Goal: Task Accomplishment & Management: Manage account settings

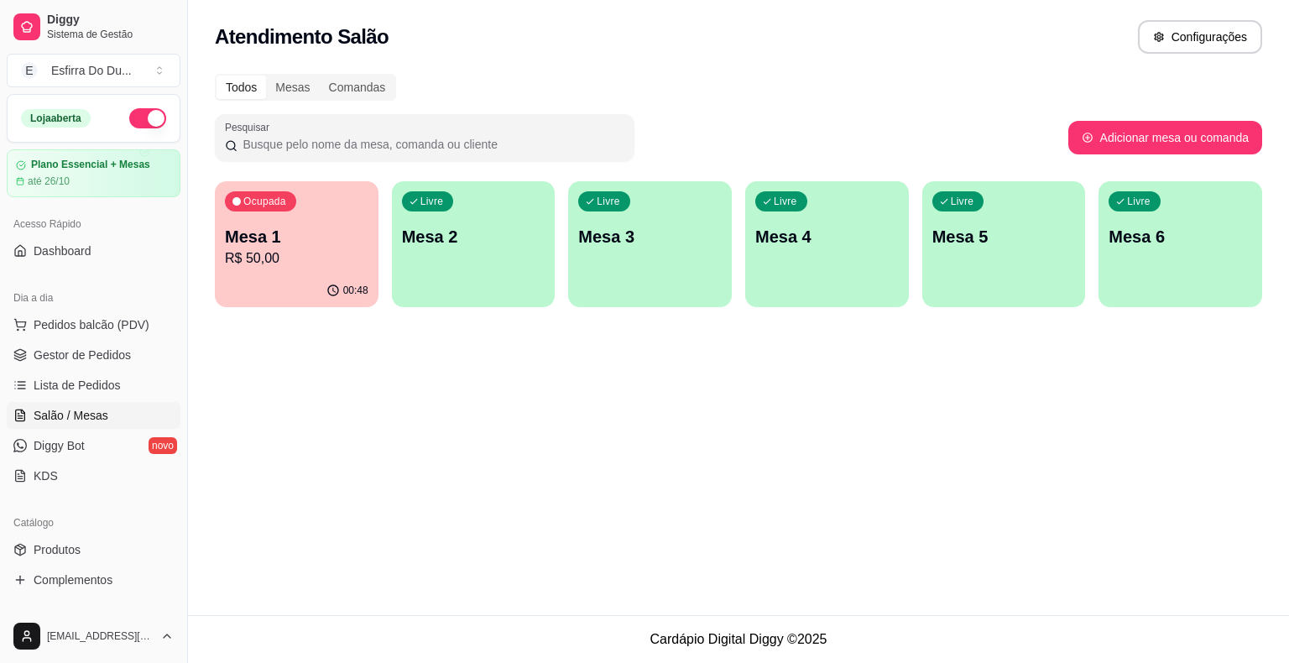
click at [312, 305] on div "00:48" at bounding box center [297, 290] width 164 height 33
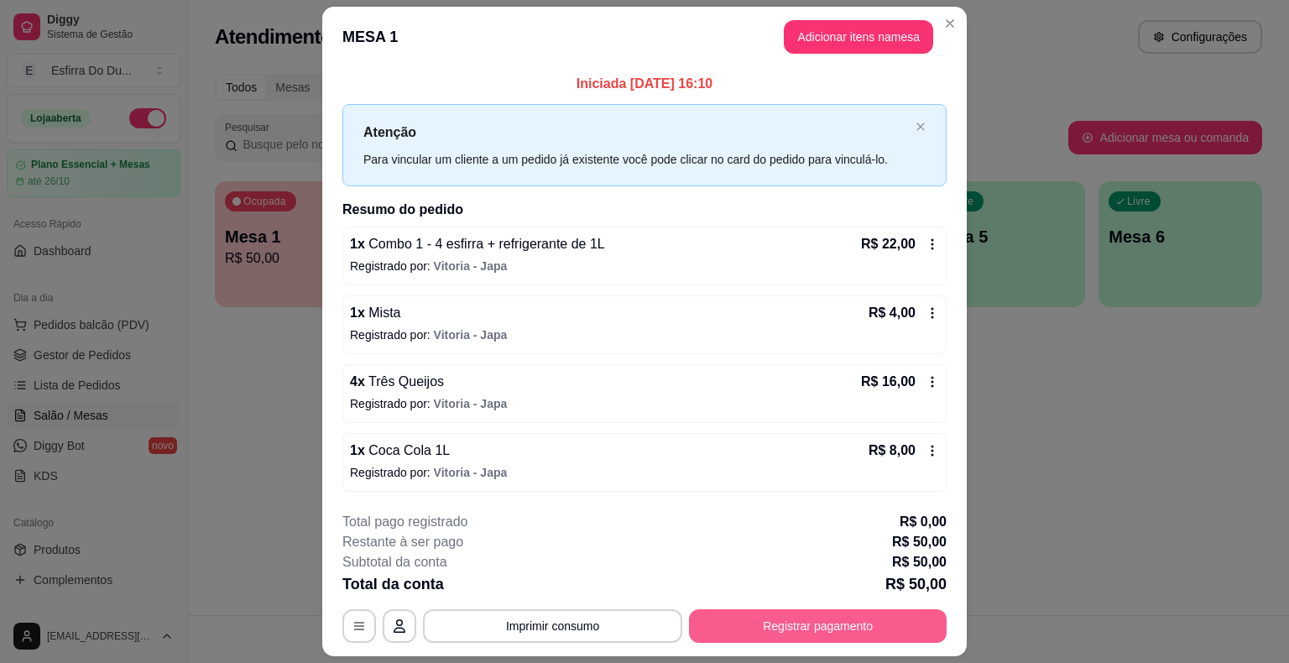
click at [794, 633] on button "Registrar pagamento" at bounding box center [818, 626] width 258 height 34
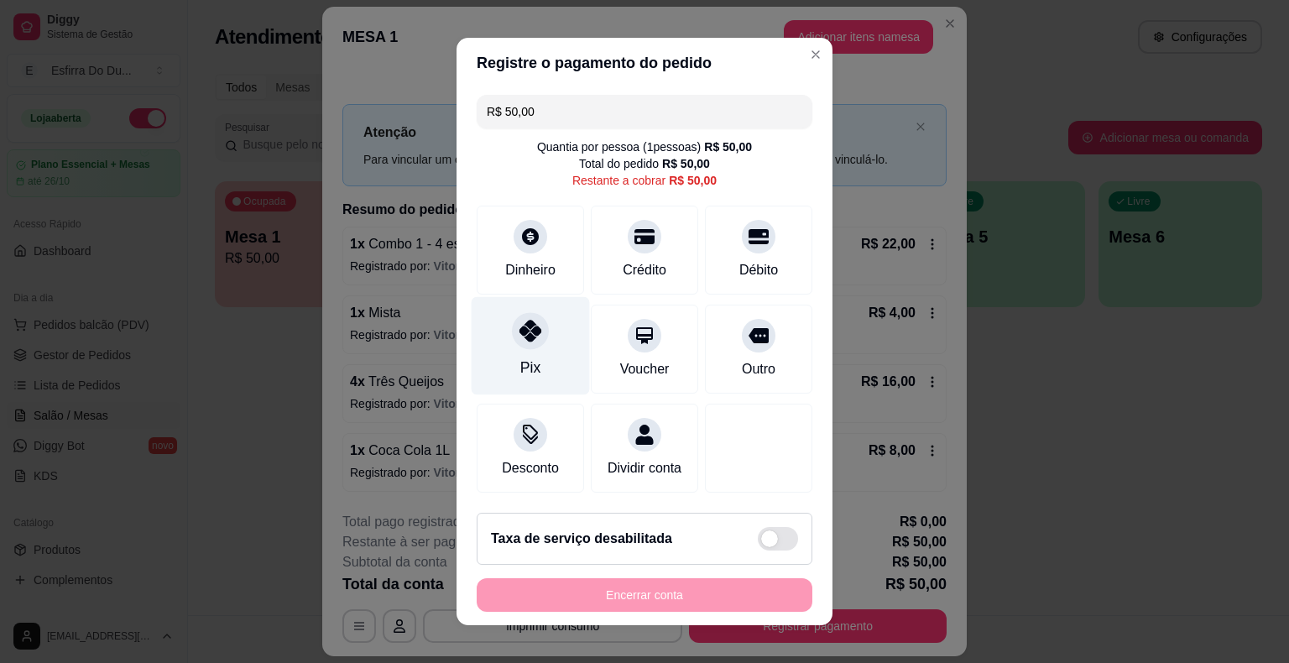
click at [533, 344] on div at bounding box center [530, 330] width 37 height 37
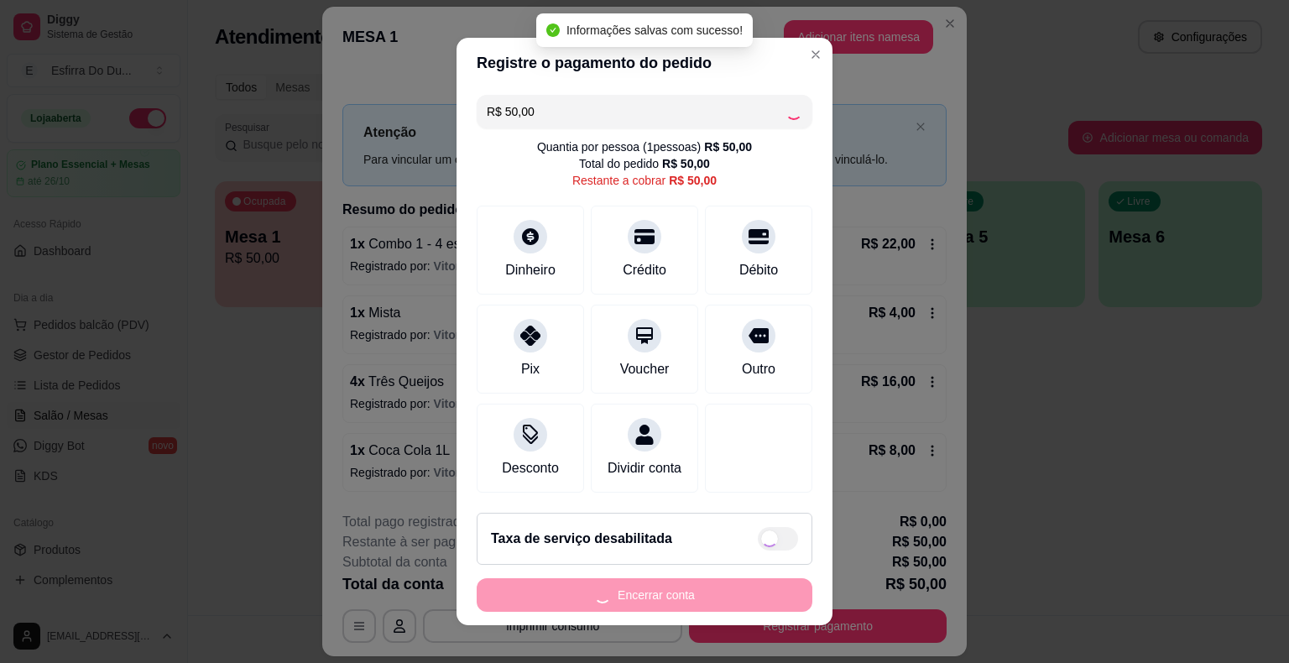
type input "R$ 0,00"
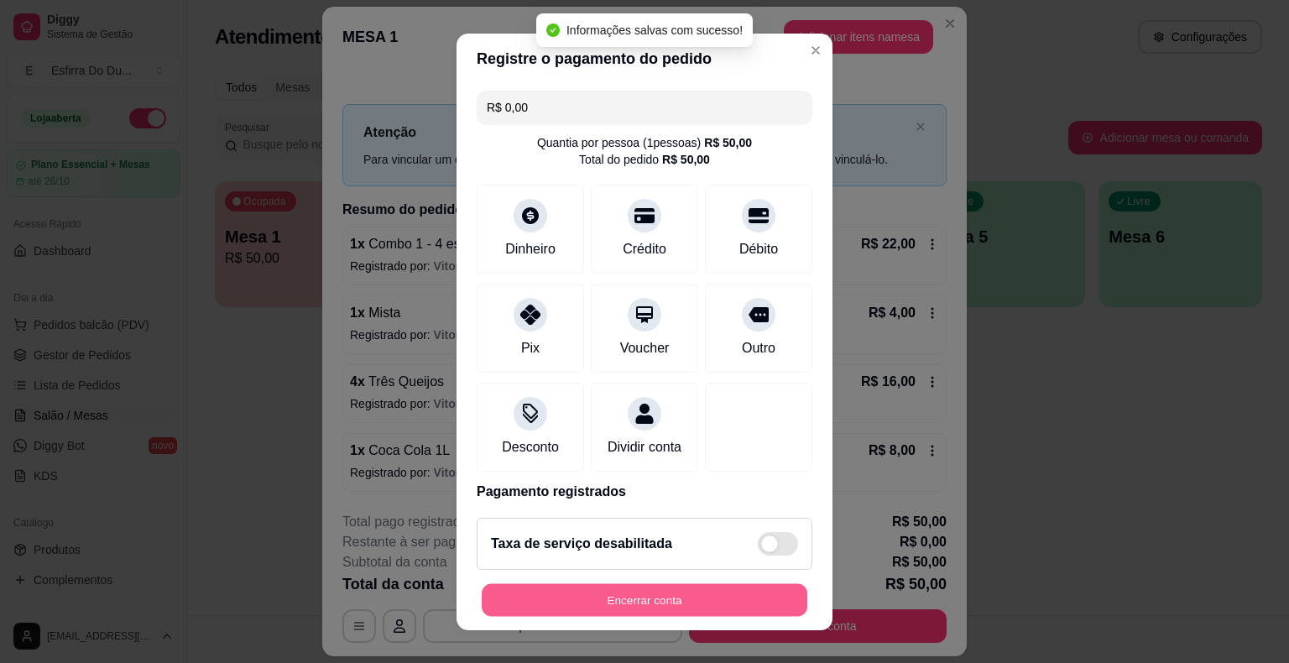
click at [629, 592] on button "Encerrar conta" at bounding box center [645, 599] width 326 height 33
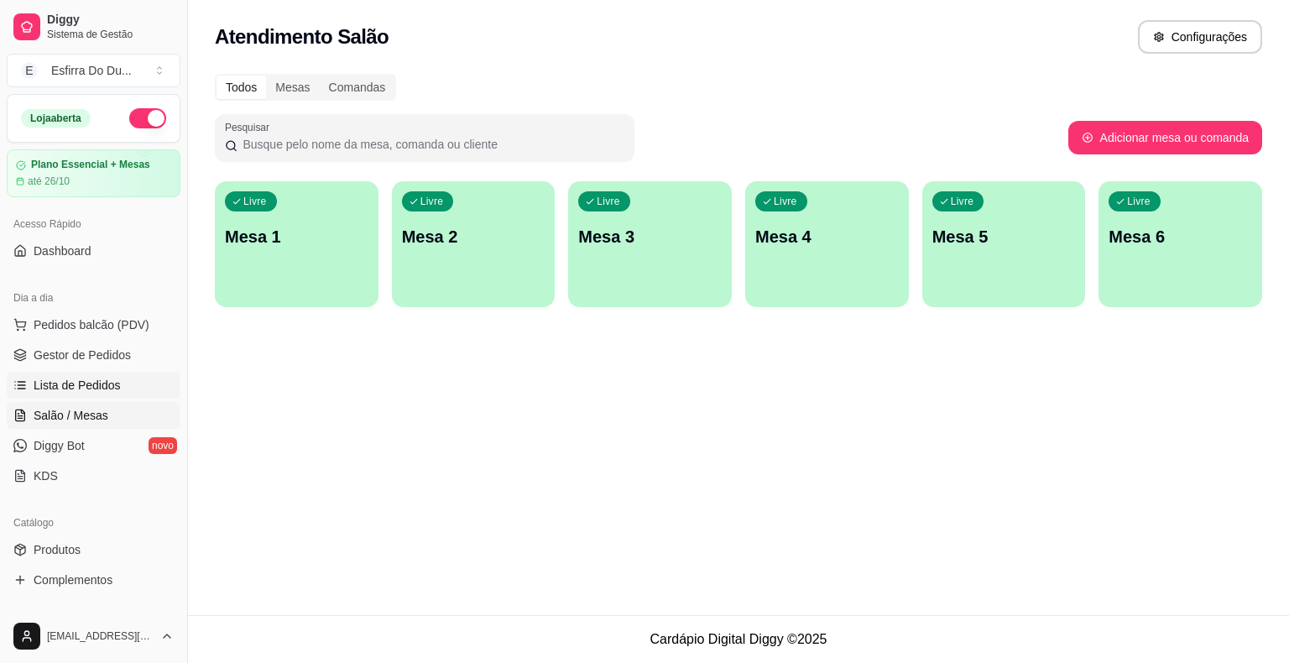
click at [62, 398] on ul "Pedidos balcão (PDV) Gestor de Pedidos Lista de Pedidos Salão / Mesas Diggy Bot…" at bounding box center [94, 400] width 174 height 178
click at [19, 382] on icon at bounding box center [22, 382] width 8 height 0
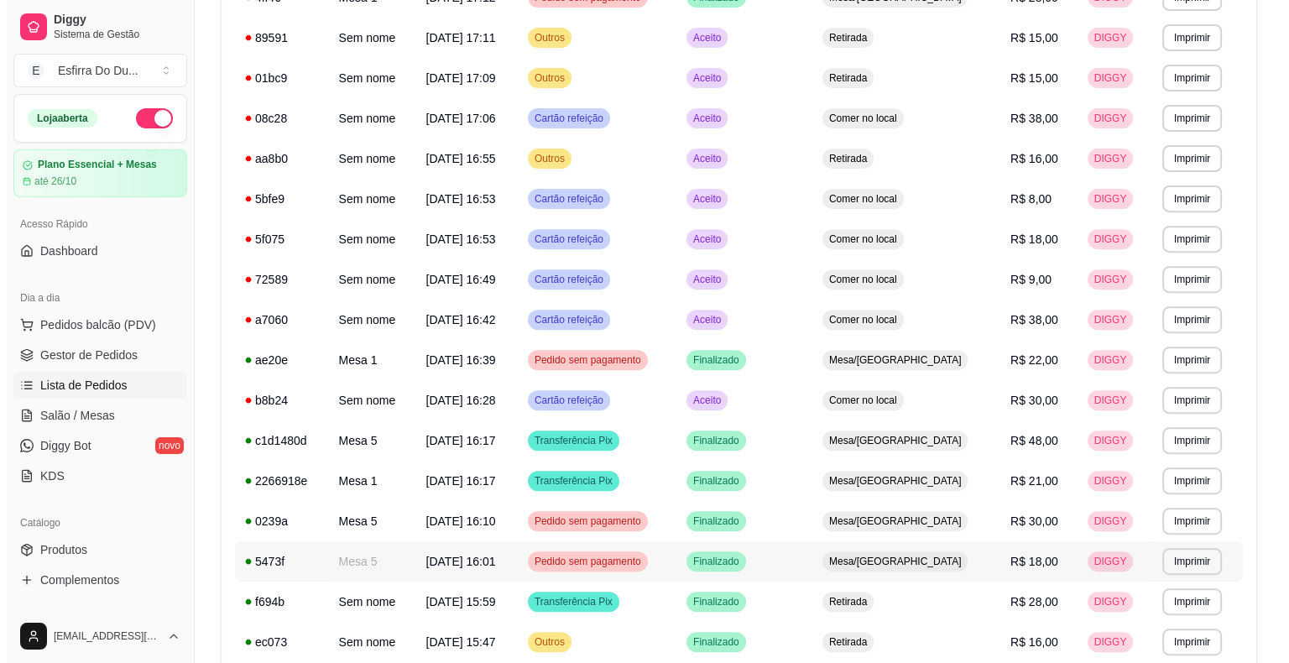
scroll to position [671, 0]
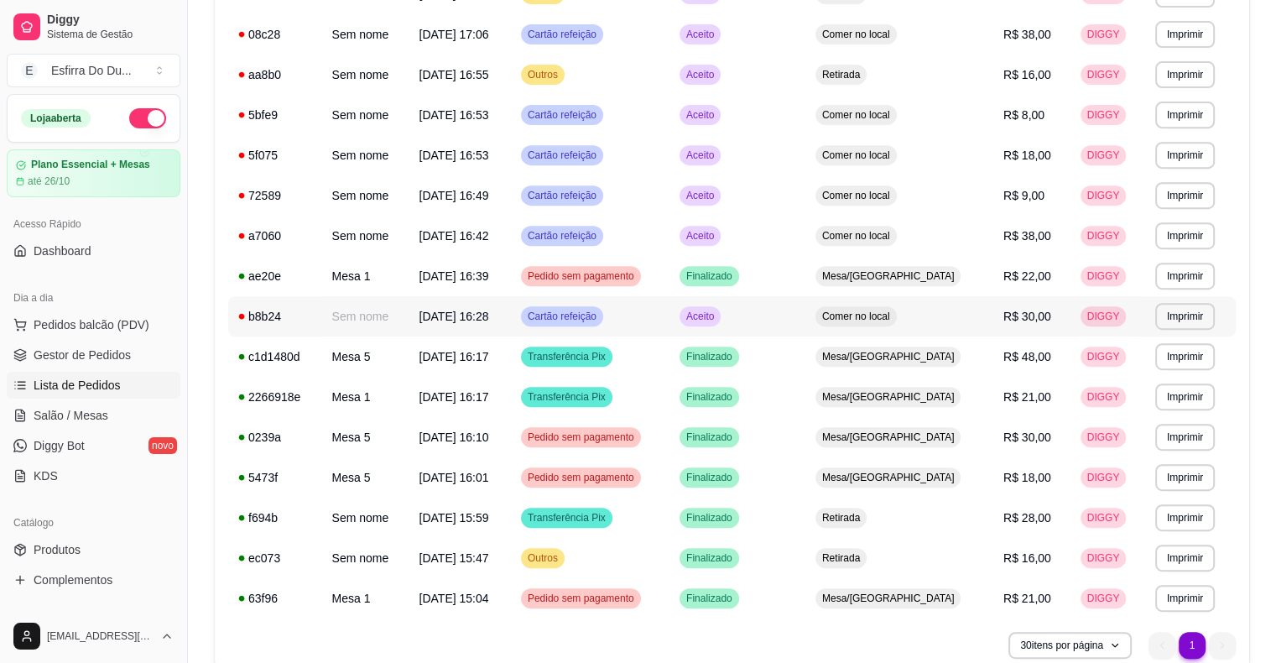
click at [718, 317] on span "Aceito" at bounding box center [700, 316] width 34 height 13
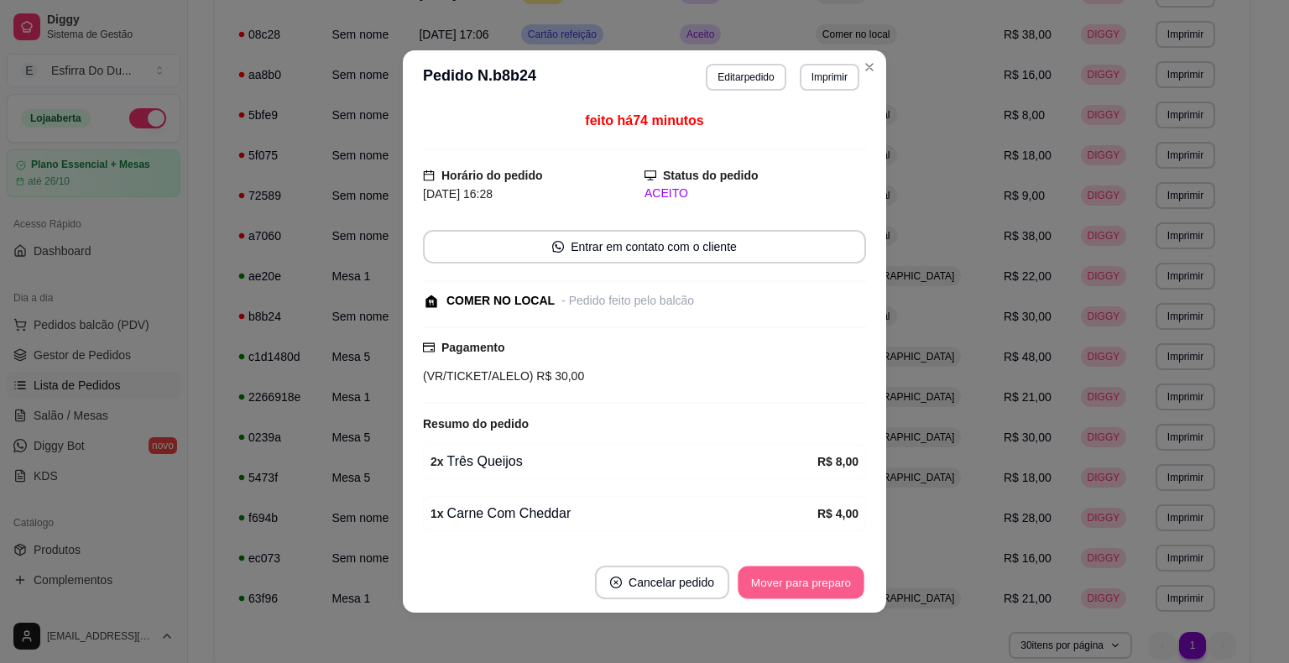
click at [776, 578] on button "Mover para preparo" at bounding box center [801, 582] width 126 height 33
click at [776, 578] on div "Mover para preparo" at bounding box center [789, 583] width 154 height 34
click at [776, 578] on button "Mover para retirada disponível" at bounding box center [773, 583] width 185 height 34
click at [776, 578] on button "Mover para finalizado" at bounding box center [796, 582] width 135 height 33
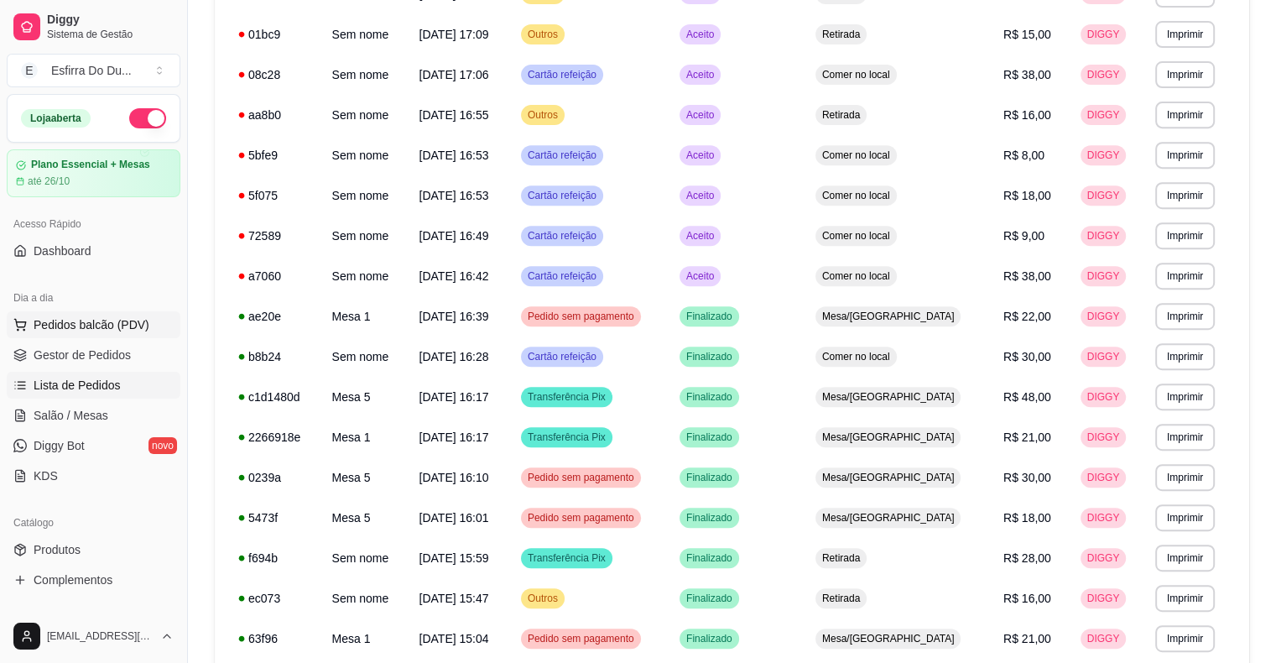
click at [108, 327] on span "Pedidos balcão (PDV)" at bounding box center [92, 324] width 116 height 17
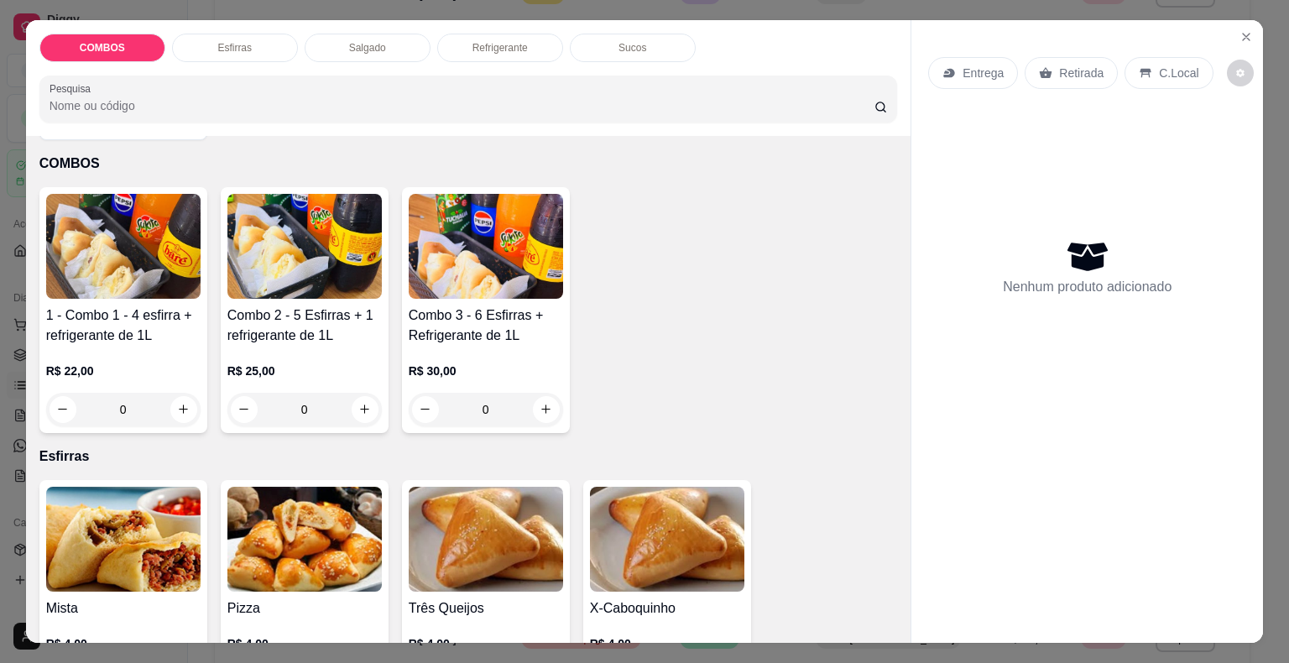
scroll to position [168, 0]
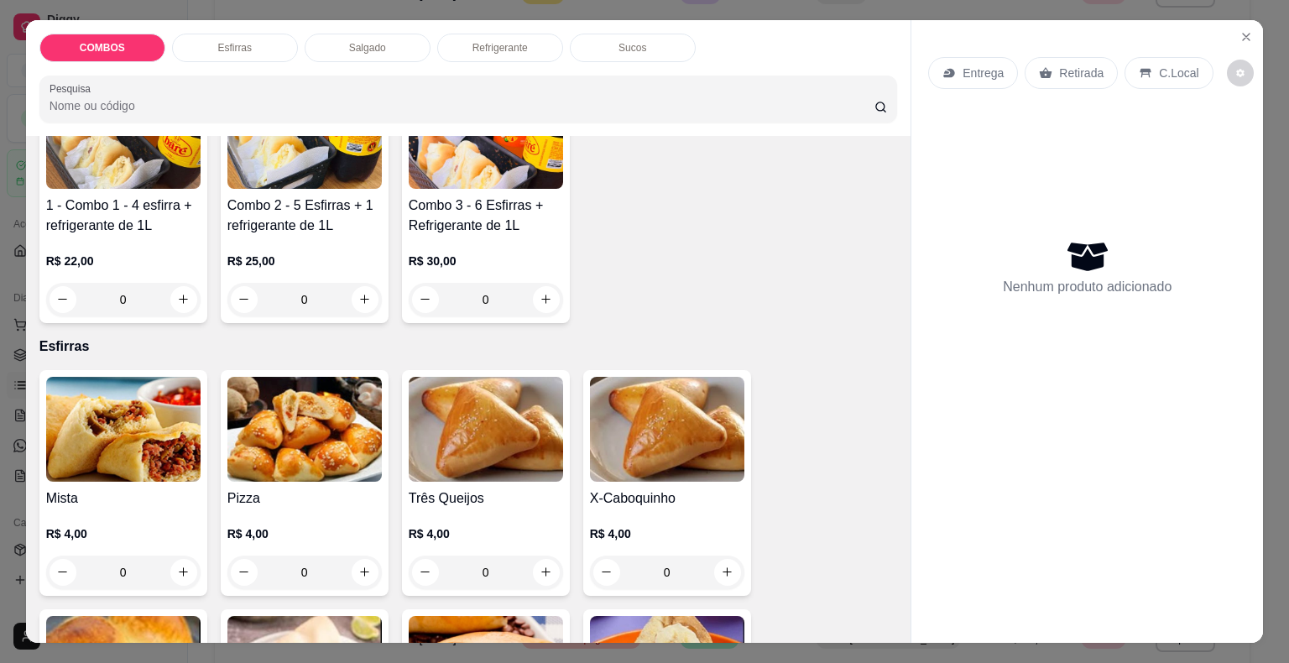
click at [302, 176] on img at bounding box center [304, 136] width 154 height 105
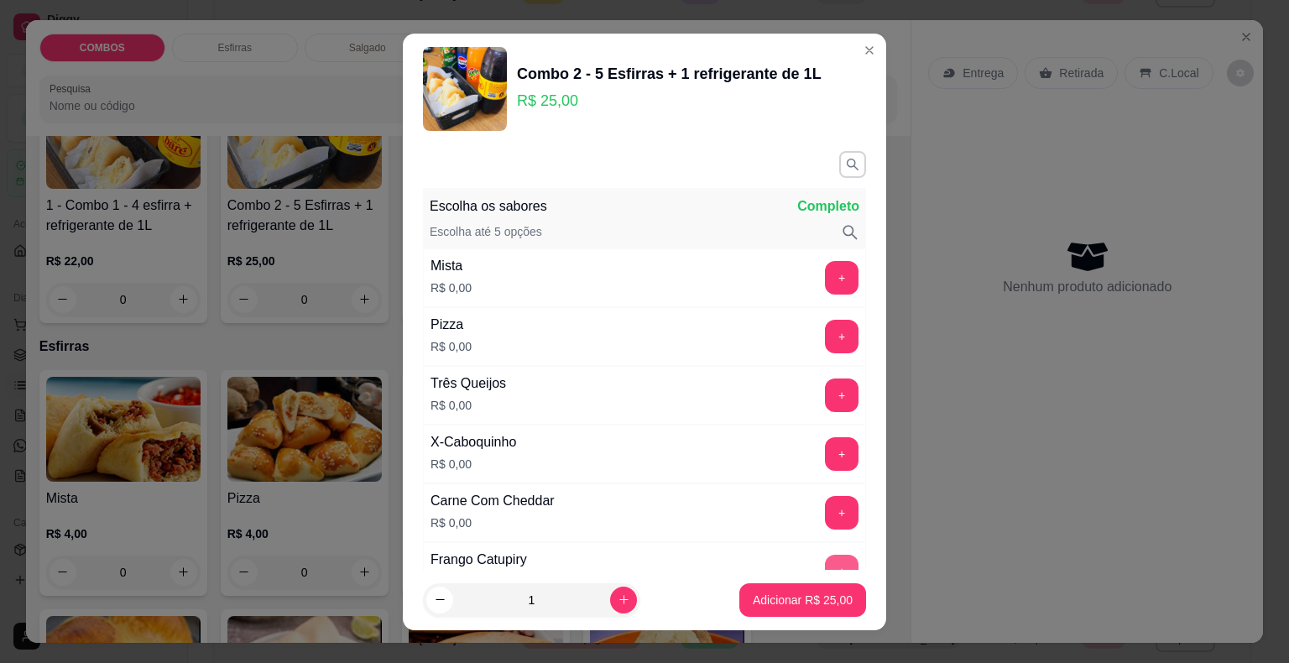
click at [825, 561] on button "+" at bounding box center [842, 572] width 34 height 34
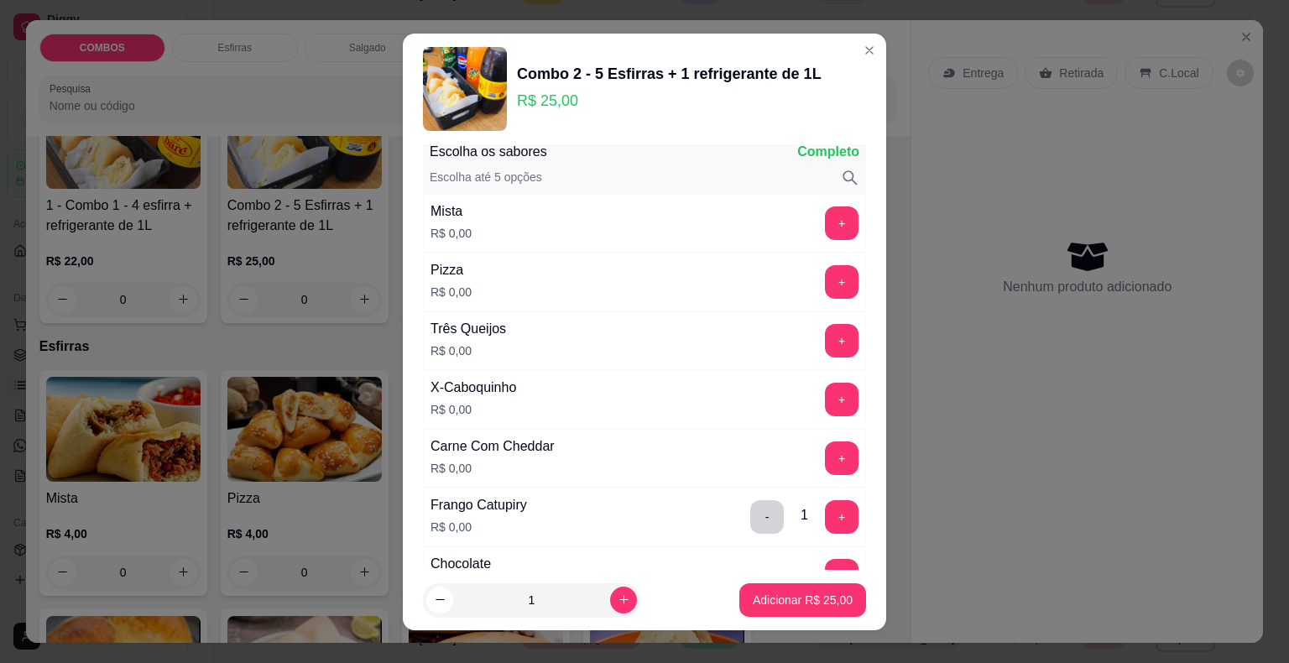
scroll to position [84, 0]
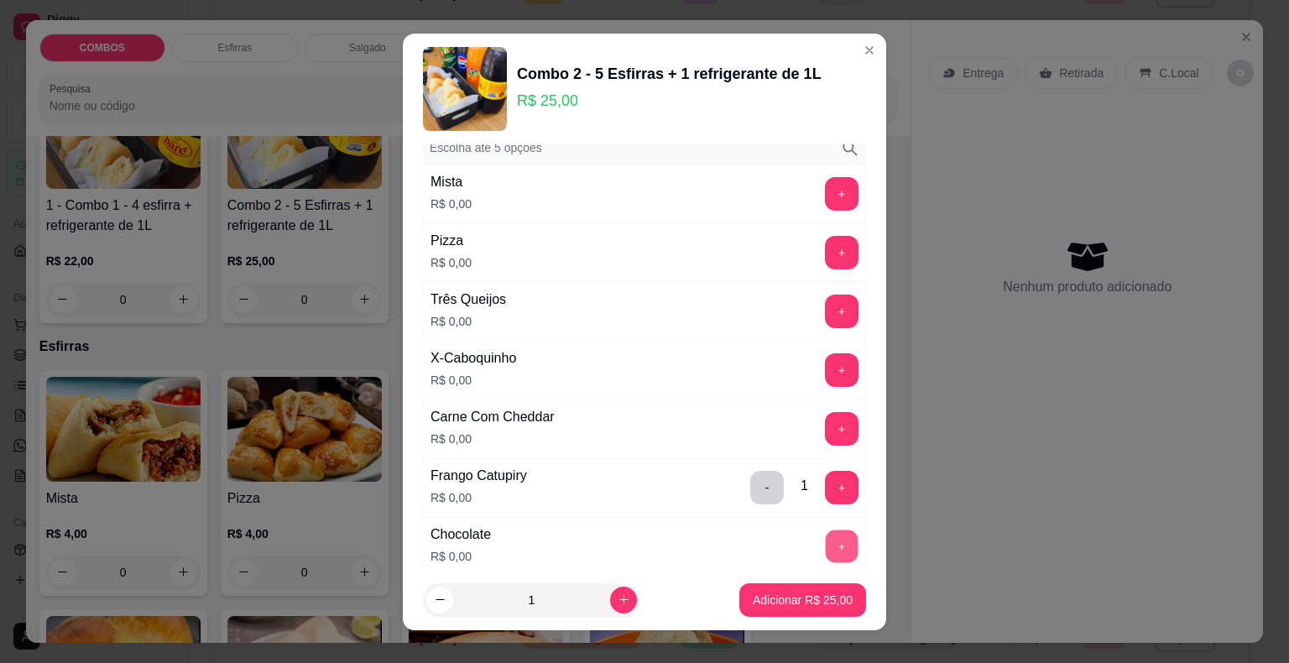
click at [826, 536] on button "+" at bounding box center [842, 546] width 33 height 33
click at [826, 189] on button "+" at bounding box center [842, 193] width 33 height 33
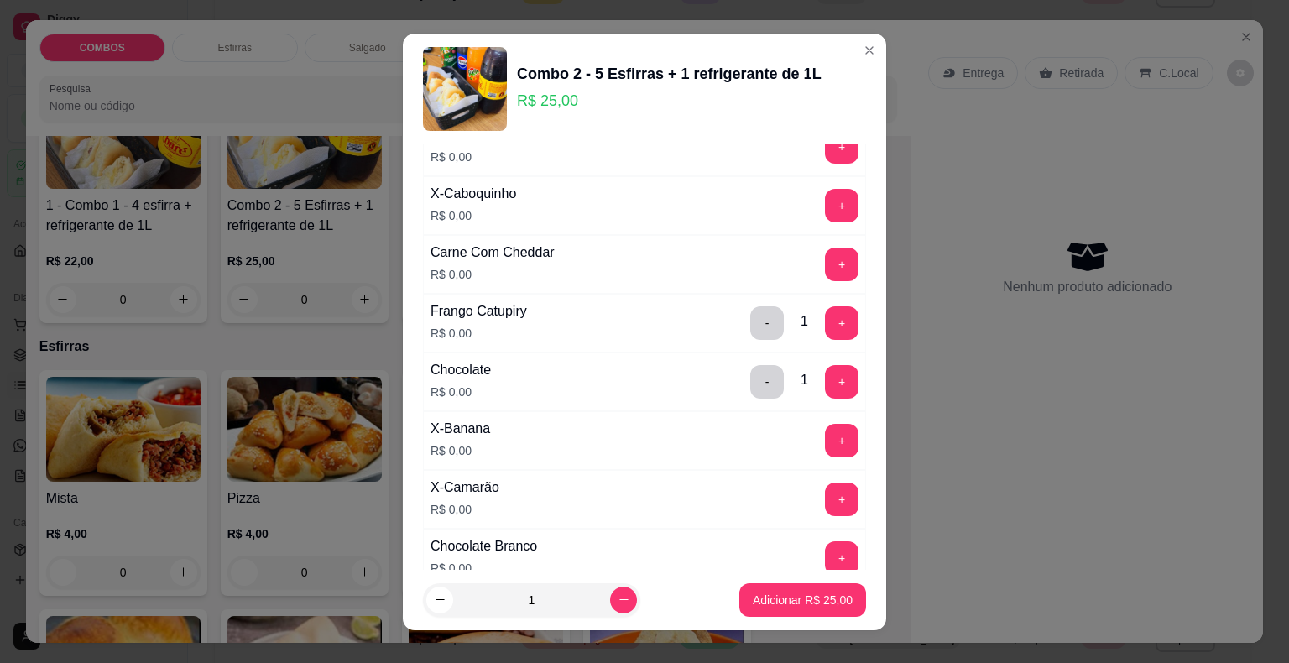
scroll to position [252, 0]
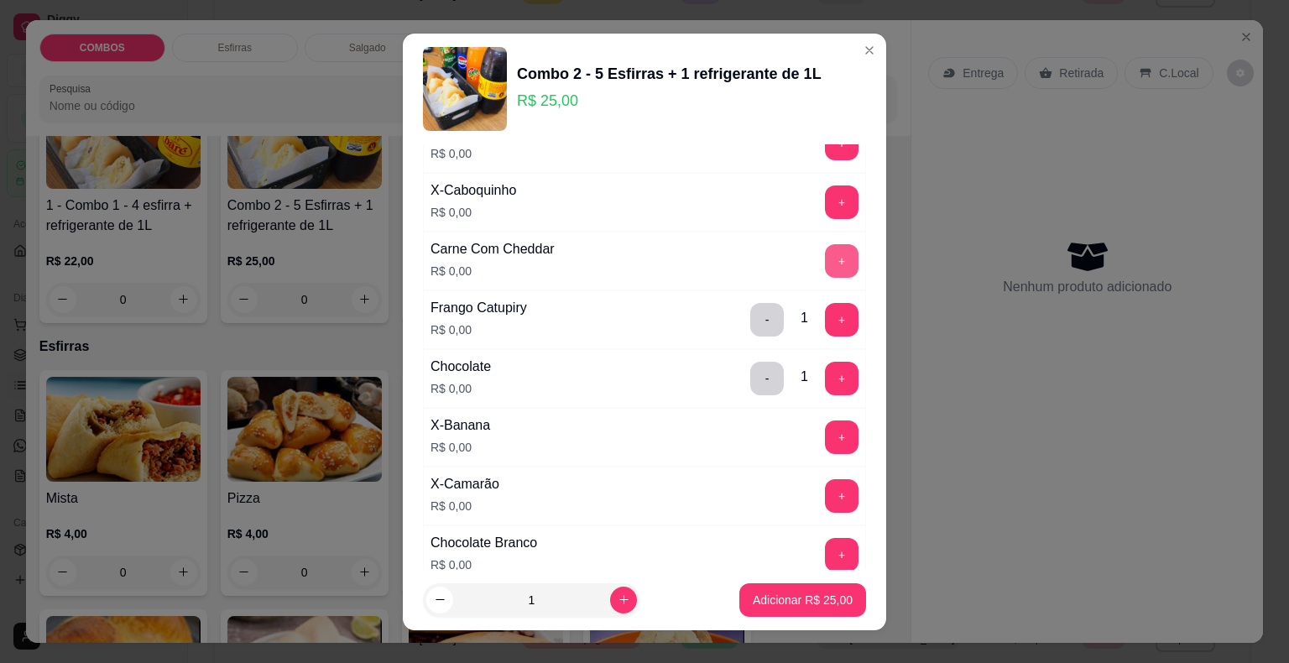
click at [825, 256] on button "+" at bounding box center [842, 261] width 34 height 34
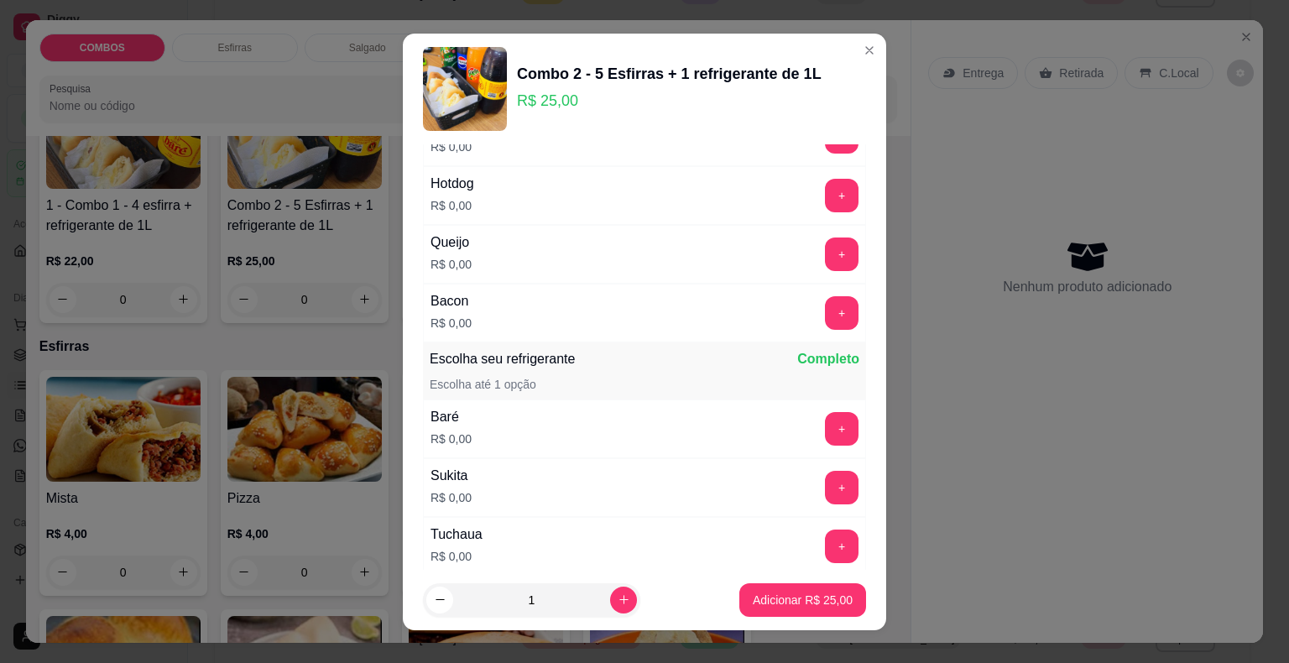
scroll to position [755, 0]
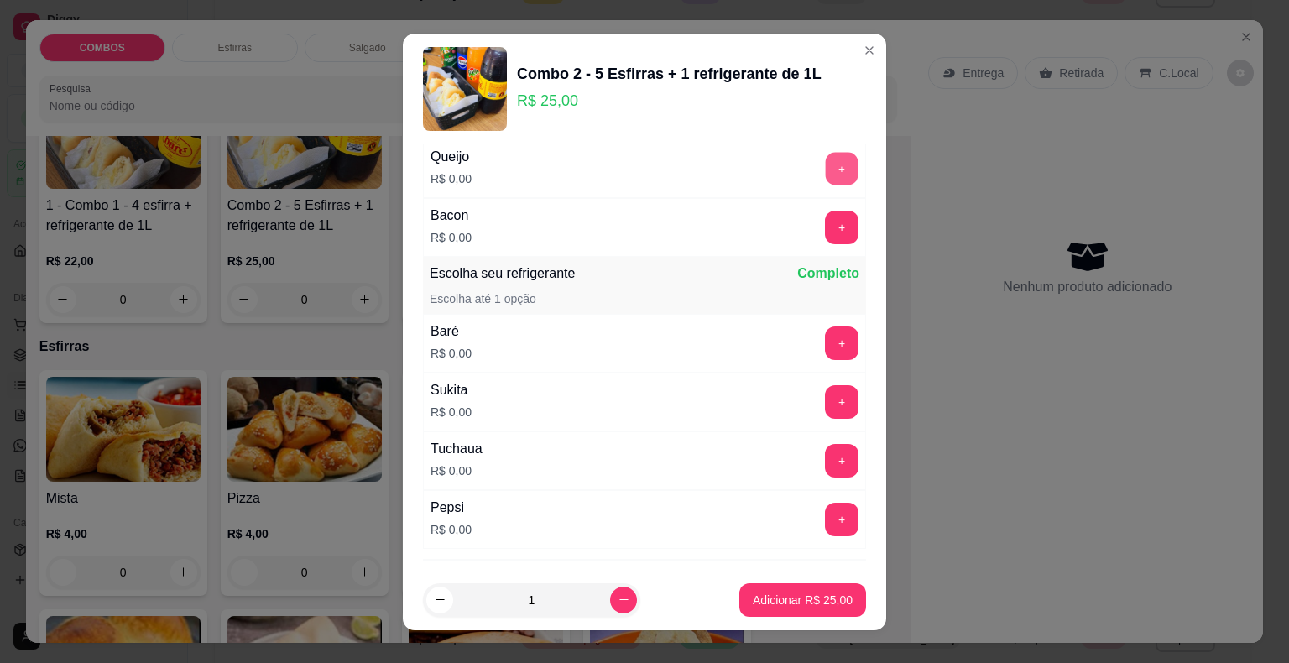
click at [826, 170] on button "+" at bounding box center [842, 168] width 33 height 33
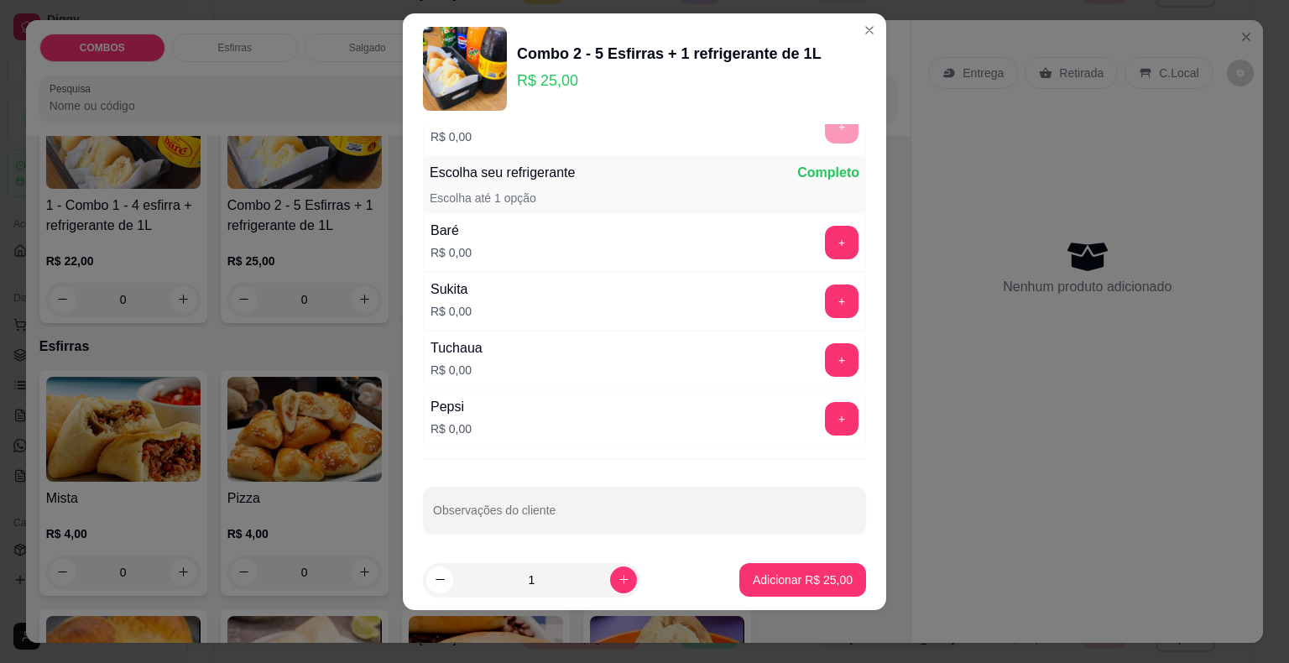
scroll to position [668, 0]
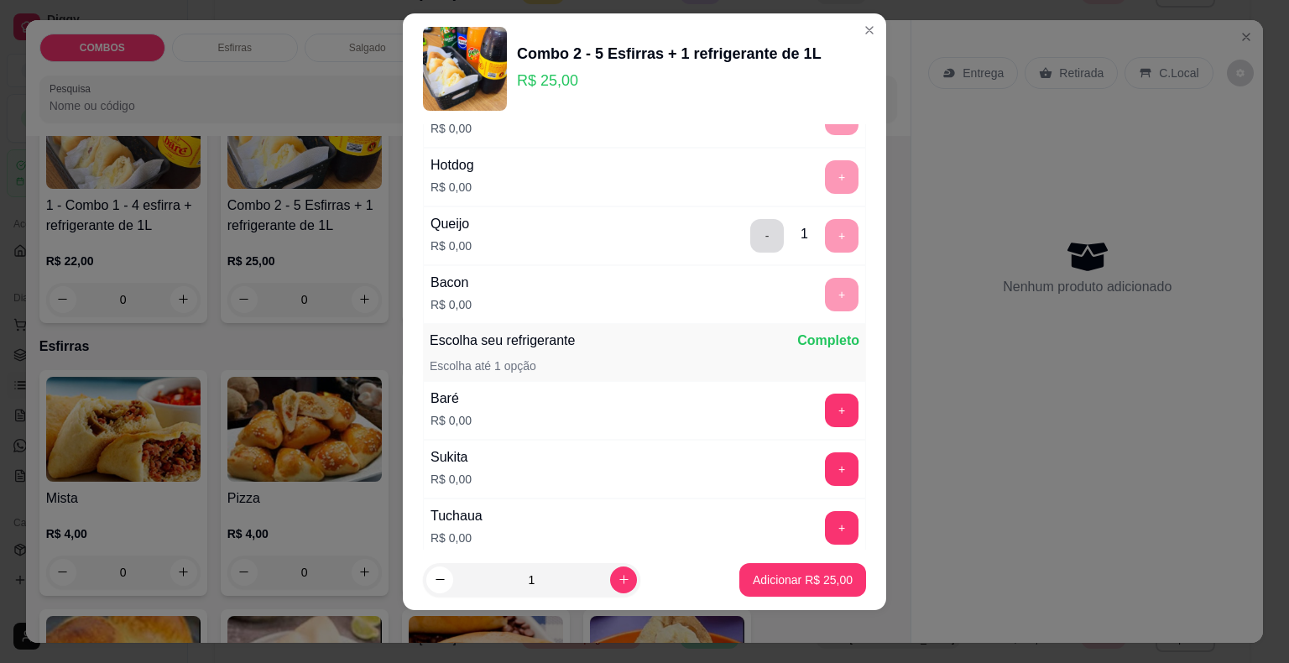
click at [750, 233] on button "-" at bounding box center [767, 236] width 34 height 34
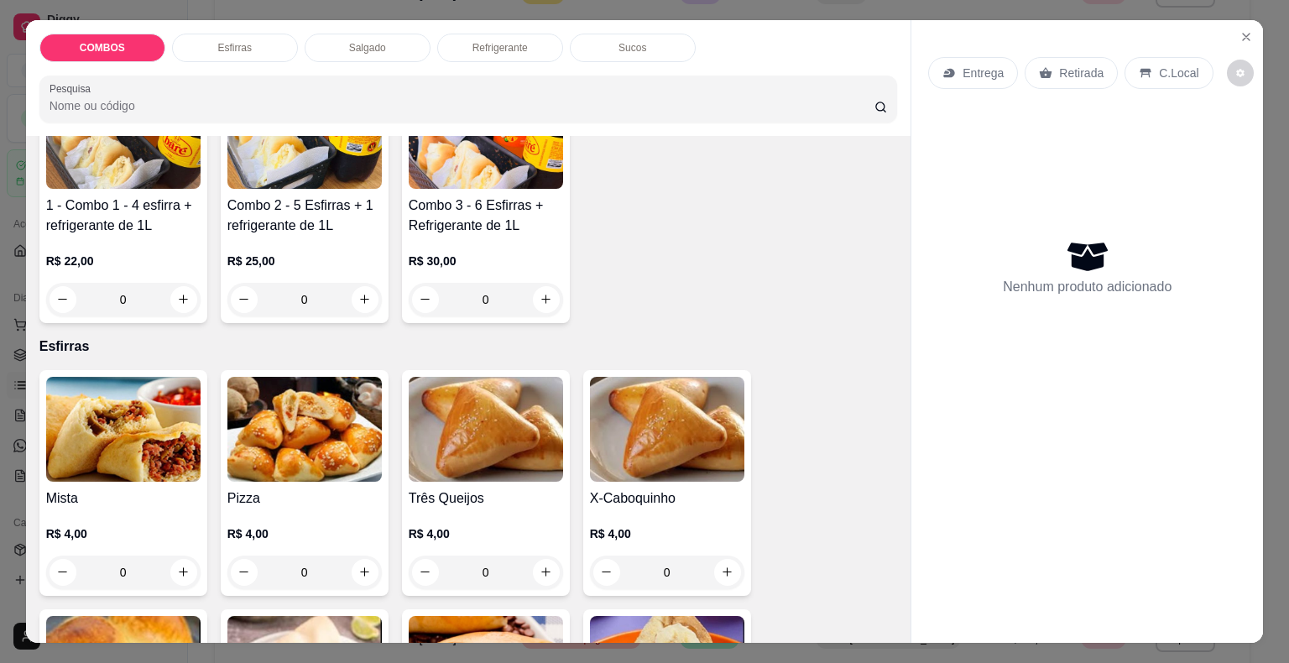
click at [271, 236] on div "R$ 25,00 0" at bounding box center [304, 276] width 154 height 81
click at [132, 236] on div "R$ 22,00 0" at bounding box center [123, 276] width 154 height 81
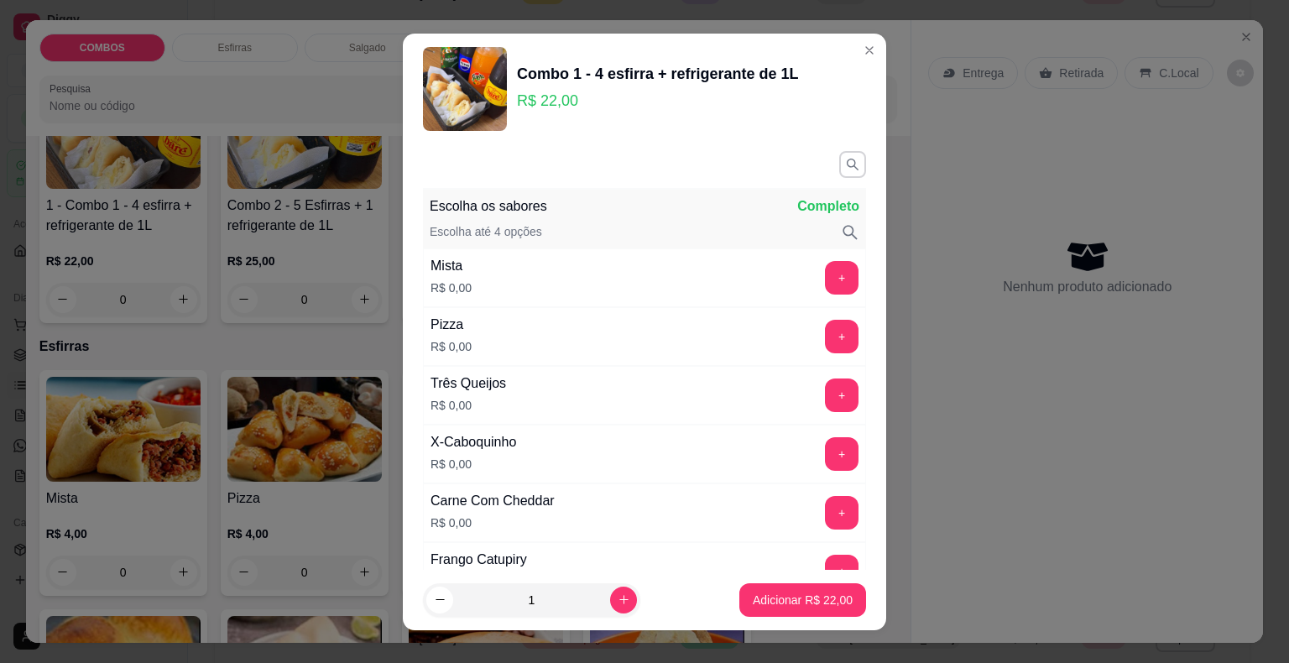
scroll to position [84, 0]
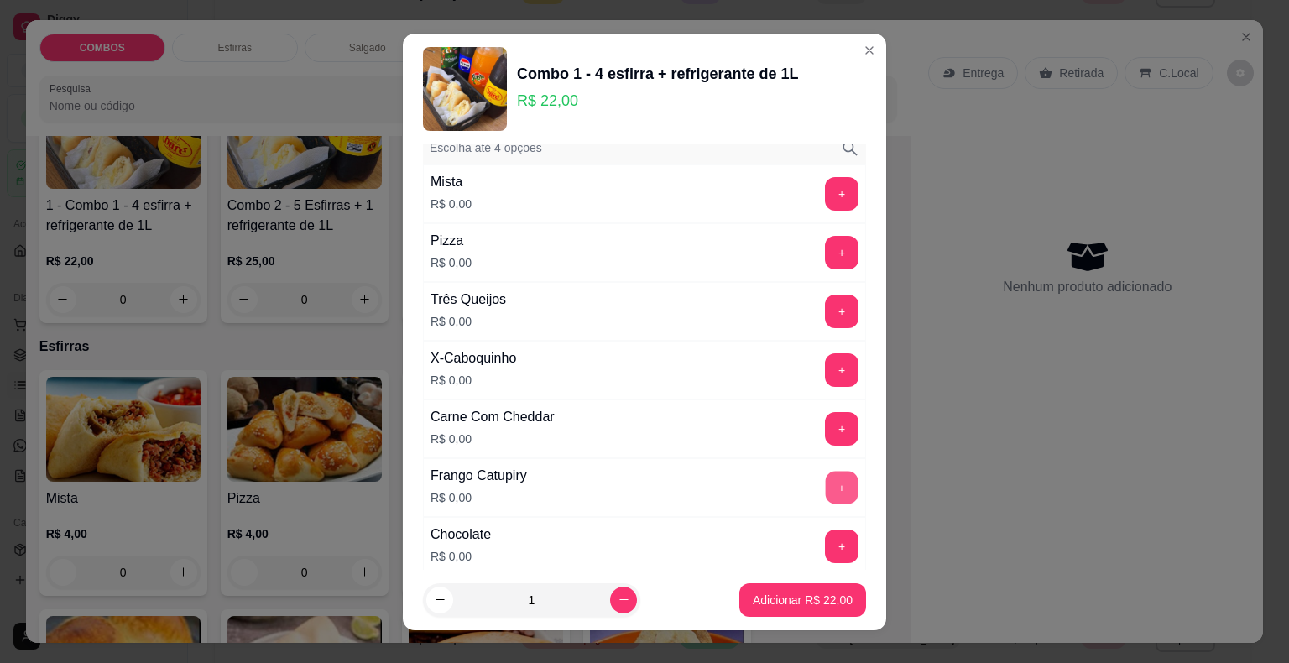
click at [826, 488] on button "+" at bounding box center [842, 487] width 33 height 33
click at [826, 543] on button "+" at bounding box center [842, 546] width 33 height 33
click at [826, 203] on button "+" at bounding box center [842, 193] width 33 height 33
click at [826, 428] on button "+" at bounding box center [842, 428] width 33 height 33
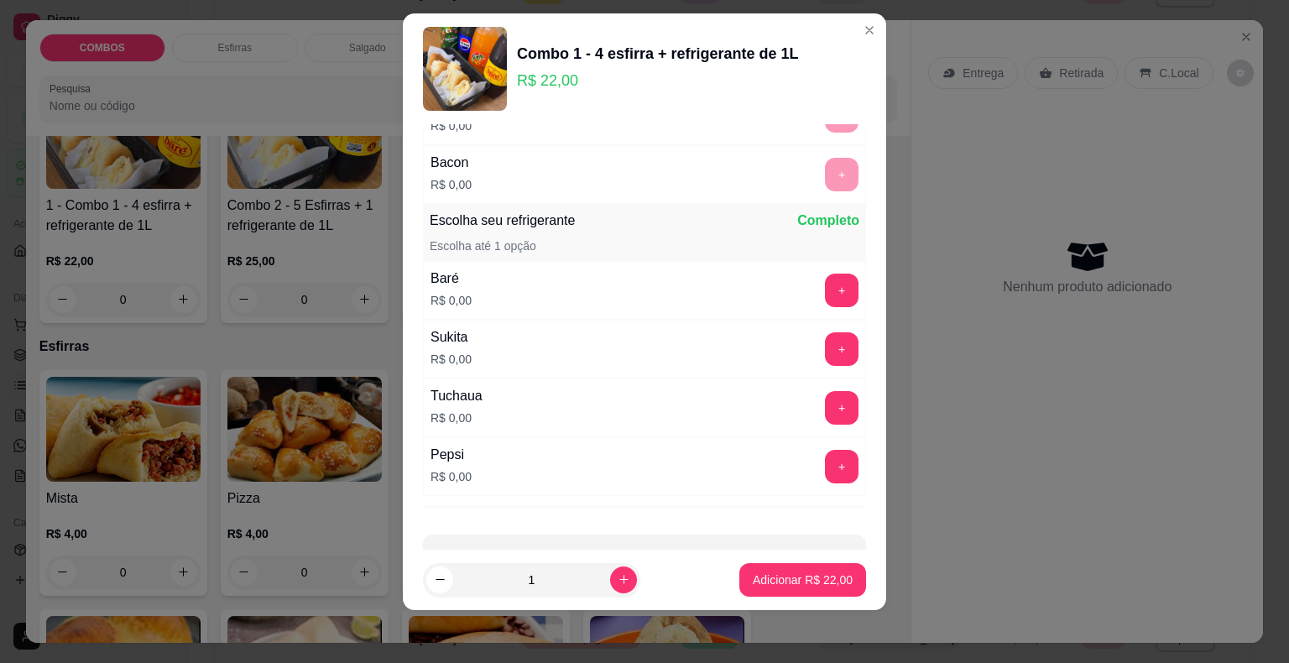
scroll to position [836, 0]
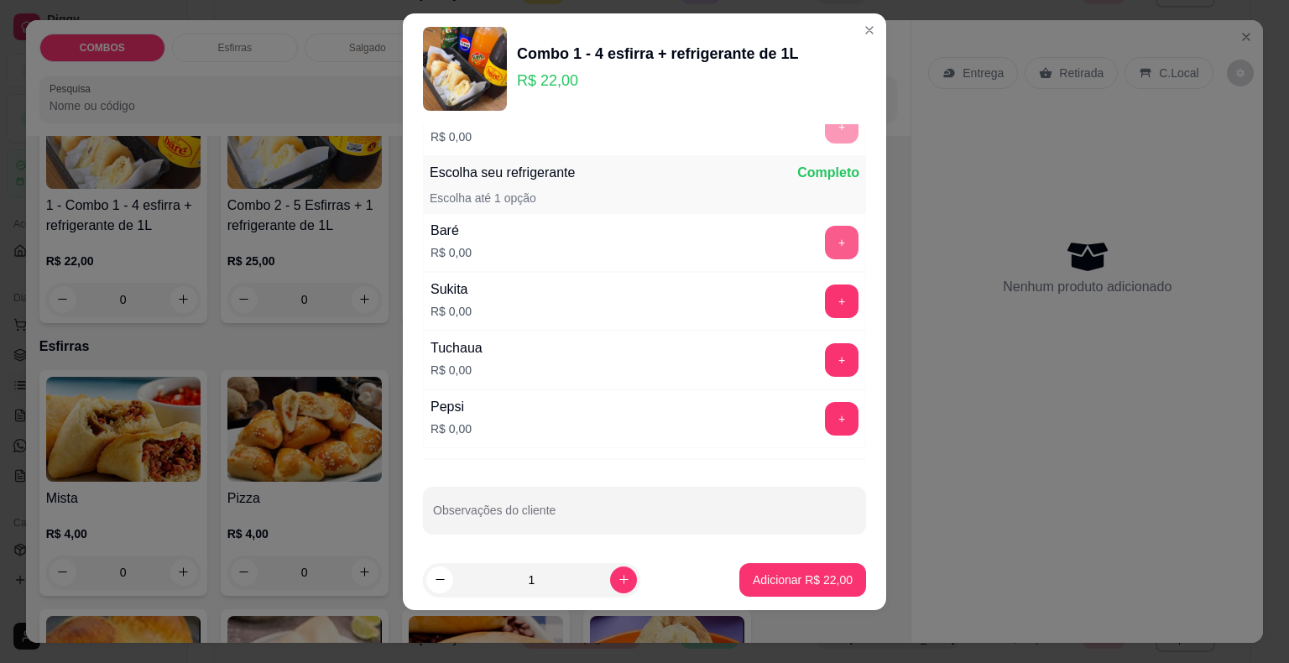
click at [825, 227] on button "+" at bounding box center [842, 243] width 34 height 34
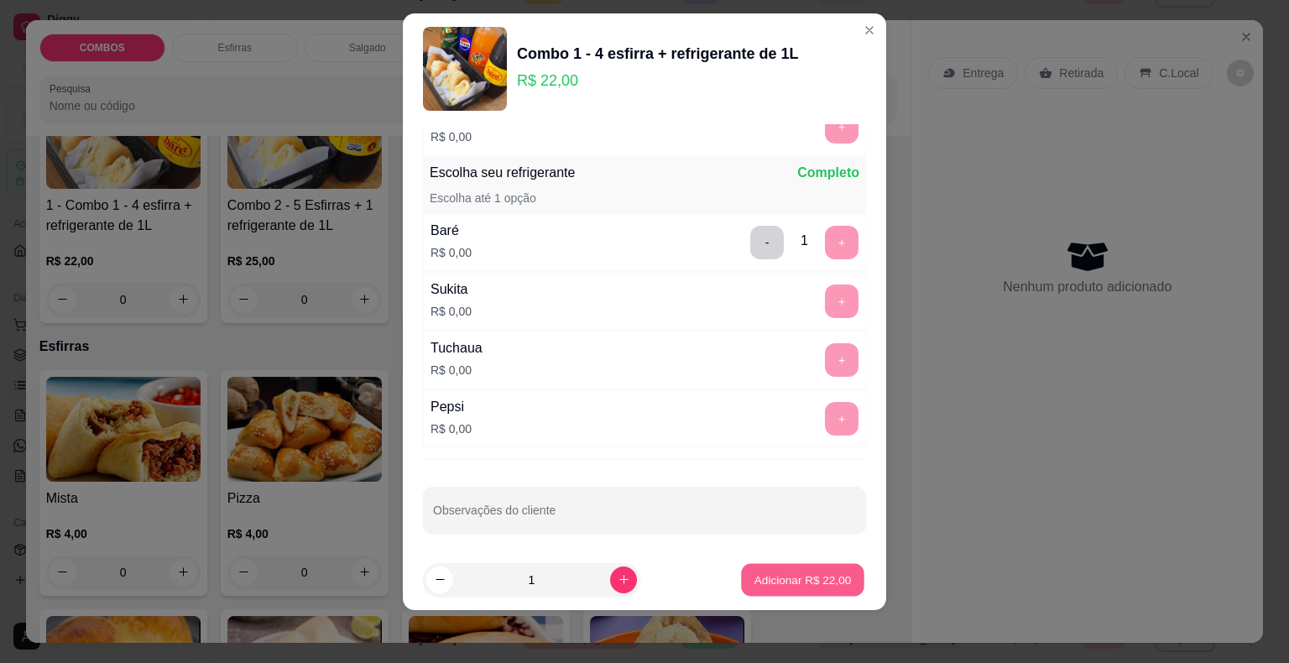
click at [787, 592] on button "Adicionar R$ 22,00" at bounding box center [802, 579] width 123 height 33
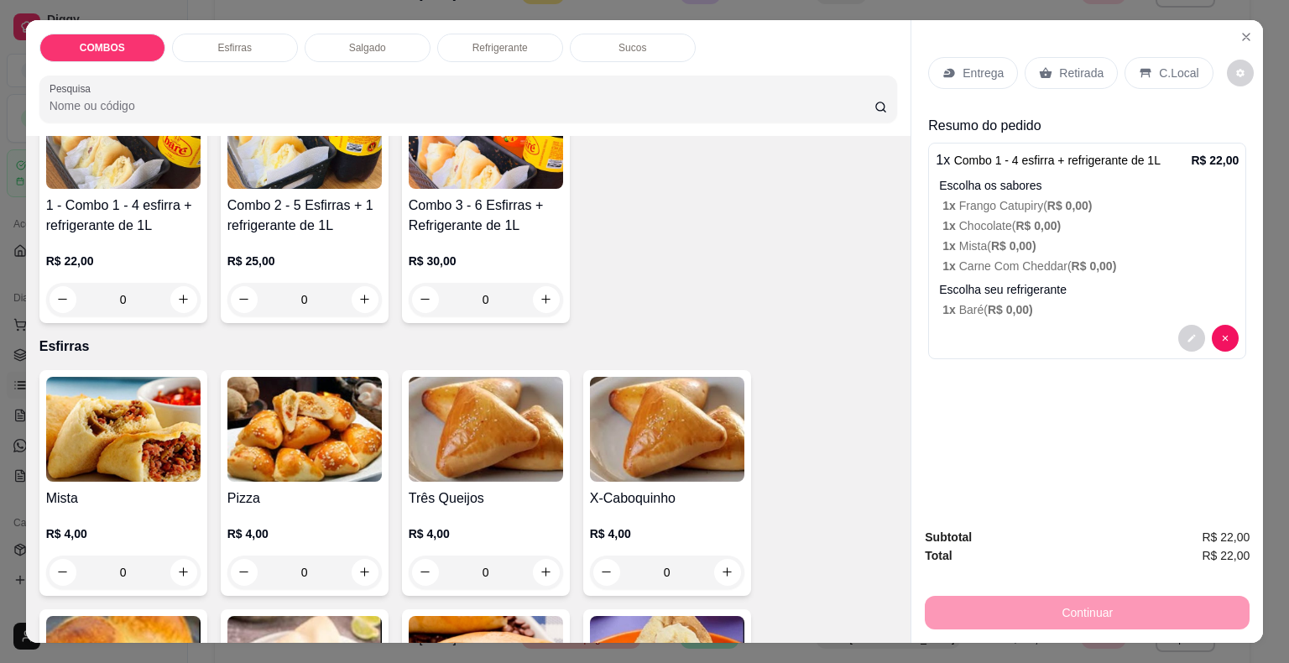
click at [1054, 45] on div "Entrega Retirada C.Local" at bounding box center [1087, 73] width 318 height 59
click at [1057, 57] on div "Retirada" at bounding box center [1071, 73] width 93 height 32
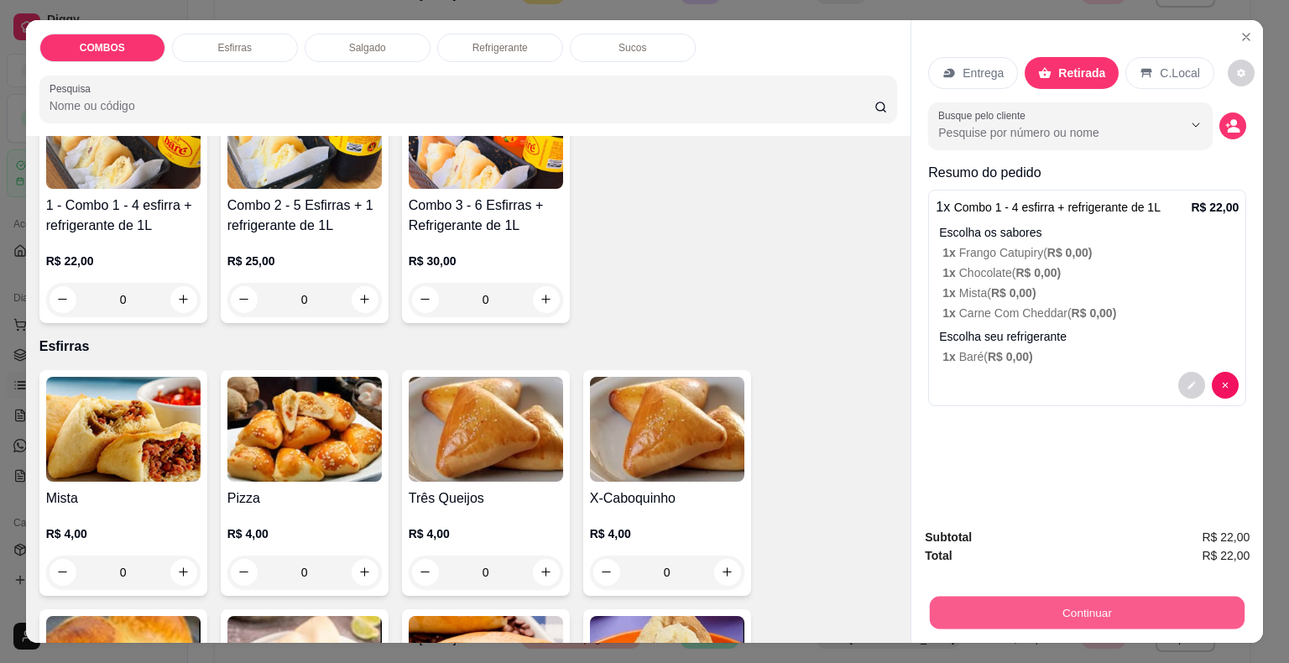
click at [1064, 600] on button "Continuar" at bounding box center [1087, 613] width 315 height 33
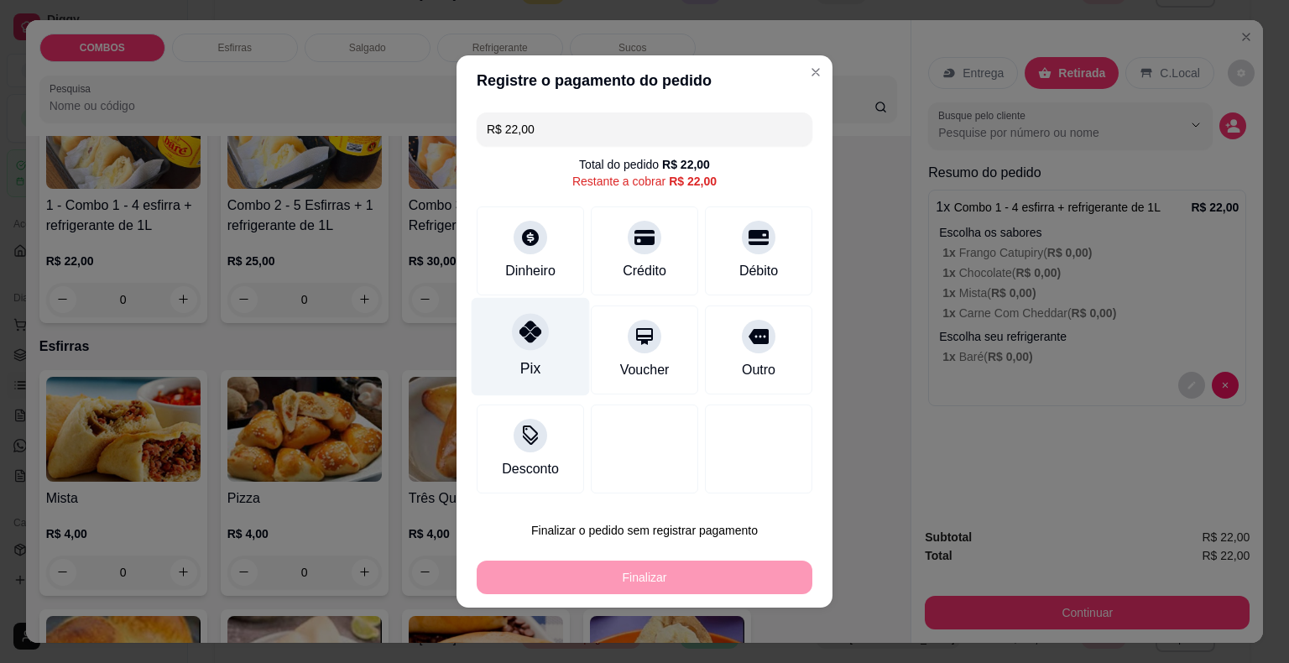
click at [530, 347] on div at bounding box center [530, 331] width 37 height 37
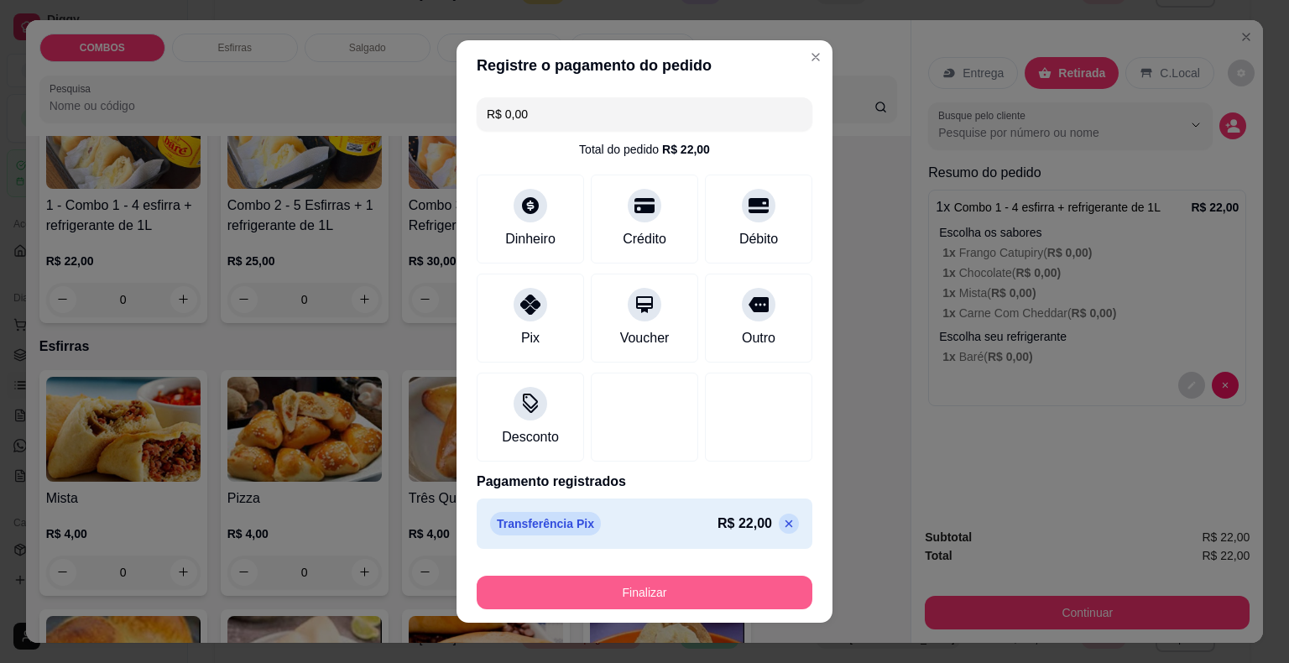
click at [618, 592] on button "Finalizar" at bounding box center [645, 593] width 336 height 34
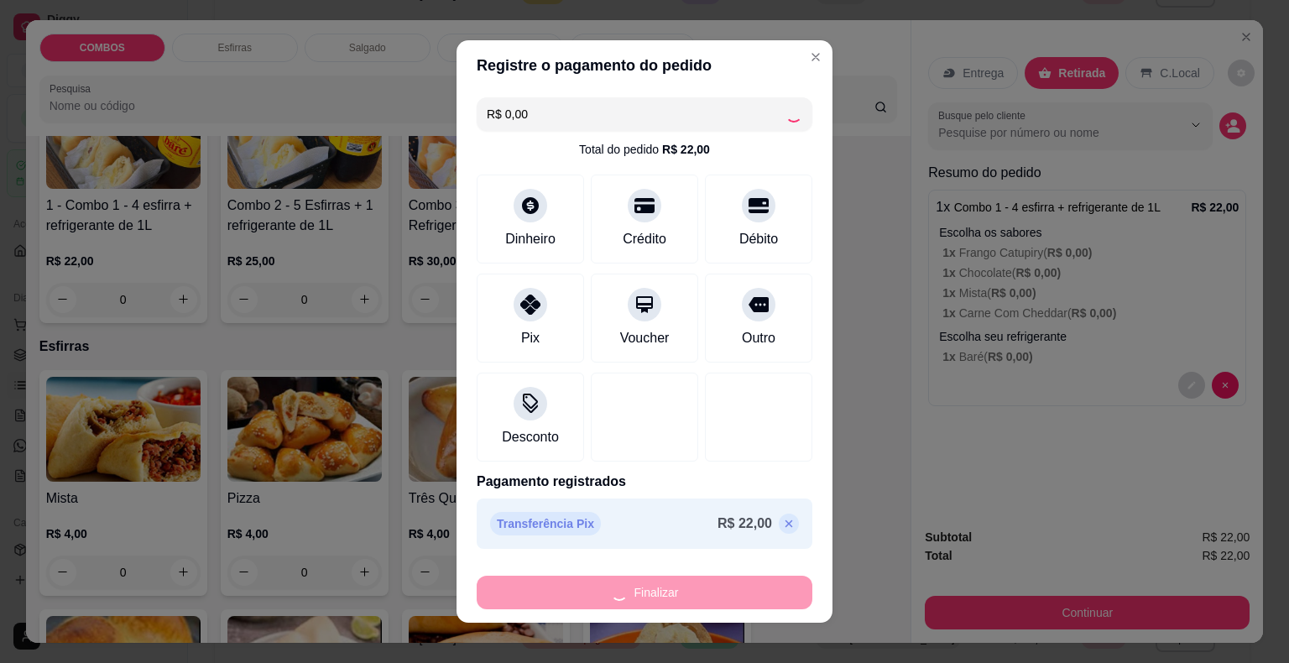
type input "-R$ 22,00"
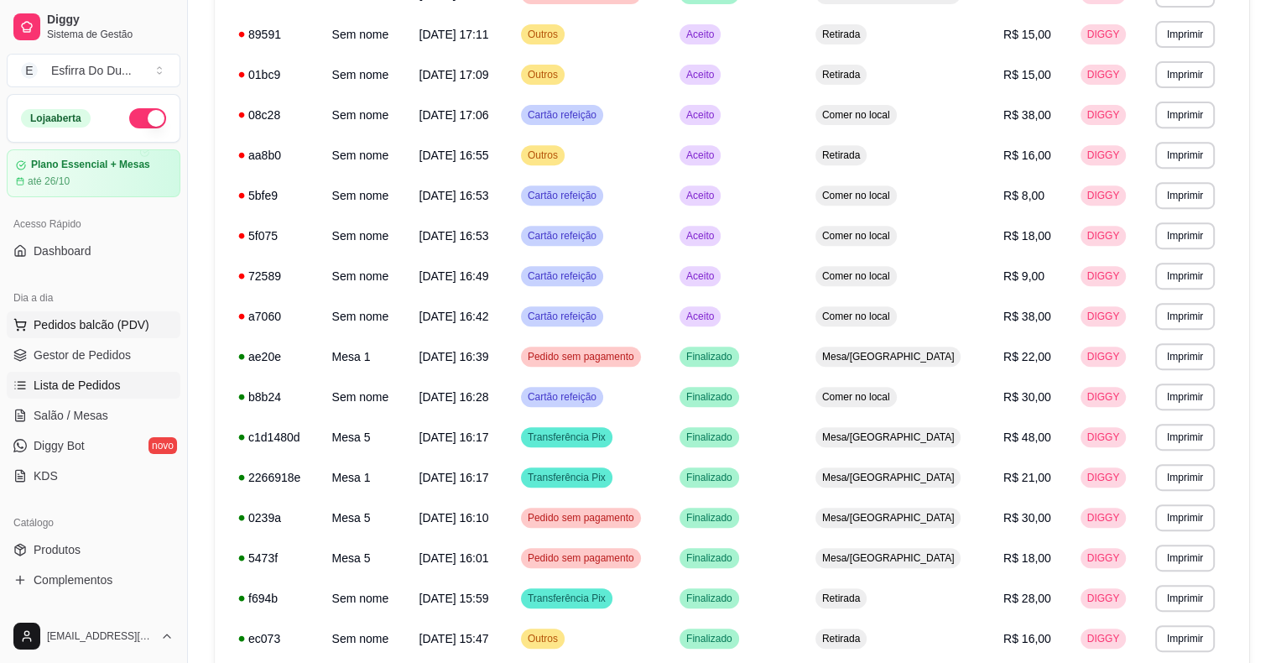
click at [121, 317] on span "Pedidos balcão (PDV)" at bounding box center [92, 324] width 116 height 17
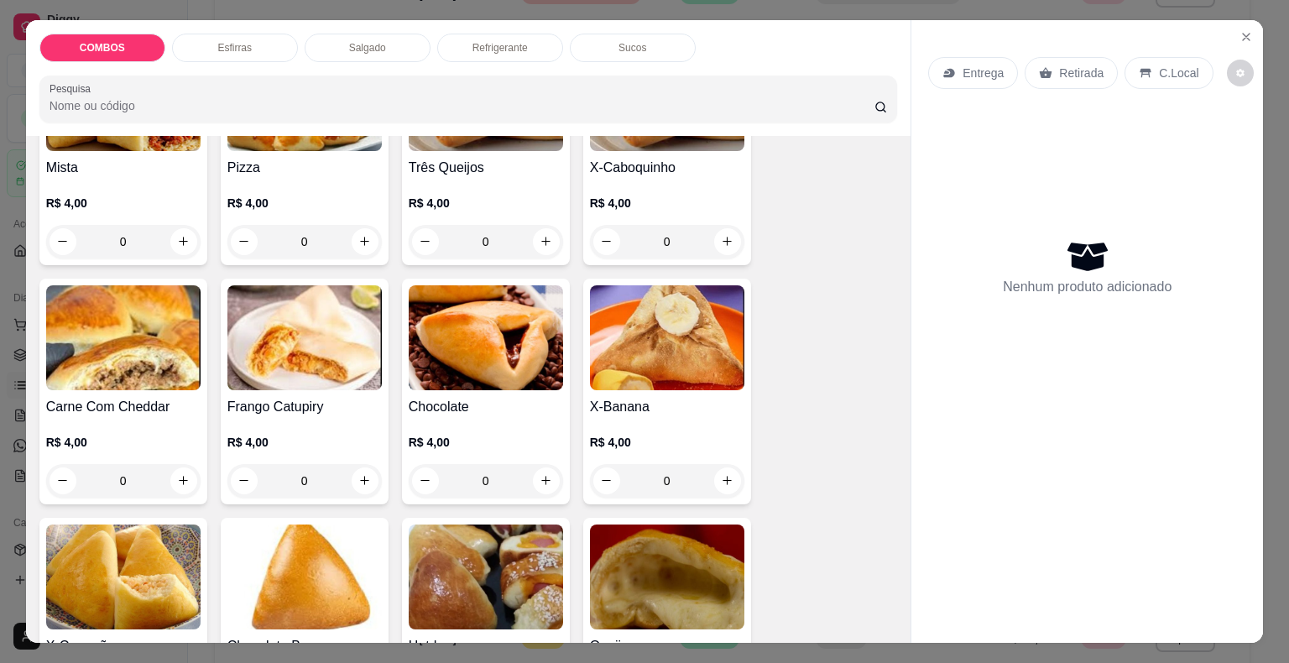
scroll to position [504, 0]
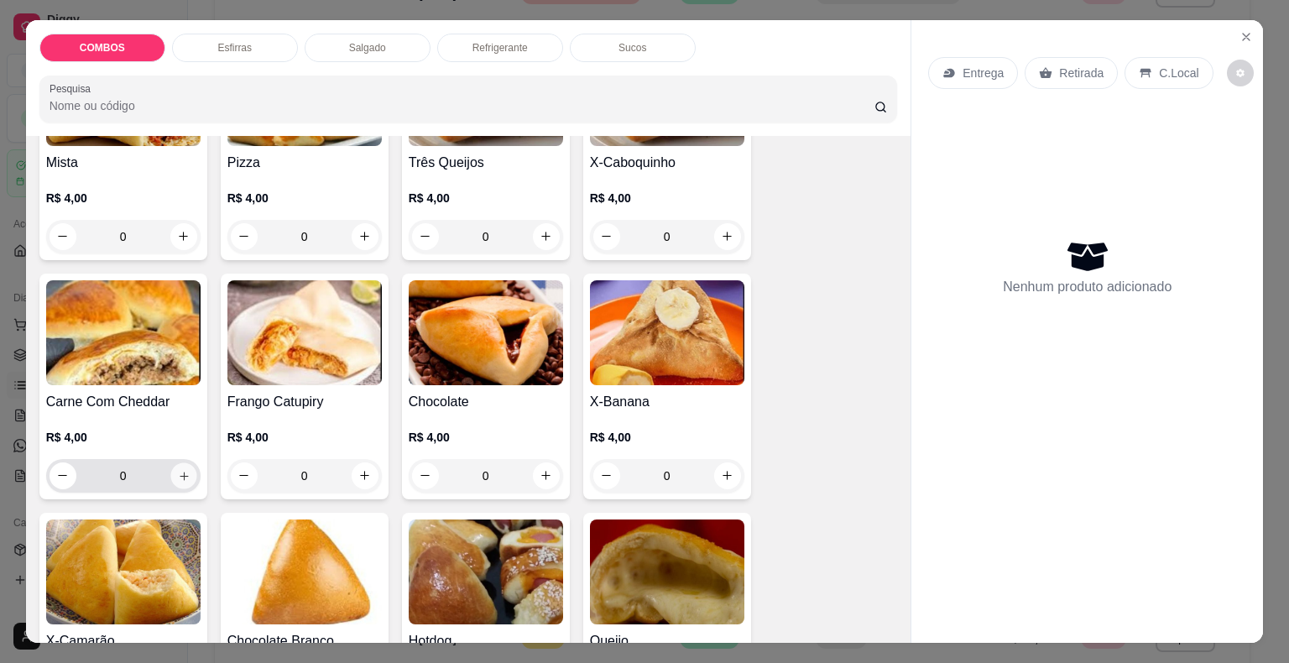
click at [185, 478] on button "increase-product-quantity" at bounding box center [183, 475] width 26 height 26
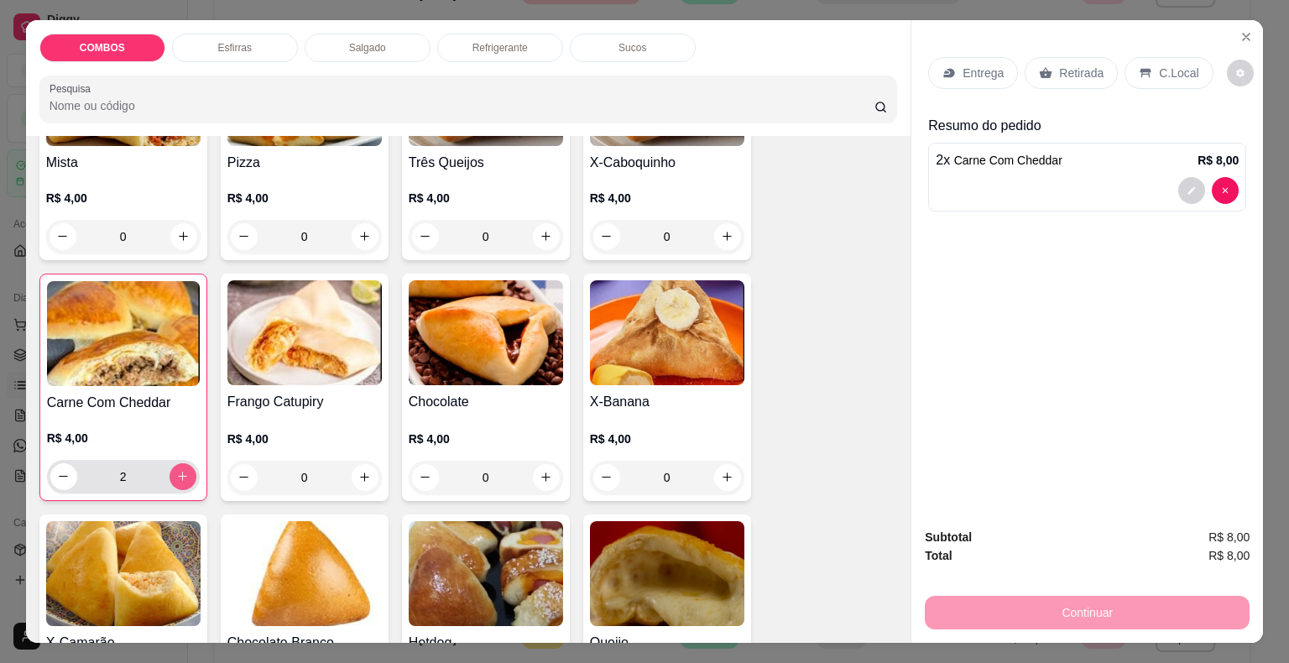
click at [185, 478] on button "increase-product-quantity" at bounding box center [183, 476] width 27 height 27
type input "3"
click at [358, 230] on icon "increase-product-quantity" at bounding box center [364, 236] width 13 height 13
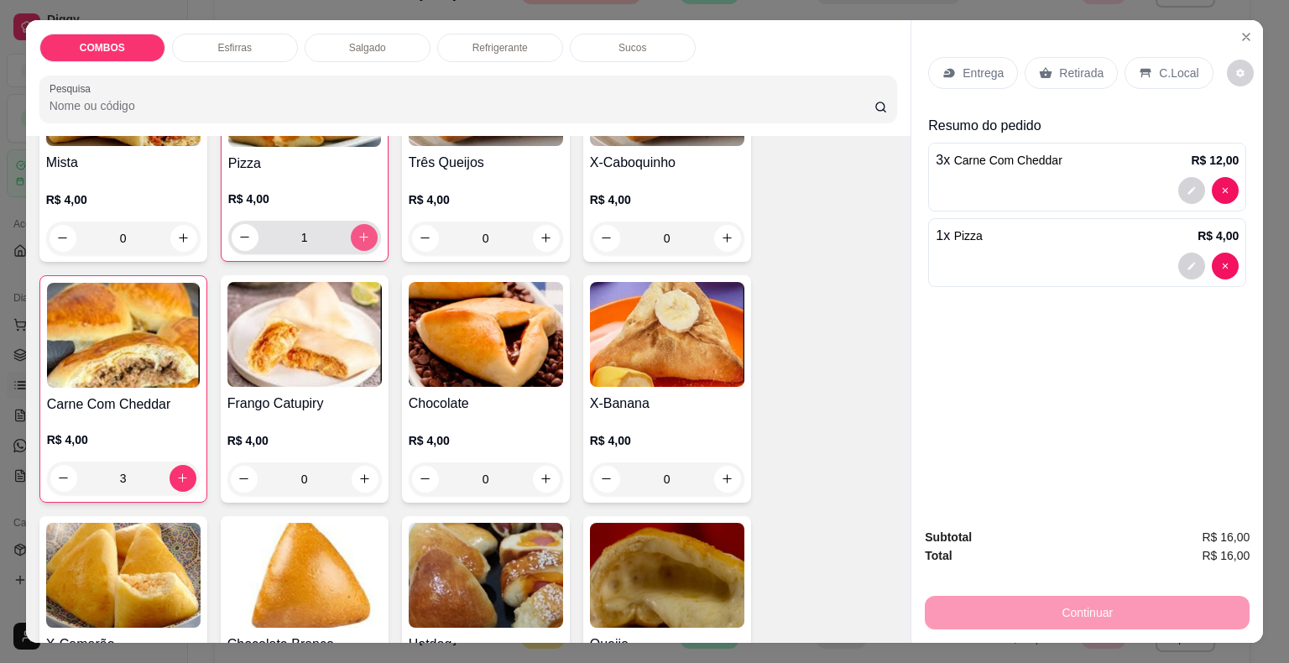
click at [357, 231] on icon "increase-product-quantity" at bounding box center [363, 237] width 13 height 13
type input "3"
click at [722, 232] on icon "increase-product-quantity" at bounding box center [727, 238] width 13 height 13
type input "1"
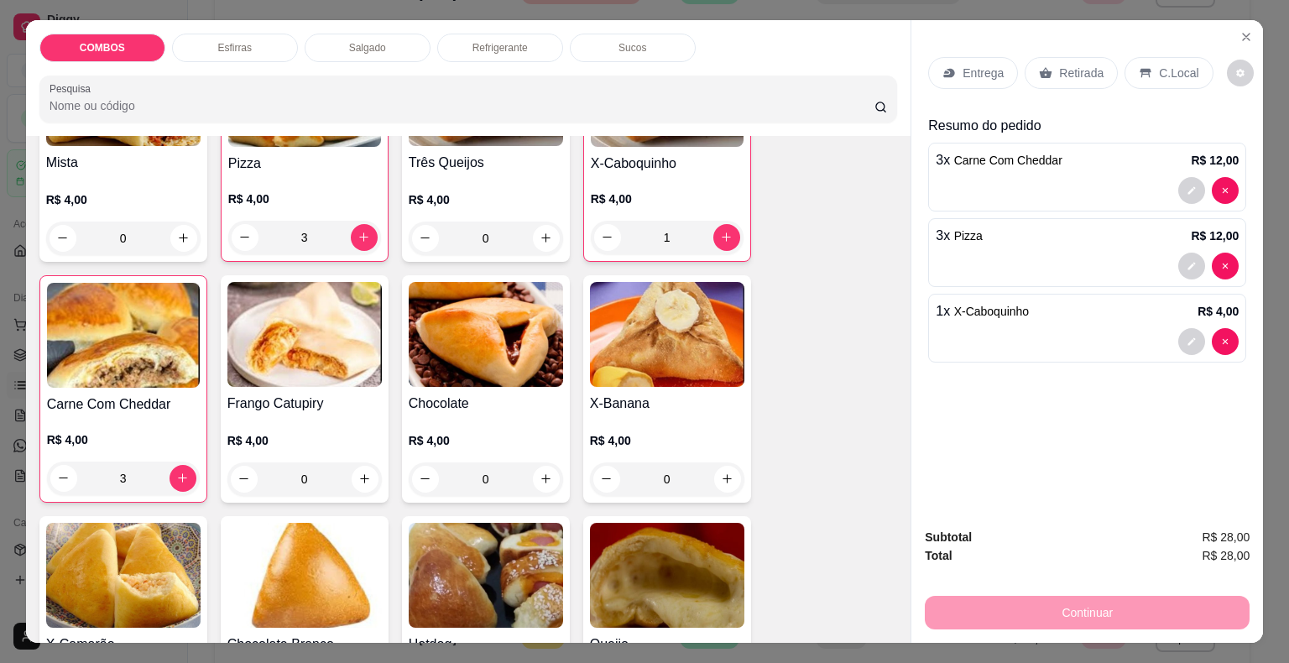
click at [1082, 65] on p "Retirada" at bounding box center [1081, 73] width 44 height 17
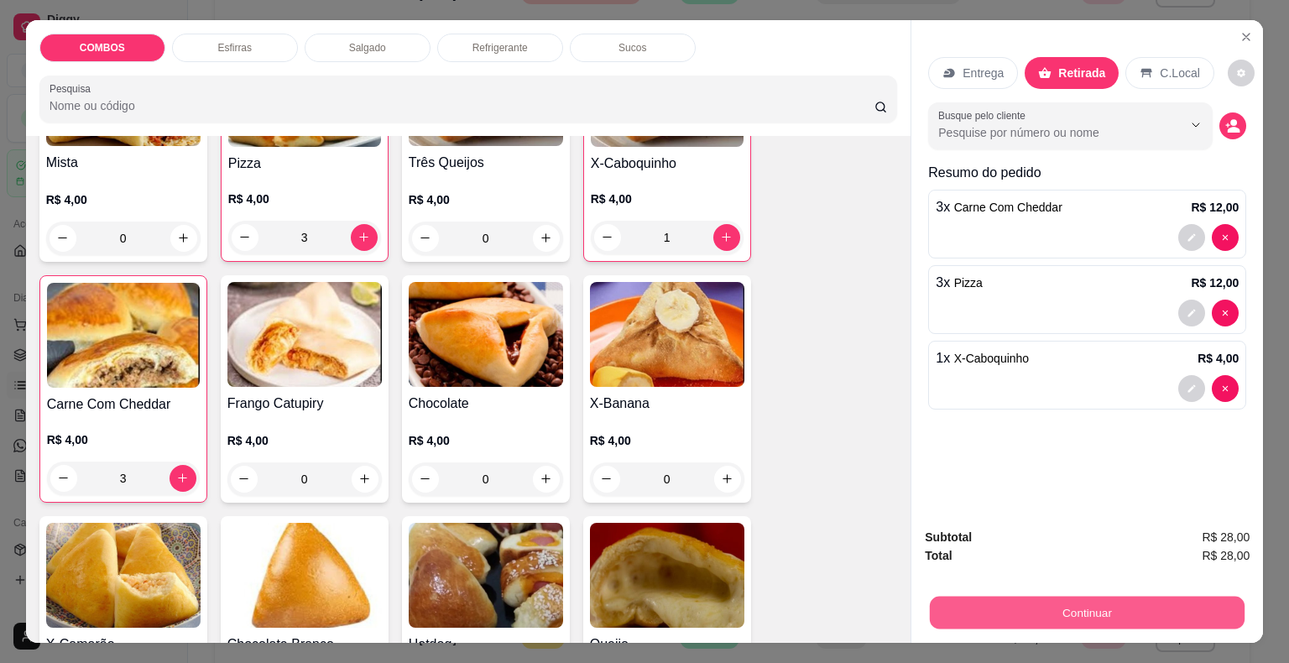
click at [1078, 599] on button "Continuar" at bounding box center [1087, 613] width 315 height 33
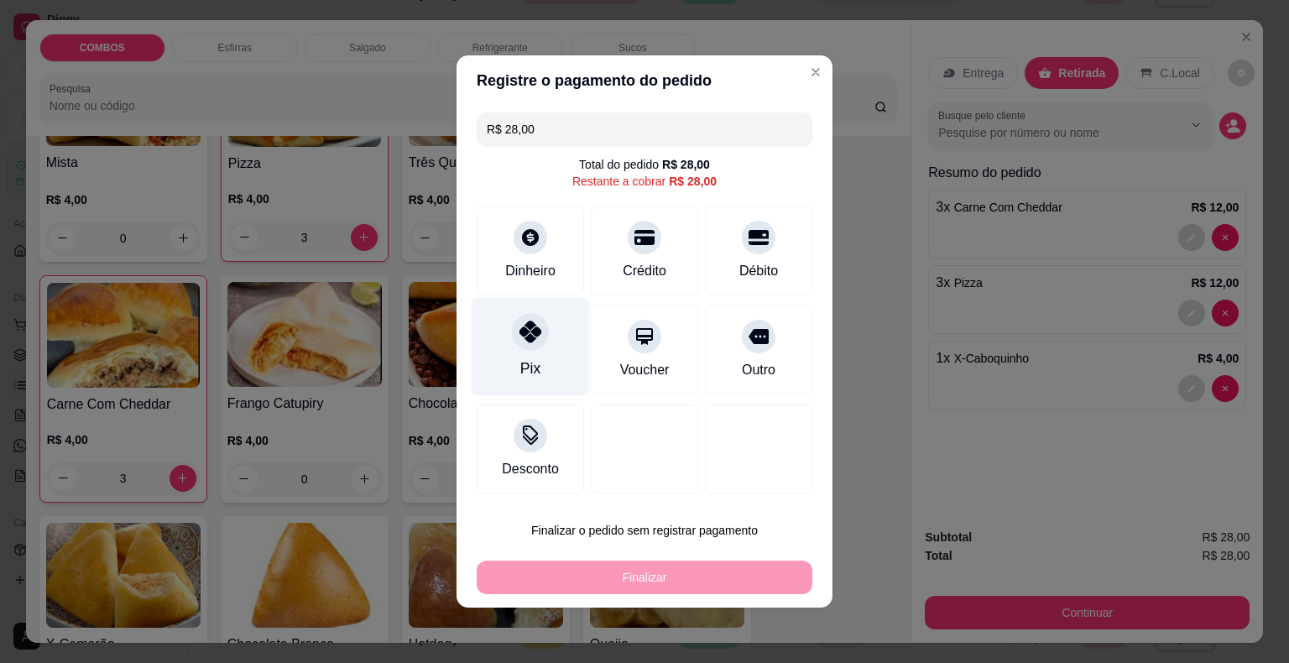
click at [512, 371] on div "Pix" at bounding box center [531, 347] width 118 height 98
type input "R$ 0,00"
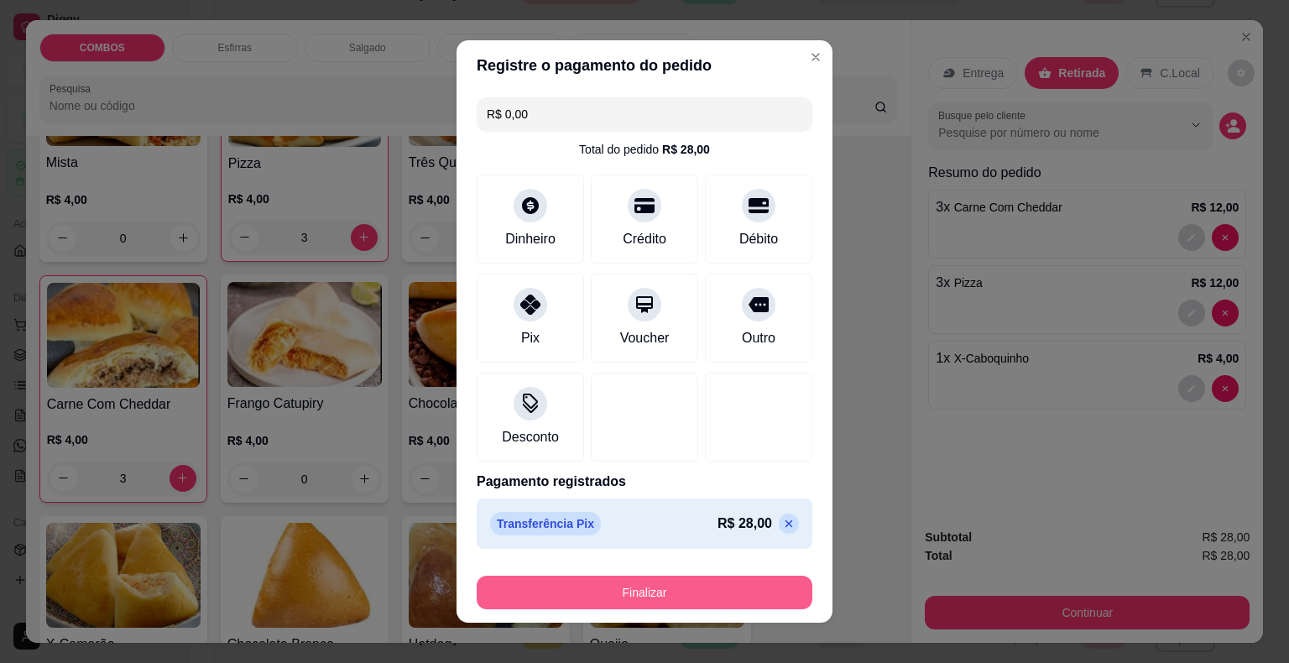
click at [530, 586] on button "Finalizar" at bounding box center [645, 593] width 336 height 34
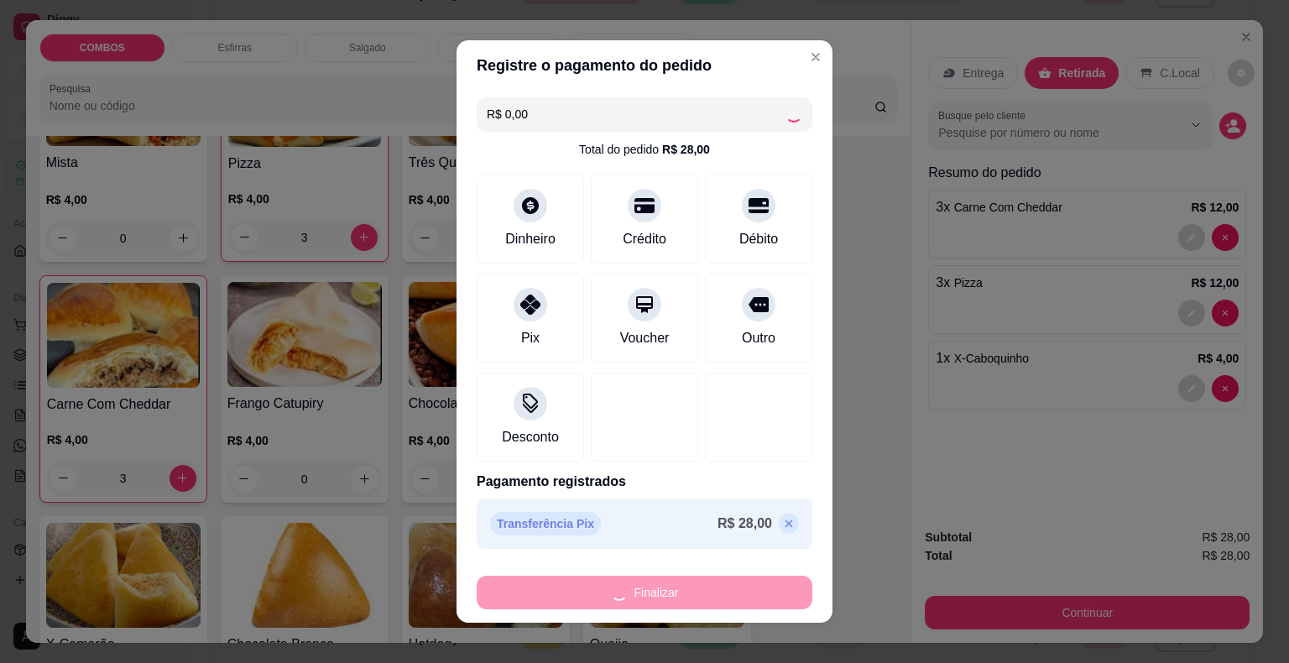
type input "0"
type input "-R$ 28,00"
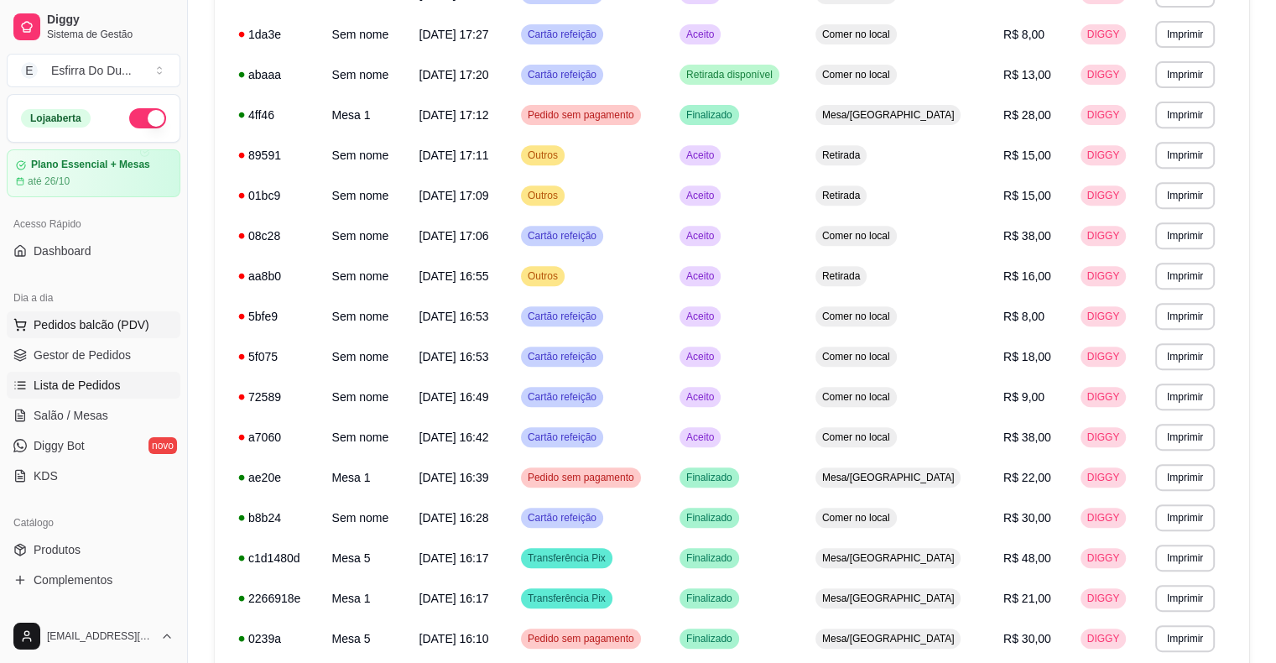
click at [138, 329] on span "Pedidos balcão (PDV)" at bounding box center [92, 324] width 116 height 17
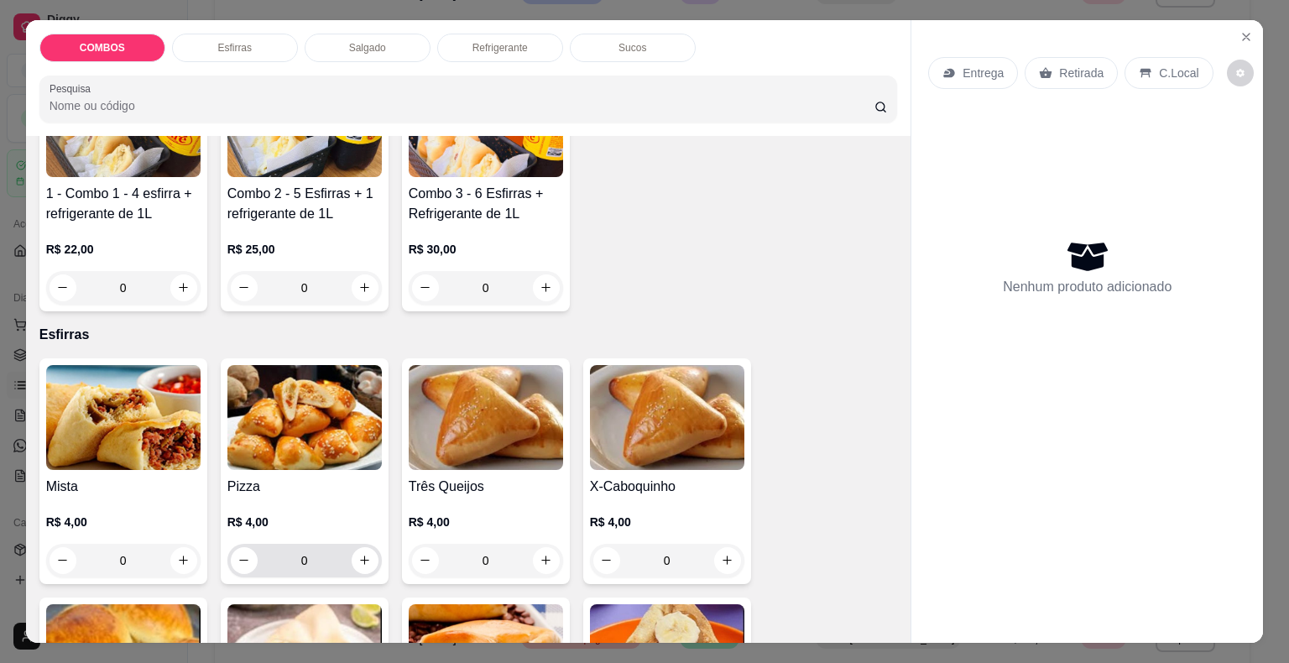
scroll to position [252, 0]
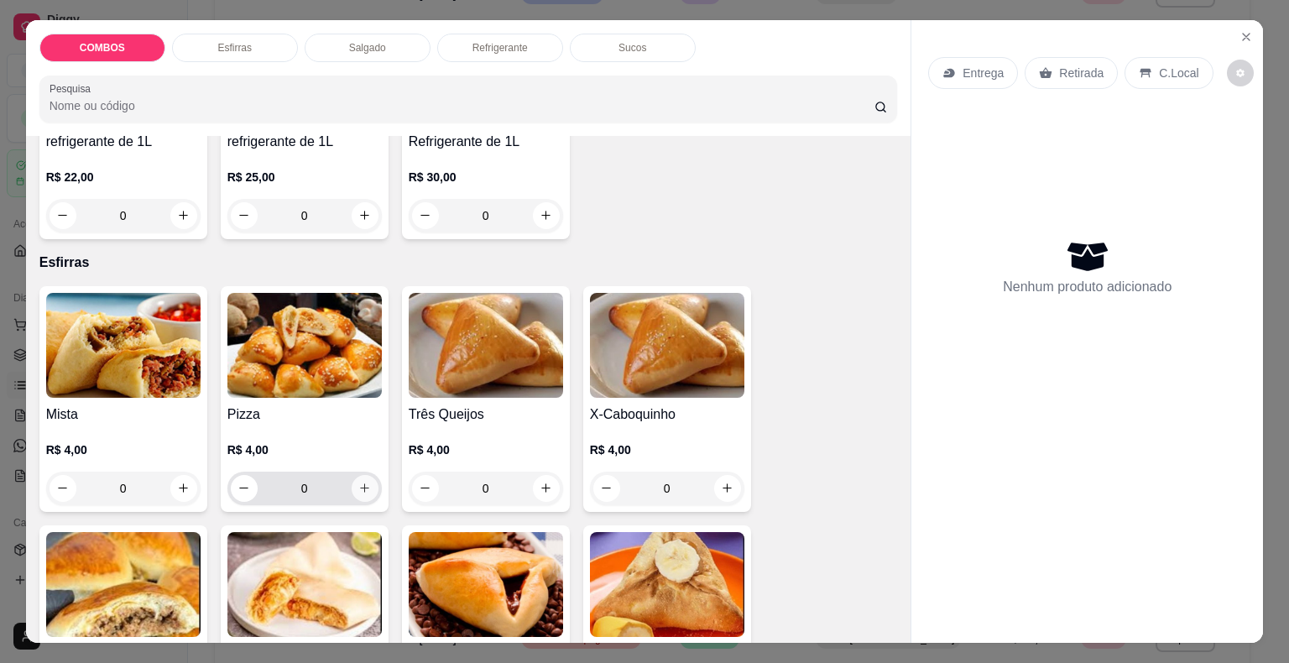
click at [352, 492] on button "increase-product-quantity" at bounding box center [365, 488] width 27 height 27
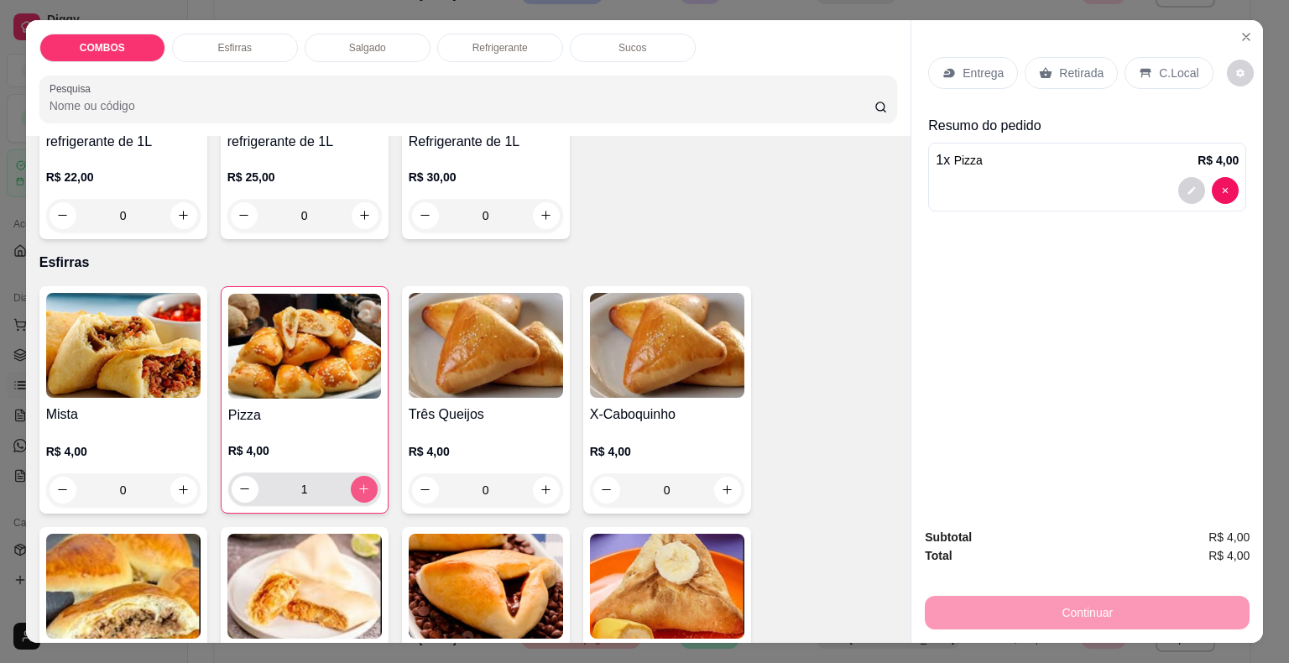
click at [352, 492] on button "increase-product-quantity" at bounding box center [364, 489] width 27 height 27
click at [352, 492] on button "increase-product-quantity" at bounding box center [364, 489] width 26 height 26
type input "3"
click at [1059, 65] on p "Retirada" at bounding box center [1081, 73] width 44 height 17
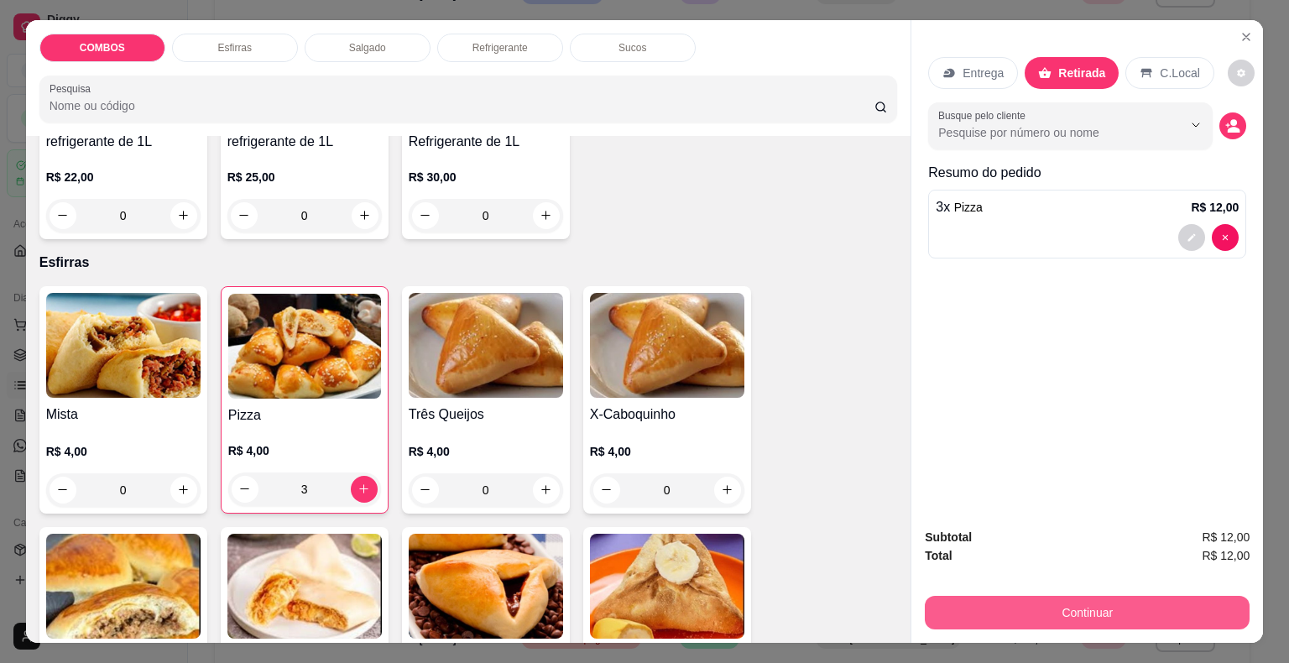
click at [947, 606] on button "Continuar" at bounding box center [1087, 613] width 325 height 34
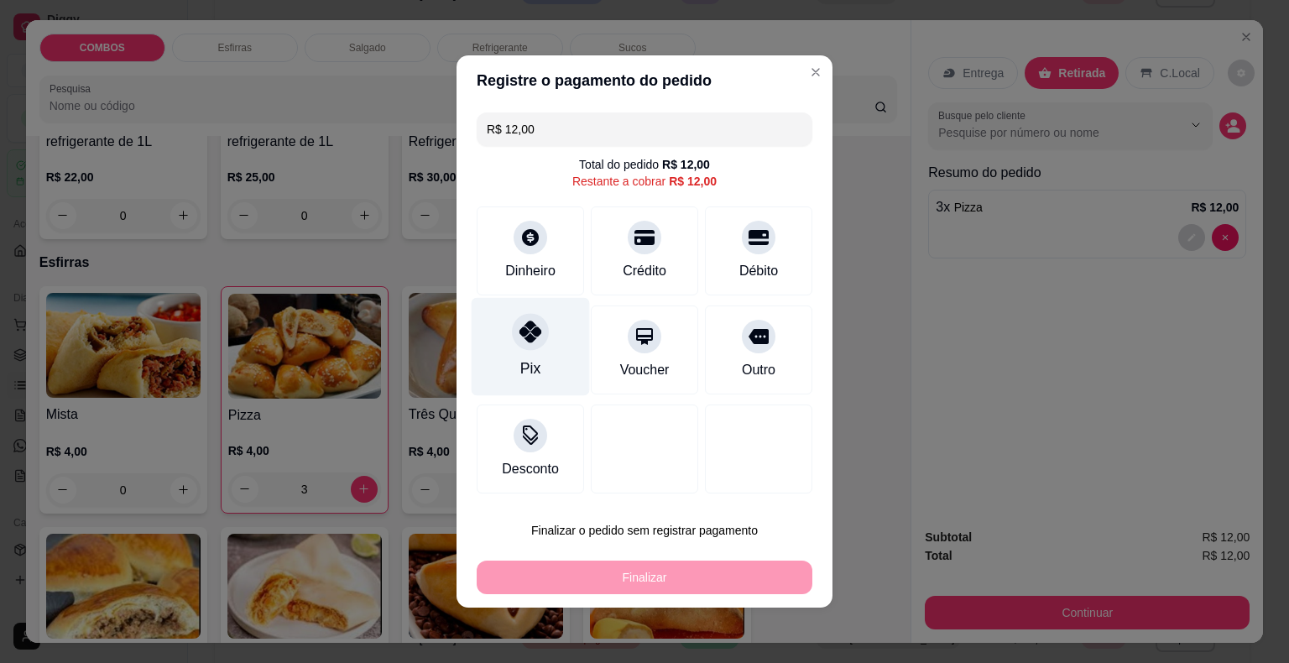
click at [504, 359] on div "Pix" at bounding box center [531, 347] width 118 height 98
type input "R$ 0,00"
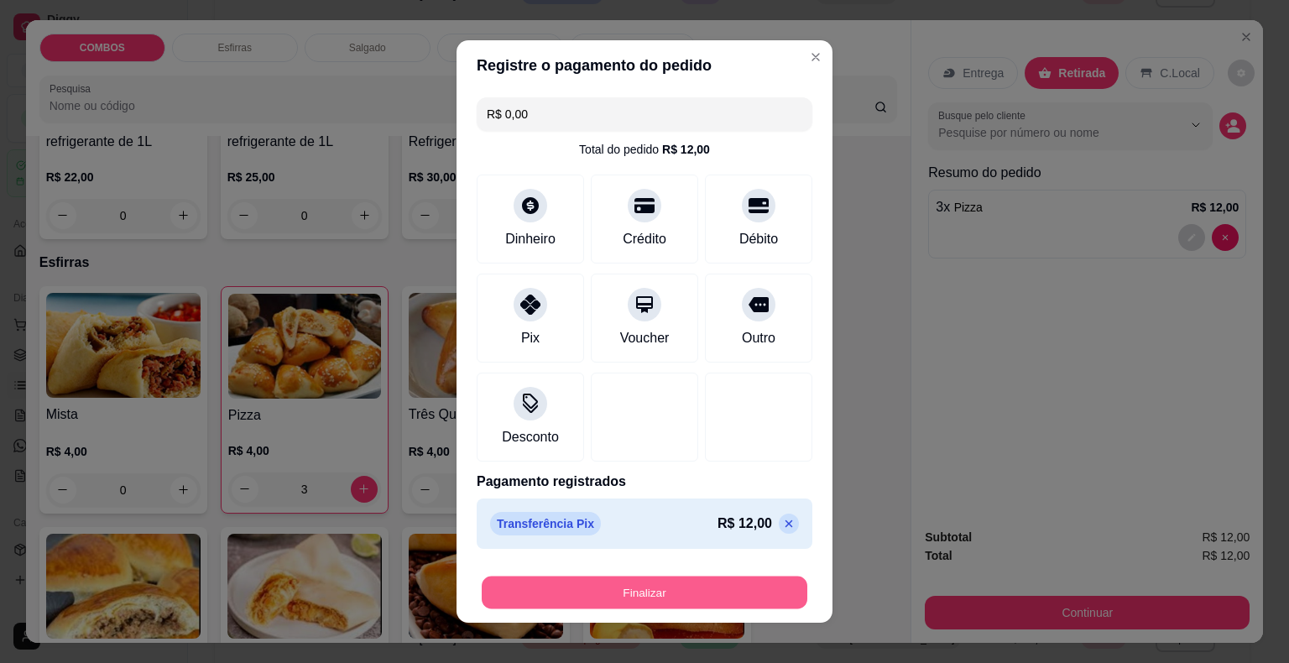
click at [584, 587] on button "Finalizar" at bounding box center [645, 593] width 326 height 33
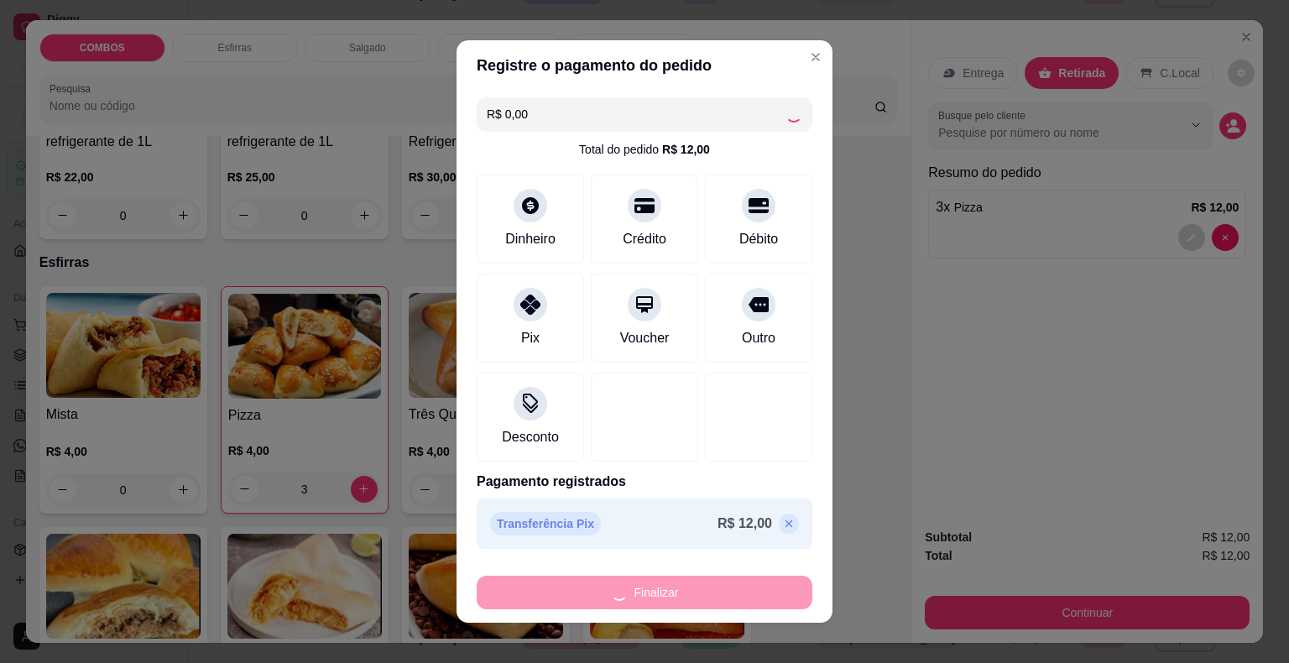
type input "0"
type input "-R$ 12,00"
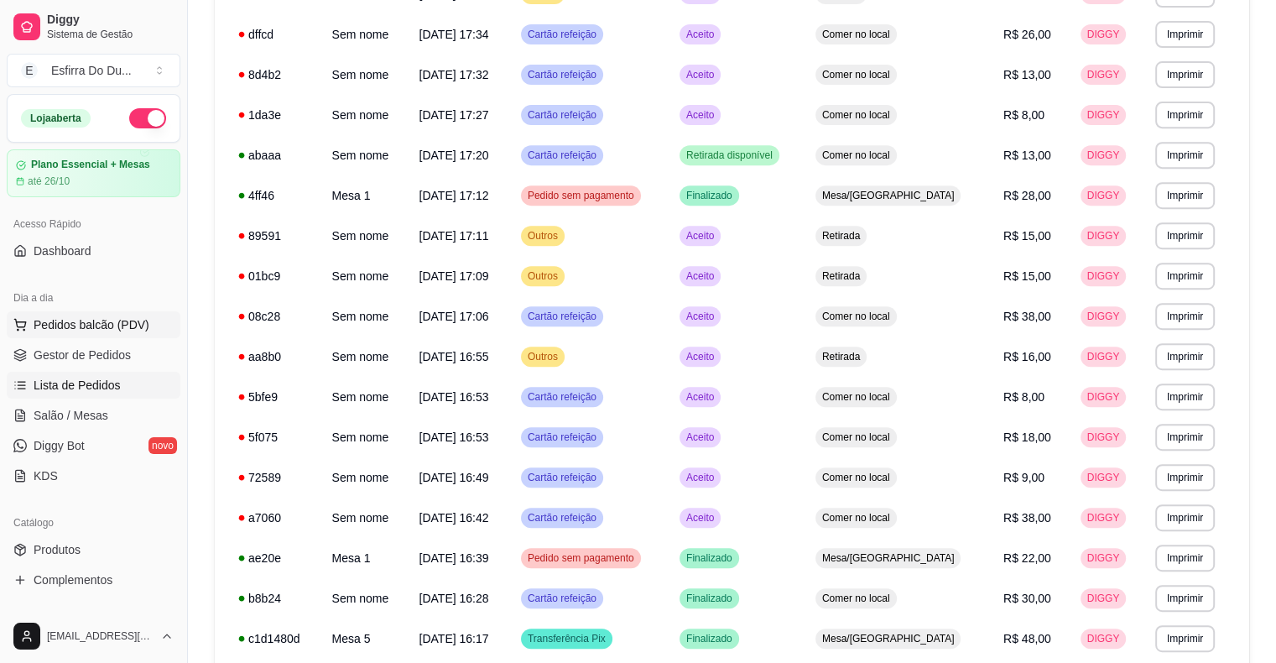
click at [91, 329] on span "Pedidos balcão (PDV)" at bounding box center [92, 324] width 116 height 17
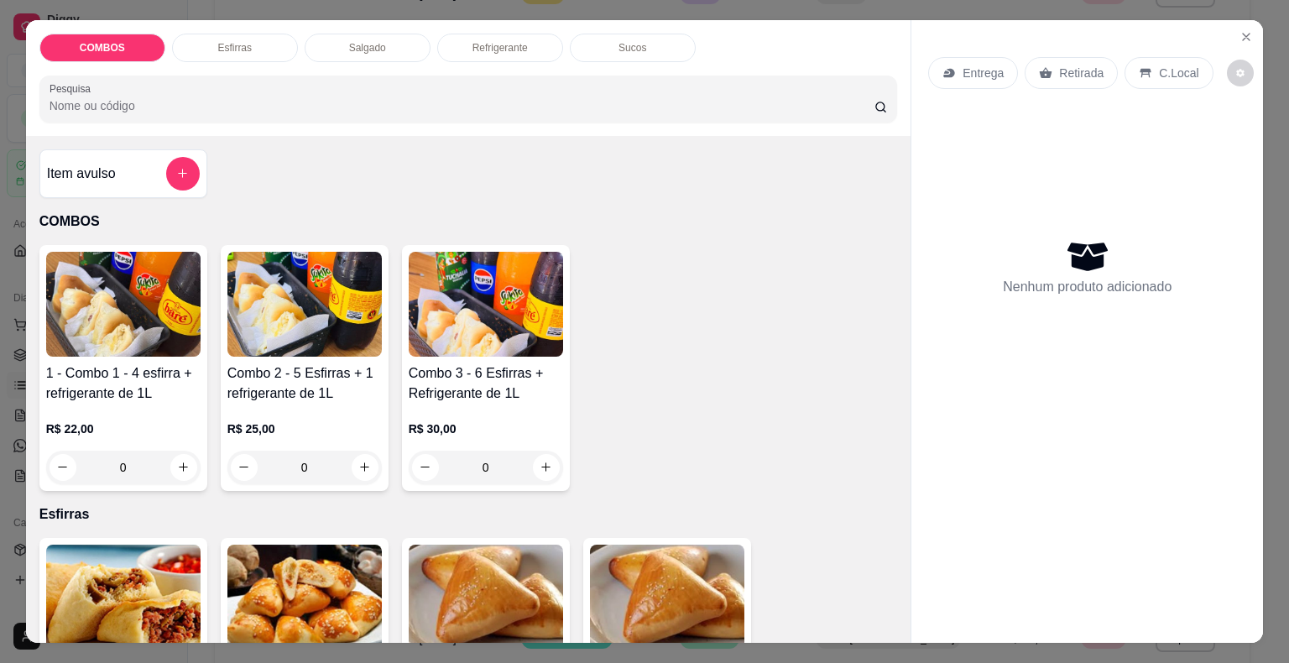
click at [144, 321] on img at bounding box center [123, 304] width 154 height 105
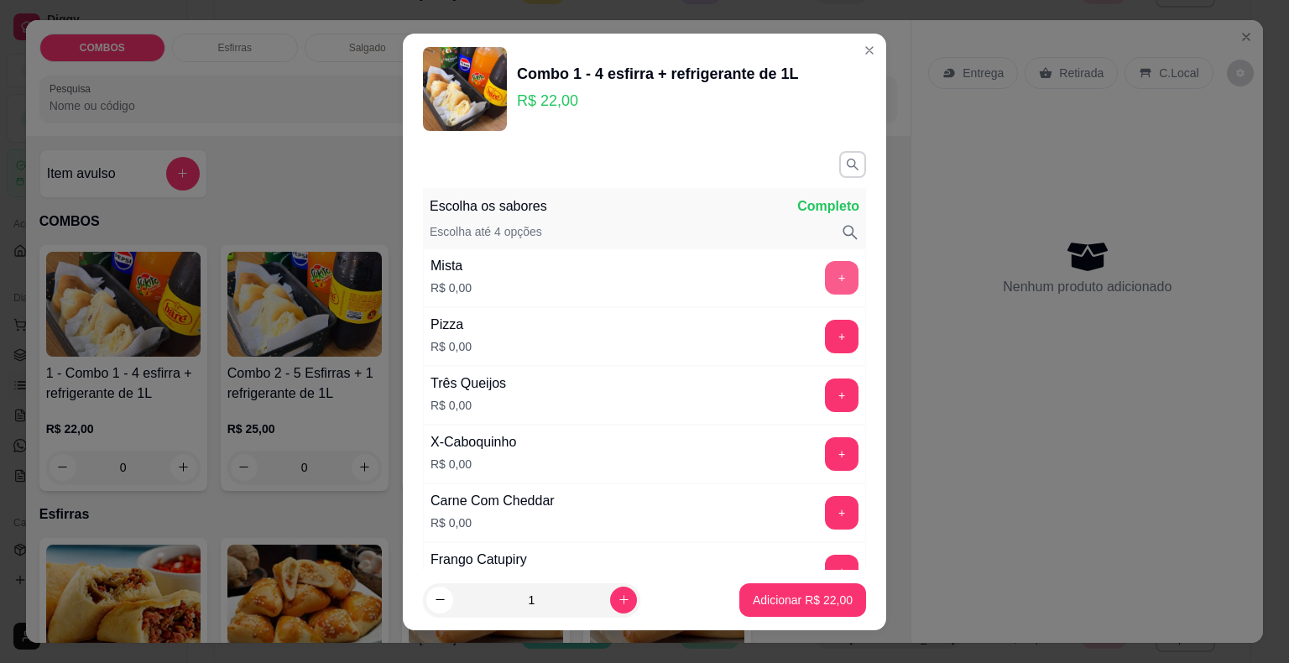
click at [825, 274] on button "+" at bounding box center [842, 278] width 34 height 34
click at [751, 279] on button "-" at bounding box center [767, 277] width 33 height 33
click at [825, 506] on button "+" at bounding box center [842, 513] width 34 height 34
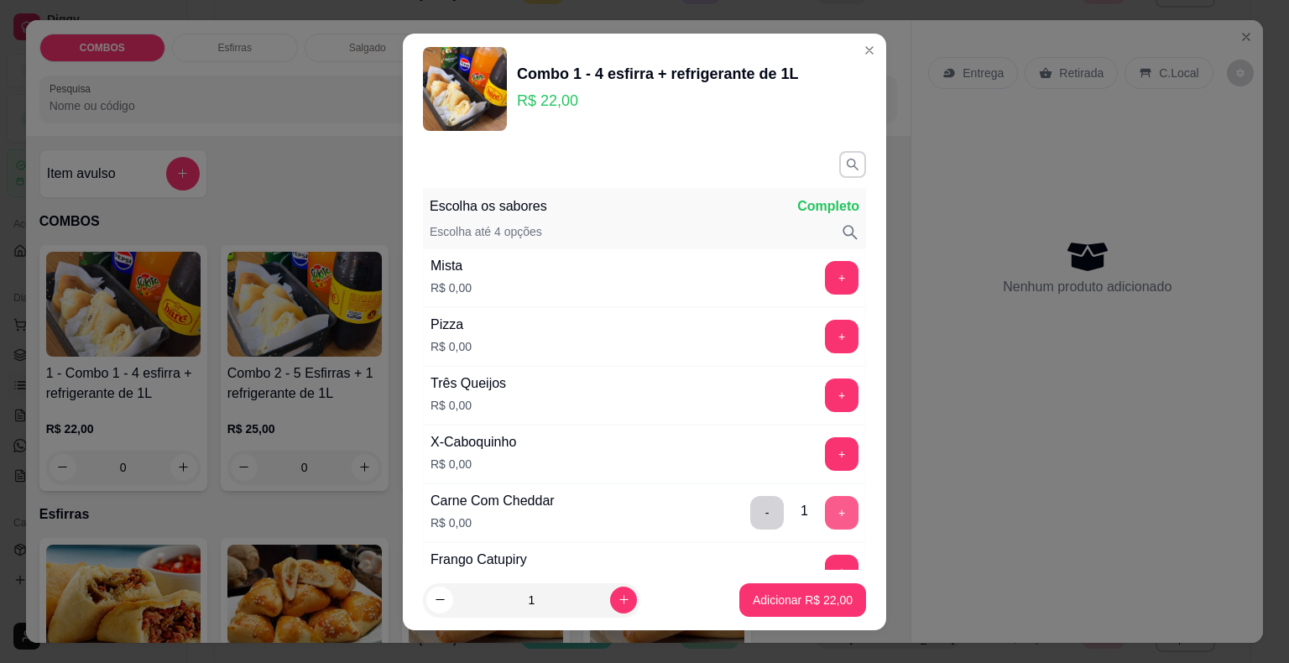
click at [825, 506] on button "+" at bounding box center [842, 513] width 34 height 34
click at [826, 335] on button "+" at bounding box center [842, 336] width 33 height 33
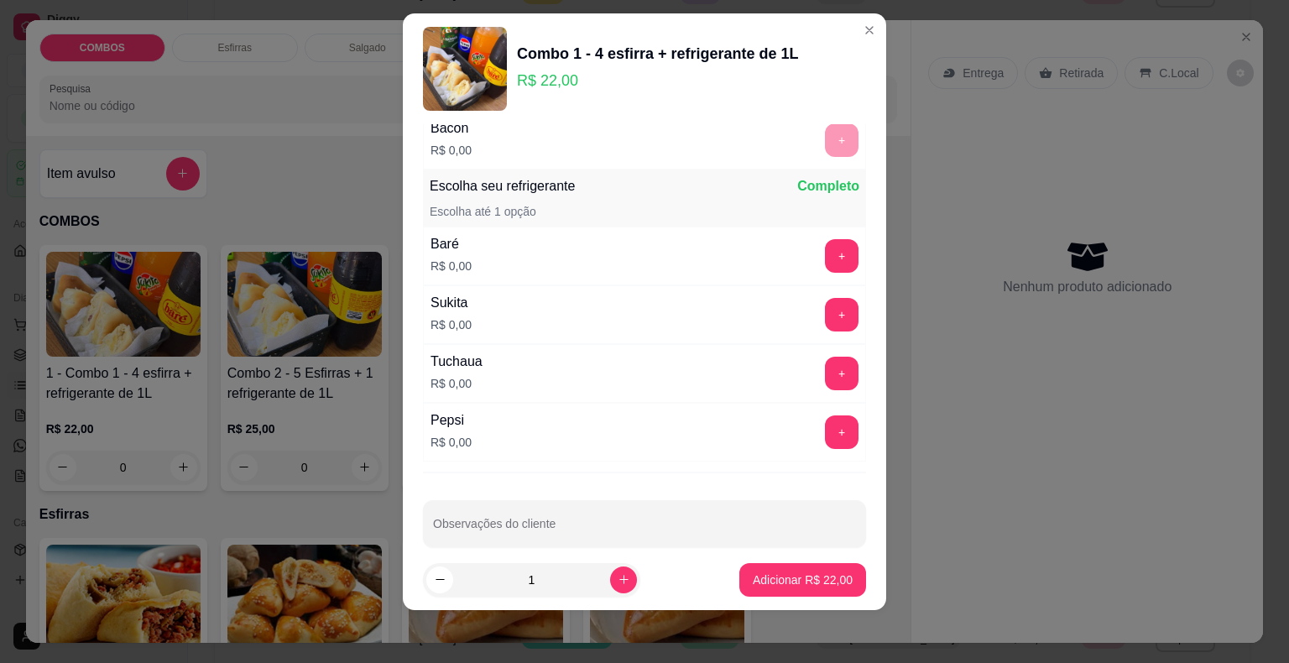
scroll to position [836, 0]
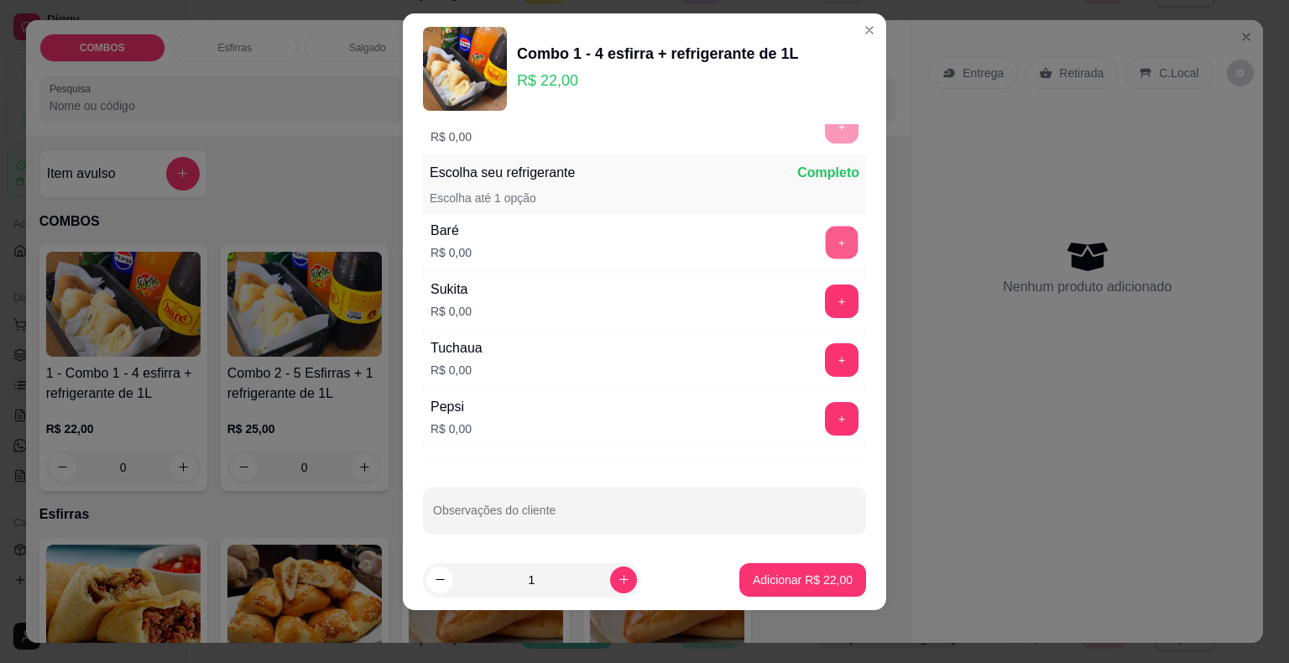
click at [826, 227] on button "+" at bounding box center [842, 242] width 33 height 33
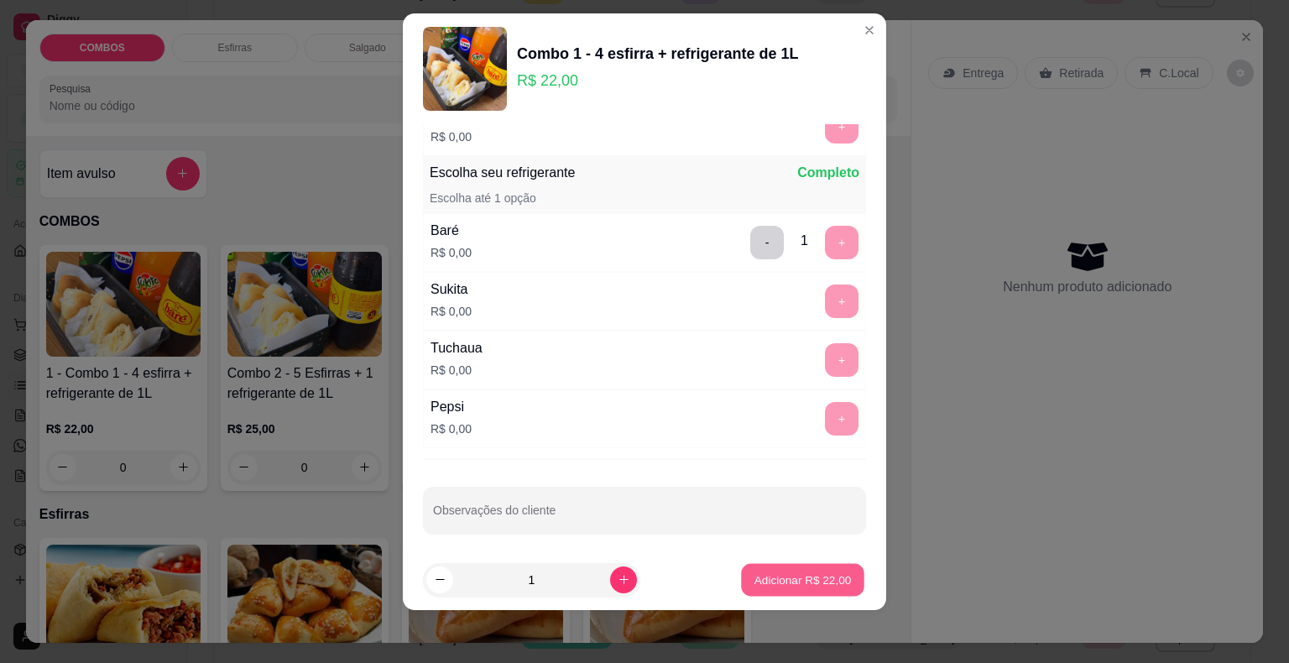
click at [791, 584] on p "Adicionar R$ 22,00" at bounding box center [802, 579] width 97 height 16
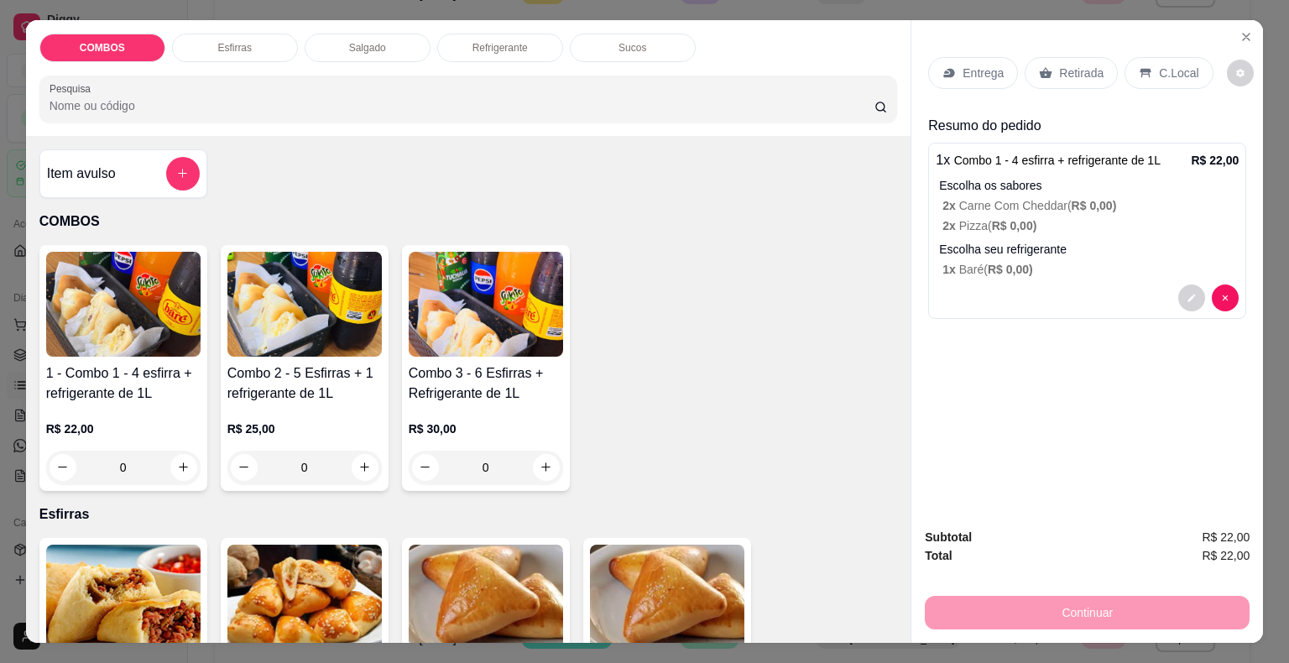
click at [1059, 68] on p "Retirada" at bounding box center [1081, 73] width 44 height 17
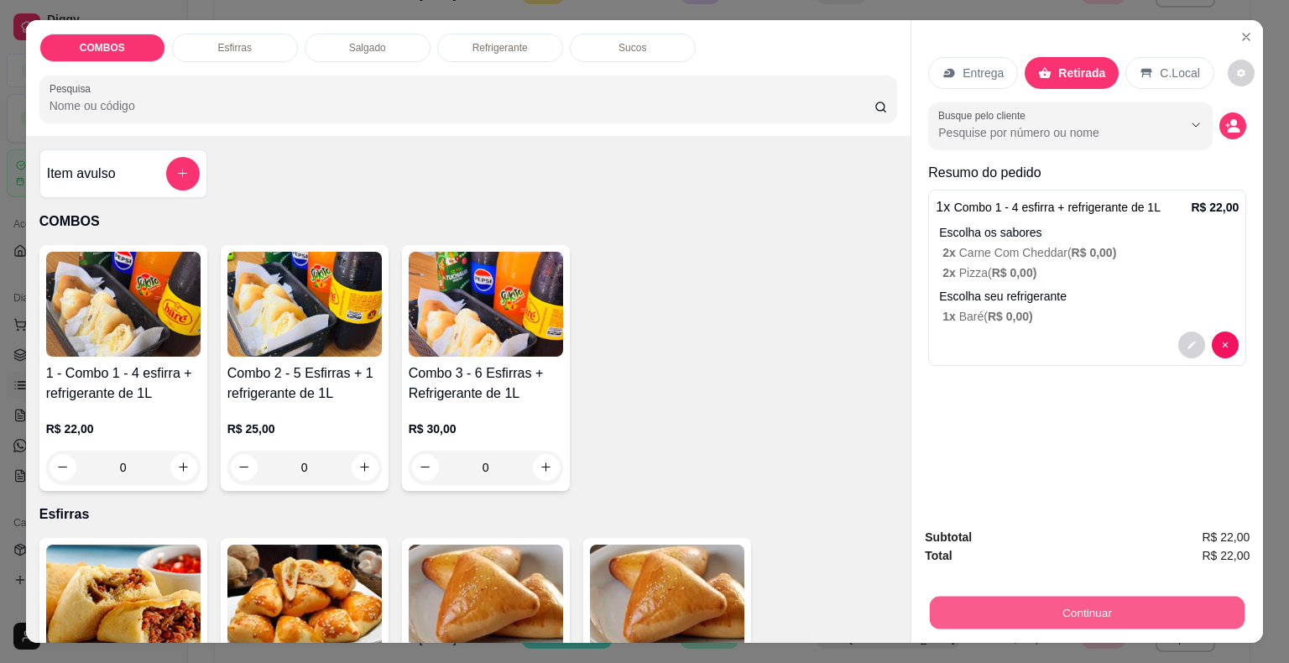
click at [1014, 605] on button "Continuar" at bounding box center [1087, 613] width 315 height 33
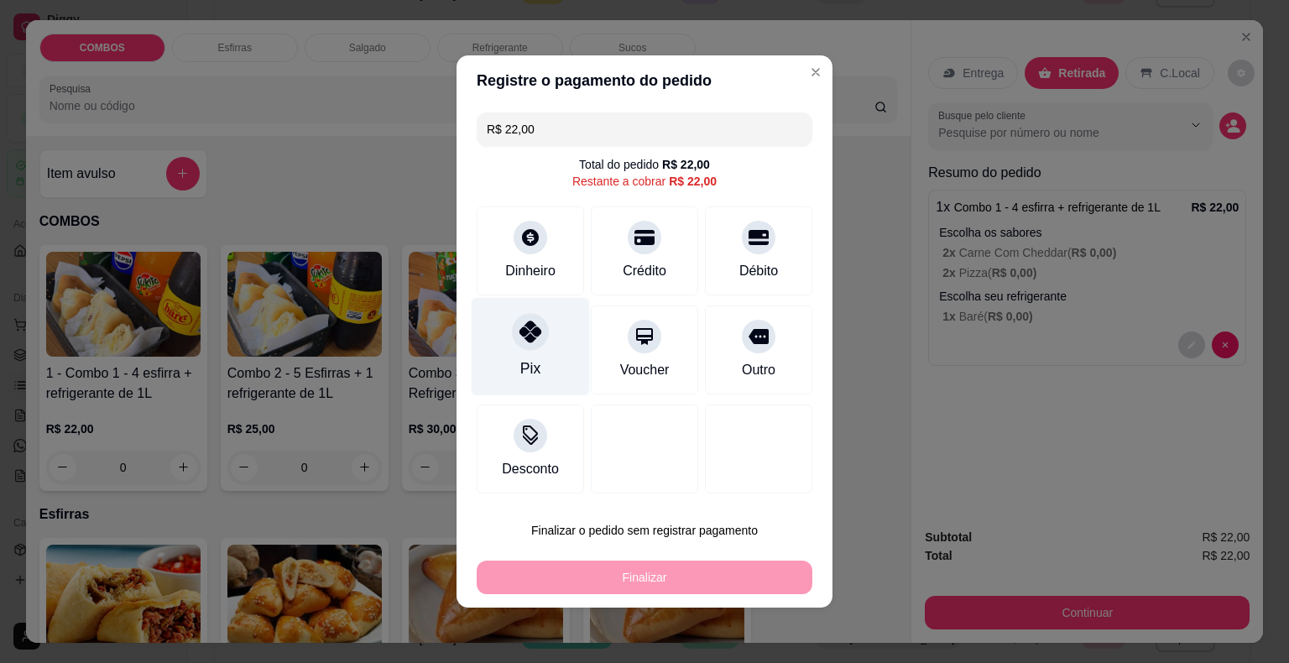
click at [535, 353] on div "Pix" at bounding box center [531, 347] width 118 height 98
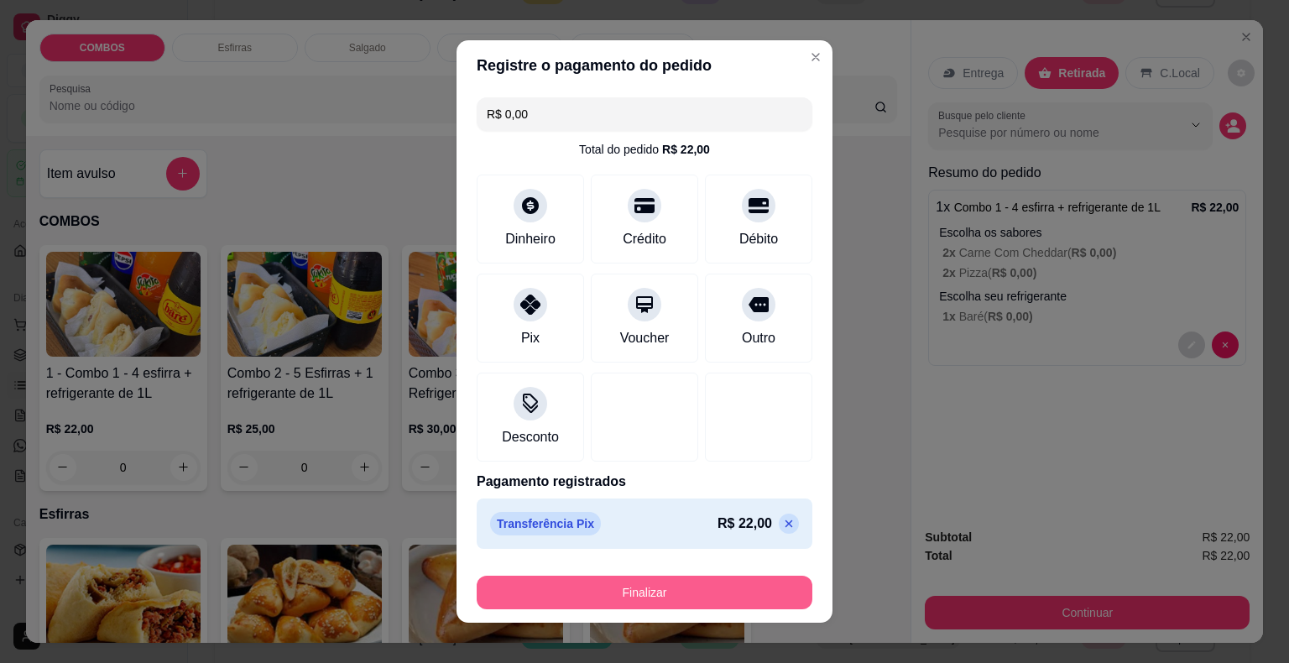
click at [702, 589] on button "Finalizar" at bounding box center [645, 593] width 336 height 34
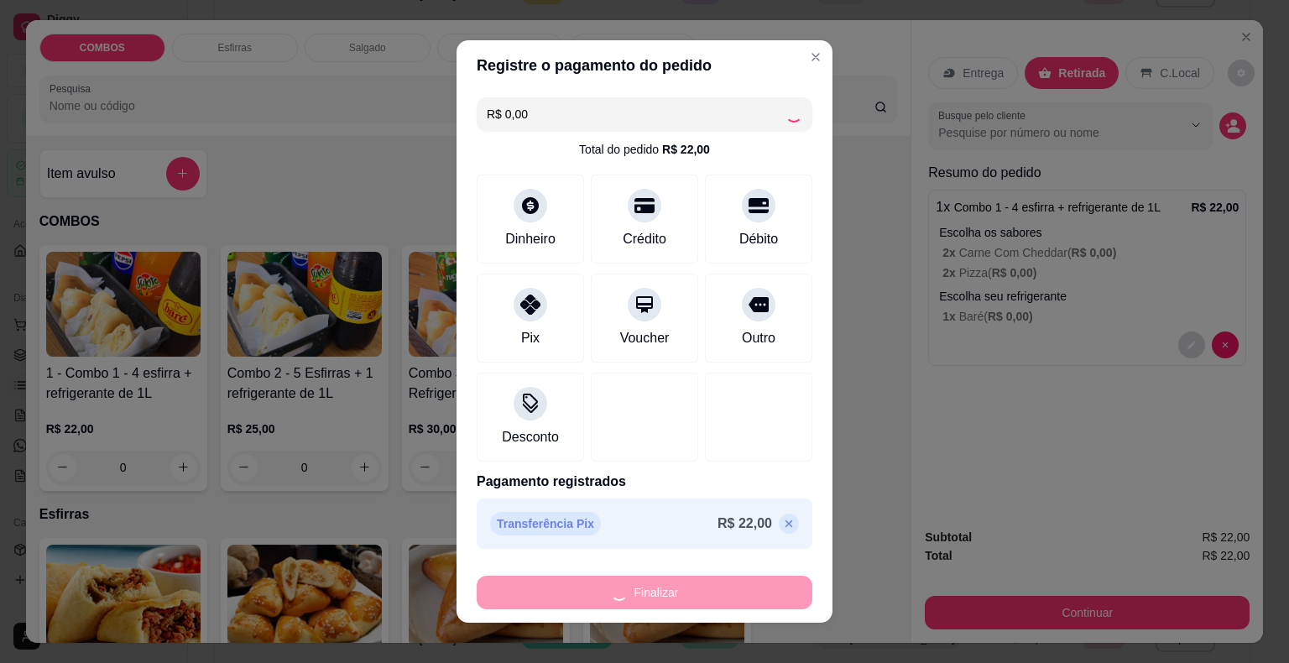
type input "-R$ 22,00"
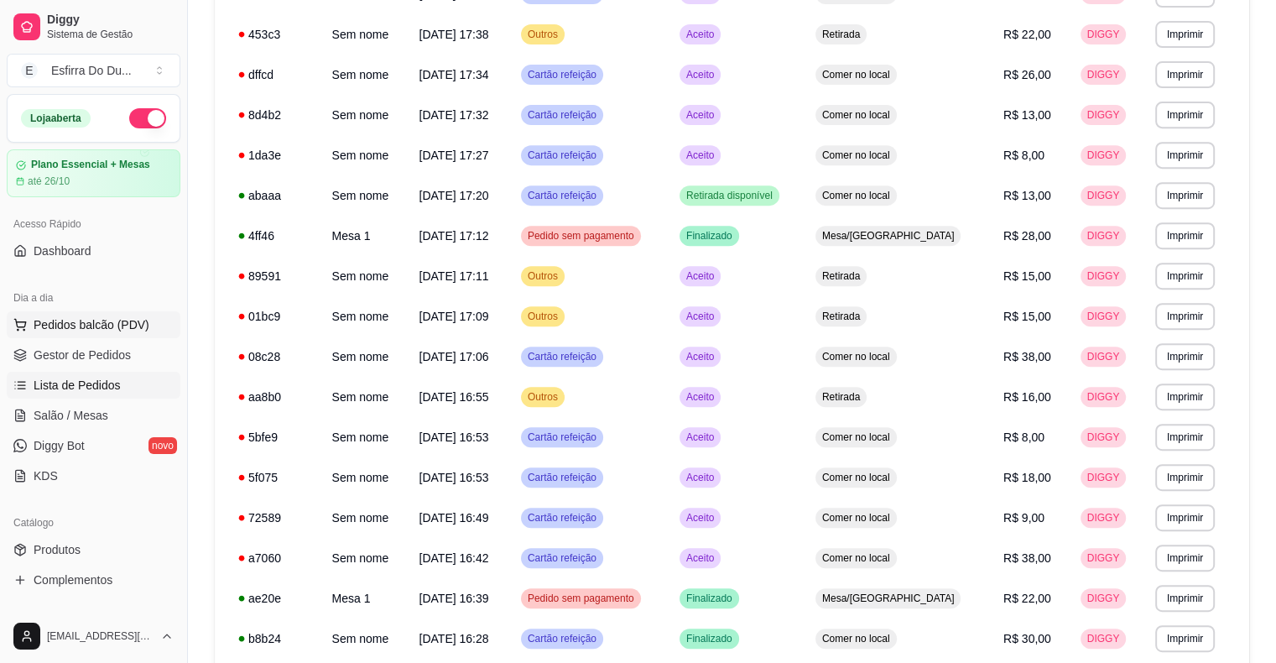
click at [132, 337] on button "Pedidos balcão (PDV)" at bounding box center [94, 324] width 174 height 27
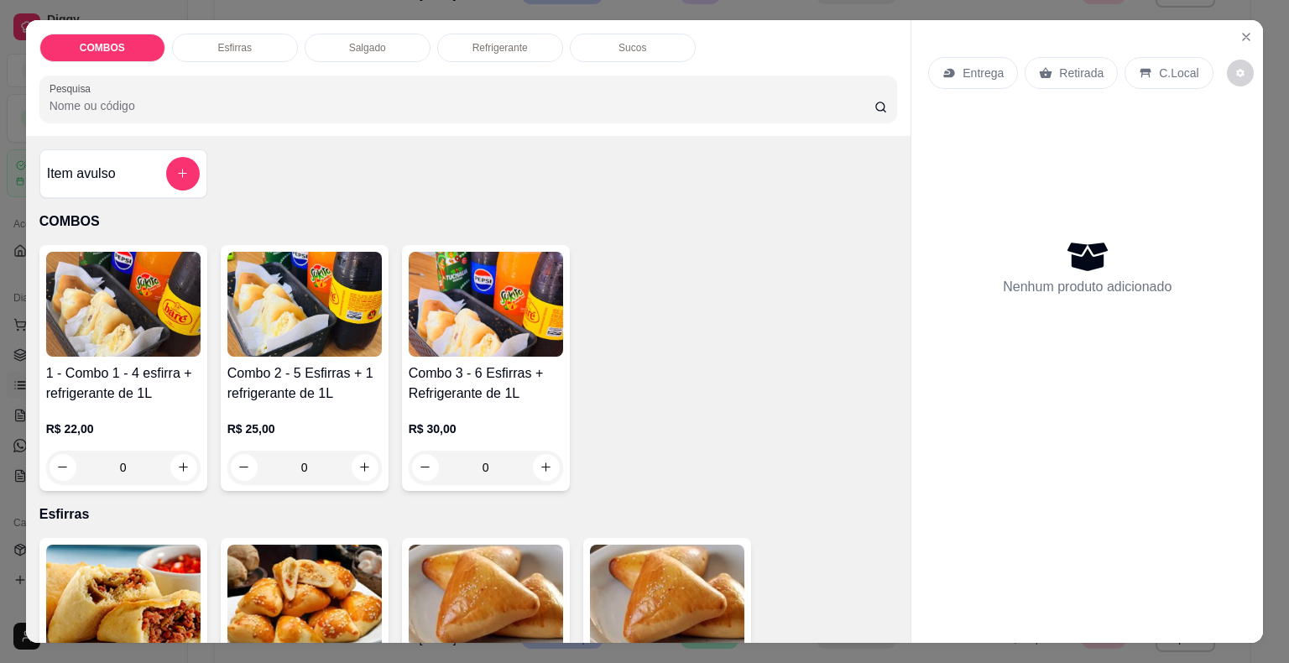
click at [88, 324] on img at bounding box center [123, 304] width 154 height 105
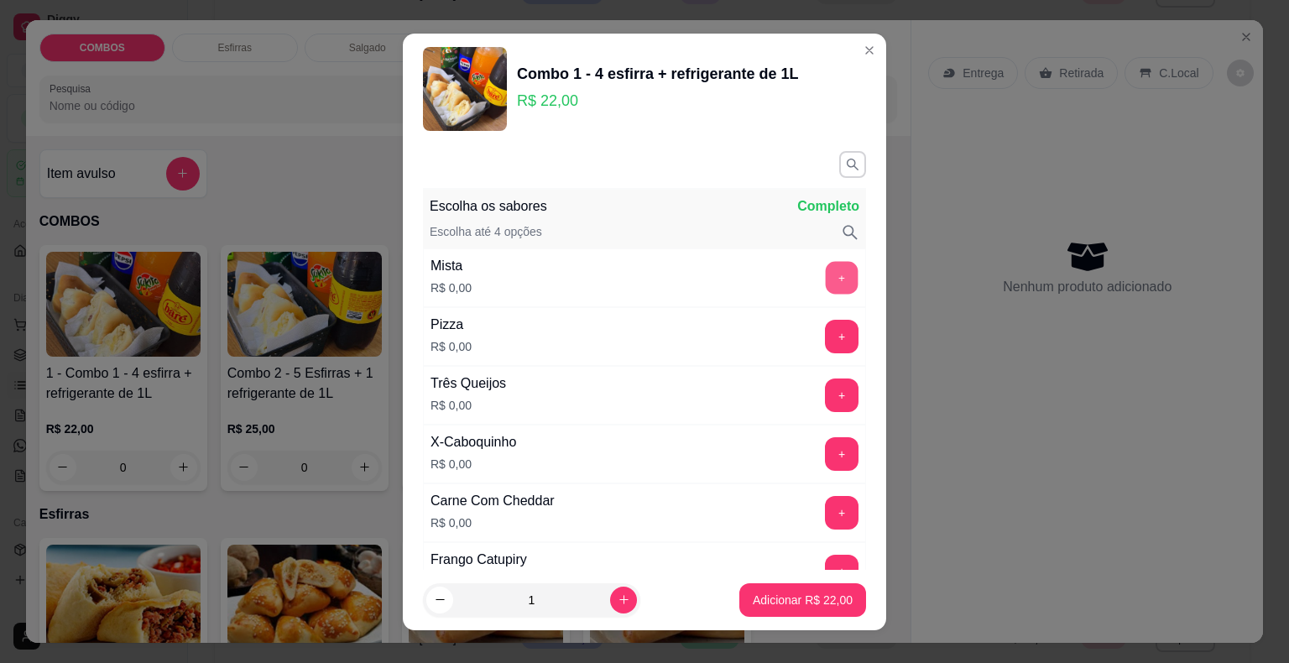
click at [826, 274] on button "+" at bounding box center [842, 277] width 33 height 33
click at [818, 407] on div "+" at bounding box center [841, 395] width 47 height 34
click at [825, 388] on button "+" at bounding box center [842, 395] width 34 height 34
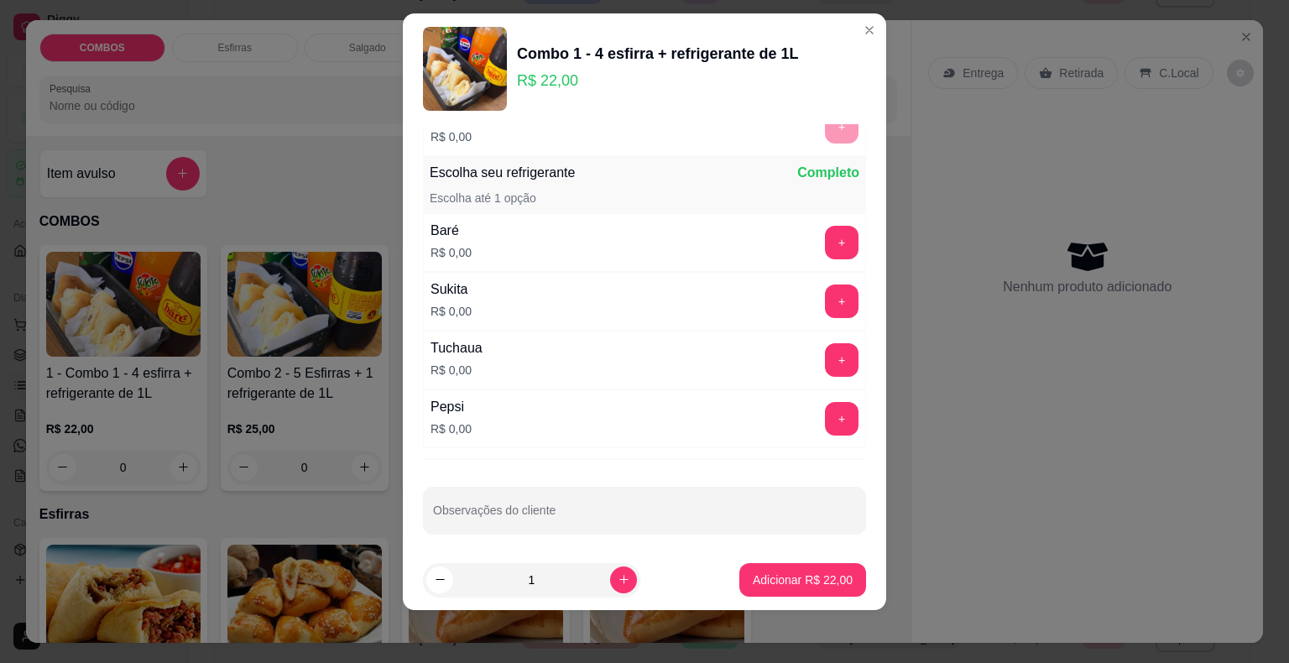
scroll to position [837, 0]
click at [825, 234] on button "+" at bounding box center [842, 242] width 34 height 34
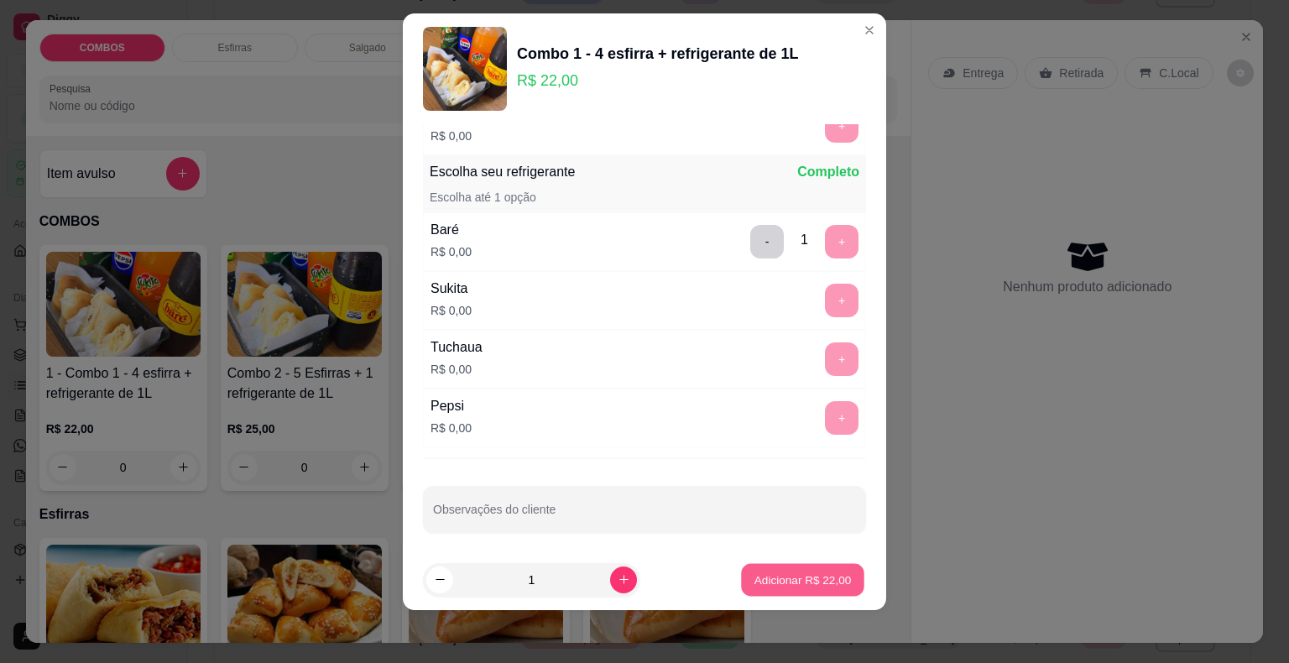
click at [785, 586] on p "Adicionar R$ 22,00" at bounding box center [802, 579] width 97 height 16
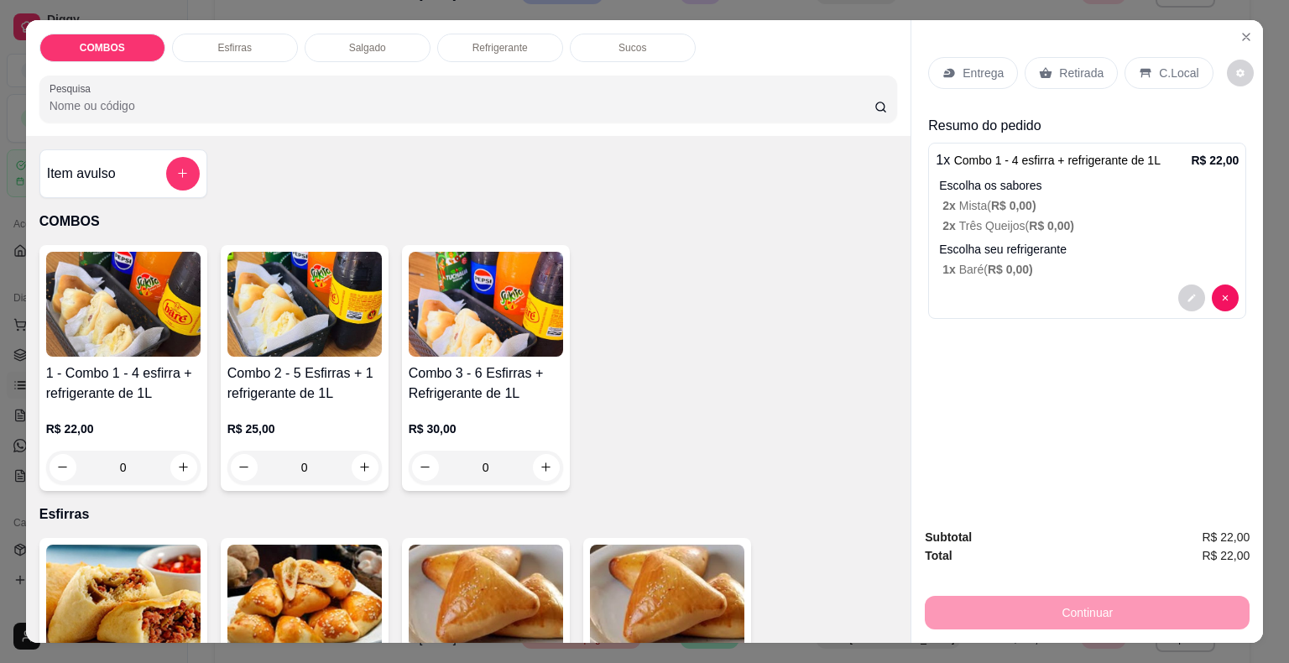
click at [1085, 65] on p "Retirada" at bounding box center [1081, 73] width 44 height 17
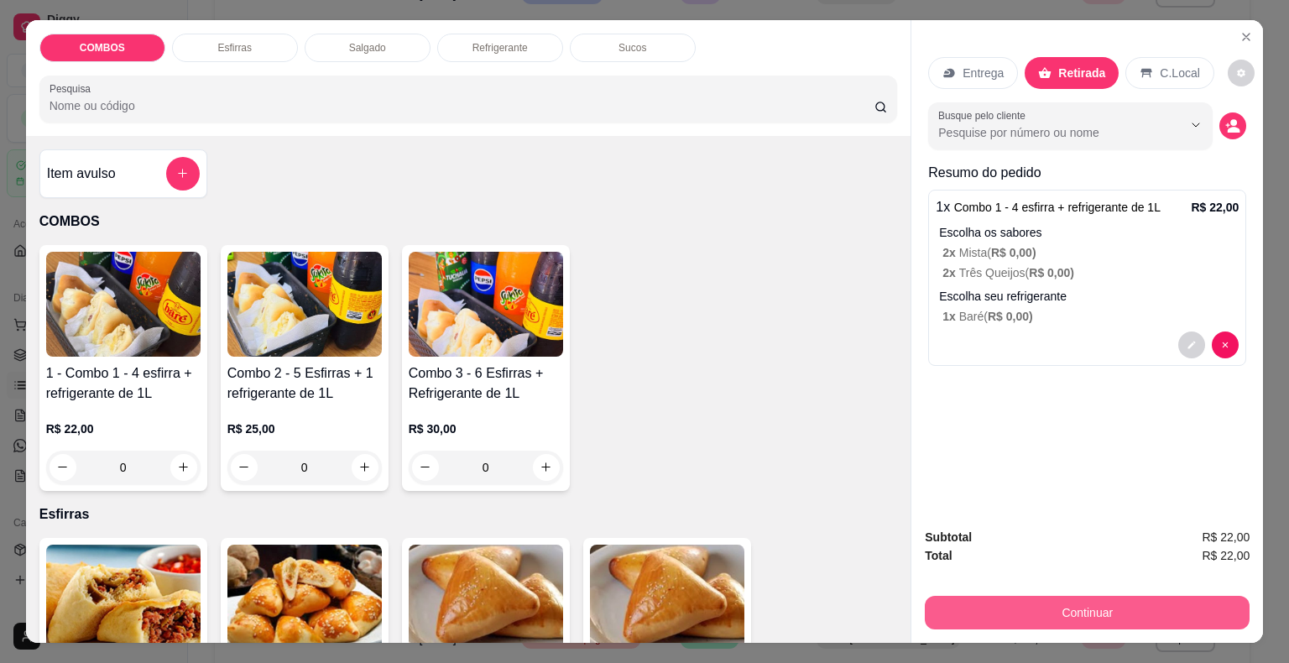
click at [1011, 599] on button "Continuar" at bounding box center [1087, 613] width 325 height 34
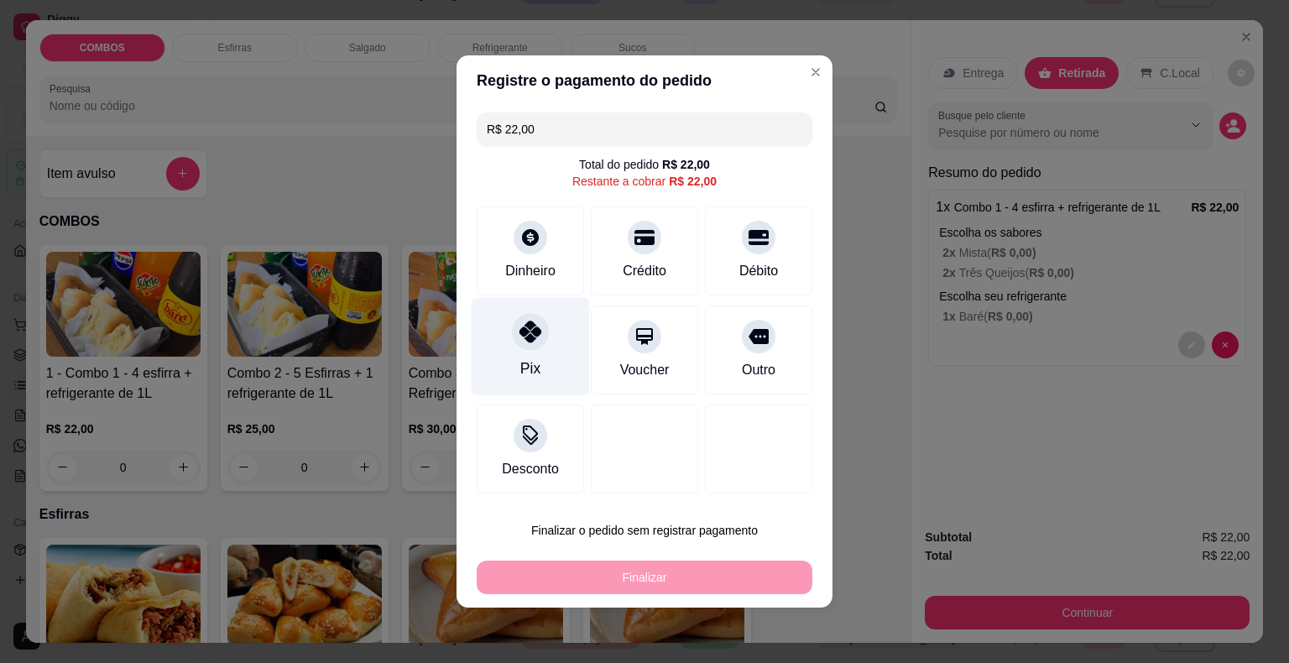
click at [527, 351] on div "Pix" at bounding box center [531, 347] width 118 height 98
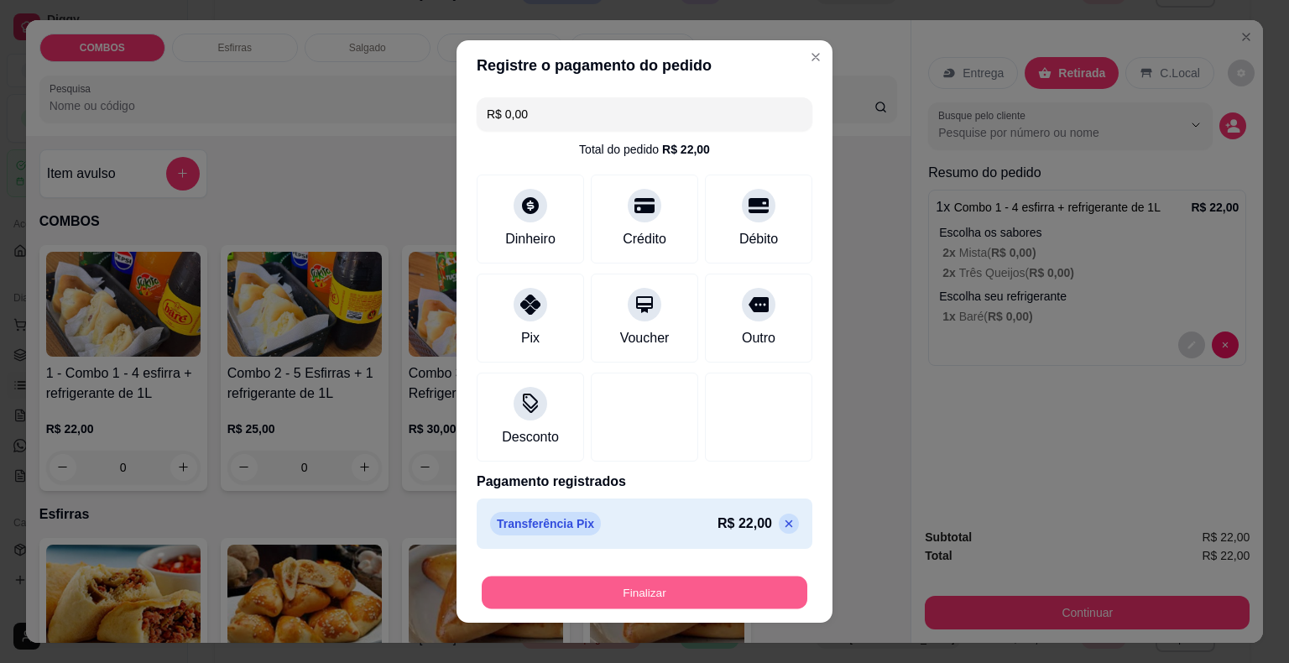
click at [630, 583] on button "Finalizar" at bounding box center [645, 593] width 326 height 33
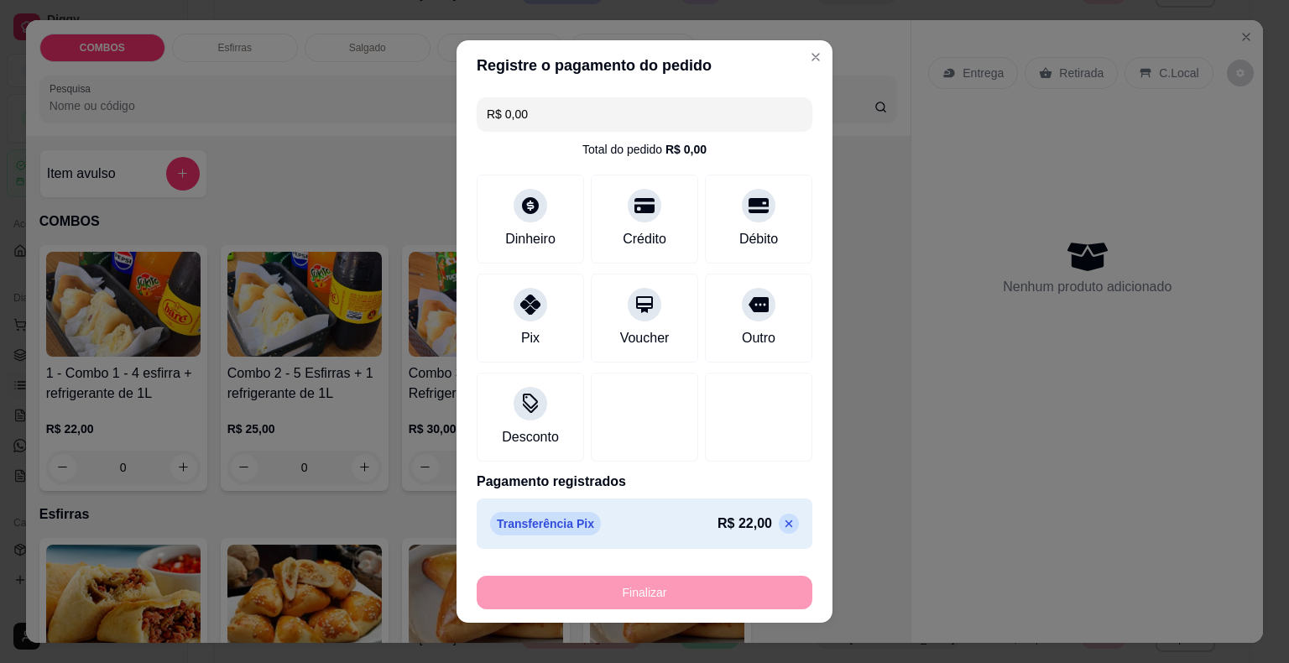
type input "-R$ 22,00"
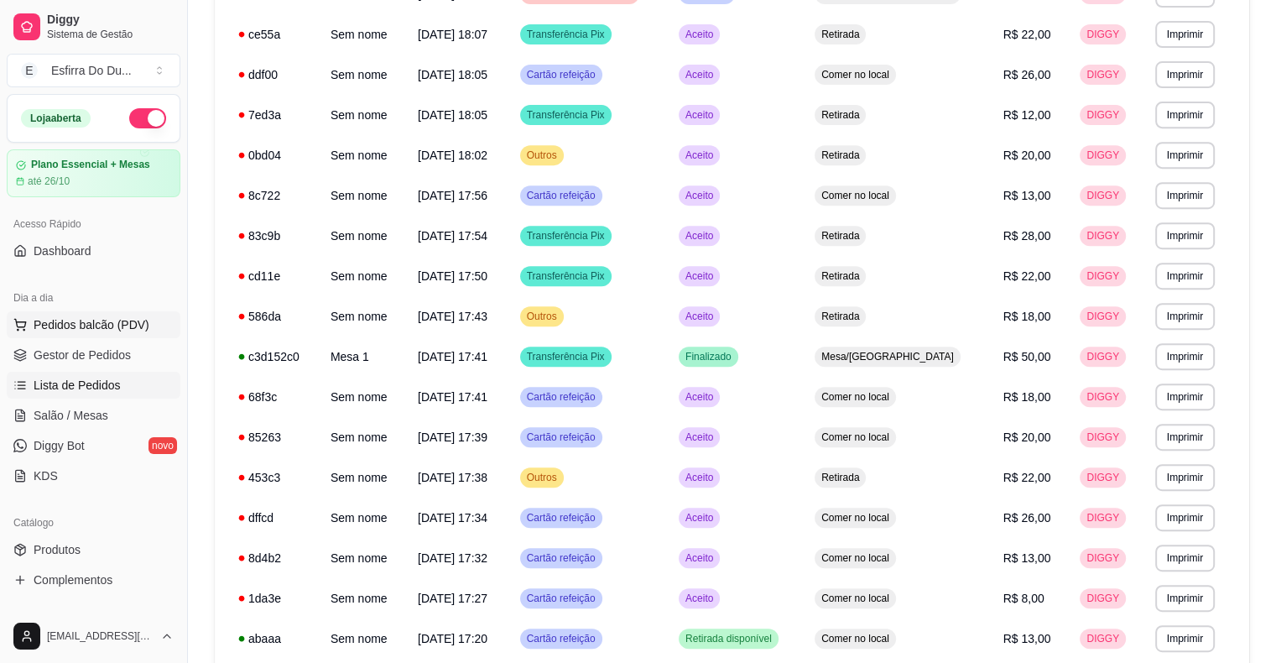
click at [86, 326] on span "Pedidos balcão (PDV)" at bounding box center [92, 324] width 116 height 17
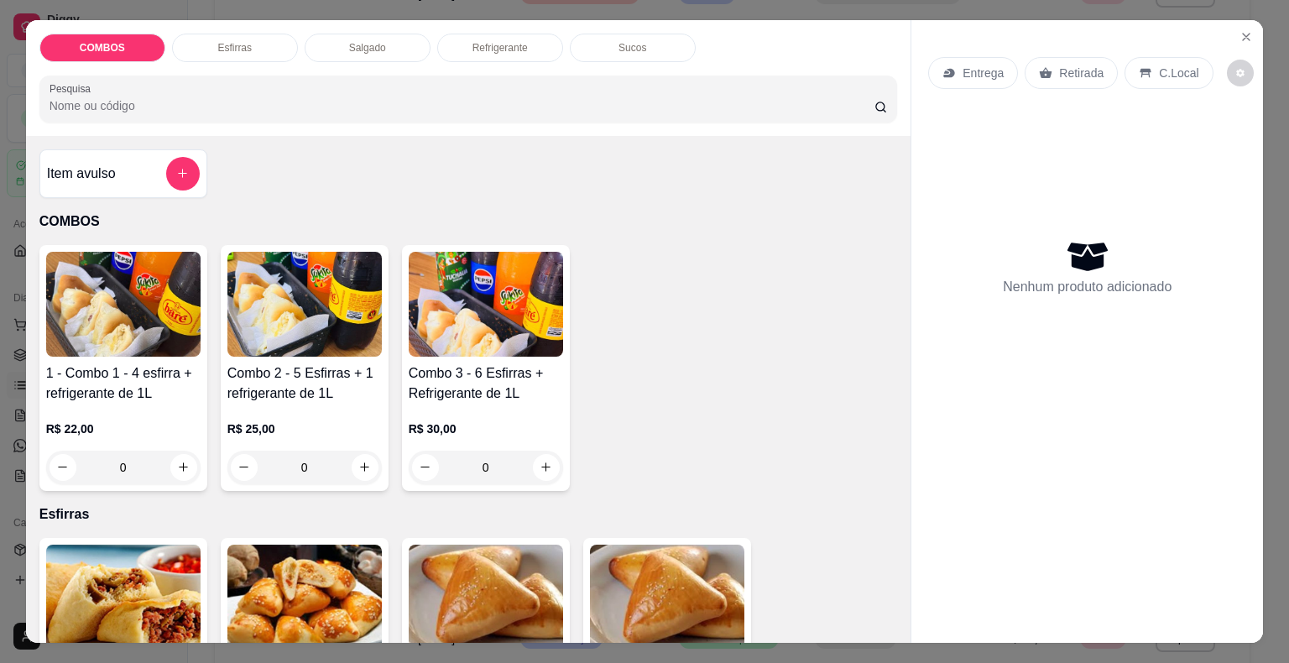
click at [477, 317] on img at bounding box center [486, 304] width 154 height 105
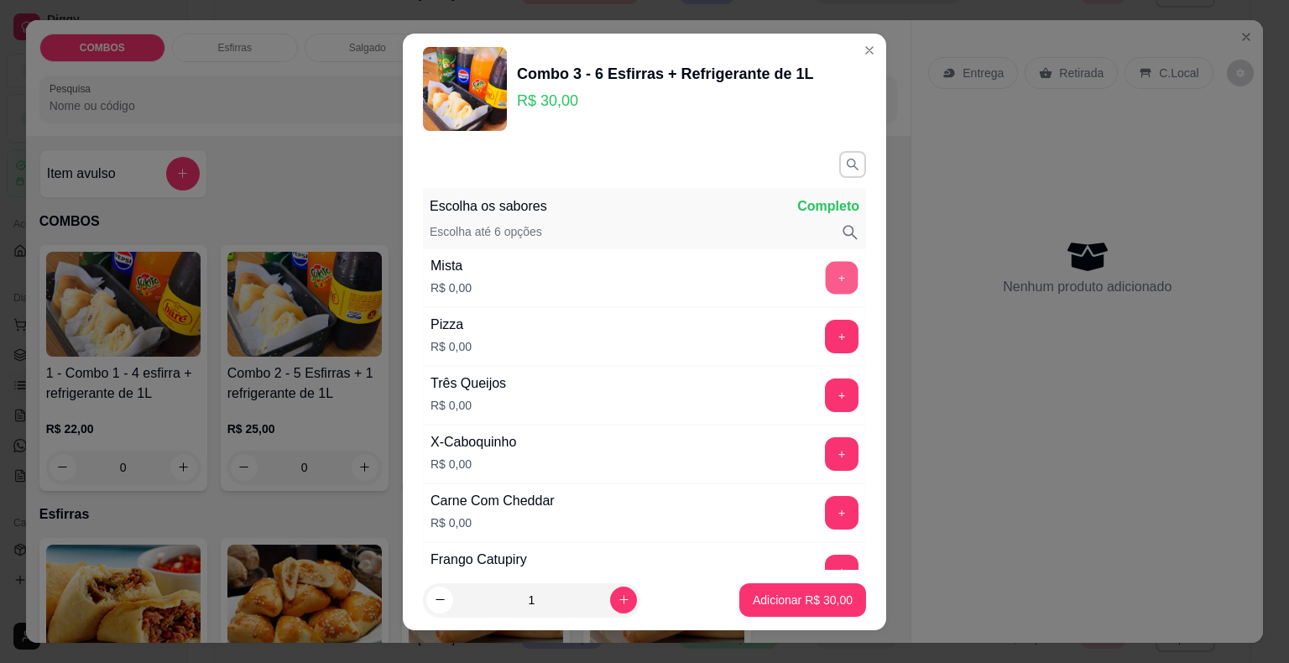
click at [826, 280] on button "+" at bounding box center [842, 277] width 33 height 33
click at [825, 391] on button "+" at bounding box center [842, 395] width 34 height 34
click at [826, 391] on button "+" at bounding box center [842, 394] width 33 height 33
click at [826, 510] on button "+" at bounding box center [842, 512] width 33 height 33
click at [826, 446] on button "+" at bounding box center [842, 453] width 33 height 33
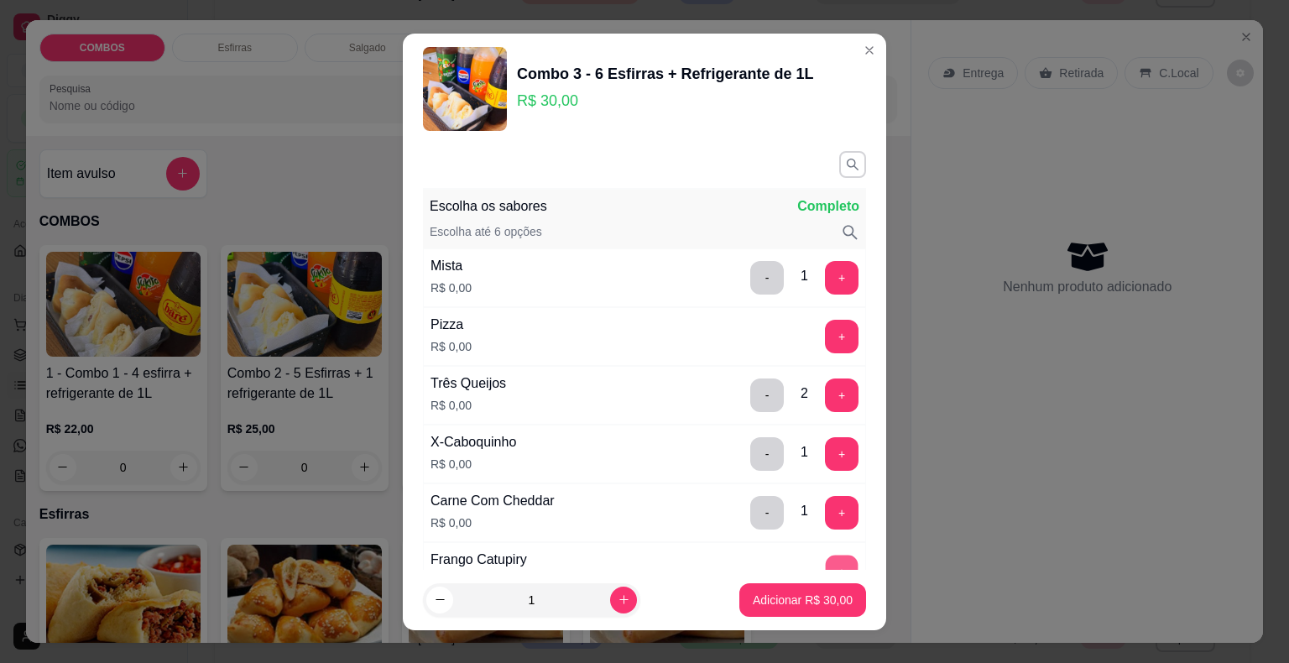
click at [826, 565] on button "+" at bounding box center [842, 571] width 33 height 33
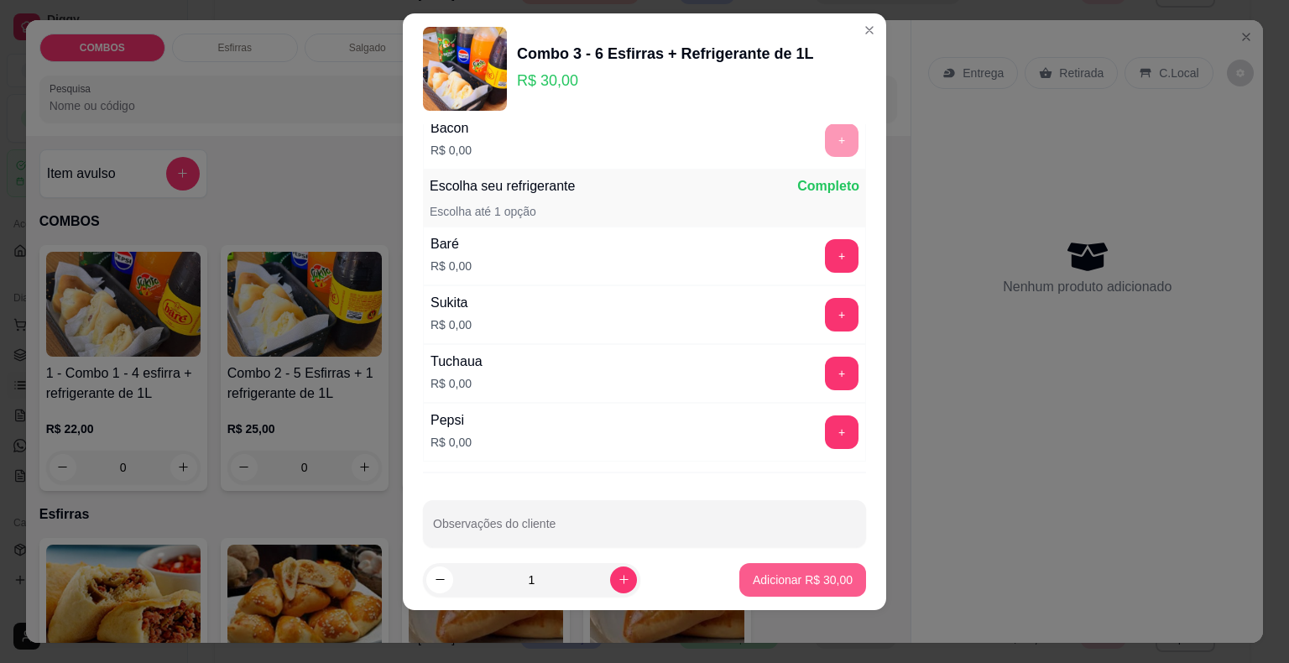
scroll to position [836, 0]
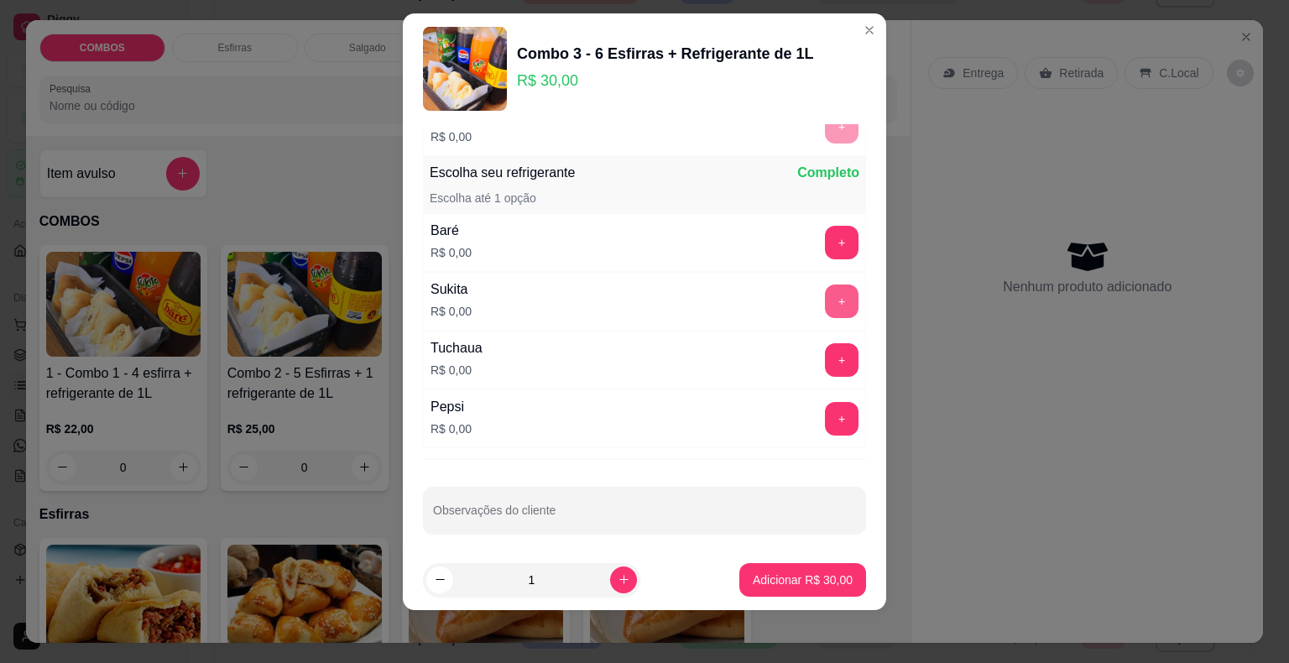
click at [825, 294] on button "+" at bounding box center [842, 301] width 34 height 34
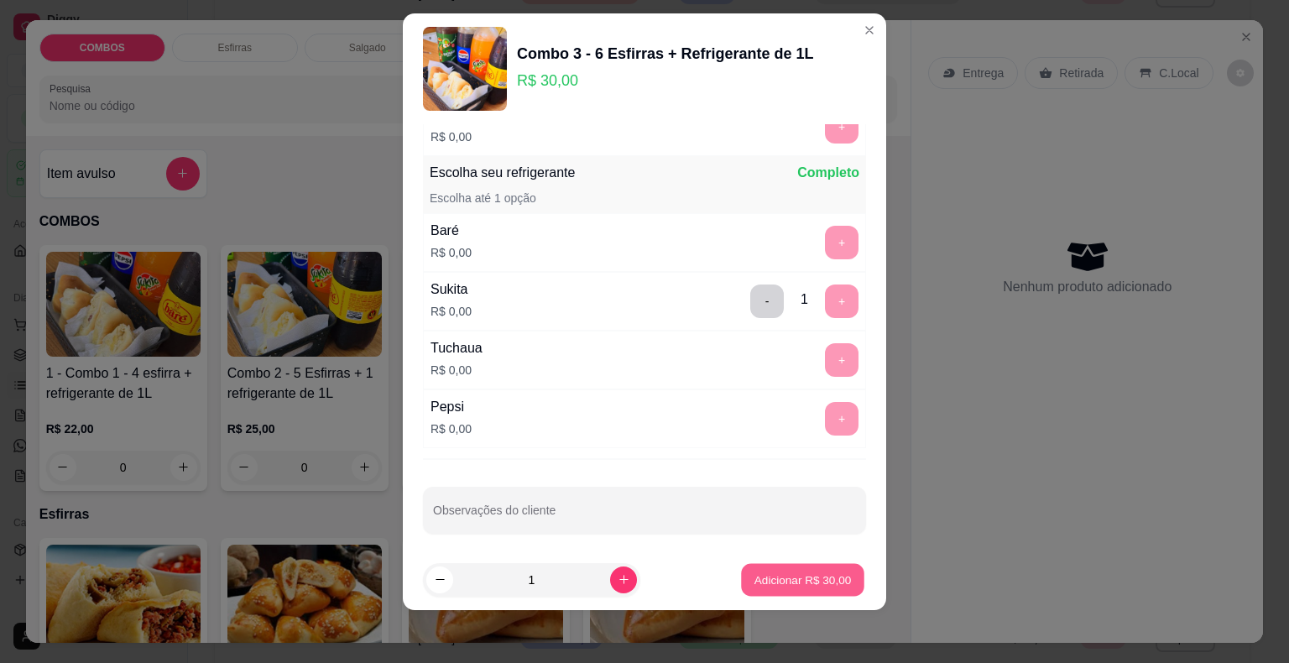
click at [796, 577] on p "Adicionar R$ 30,00" at bounding box center [802, 579] width 97 height 16
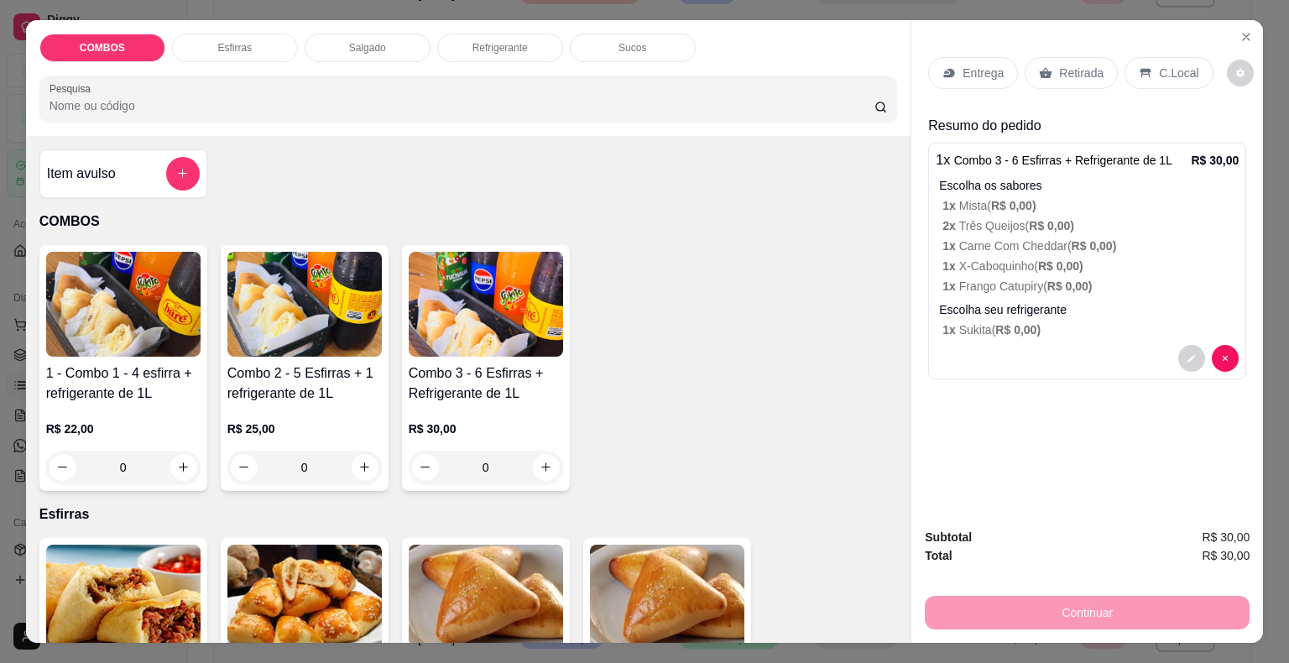
click at [1059, 73] on p "Retirada" at bounding box center [1081, 73] width 44 height 17
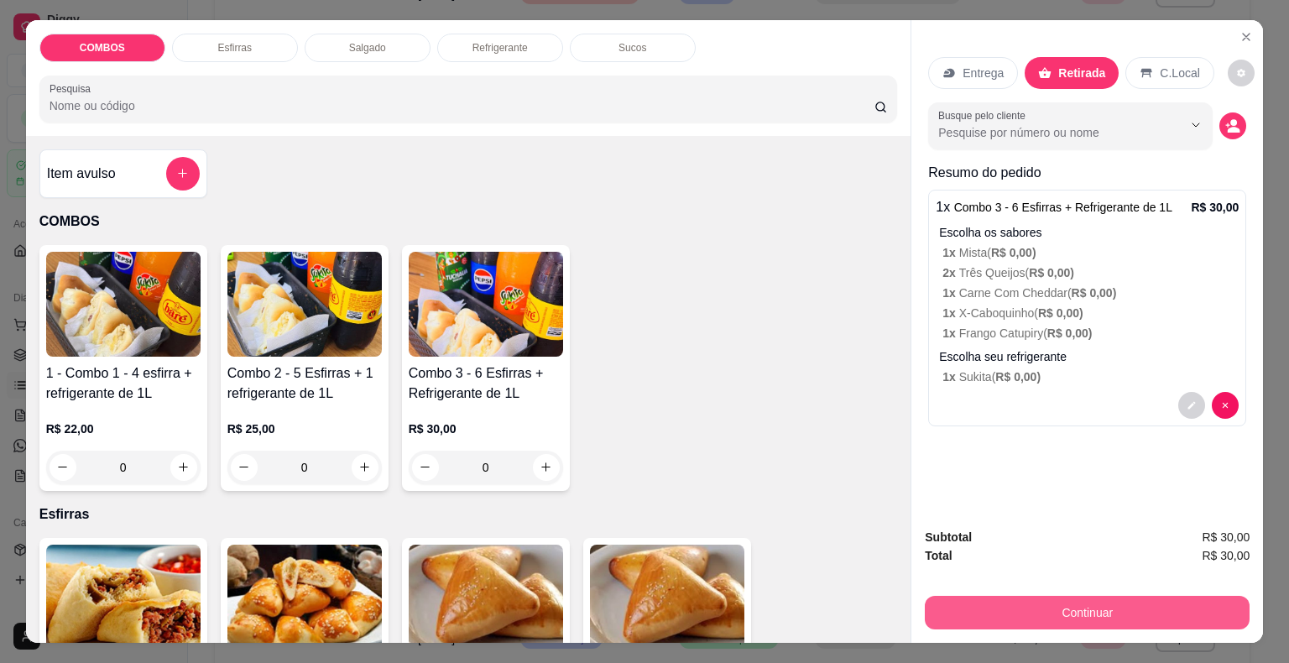
click at [1058, 613] on button "Continuar" at bounding box center [1087, 613] width 325 height 34
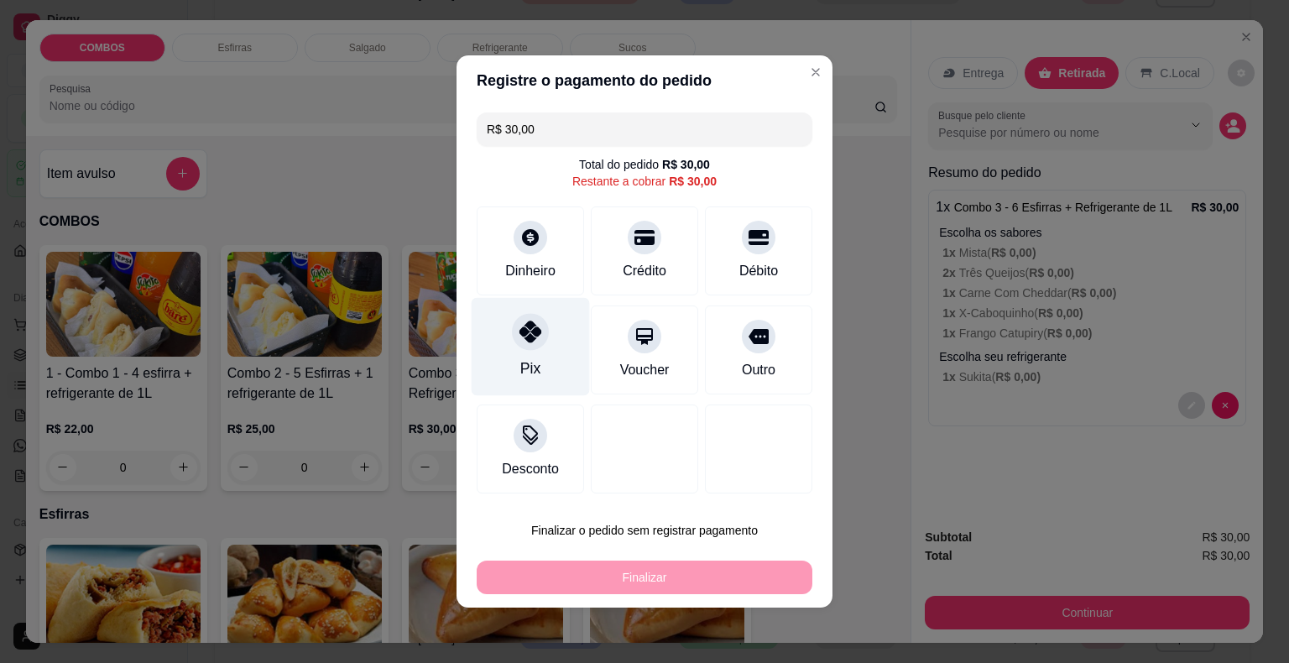
click at [535, 359] on div "Pix" at bounding box center [530, 368] width 20 height 22
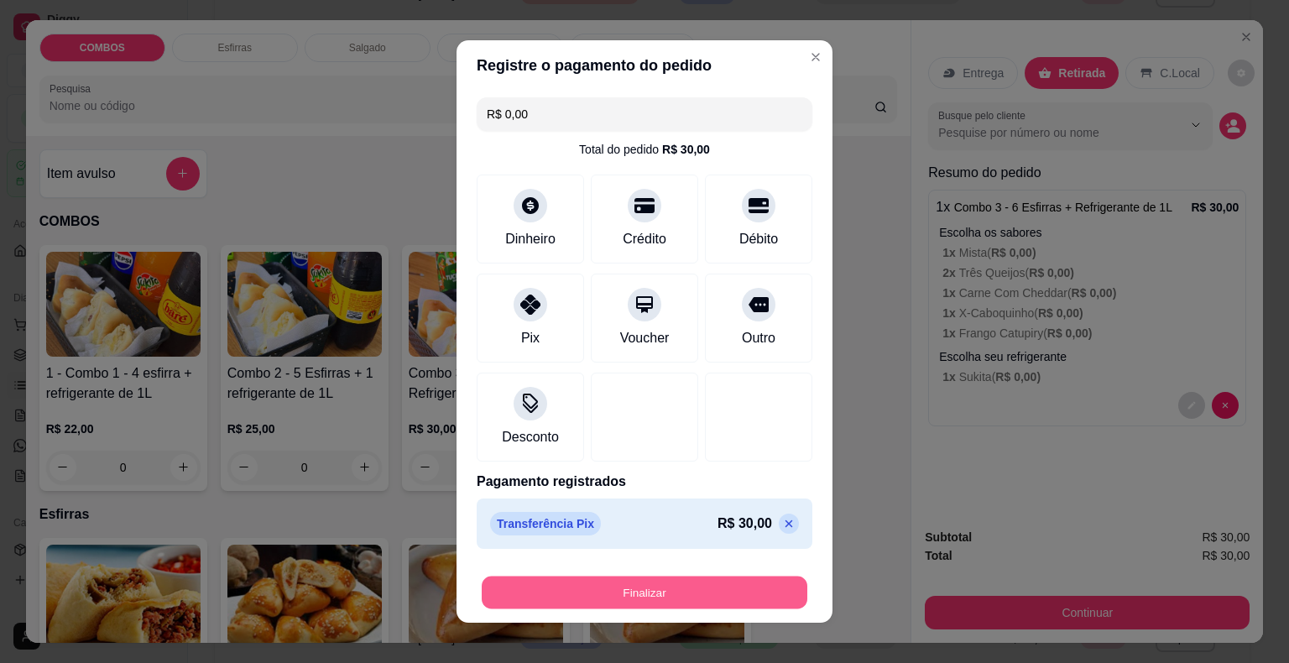
click at [591, 586] on button "Finalizar" at bounding box center [645, 593] width 326 height 33
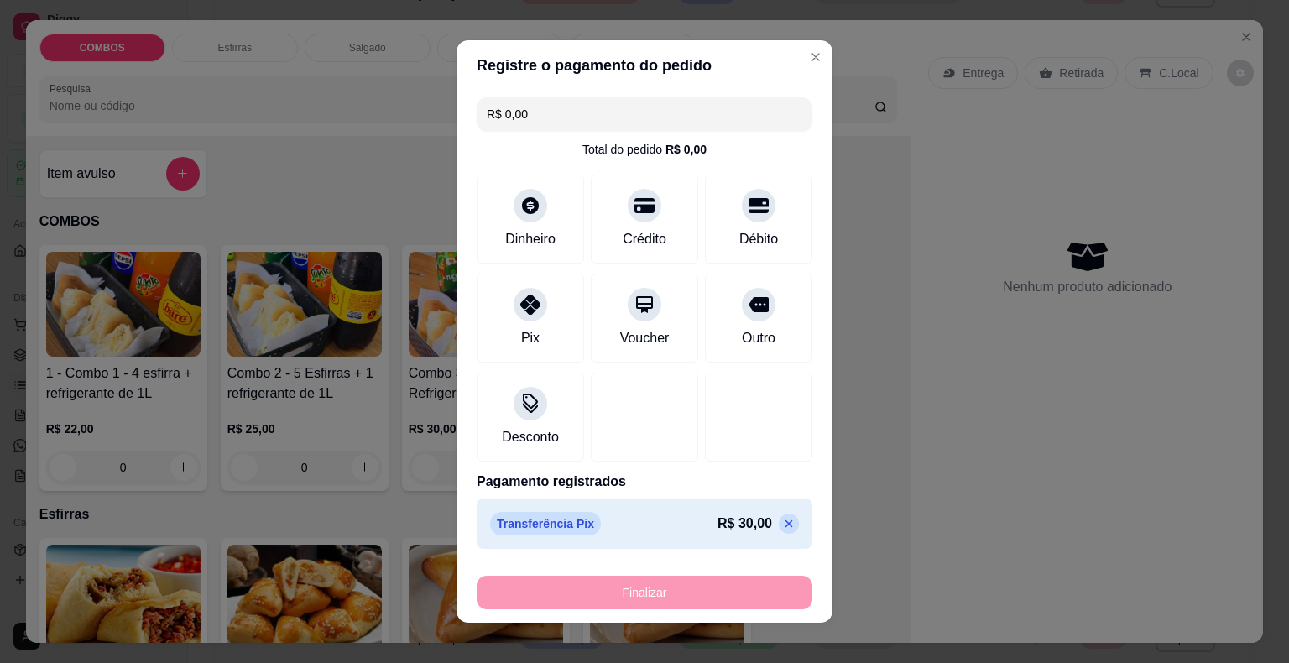
type input "-R$ 30,00"
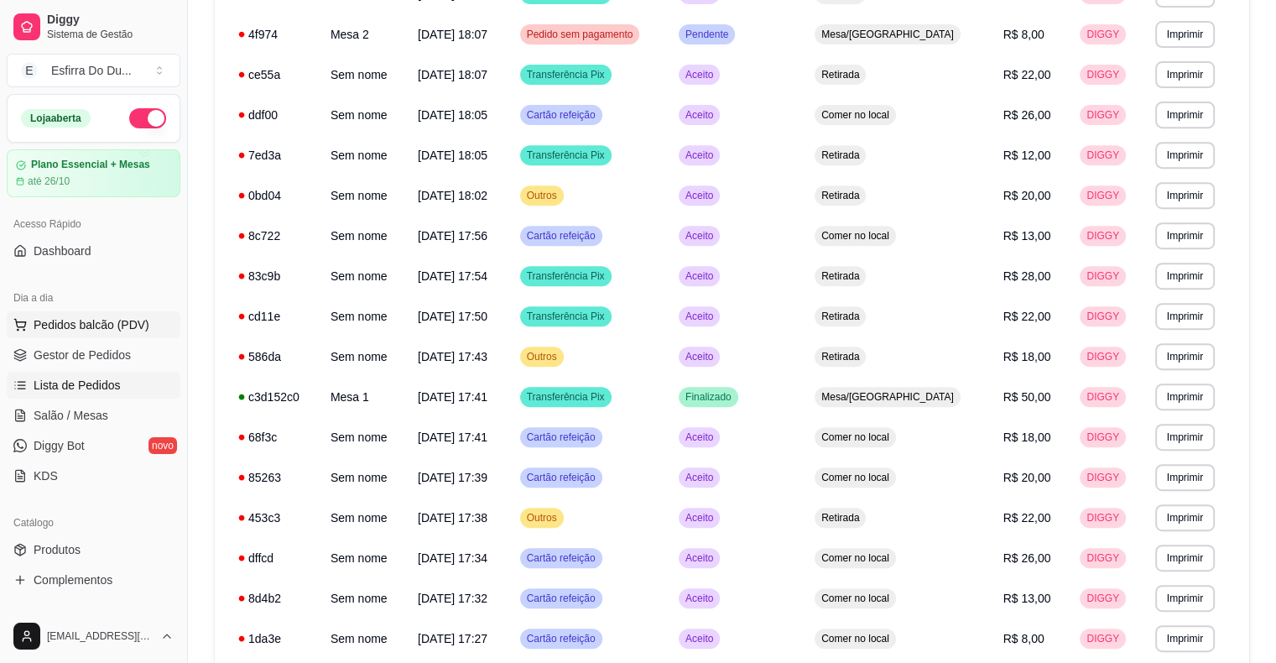
click at [127, 331] on span "Pedidos balcão (PDV)" at bounding box center [92, 324] width 116 height 17
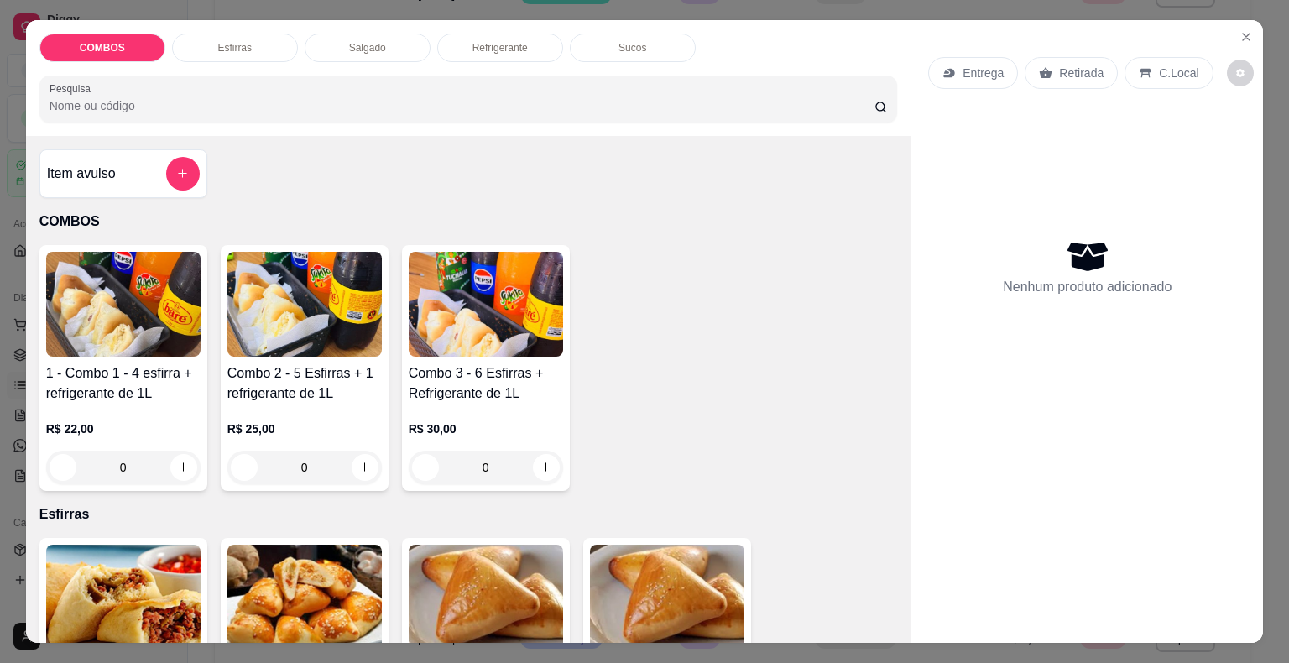
scroll to position [168, 0]
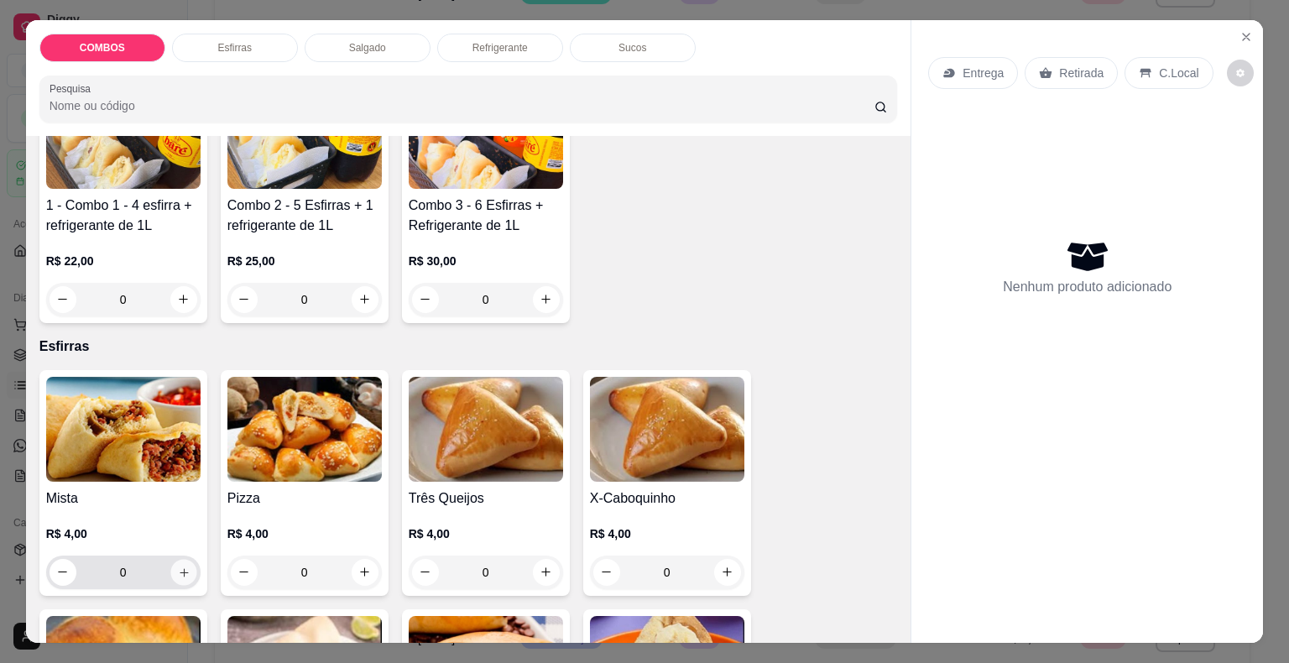
click at [185, 563] on button "increase-product-quantity" at bounding box center [183, 572] width 26 height 26
type input "1"
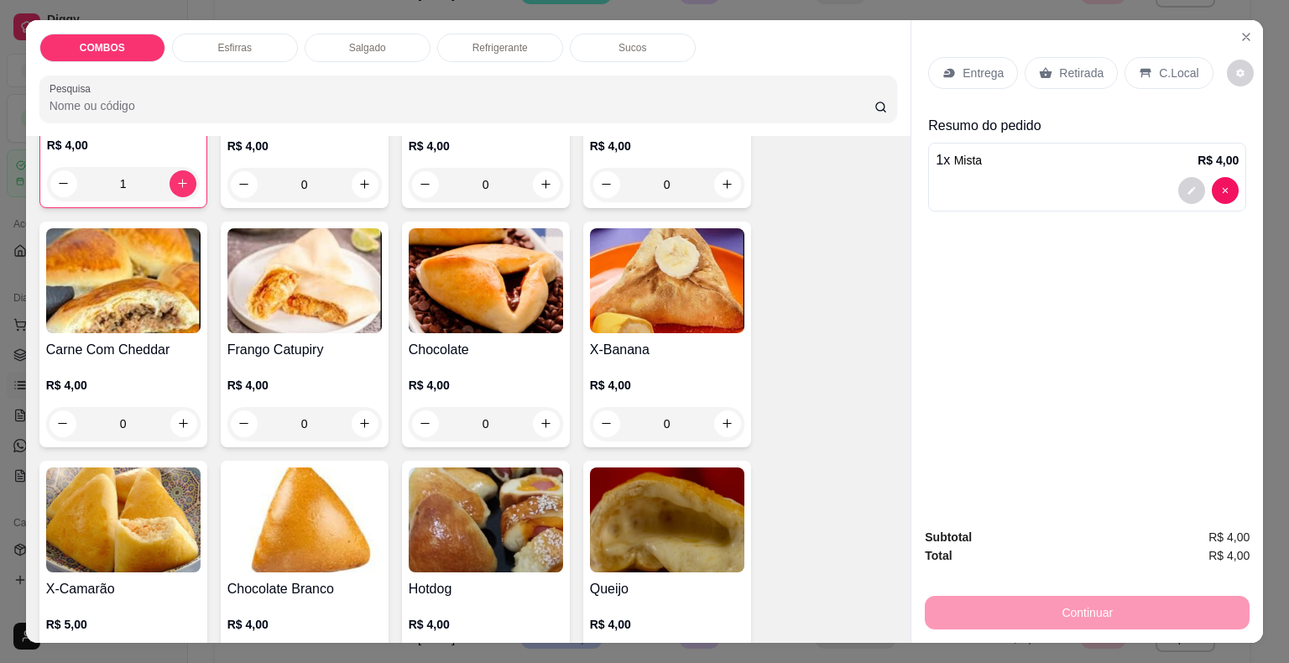
scroll to position [587, 0]
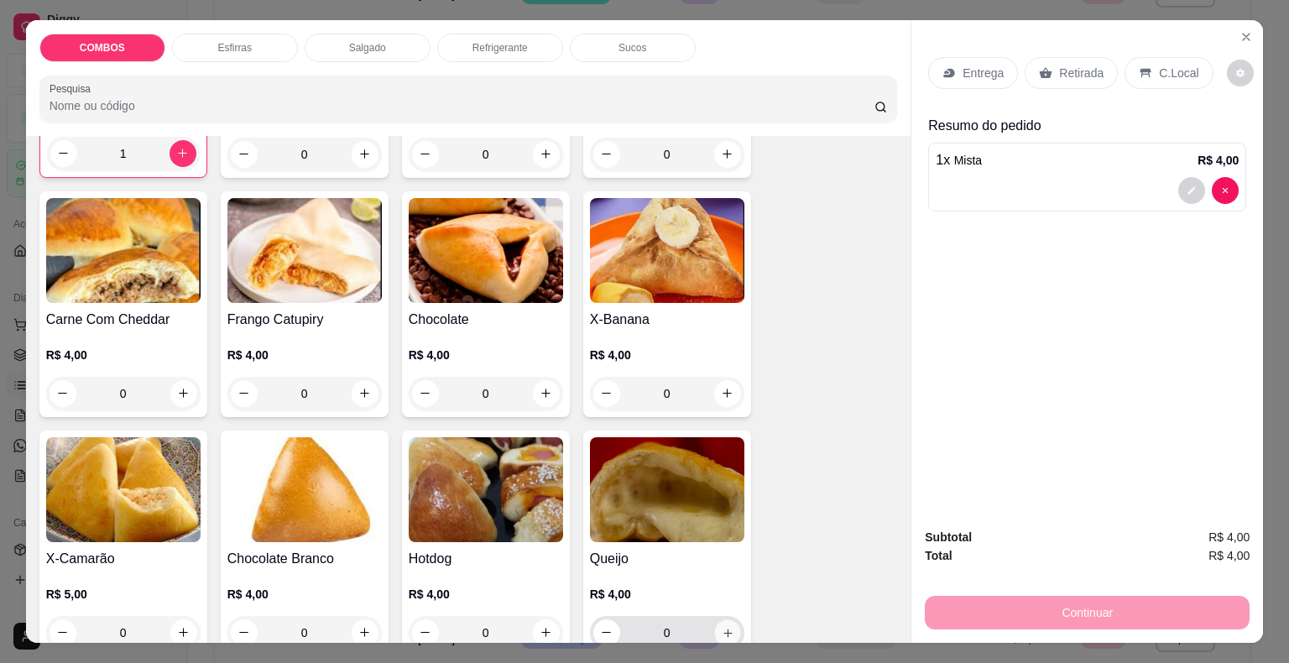
click at [727, 626] on icon "increase-product-quantity" at bounding box center [727, 632] width 13 height 13
type input "1"
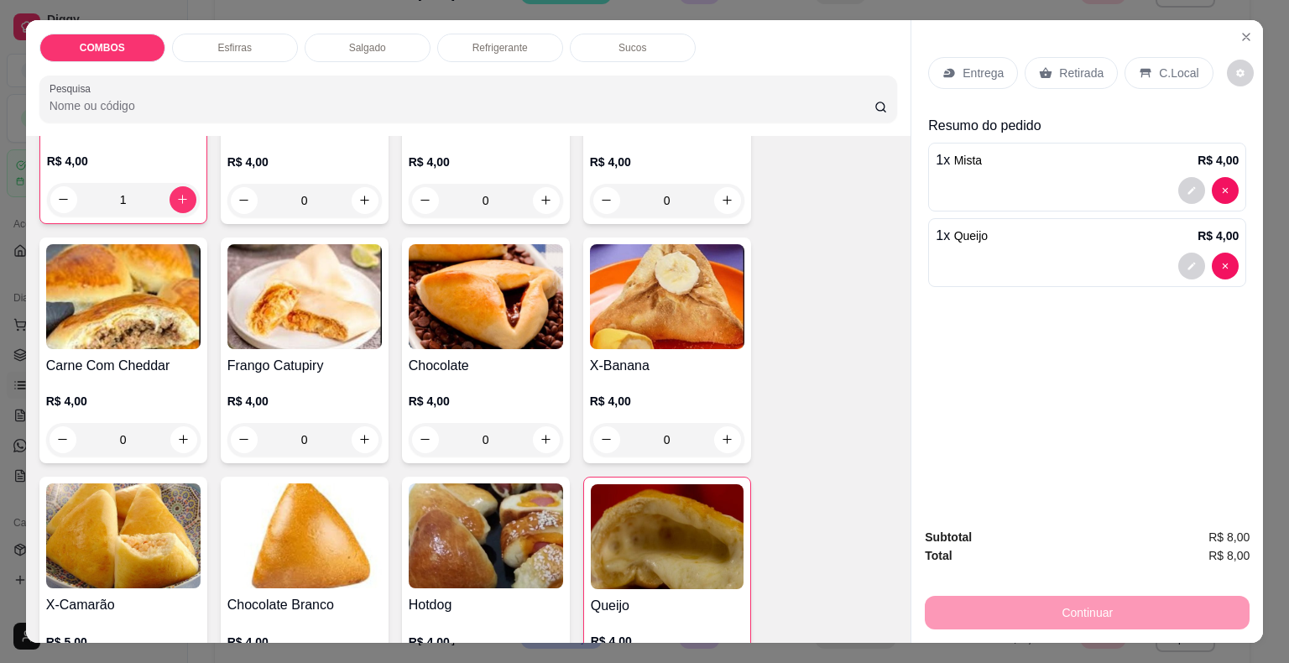
scroll to position [504, 0]
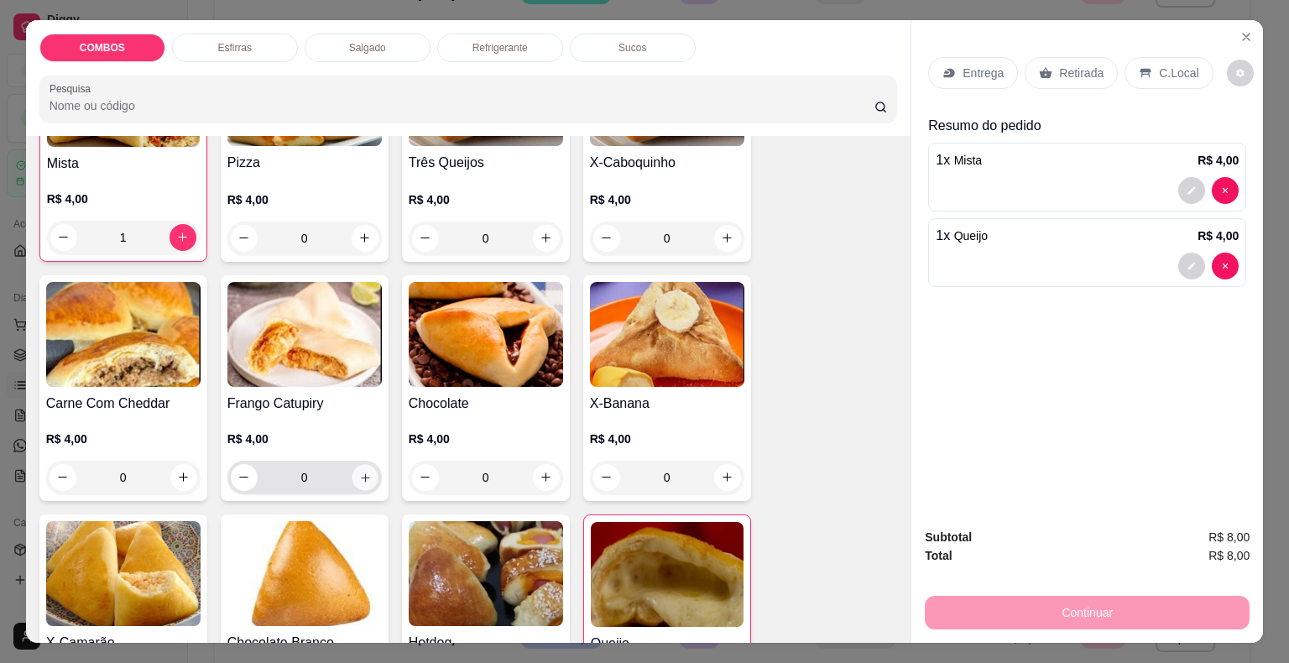
click at [363, 471] on icon "increase-product-quantity" at bounding box center [364, 477] width 13 height 13
type input "1"
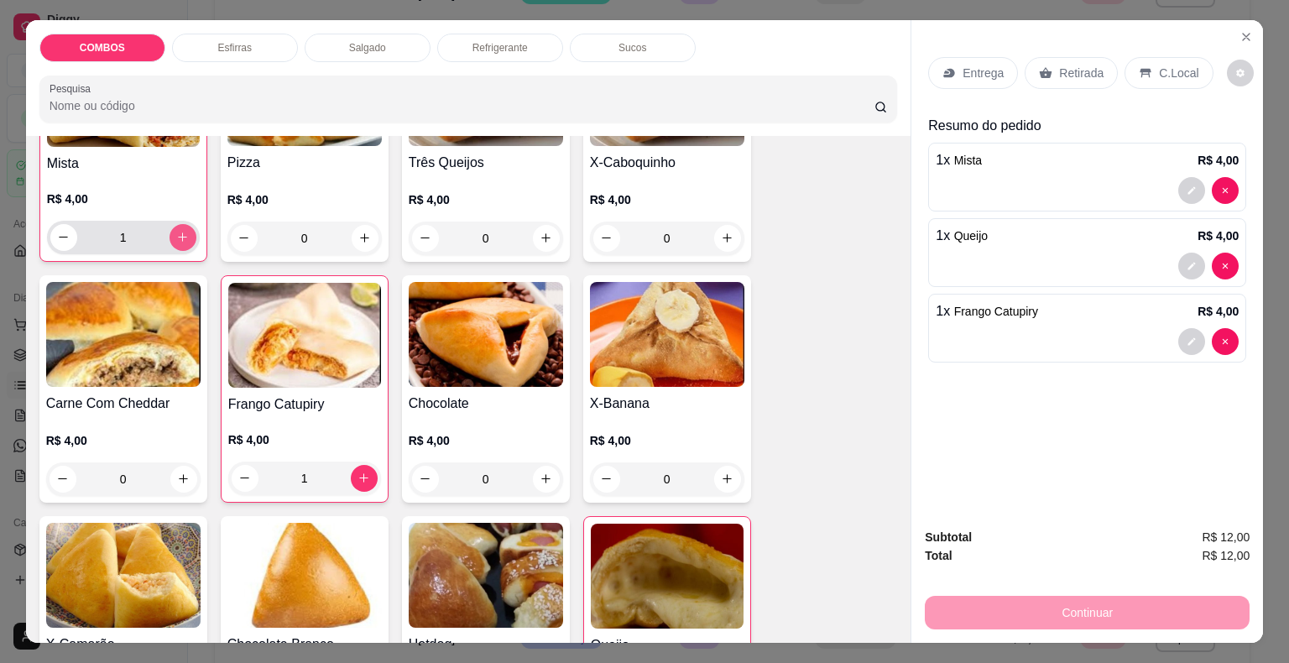
click at [185, 227] on button "increase-product-quantity" at bounding box center [183, 237] width 27 height 27
type input "2"
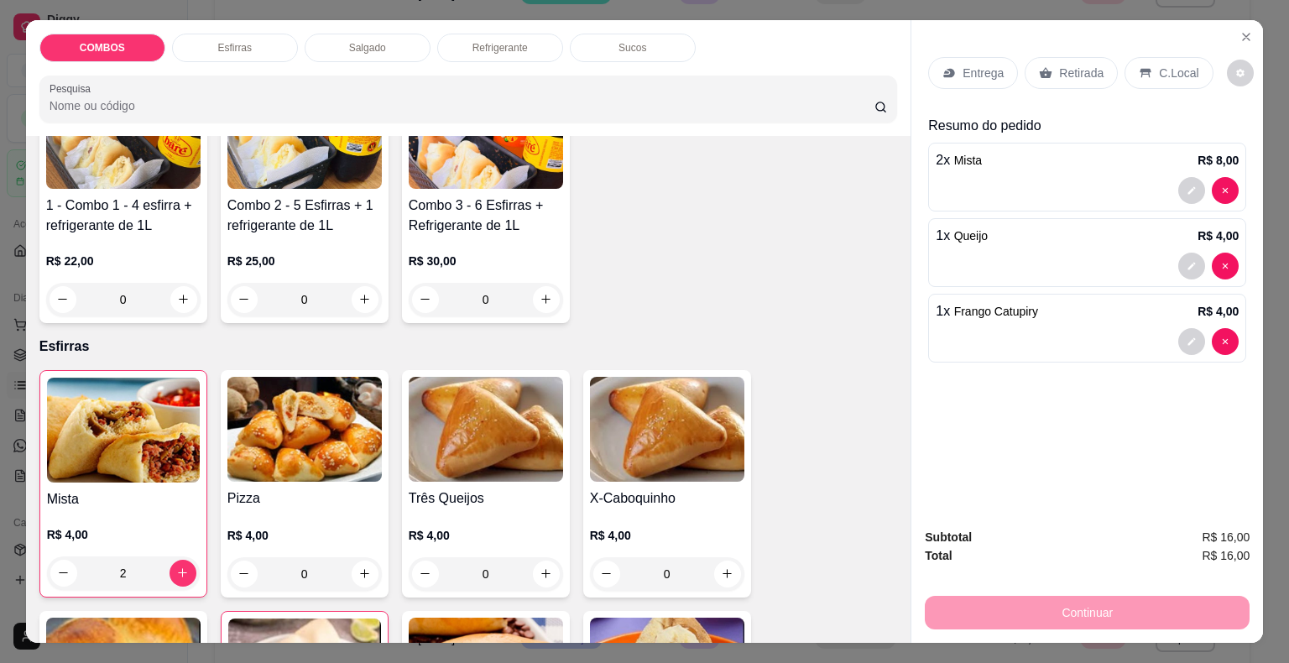
scroll to position [0, 0]
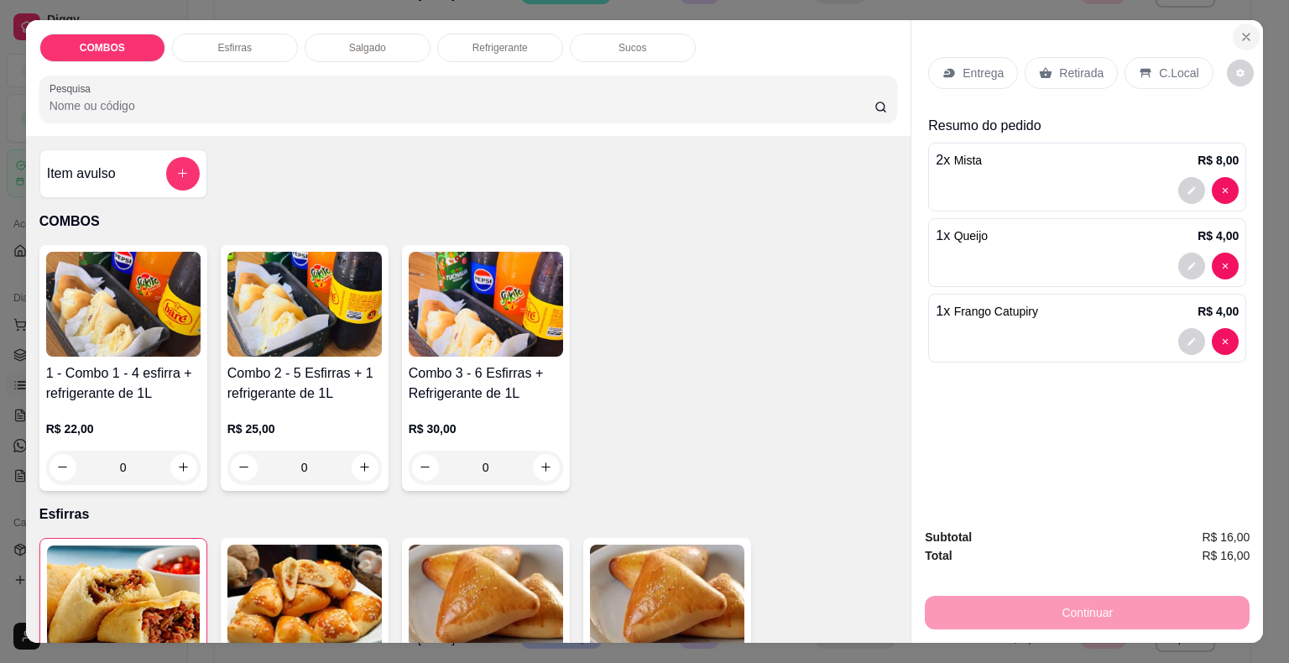
click at [1233, 30] on button "Close" at bounding box center [1246, 36] width 27 height 27
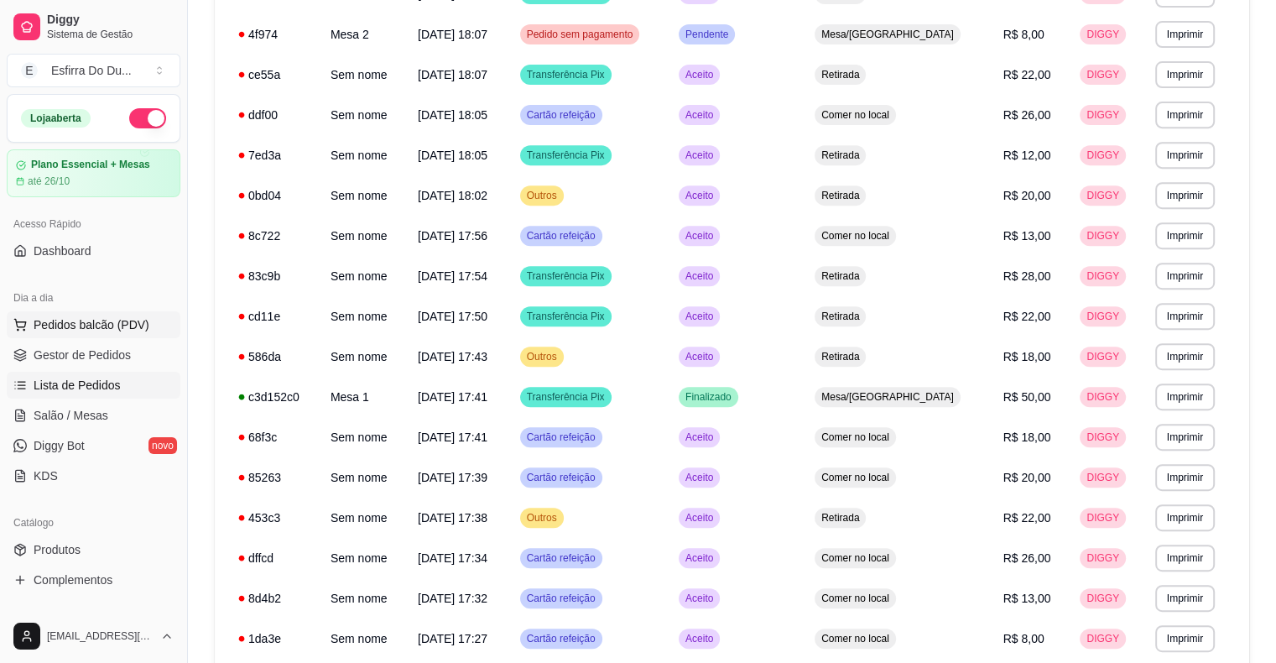
click at [102, 327] on span "Pedidos balcão (PDV)" at bounding box center [92, 324] width 116 height 17
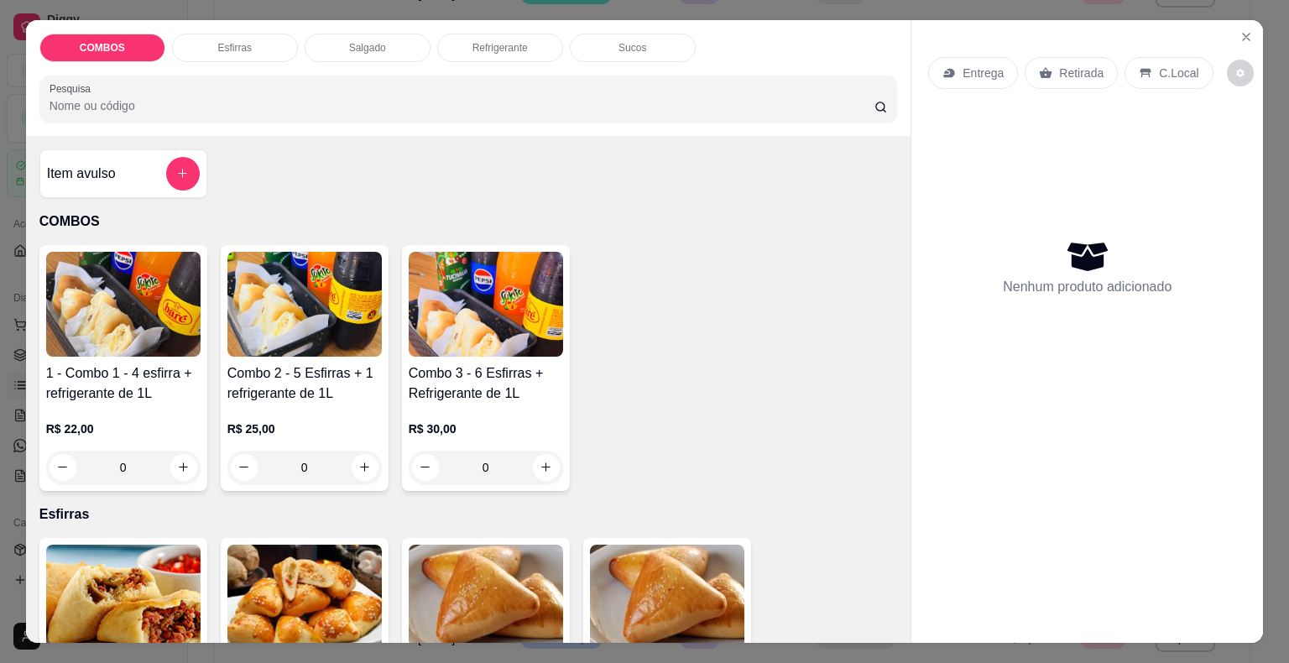
click at [108, 308] on img at bounding box center [123, 304] width 154 height 105
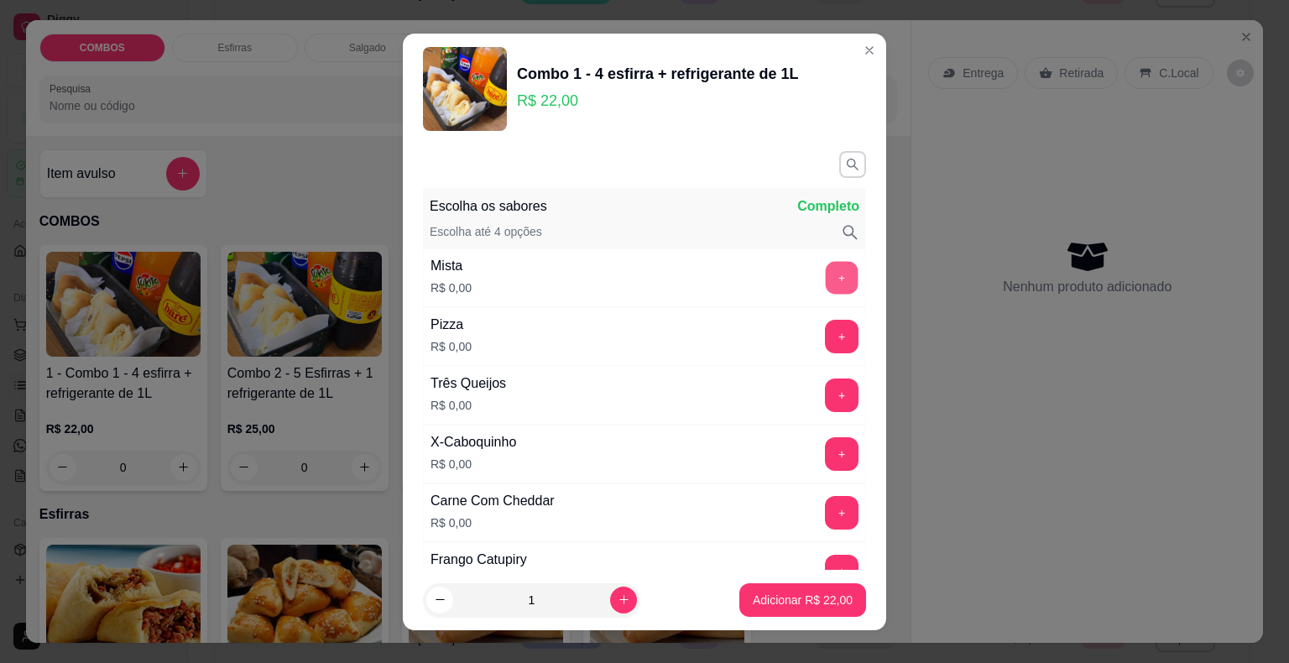
click at [826, 265] on button "+" at bounding box center [842, 277] width 33 height 33
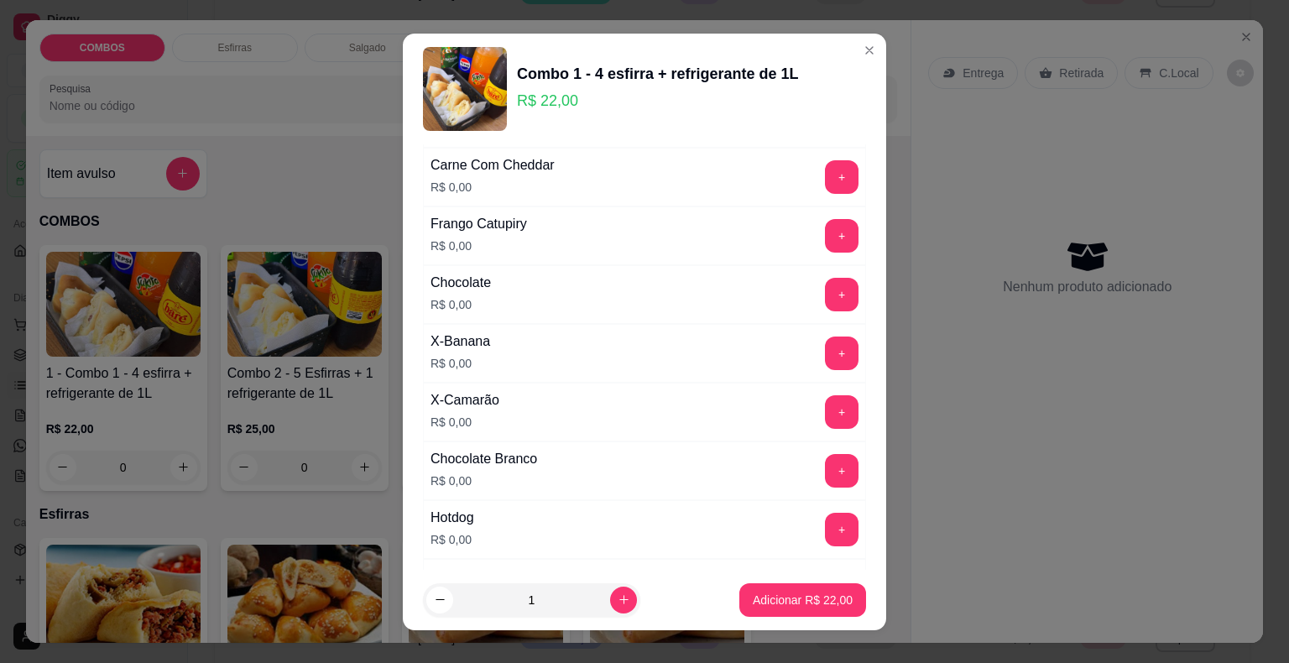
scroll to position [420, 0]
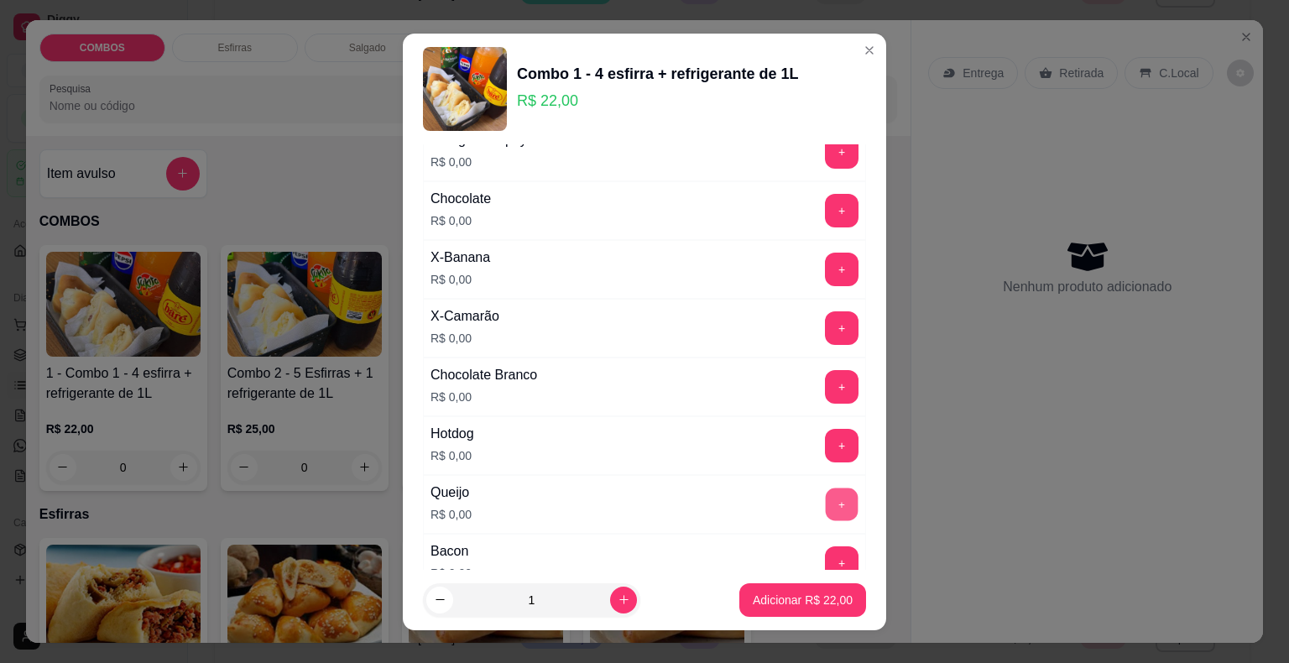
click at [826, 498] on button "+" at bounding box center [842, 504] width 33 height 33
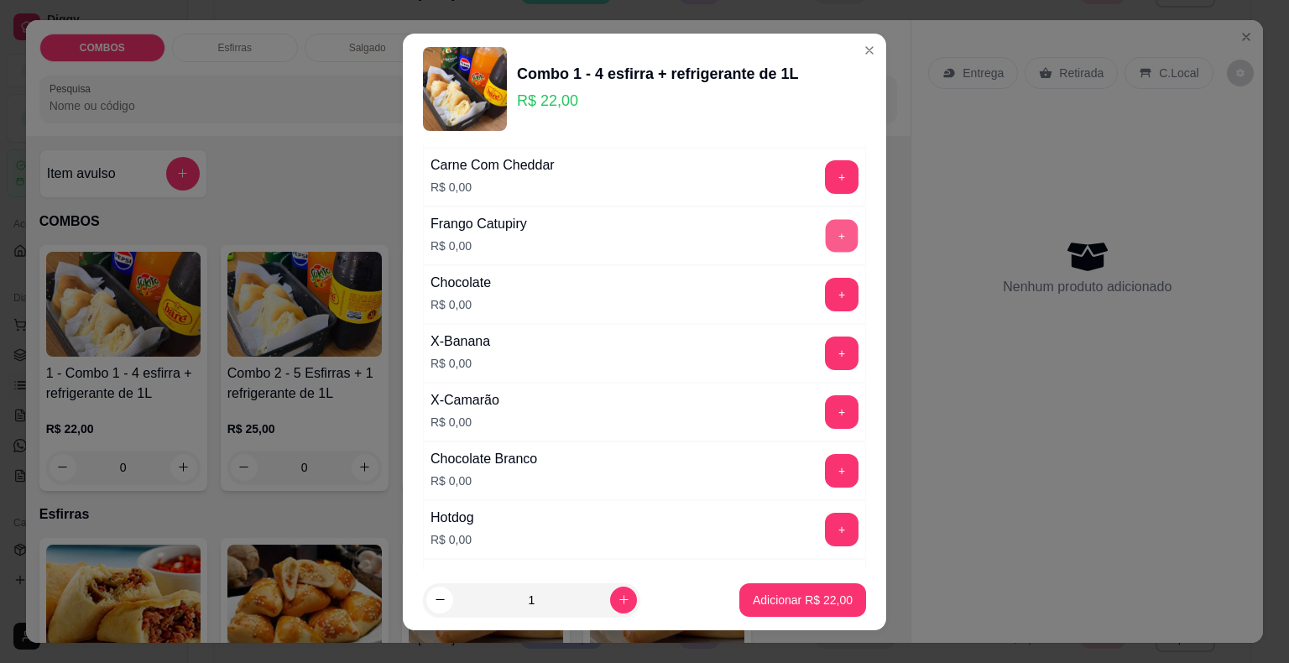
click at [826, 230] on button "+" at bounding box center [842, 235] width 33 height 33
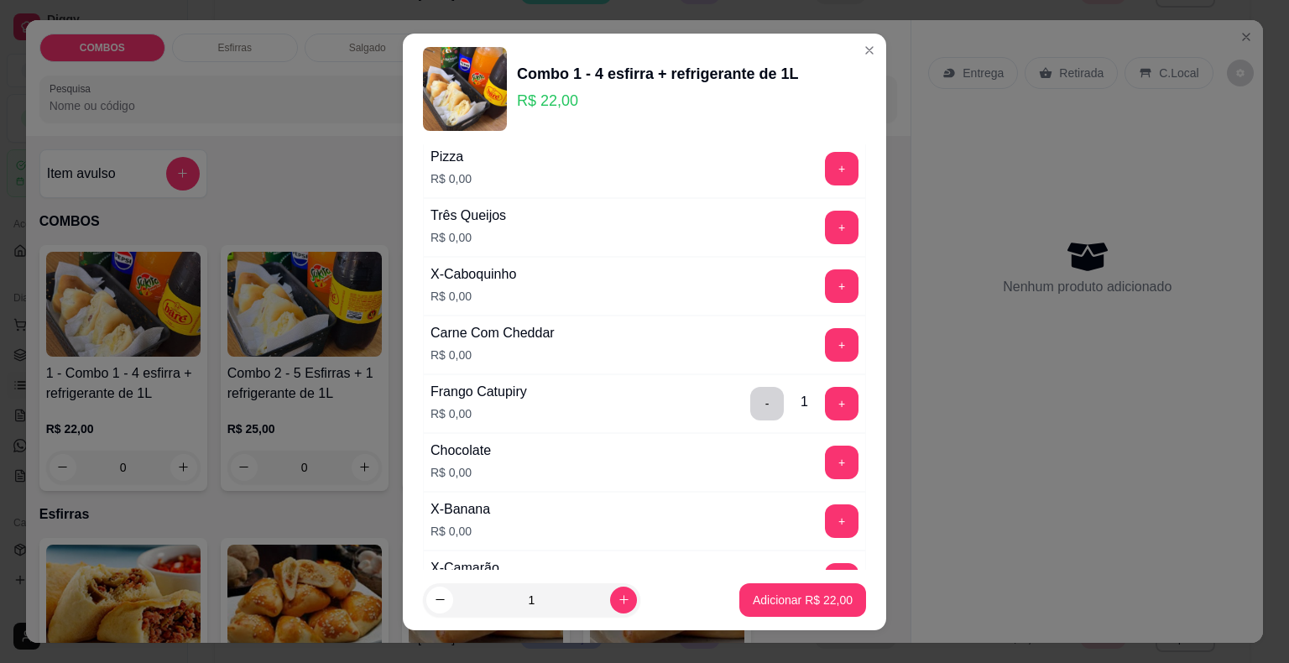
scroll to position [168, 0]
click at [825, 337] on button "+" at bounding box center [842, 345] width 34 height 34
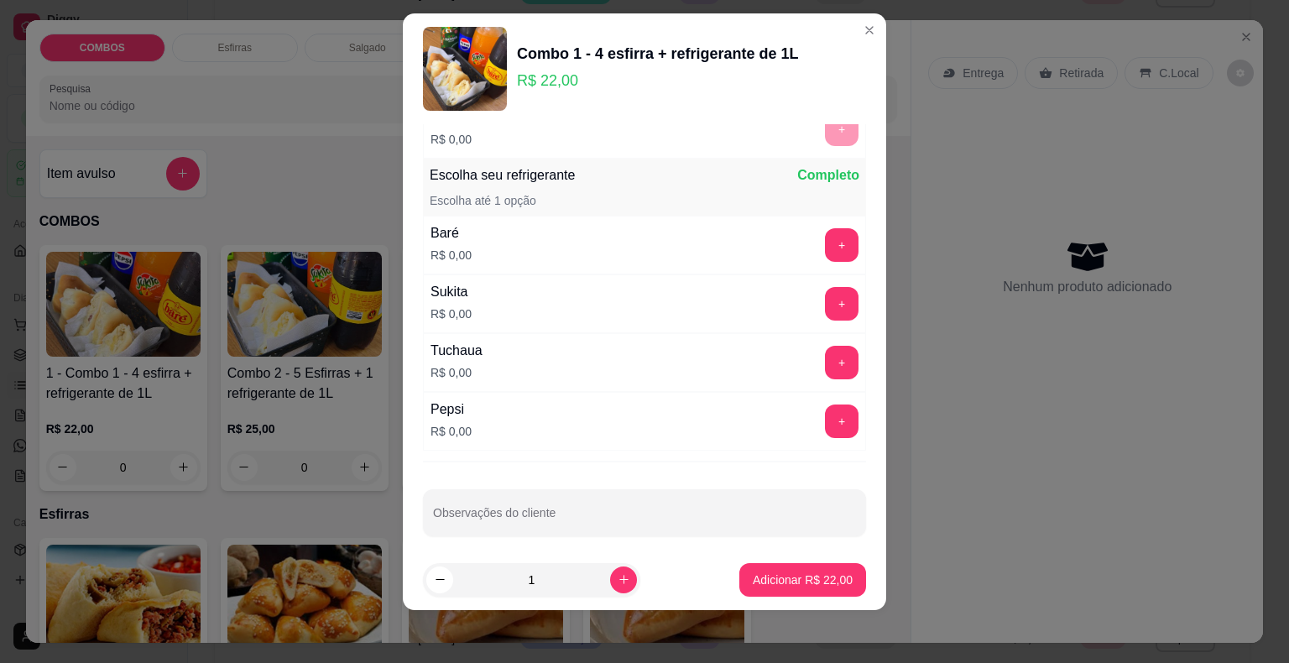
scroll to position [836, 0]
click at [825, 237] on button "+" at bounding box center [842, 243] width 34 height 34
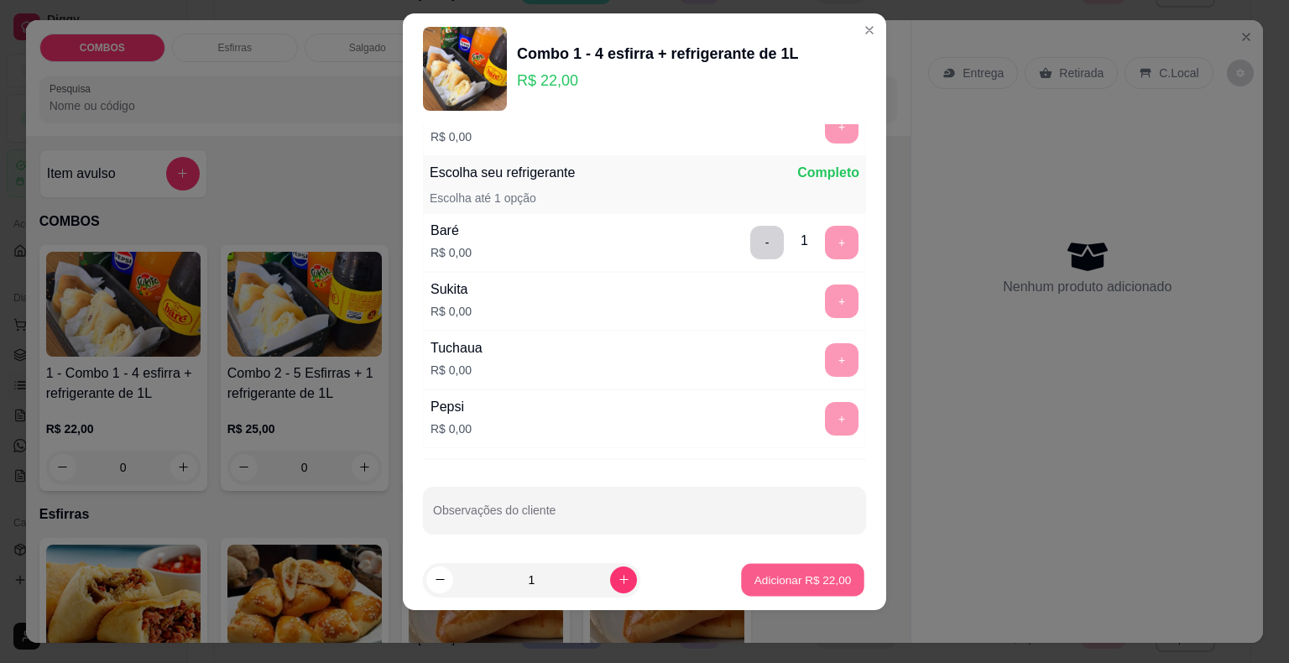
click at [816, 580] on p "Adicionar R$ 22,00" at bounding box center [802, 579] width 97 height 16
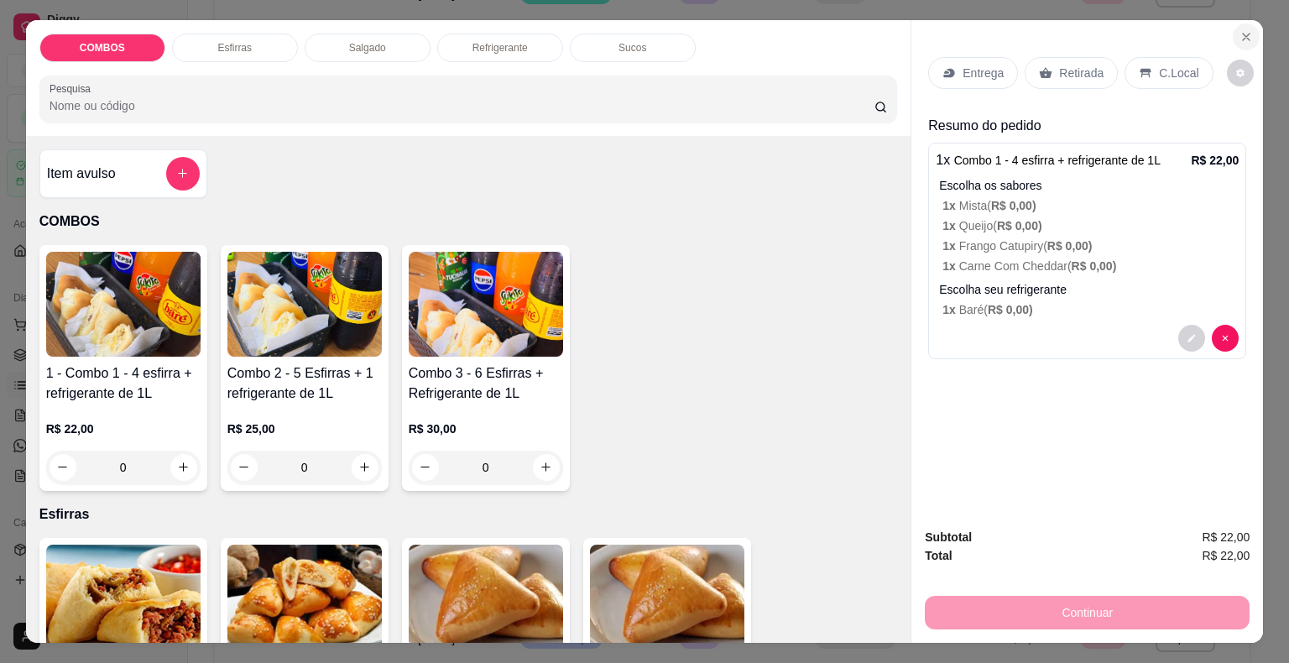
click at [1233, 32] on button "Close" at bounding box center [1246, 36] width 27 height 27
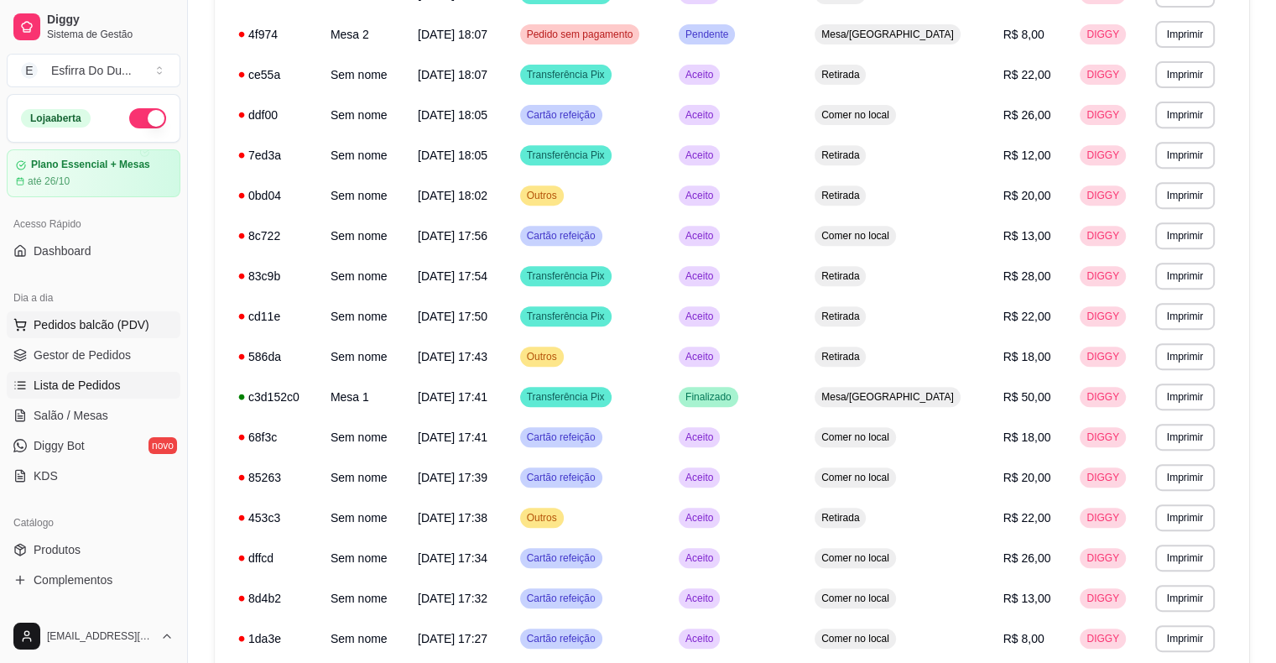
click at [107, 325] on span "Pedidos balcão (PDV)" at bounding box center [92, 324] width 116 height 17
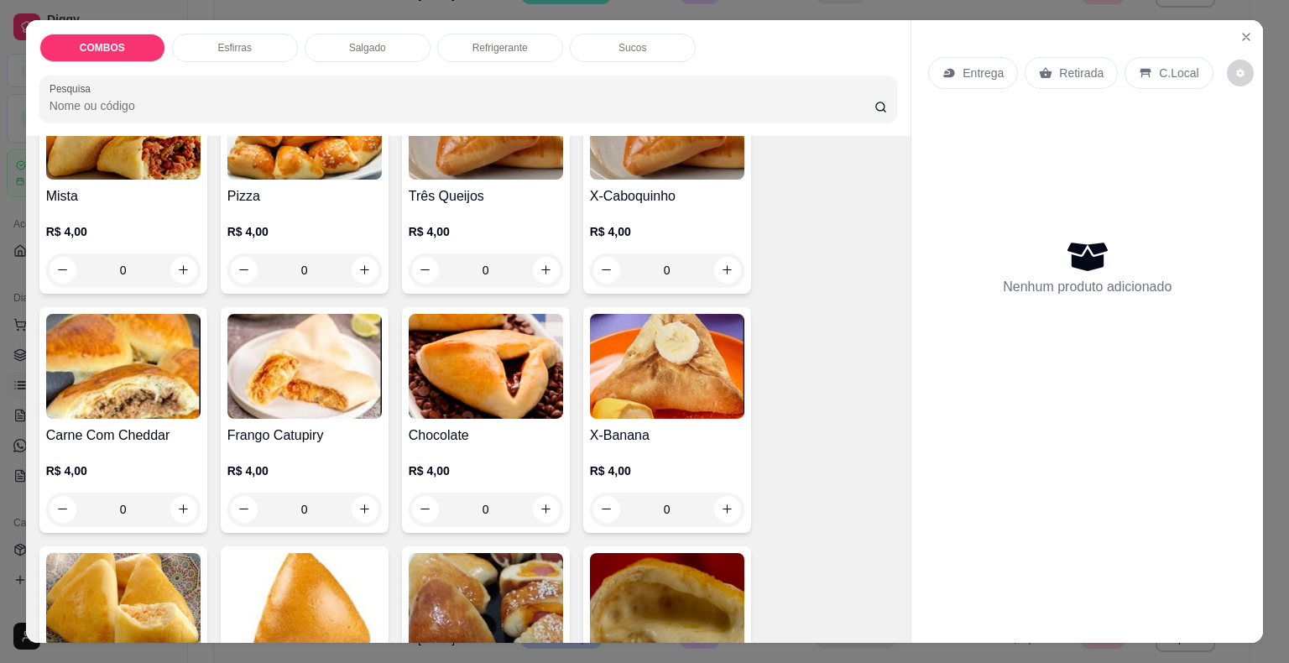
scroll to position [587, 0]
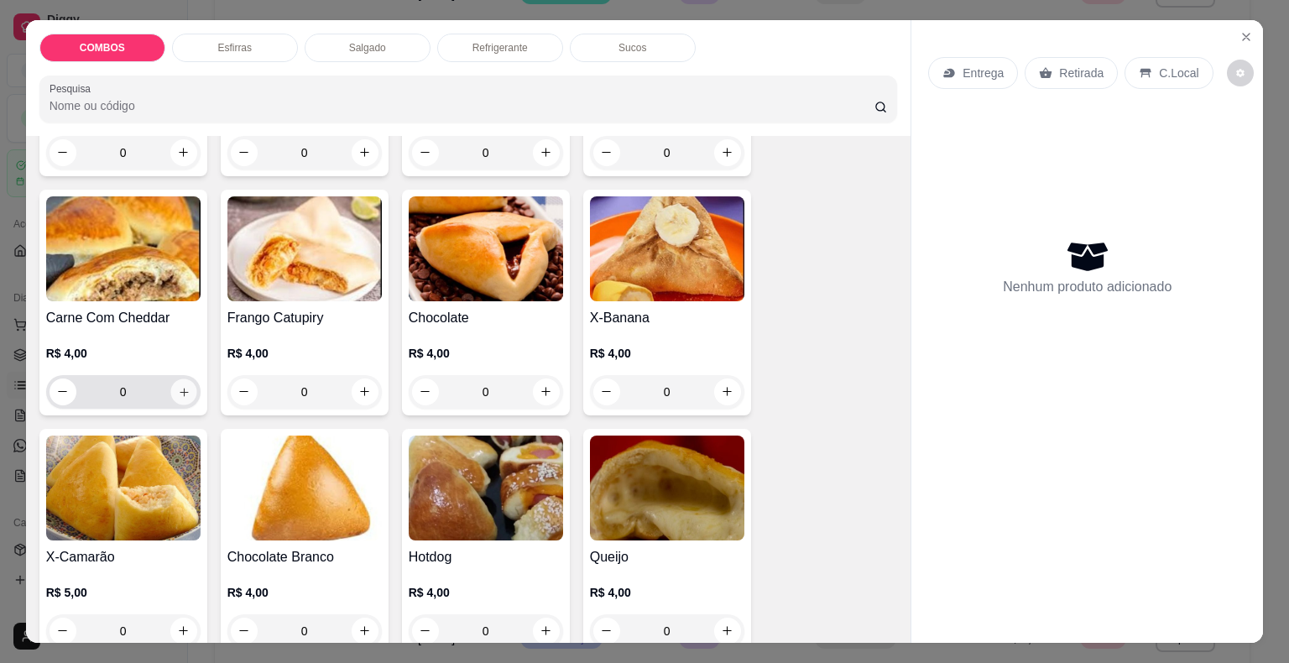
click at [177, 386] on icon "increase-product-quantity" at bounding box center [183, 391] width 13 height 13
type input "1"
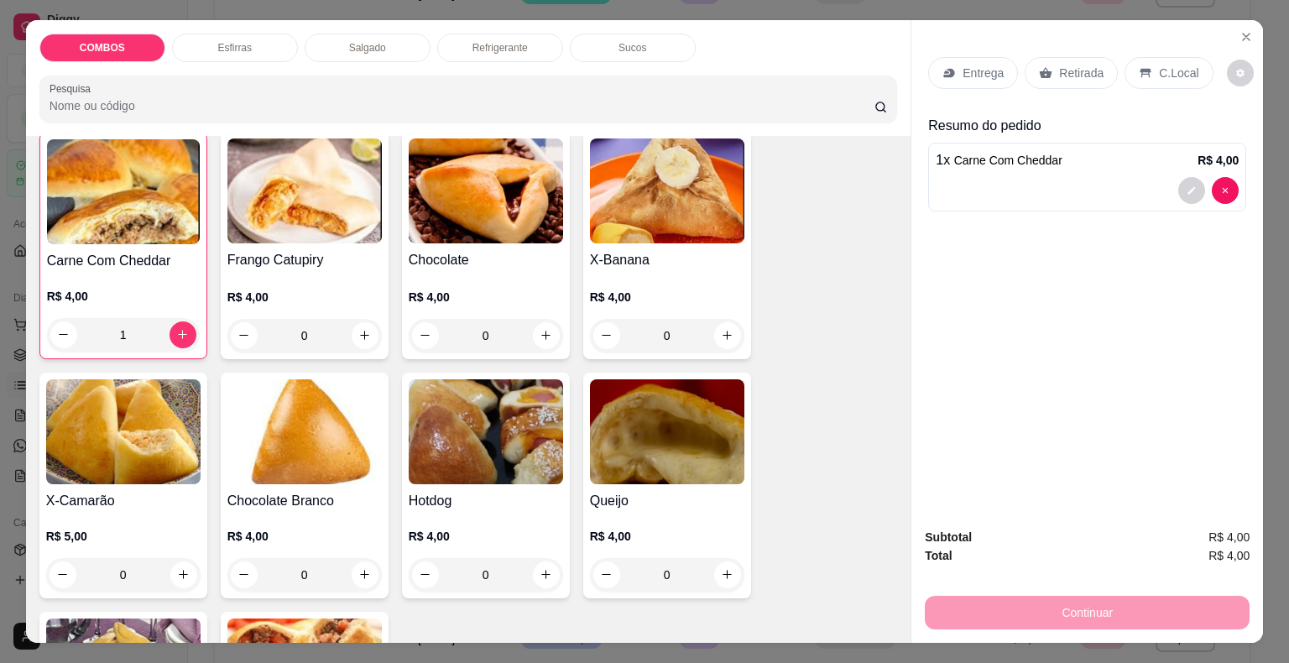
scroll to position [671, 0]
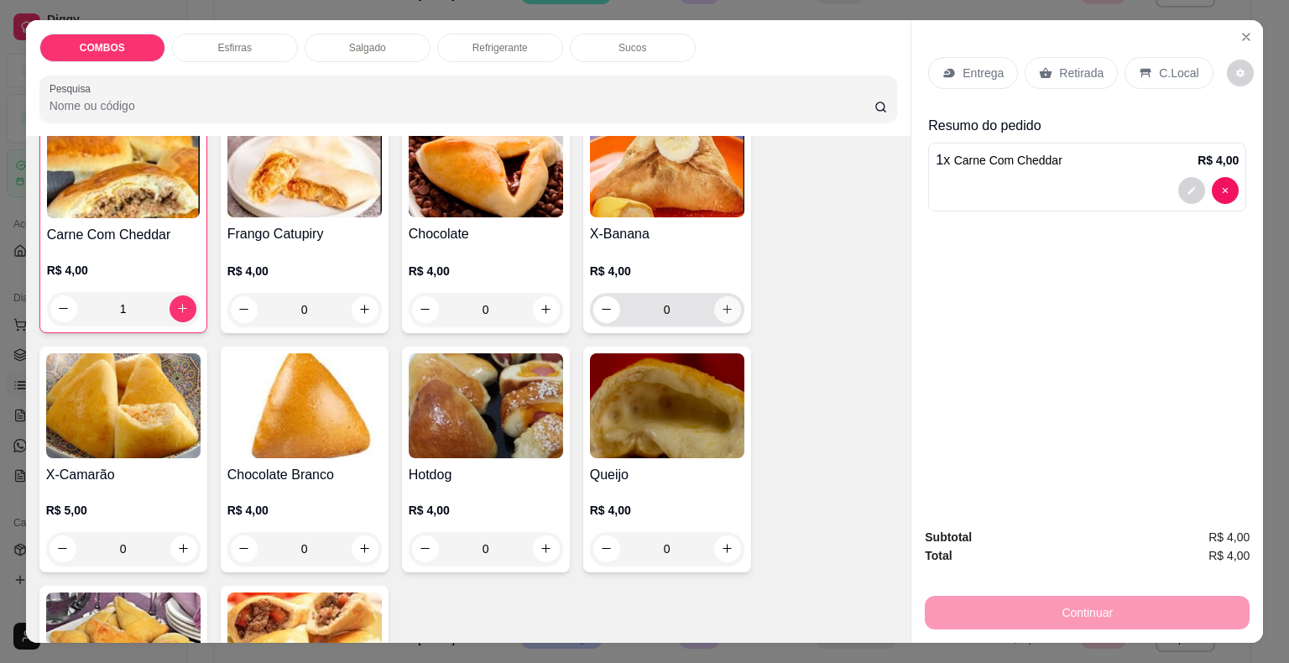
click at [723, 305] on icon "increase-product-quantity" at bounding box center [727, 309] width 9 height 9
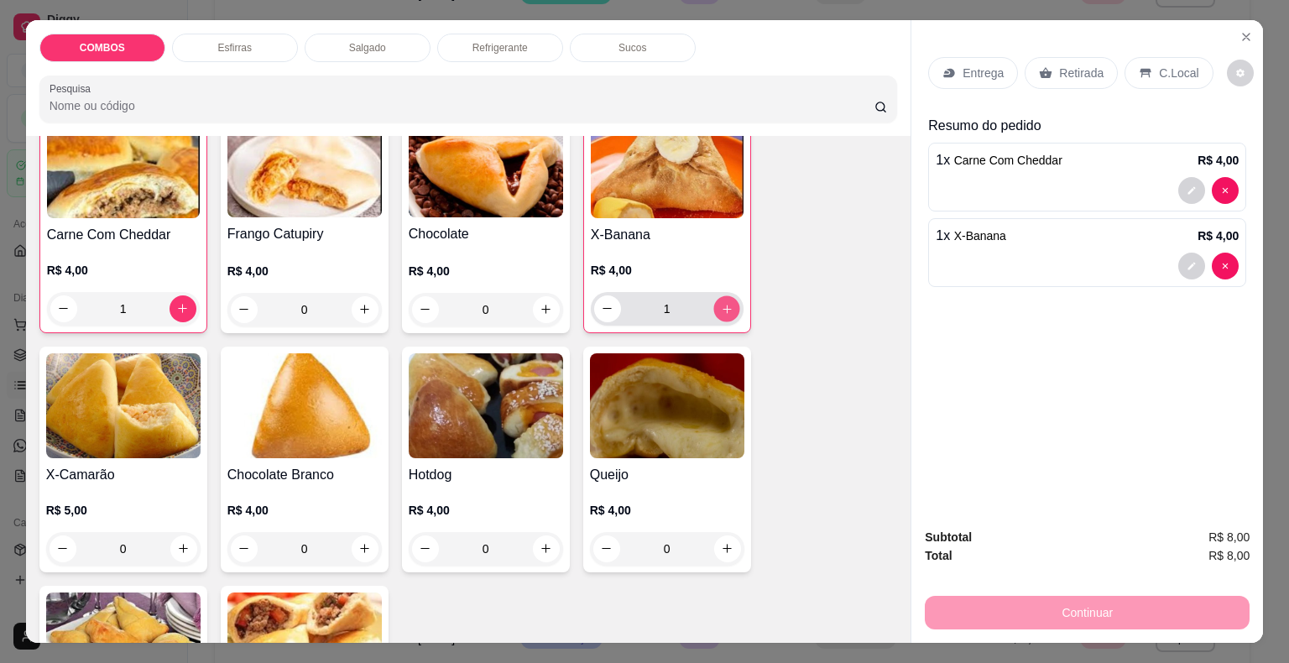
click at [720, 302] on icon "increase-product-quantity" at bounding box center [726, 308] width 13 height 13
type input "4"
click at [540, 305] on icon "increase-product-quantity" at bounding box center [546, 309] width 13 height 13
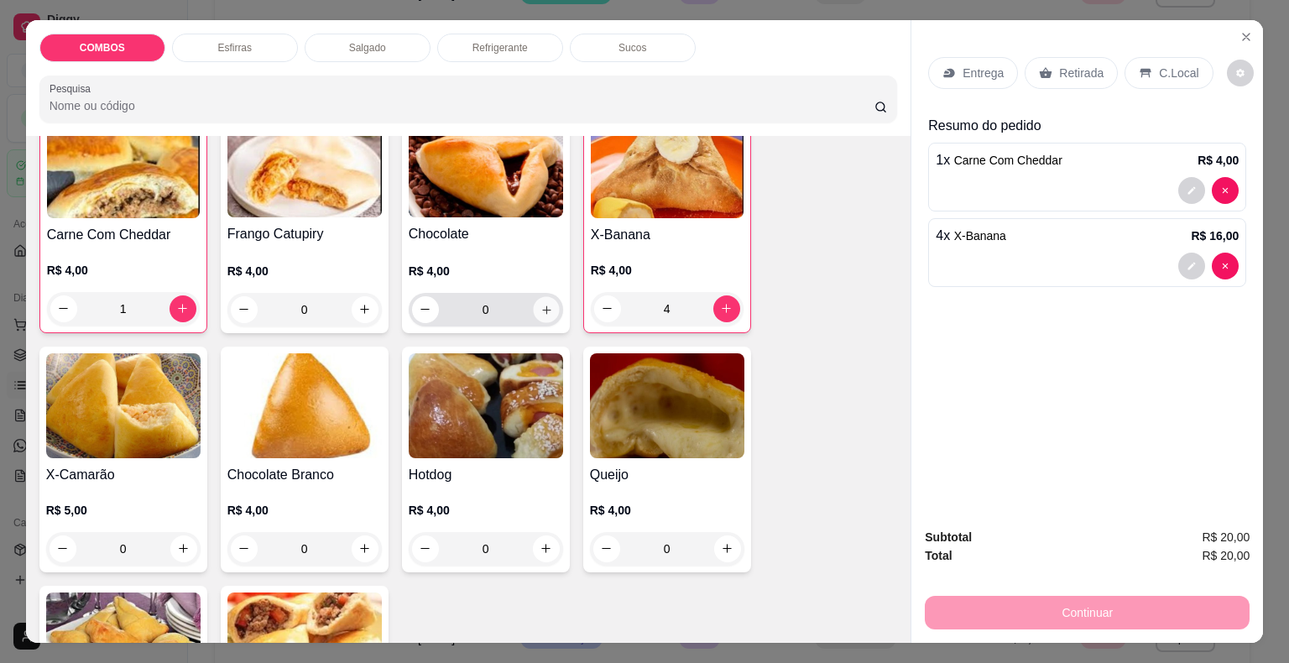
type input "1"
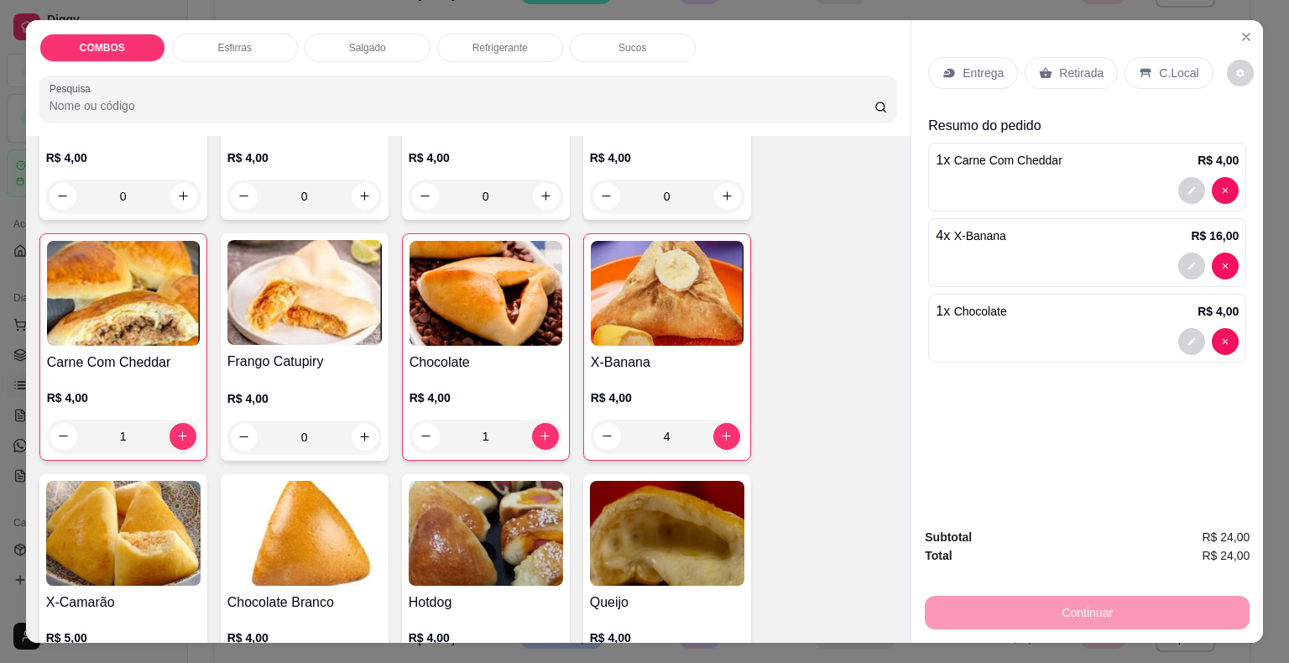
scroll to position [420, 0]
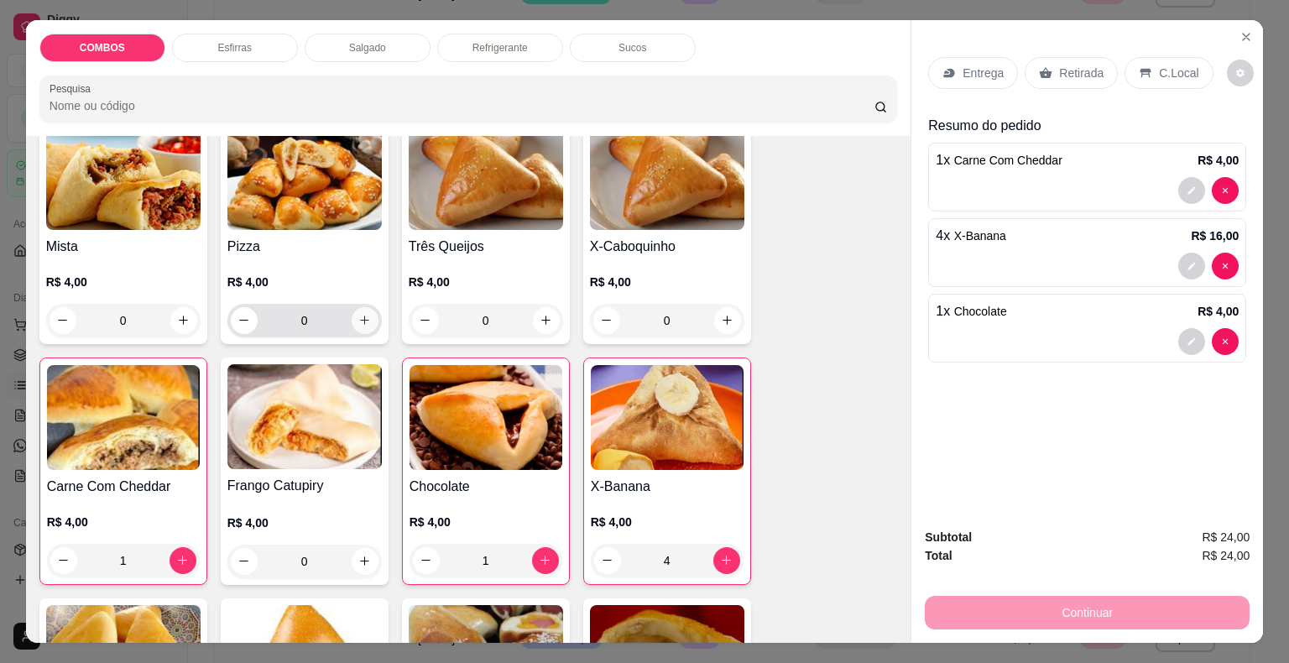
click at [363, 320] on button "increase-product-quantity" at bounding box center [365, 320] width 27 height 27
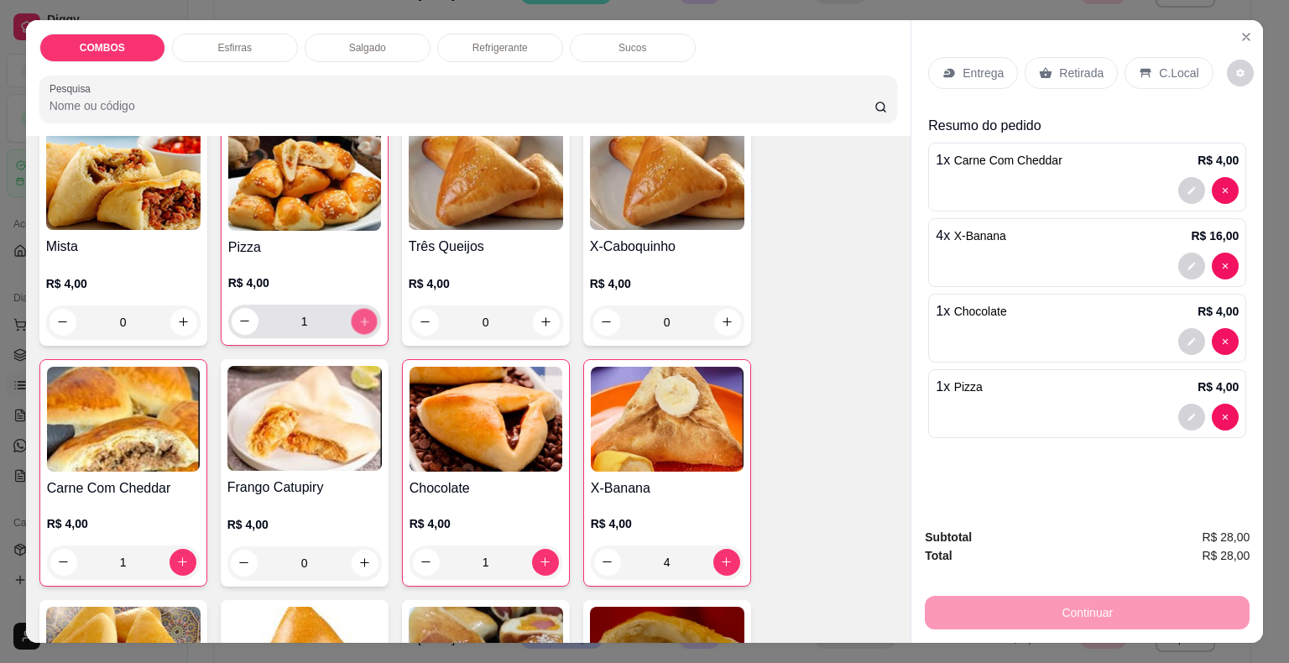
click at [363, 320] on icon "increase-product-quantity" at bounding box center [363, 321] width 13 height 13
type input "3"
click at [179, 317] on icon "increase-product-quantity" at bounding box center [183, 321] width 9 height 9
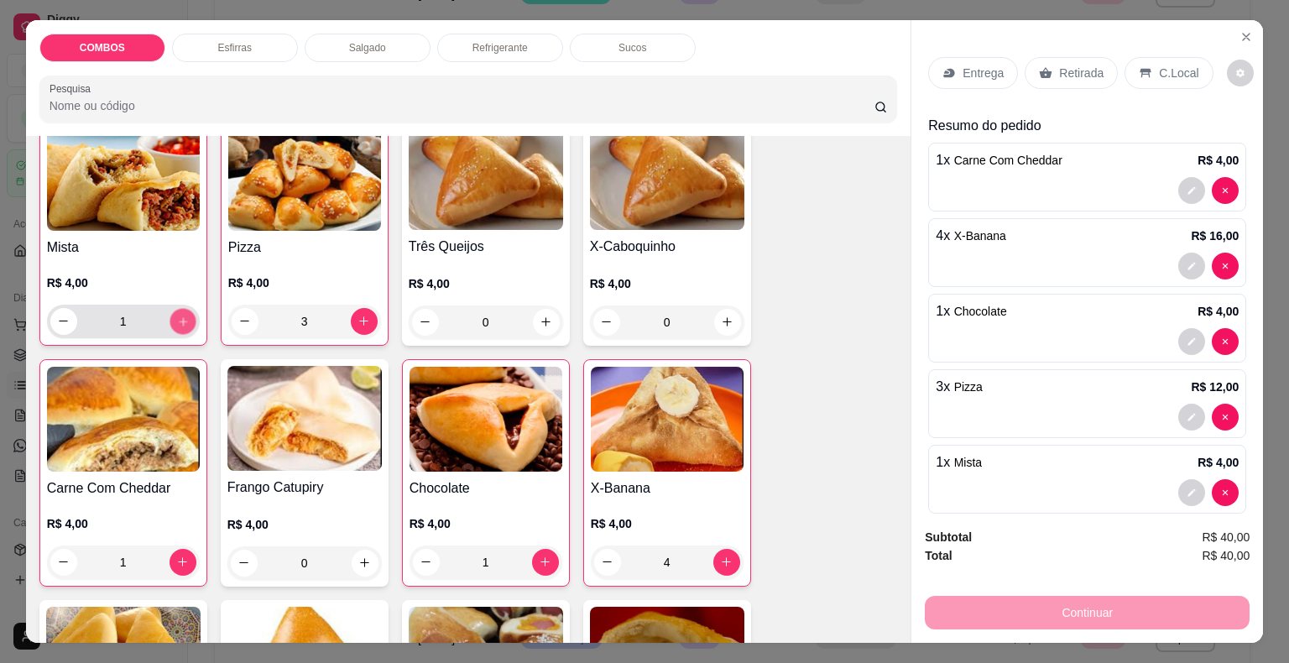
click at [176, 315] on icon "increase-product-quantity" at bounding box center [182, 321] width 13 height 13
type input "2"
click at [1059, 70] on p "Retirada" at bounding box center [1081, 73] width 44 height 17
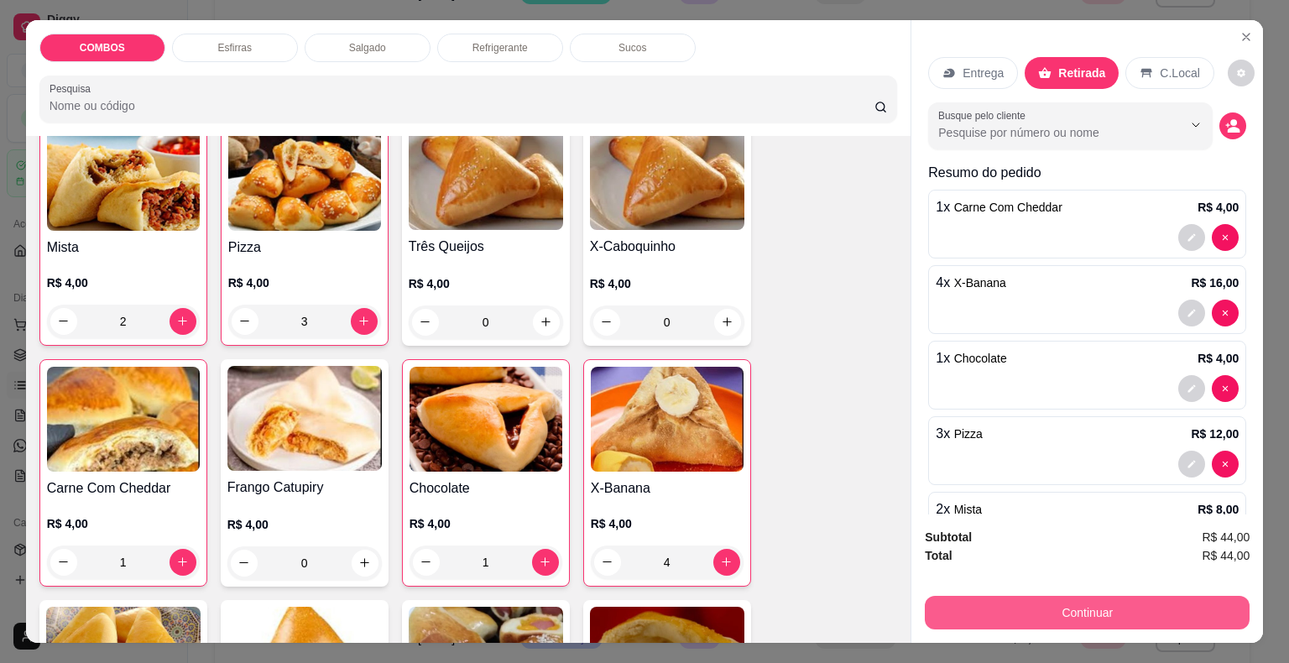
click at [1119, 618] on button "Continuar" at bounding box center [1087, 613] width 325 height 34
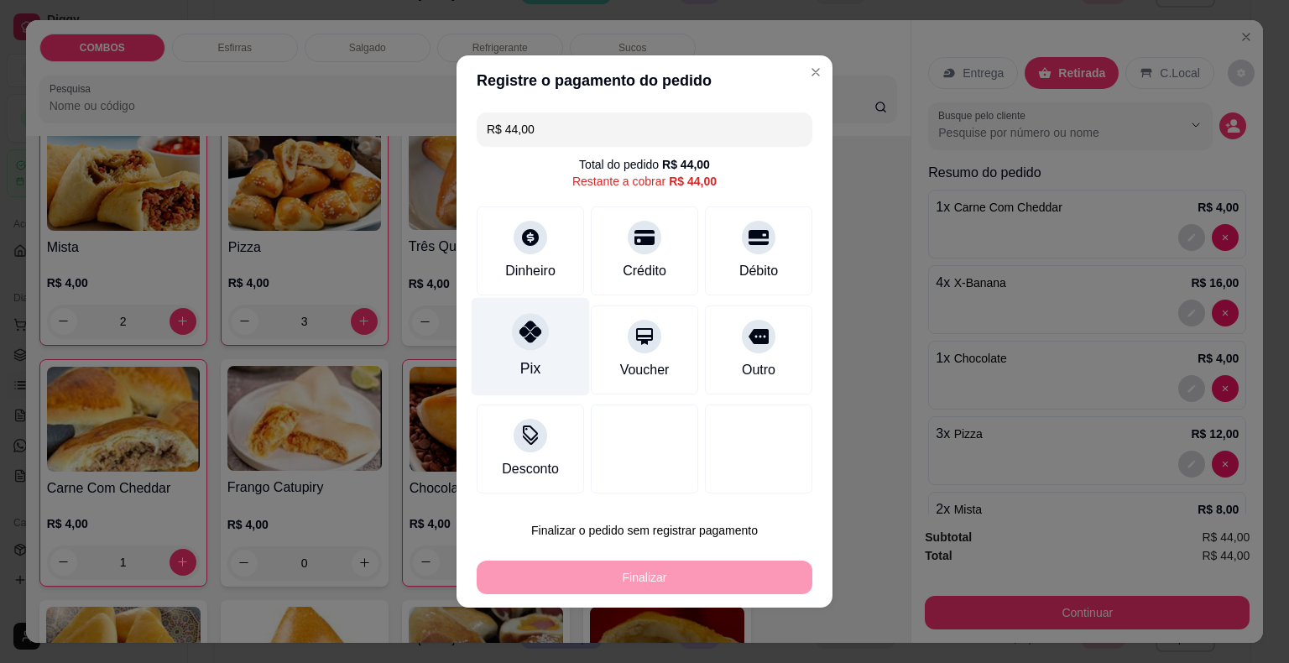
click at [514, 342] on div at bounding box center [530, 331] width 37 height 37
type input "R$ 0,00"
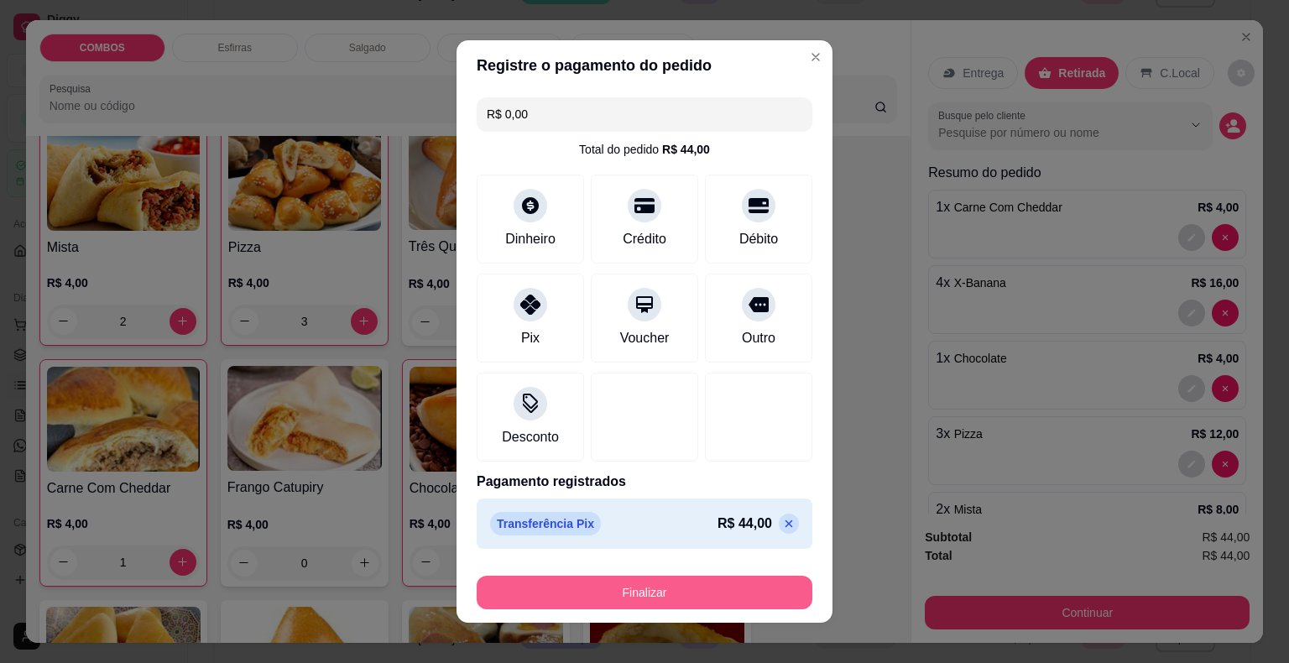
click at [606, 589] on button "Finalizar" at bounding box center [645, 593] width 336 height 34
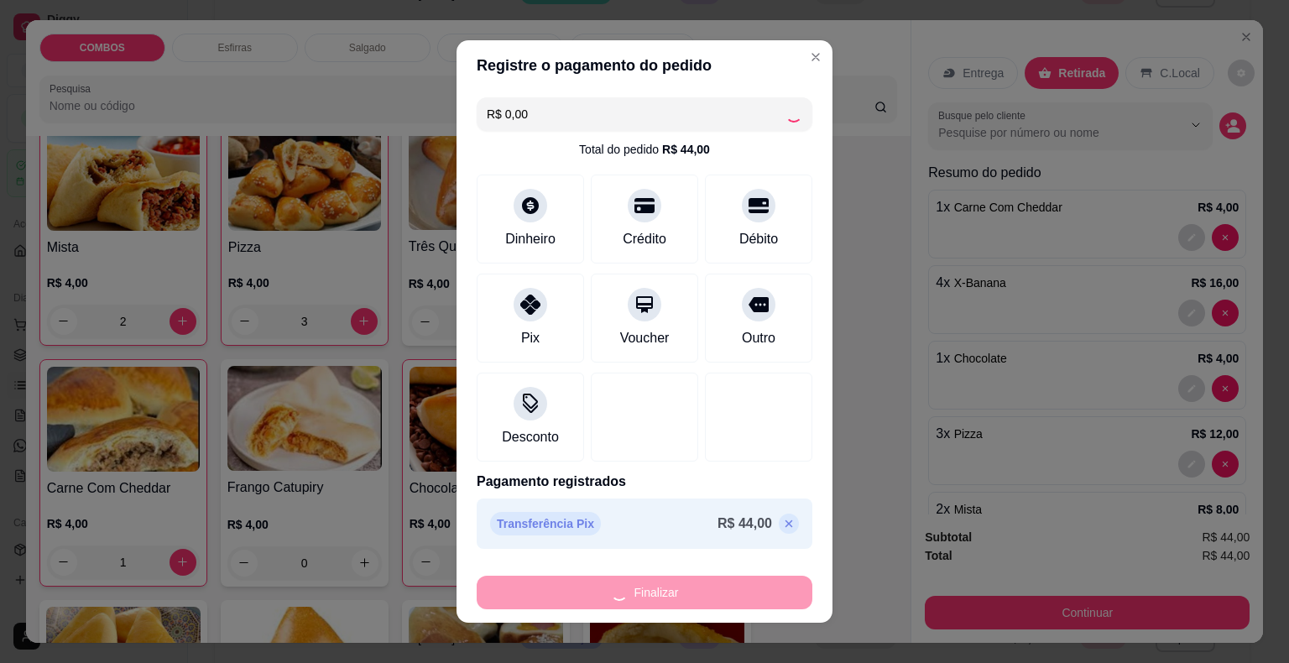
type input "0"
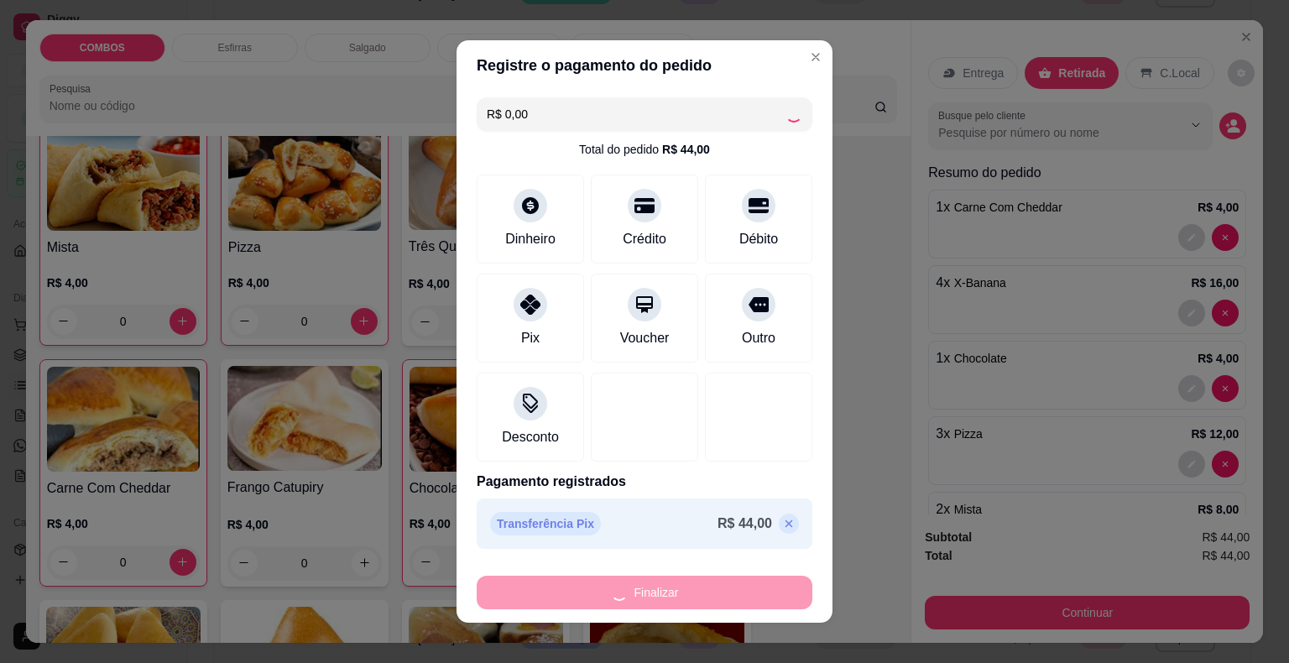
type input "-R$ 44,00"
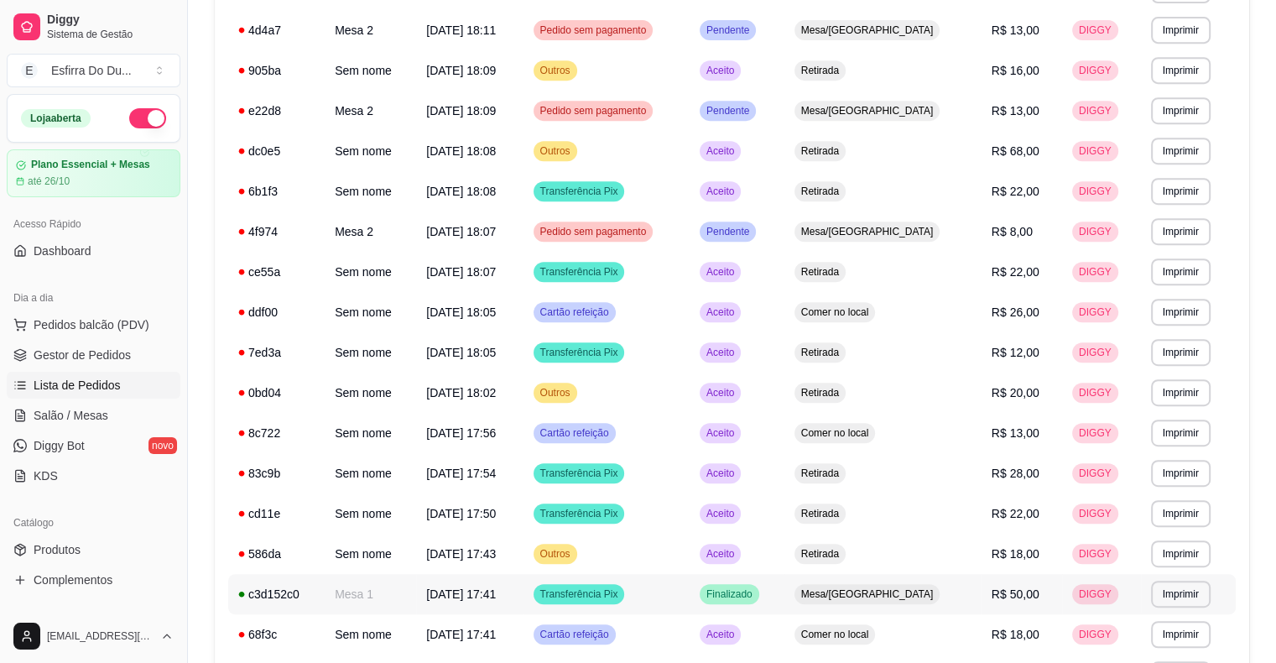
scroll to position [909, 0]
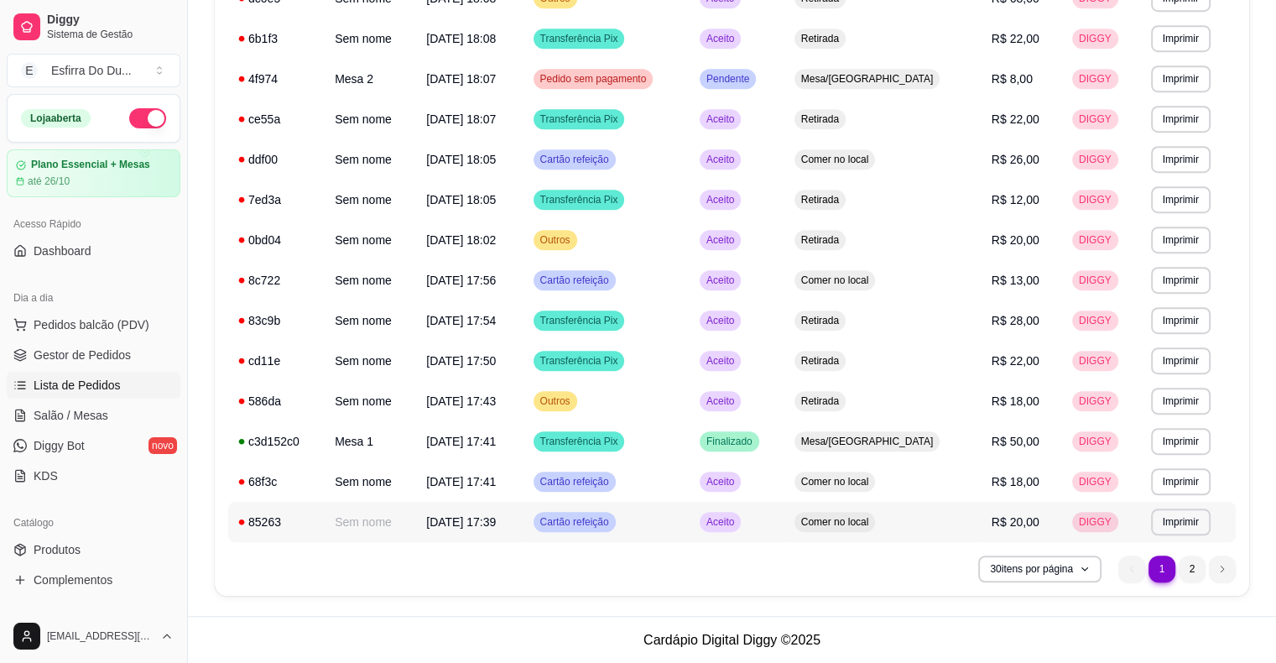
click at [738, 522] on span "Aceito" at bounding box center [720, 521] width 34 height 13
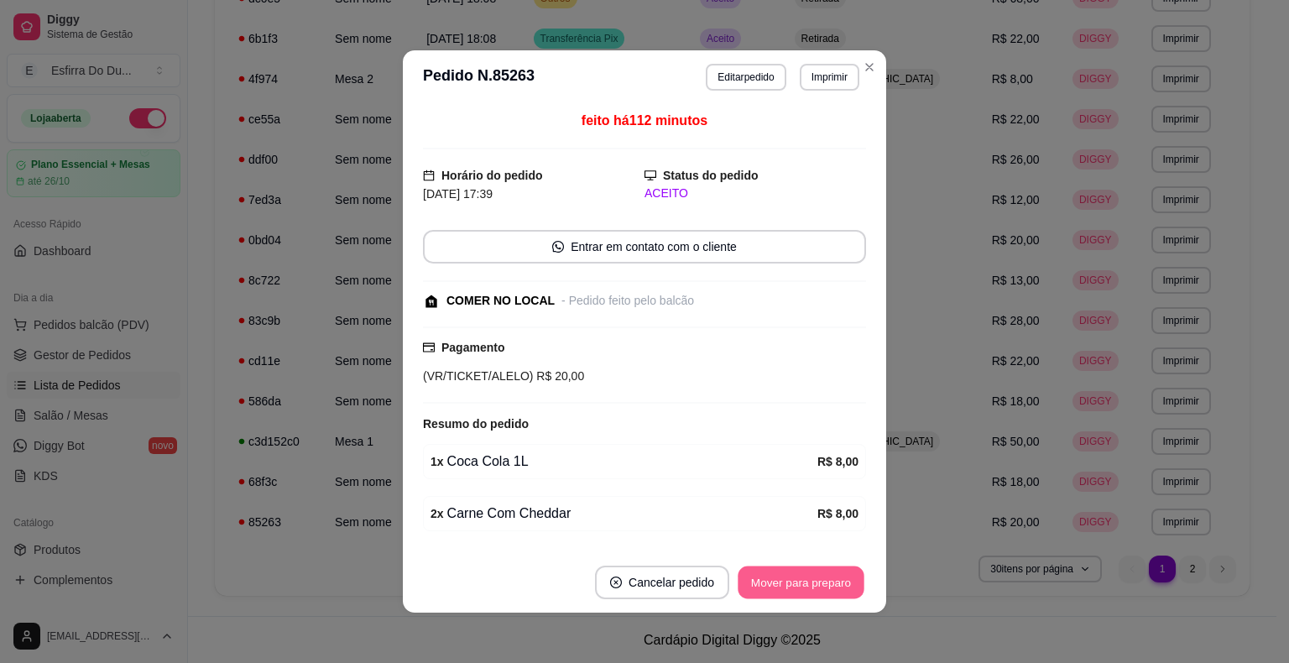
click at [792, 585] on button "Mover para preparo" at bounding box center [801, 582] width 126 height 33
click at [792, 585] on div "Mover para preparo" at bounding box center [801, 583] width 130 height 34
click at [792, 585] on div "Mover para preparo" at bounding box center [789, 583] width 154 height 34
click at [792, 585] on button "Mover para retirada disponível" at bounding box center [773, 583] width 185 height 34
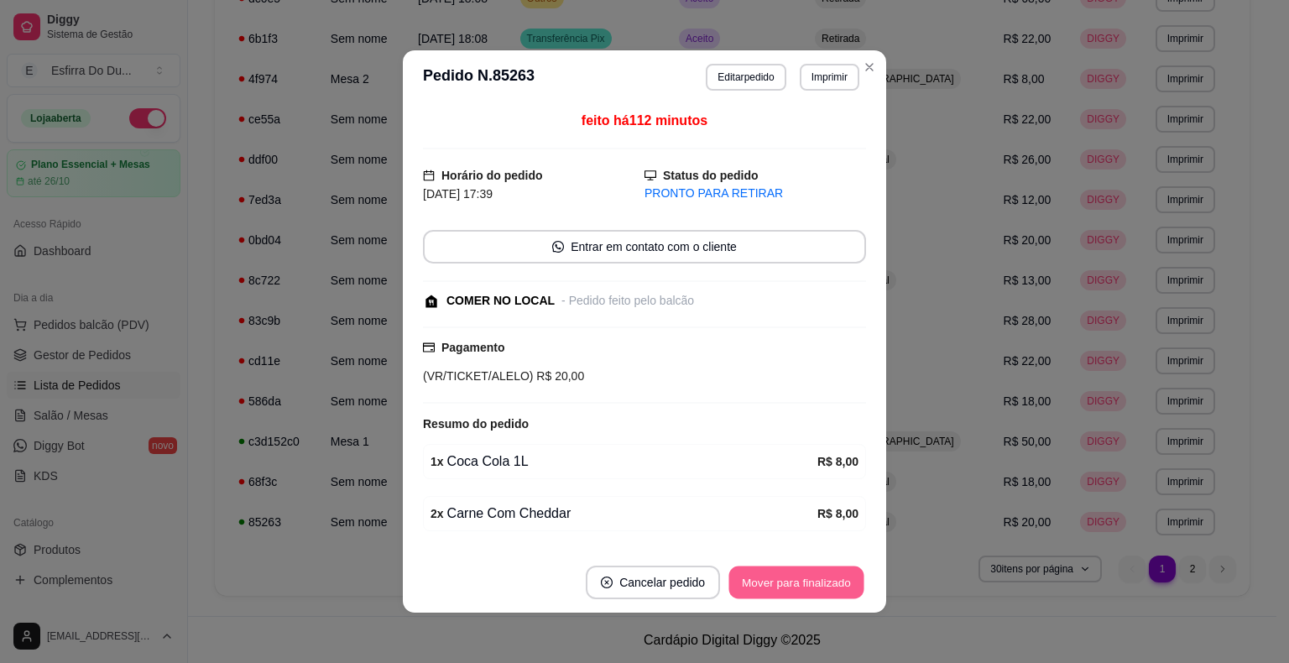
click at [792, 585] on button "Mover para finalizado" at bounding box center [796, 582] width 135 height 33
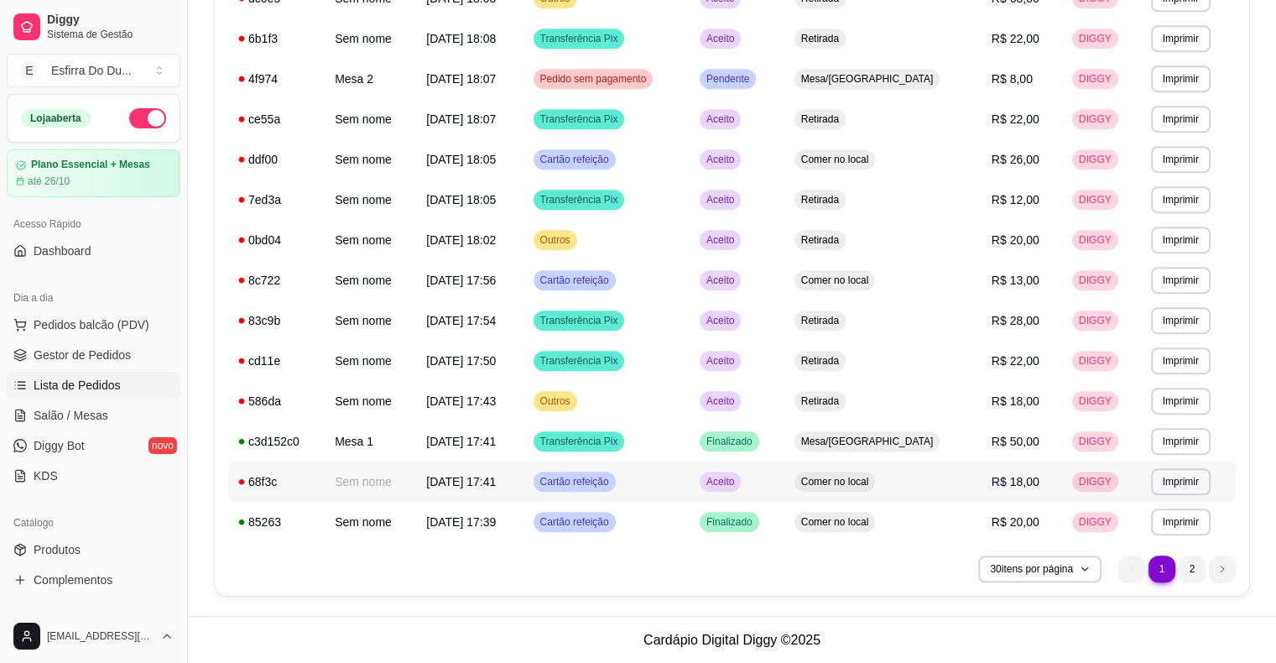
click at [741, 490] on div "Aceito" at bounding box center [720, 482] width 41 height 20
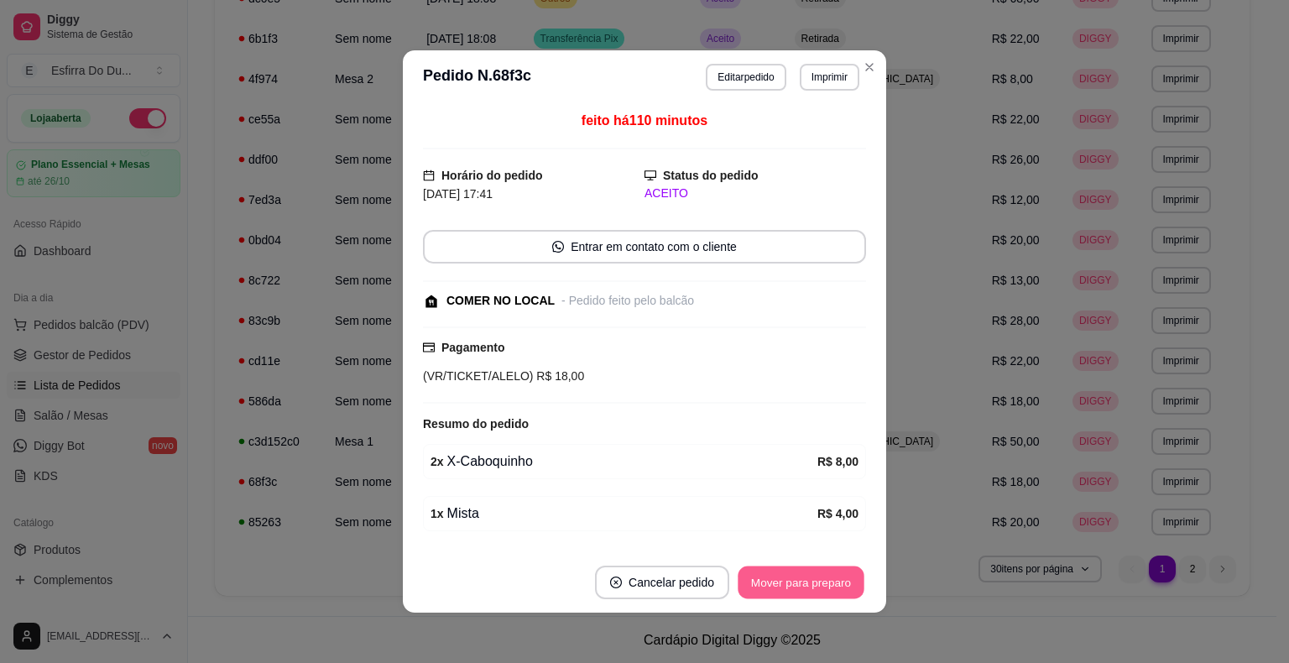
click at [807, 592] on button "Mover para preparo" at bounding box center [801, 582] width 126 height 33
click at [807, 592] on div "Mover para preparo" at bounding box center [789, 583] width 154 height 34
click at [807, 592] on button "Mover para retirada disponível" at bounding box center [773, 583] width 185 height 34
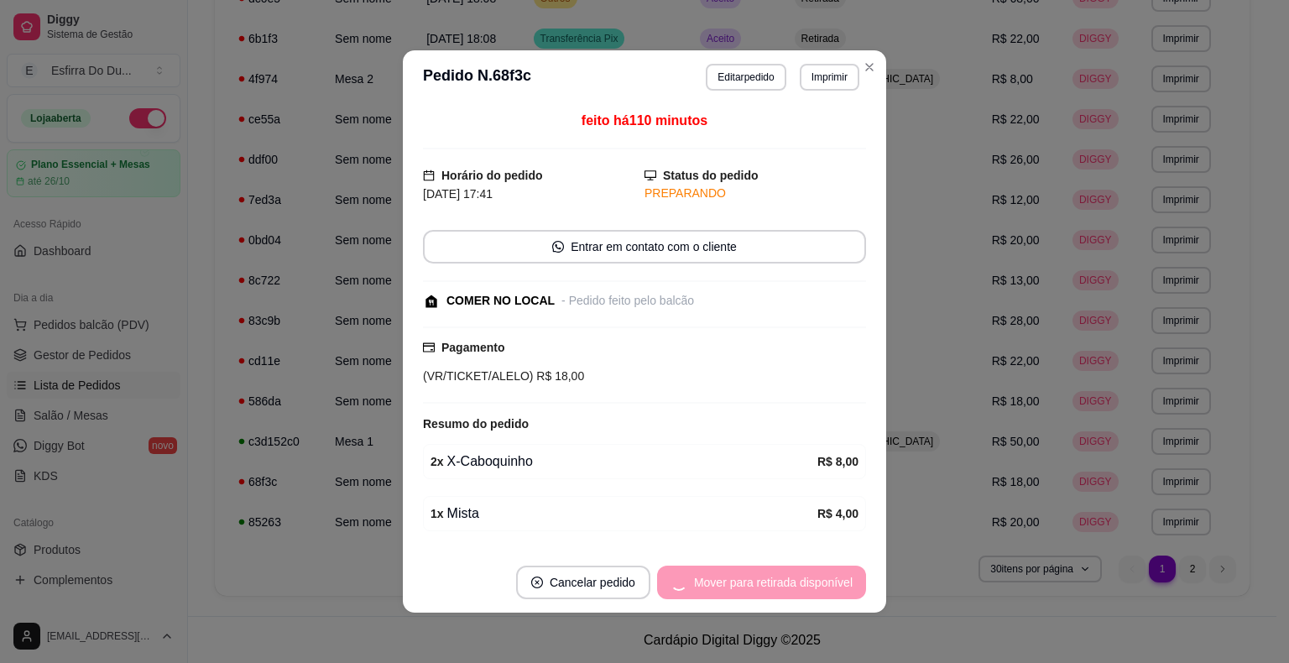
click at [807, 592] on div "Mover para retirada disponível" at bounding box center [761, 583] width 209 height 34
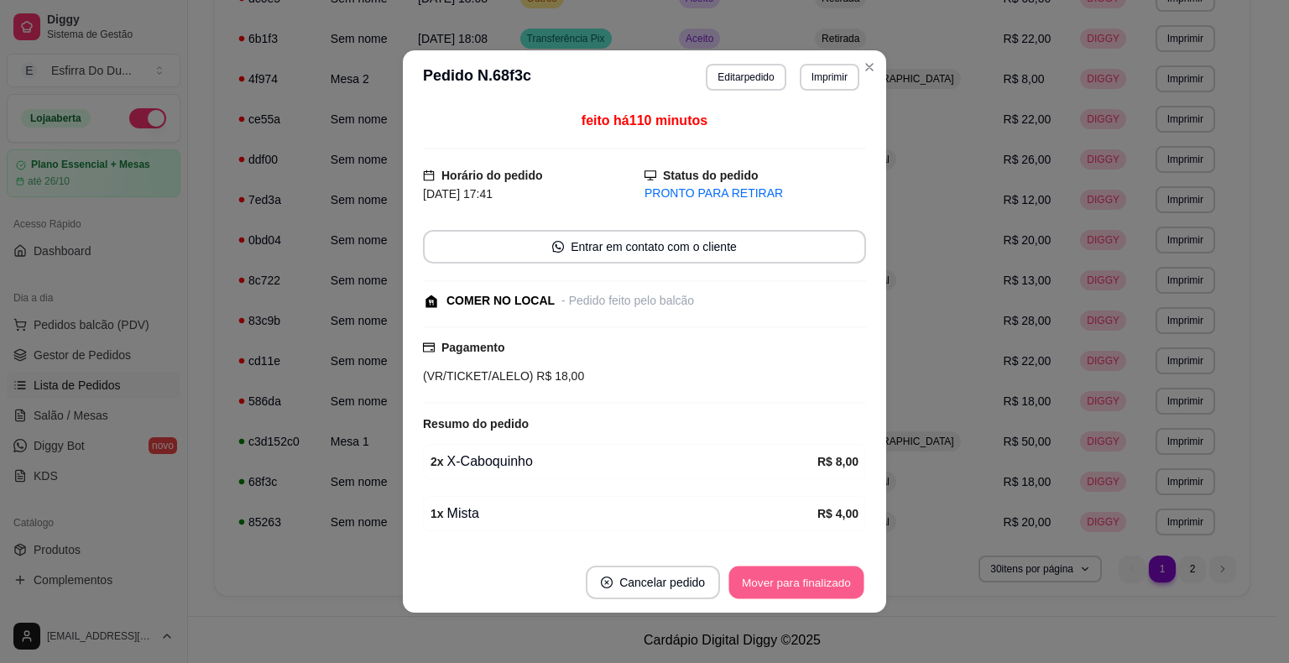
click at [807, 592] on button "Mover para finalizado" at bounding box center [796, 582] width 135 height 33
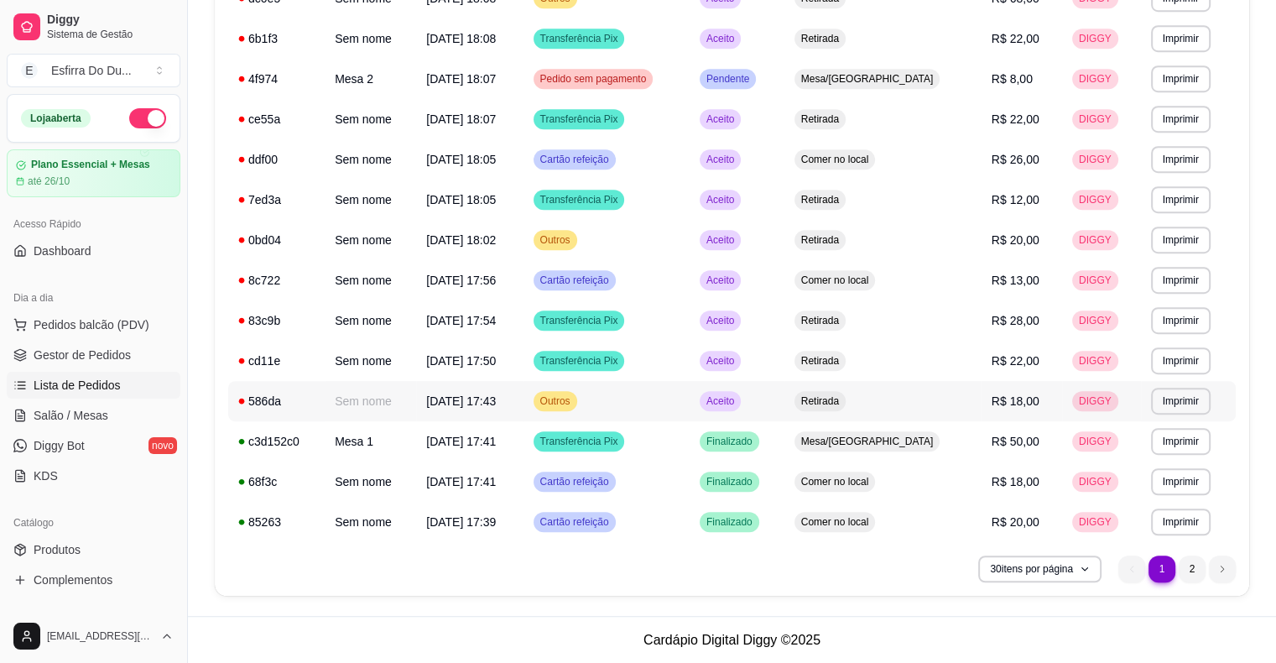
click at [738, 399] on span "Aceito" at bounding box center [720, 400] width 34 height 13
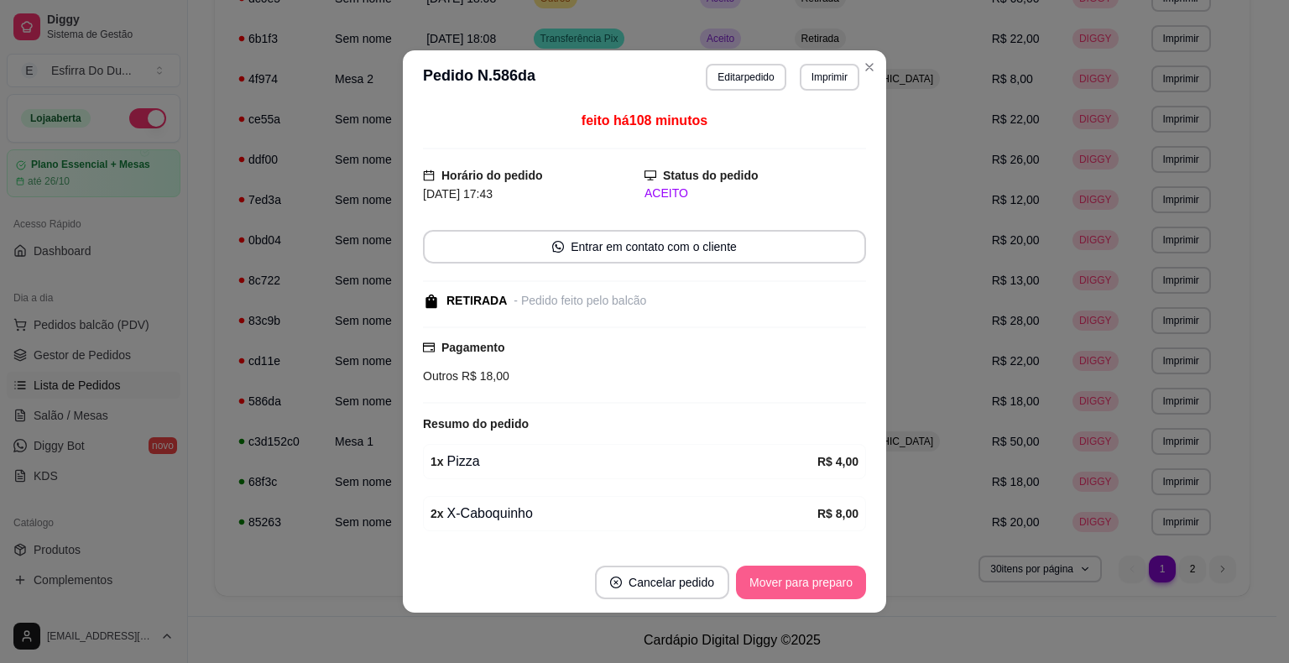
click at [821, 591] on button "Mover para preparo" at bounding box center [801, 583] width 130 height 34
click at [821, 591] on div "Mover para preparo" at bounding box center [789, 583] width 154 height 34
click at [821, 591] on button "Mover para retirada disponível" at bounding box center [773, 582] width 180 height 33
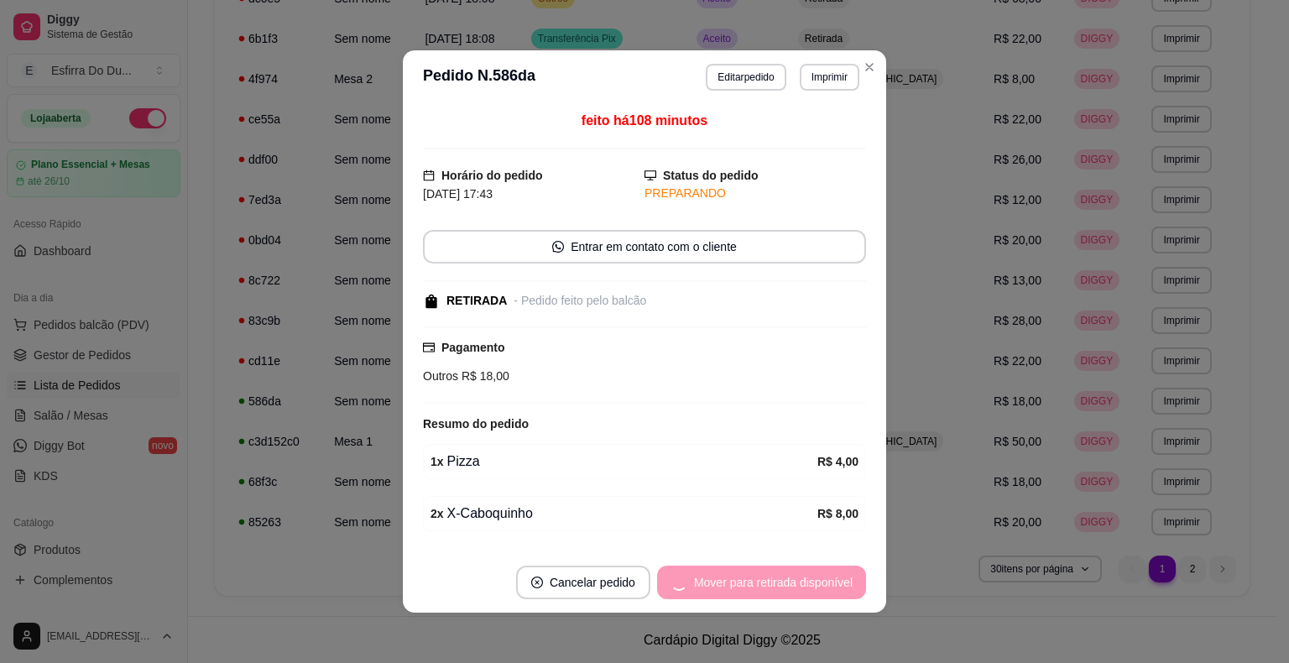
click at [821, 591] on div "Mover para retirada disponível" at bounding box center [761, 583] width 209 height 34
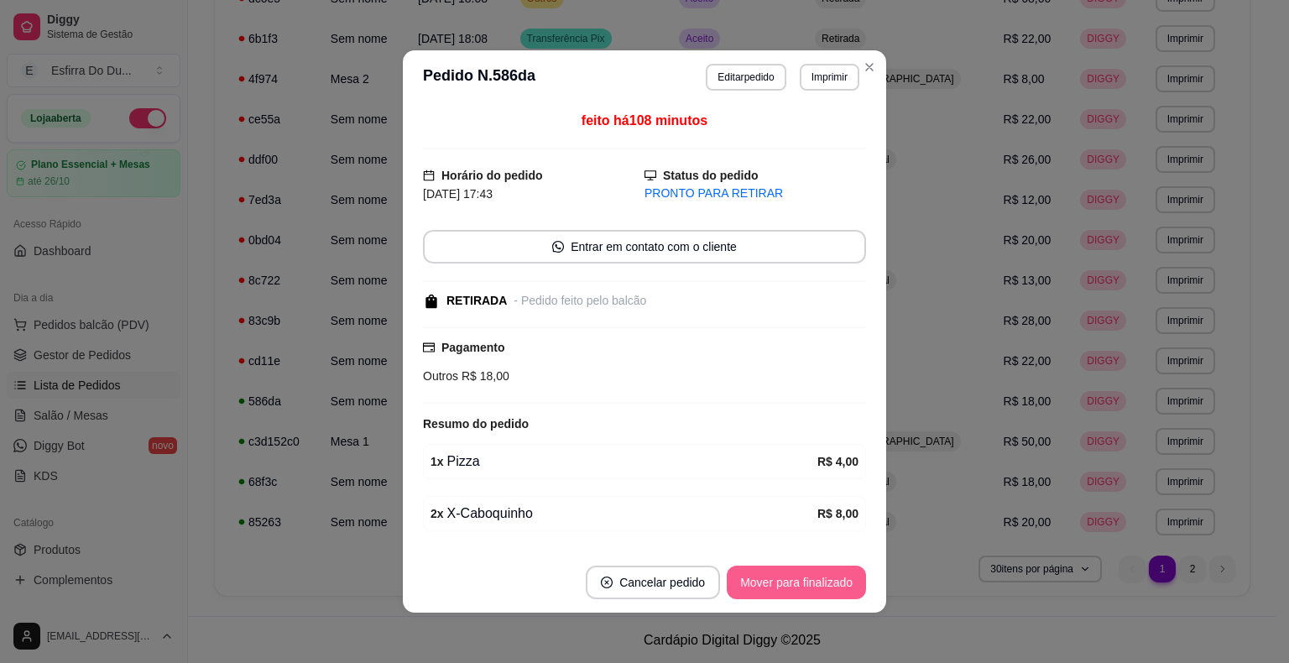
click at [821, 591] on button "Mover para finalizado" at bounding box center [796, 583] width 139 height 34
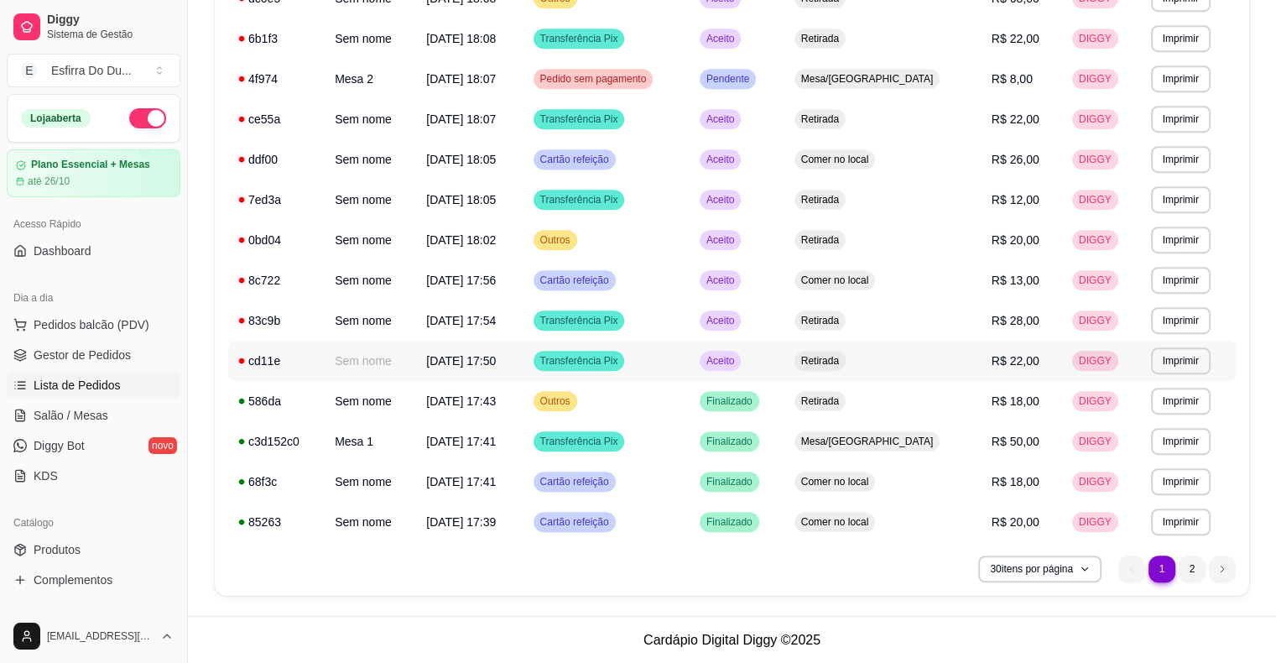
click at [741, 368] on div "Aceito" at bounding box center [720, 361] width 41 height 20
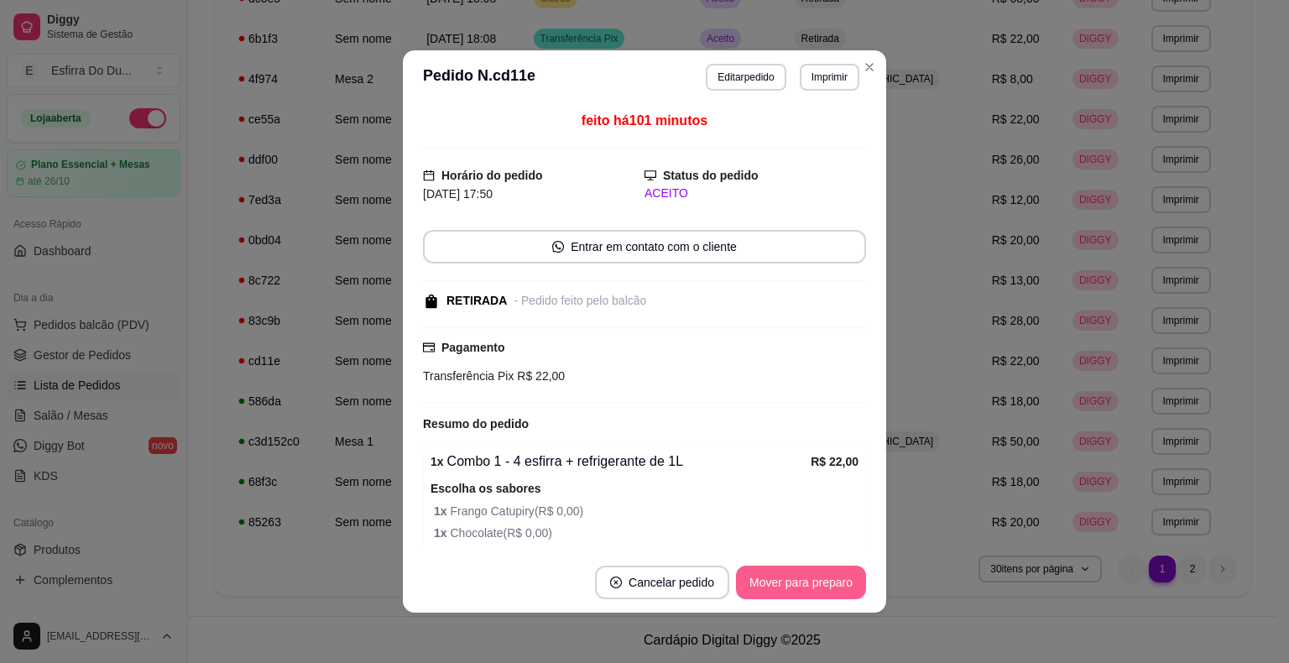
click at [787, 577] on button "Mover para preparo" at bounding box center [801, 583] width 130 height 34
click at [789, 577] on div "Mover para preparo" at bounding box center [789, 583] width 154 height 34
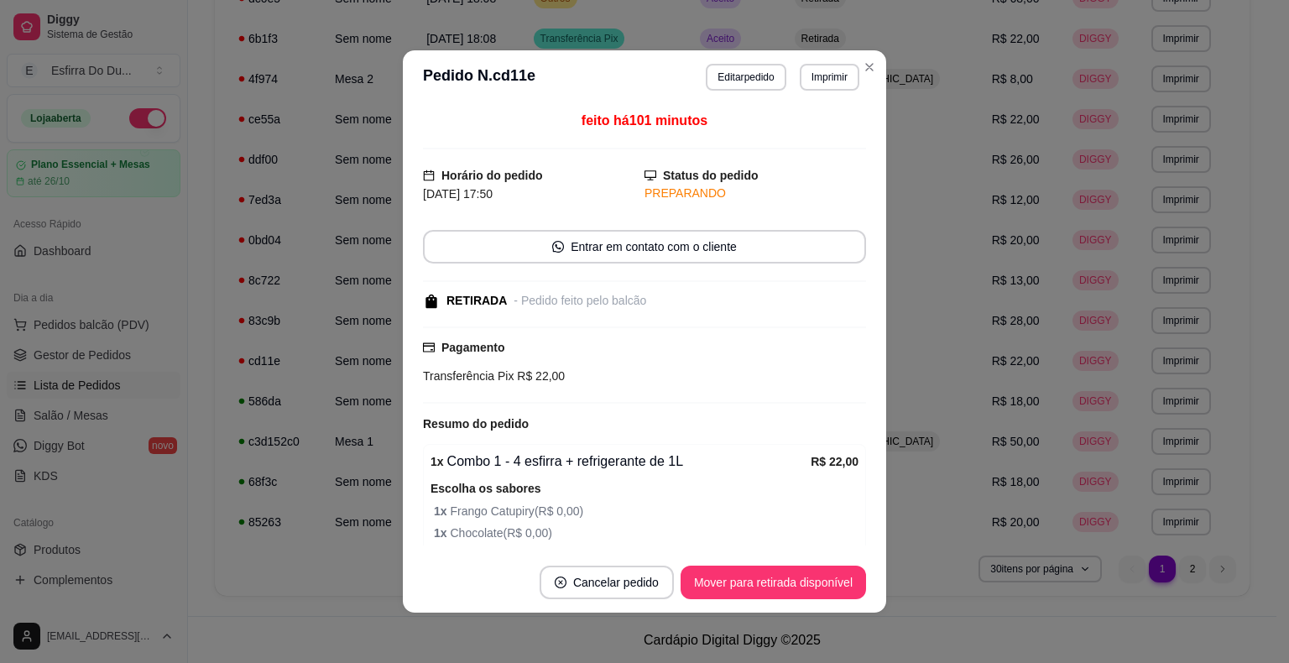
click at [789, 577] on button "Mover para retirada disponível" at bounding box center [773, 583] width 185 height 34
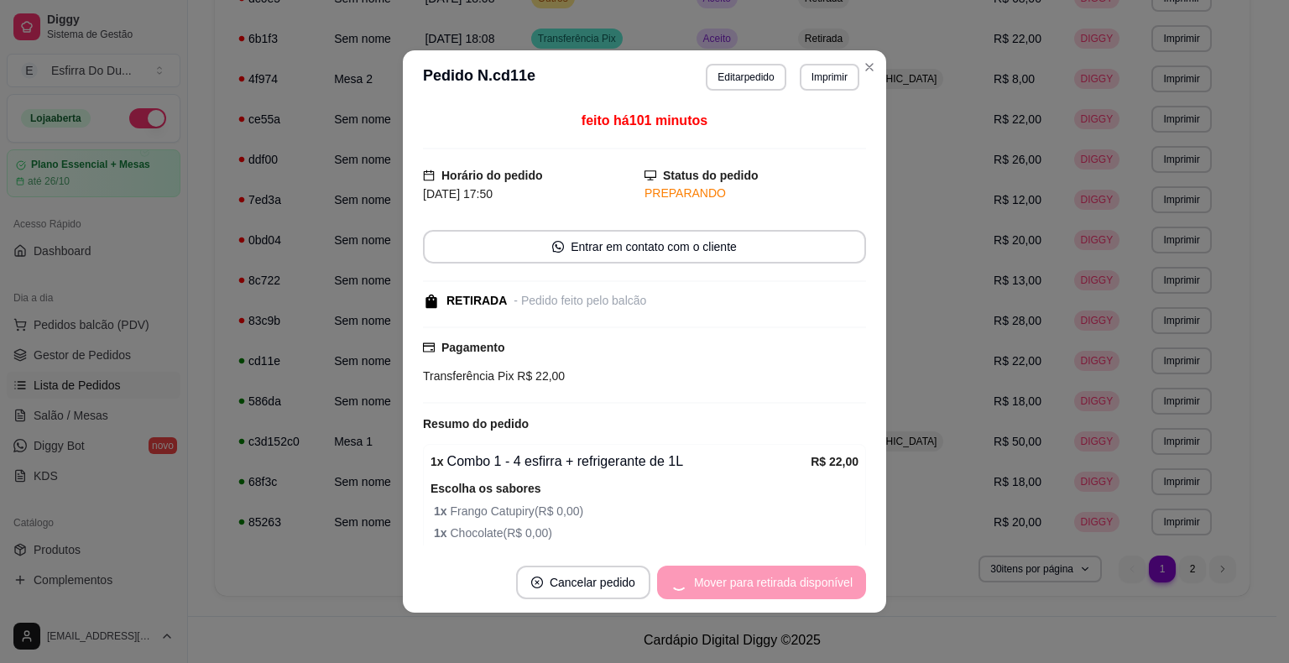
click at [789, 577] on div "Mover para retirada disponível" at bounding box center [761, 583] width 209 height 34
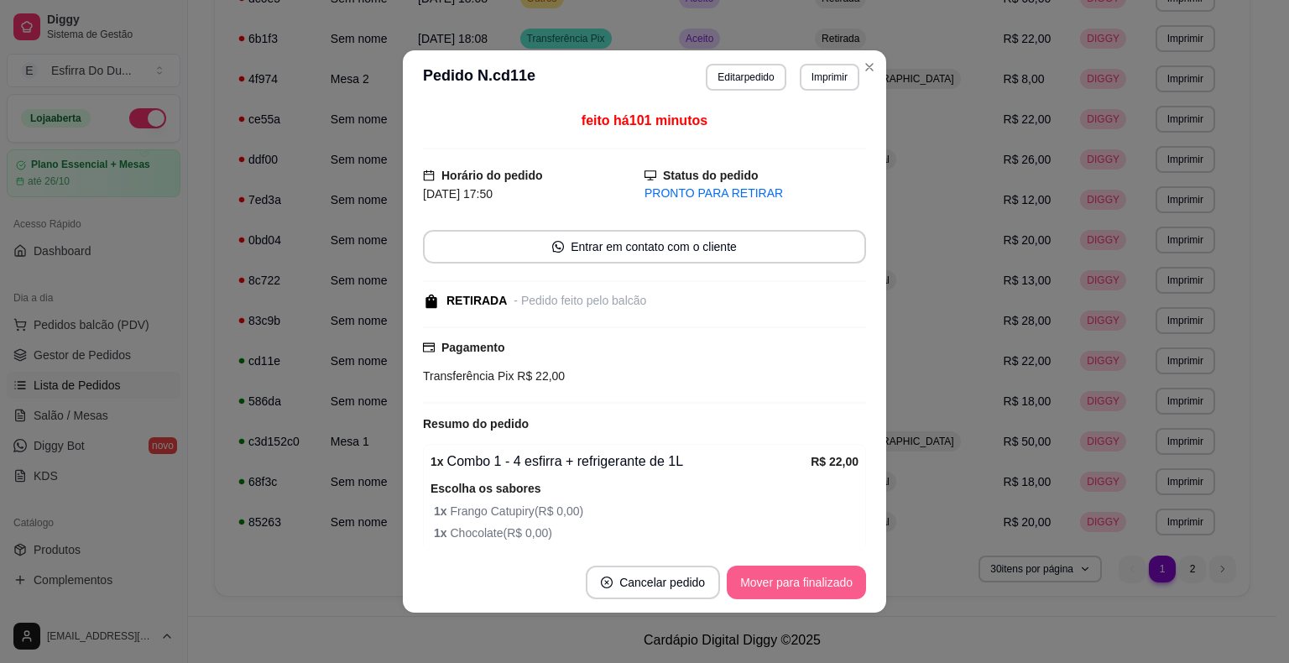
click at [789, 577] on button "Mover para finalizado" at bounding box center [796, 583] width 139 height 34
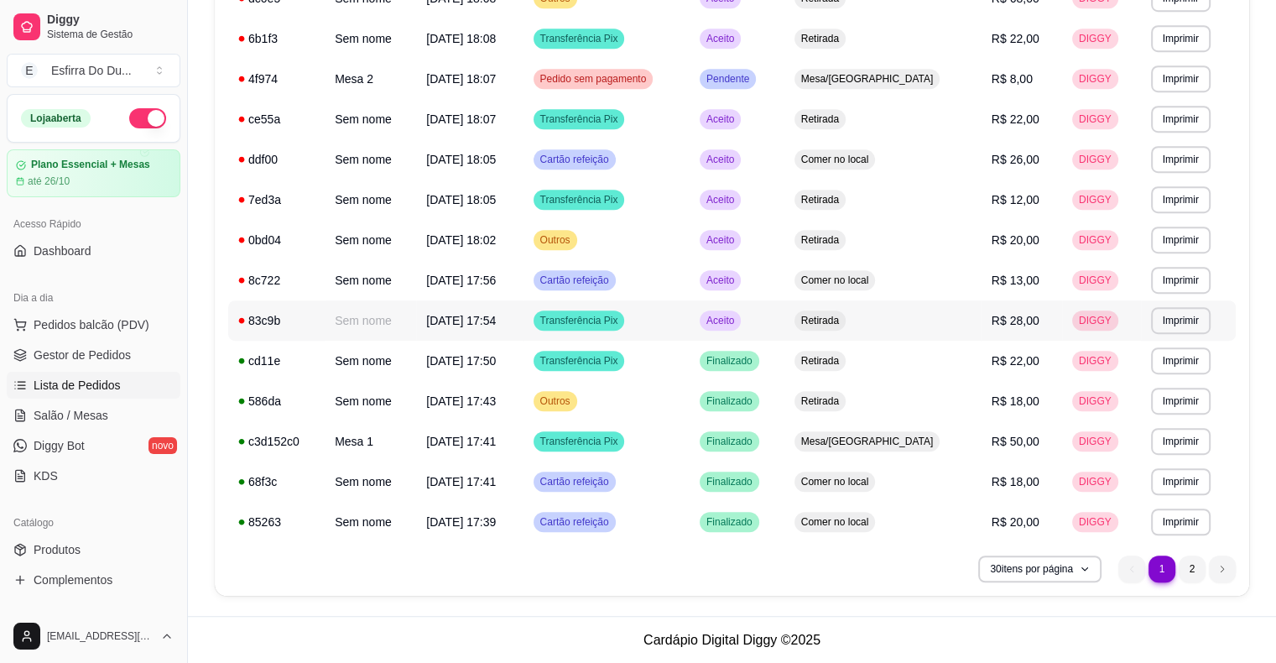
click at [741, 330] on div "Aceito" at bounding box center [720, 321] width 41 height 20
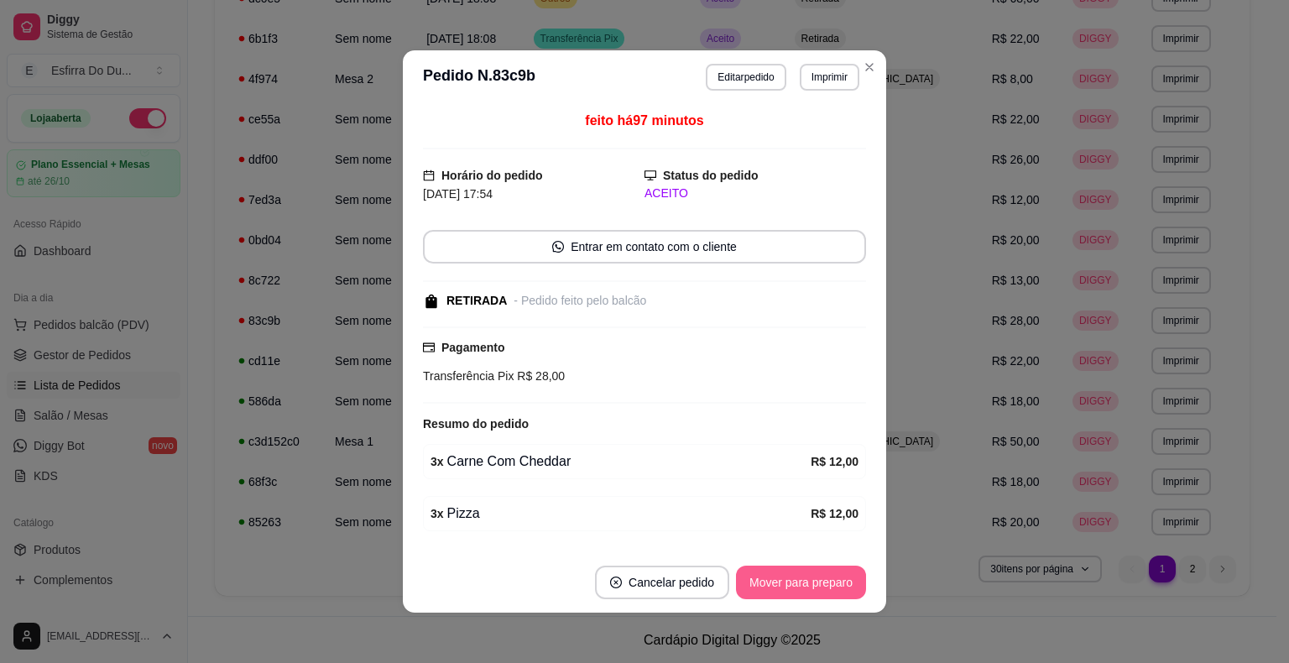
click at [772, 577] on button "Mover para preparo" at bounding box center [801, 583] width 130 height 34
click at [772, 577] on div "Mover para preparo" at bounding box center [789, 583] width 154 height 34
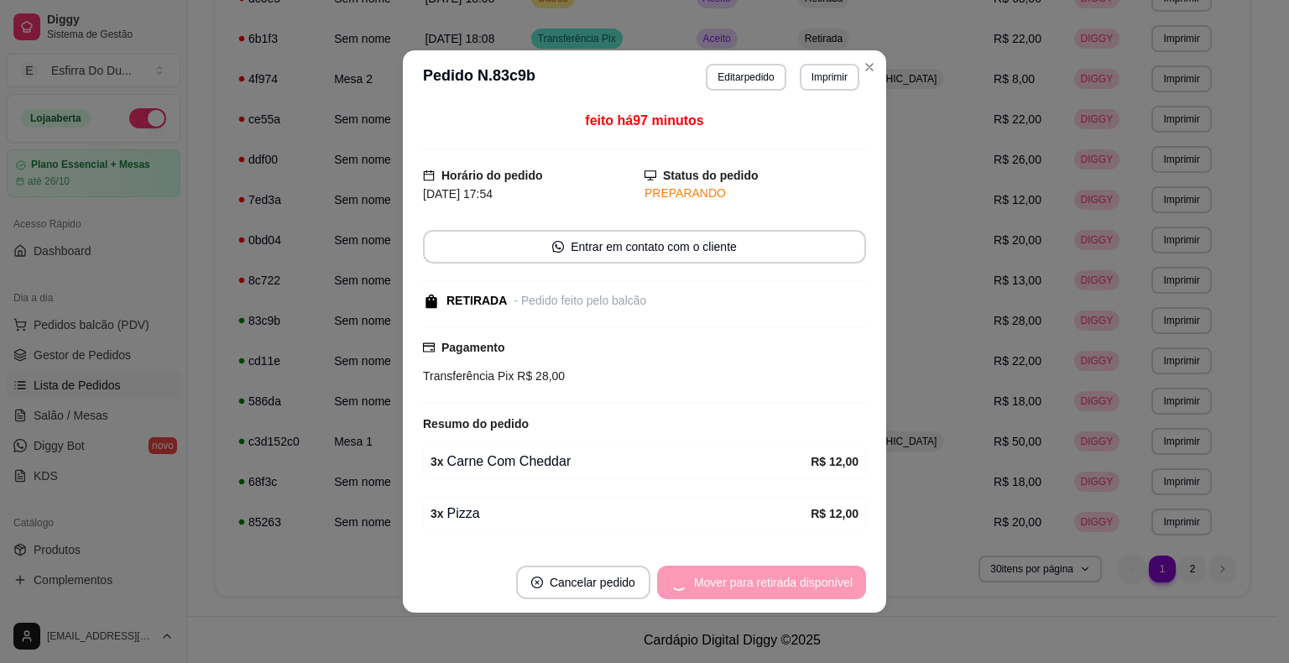
click at [772, 577] on div "Mover para retirada disponível" at bounding box center [761, 583] width 209 height 34
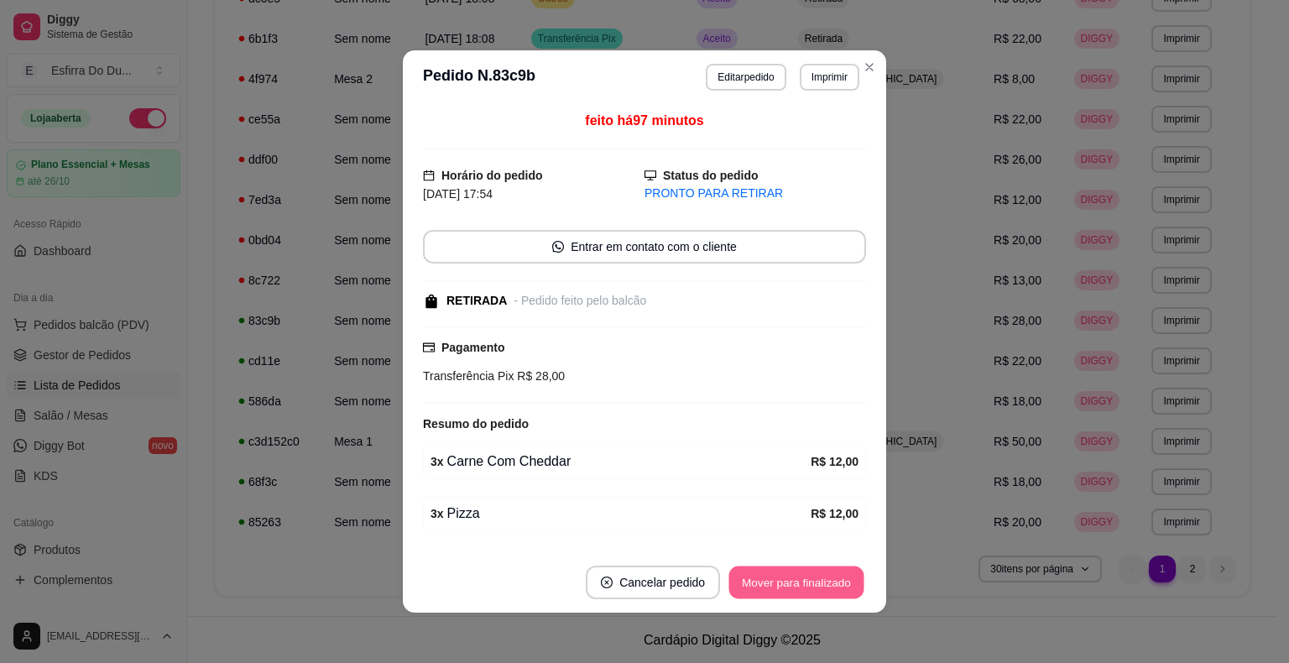
click at [772, 577] on button "Mover para finalizado" at bounding box center [796, 582] width 135 height 33
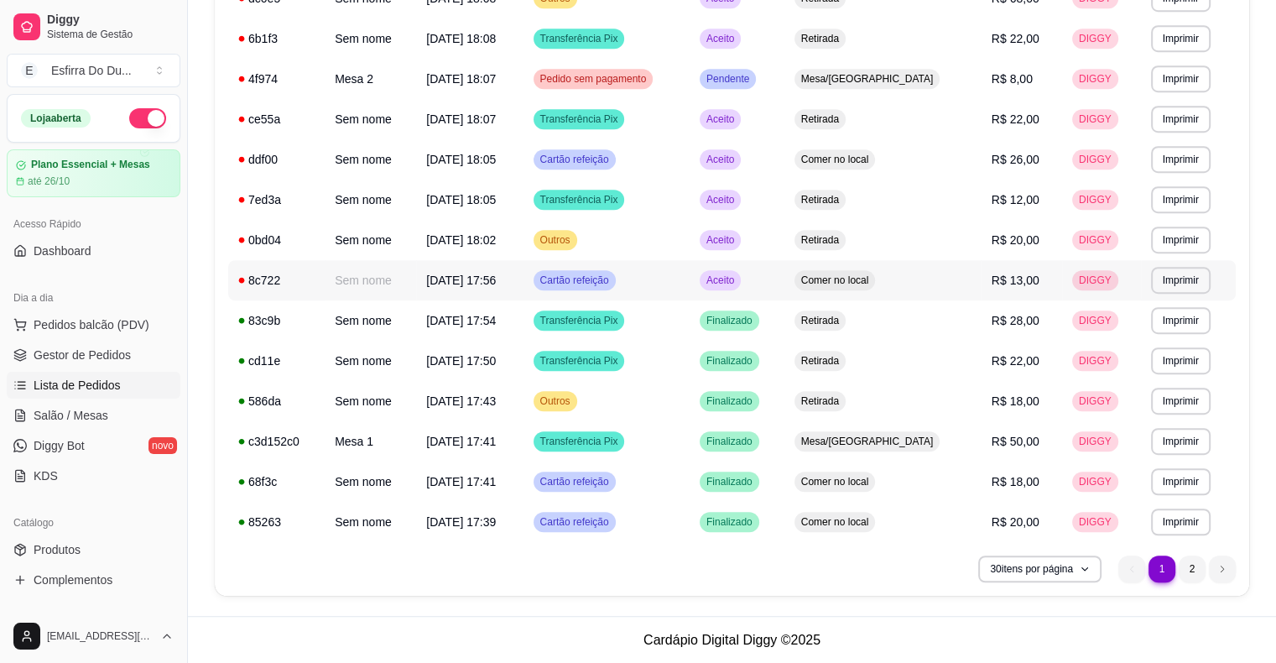
click at [741, 270] on div "Aceito" at bounding box center [720, 280] width 41 height 20
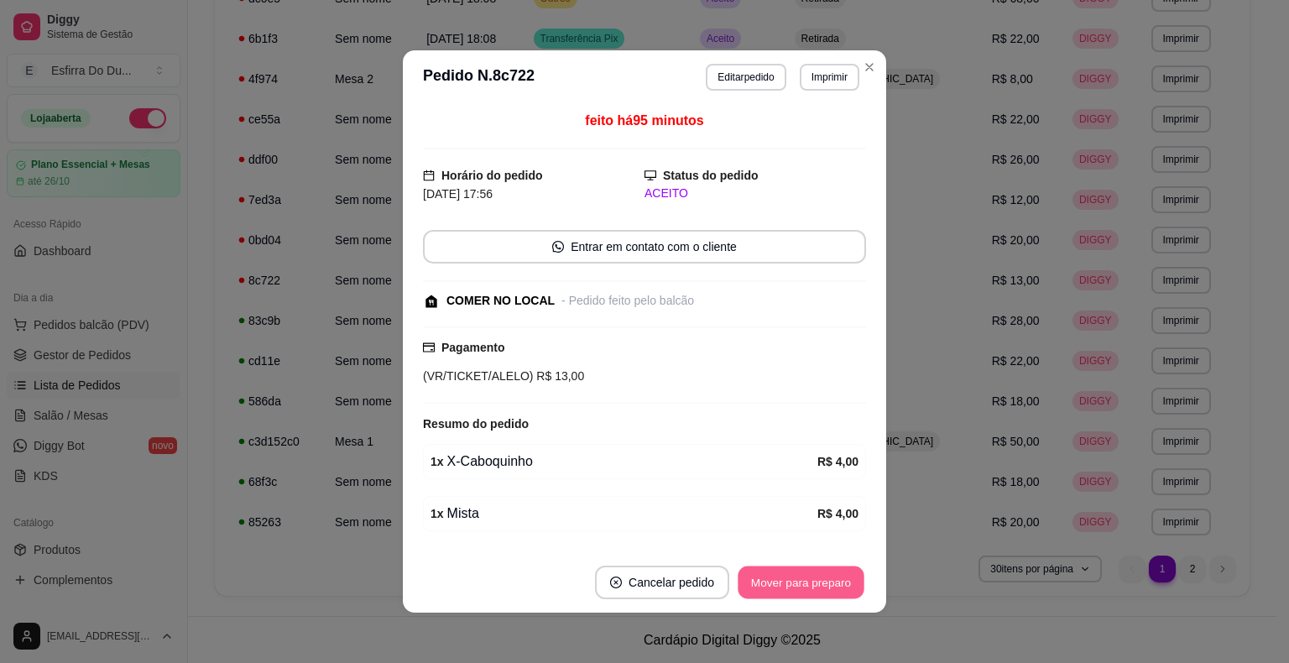
click at [796, 580] on button "Mover para preparo" at bounding box center [801, 582] width 126 height 33
click at [796, 580] on div "Mover para preparo" at bounding box center [801, 583] width 130 height 34
click at [796, 580] on button "Mover para retirada disponível" at bounding box center [773, 582] width 180 height 33
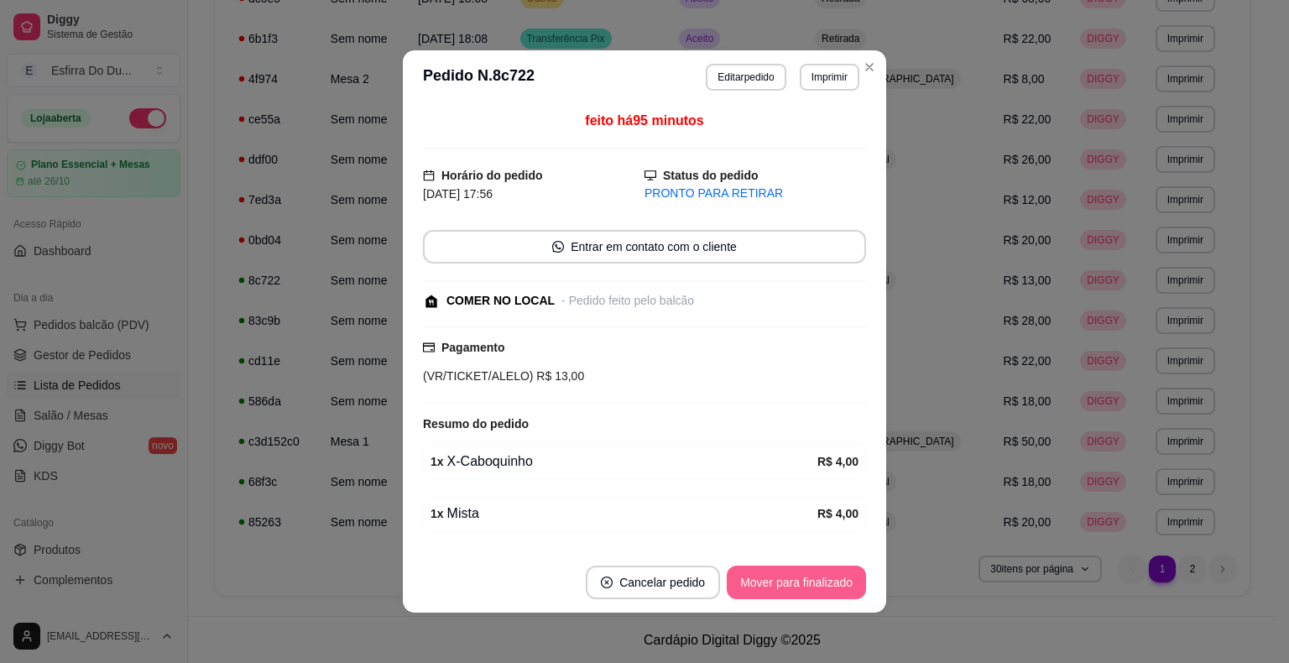
click at [796, 580] on button "Mover para finalizado" at bounding box center [796, 583] width 139 height 34
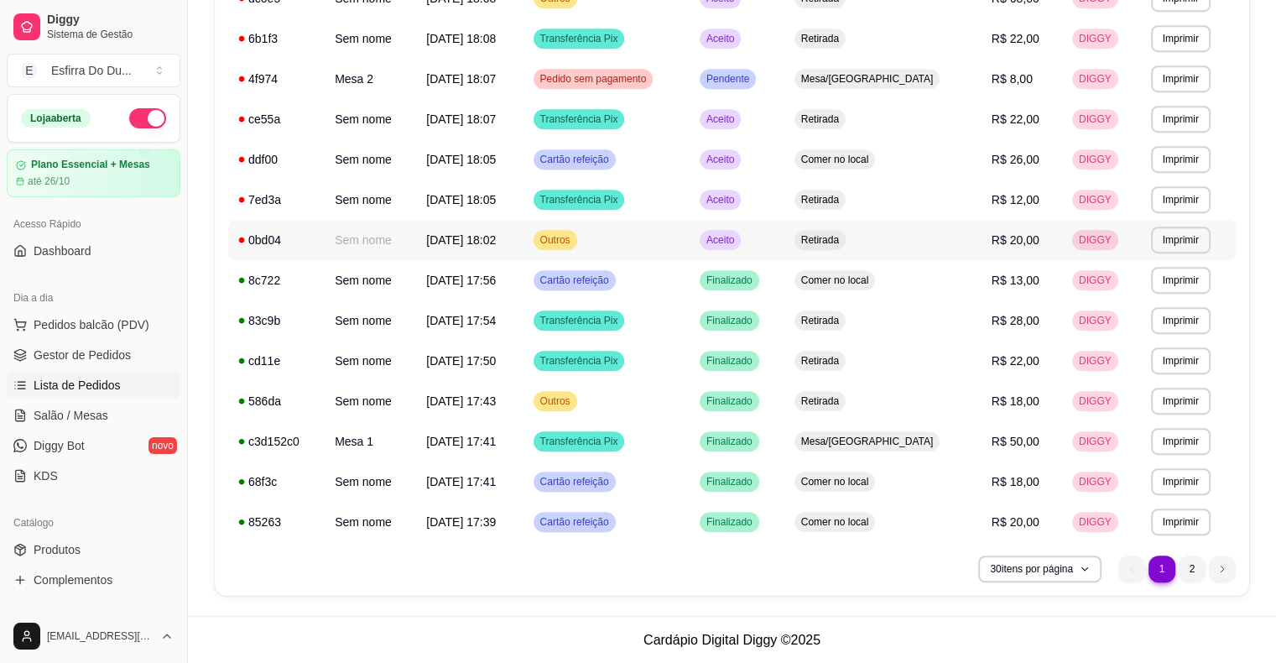
click at [738, 237] on span "Aceito" at bounding box center [720, 239] width 34 height 13
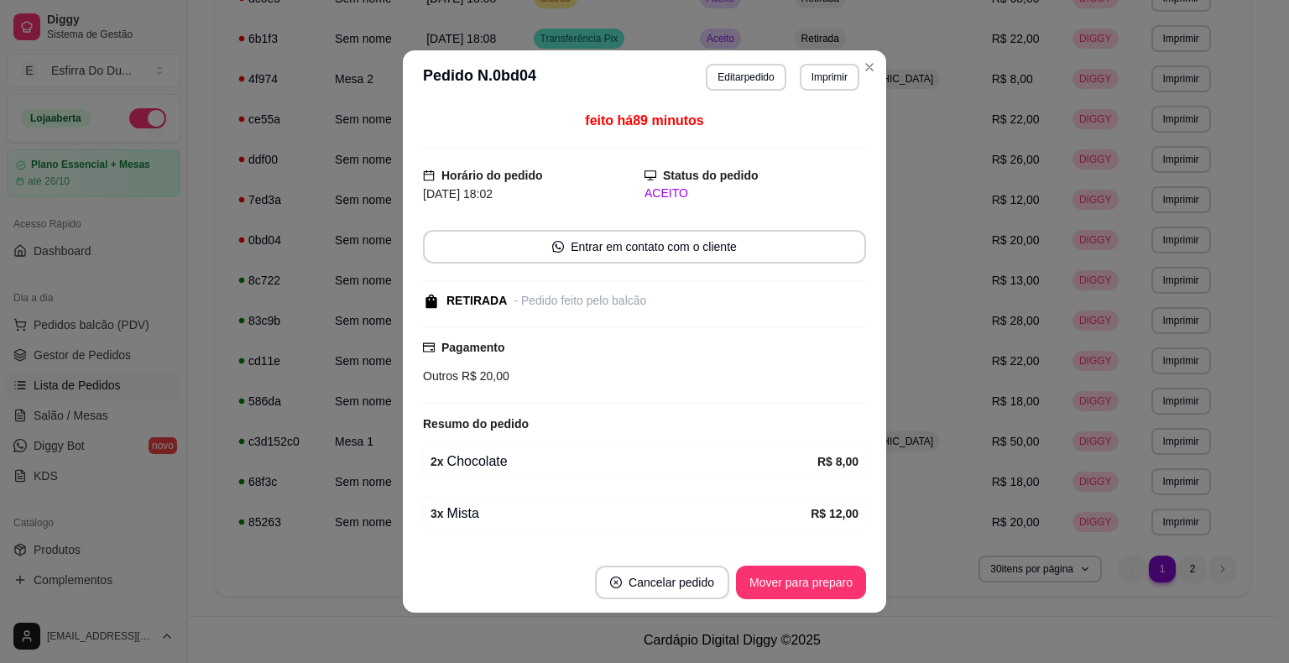
click at [804, 599] on footer "Cancelar pedido Mover para preparo" at bounding box center [644, 582] width 483 height 60
click at [806, 587] on button "Mover para preparo" at bounding box center [801, 582] width 126 height 33
click at [806, 587] on div "Mover para preparo" at bounding box center [801, 583] width 130 height 34
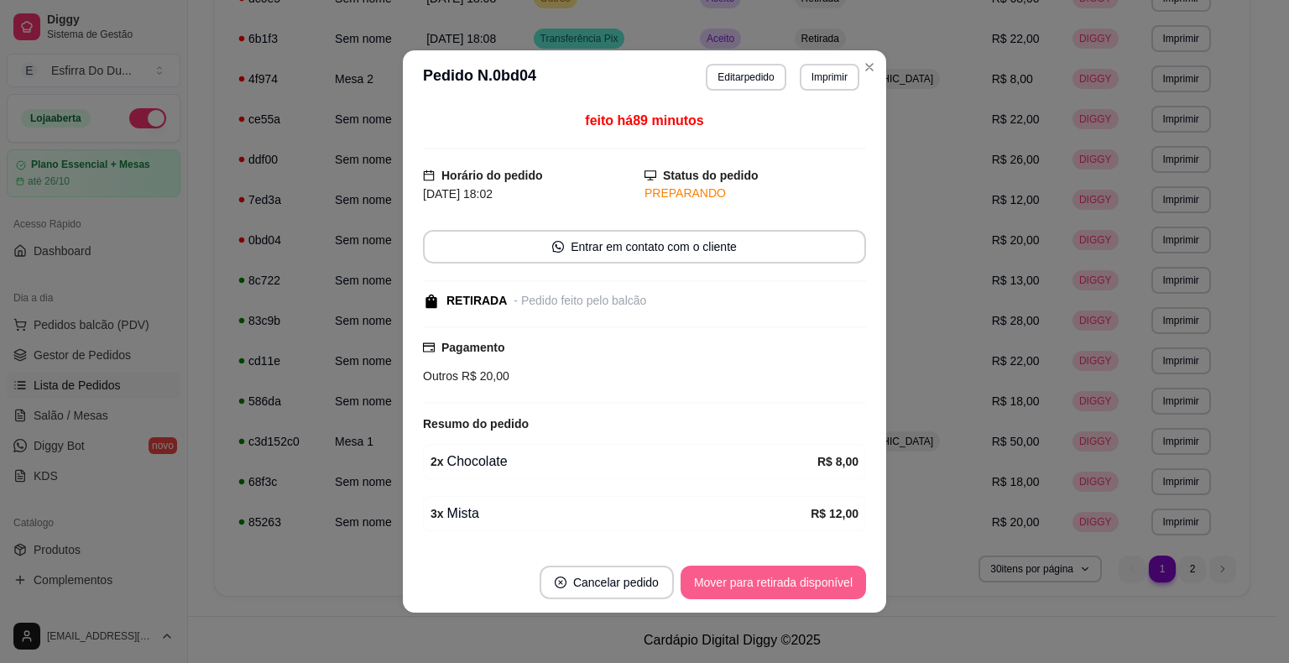
click at [806, 587] on button "Mover para retirada disponível" at bounding box center [773, 583] width 185 height 34
click at [806, 587] on button "Mover para finalizado" at bounding box center [796, 582] width 135 height 33
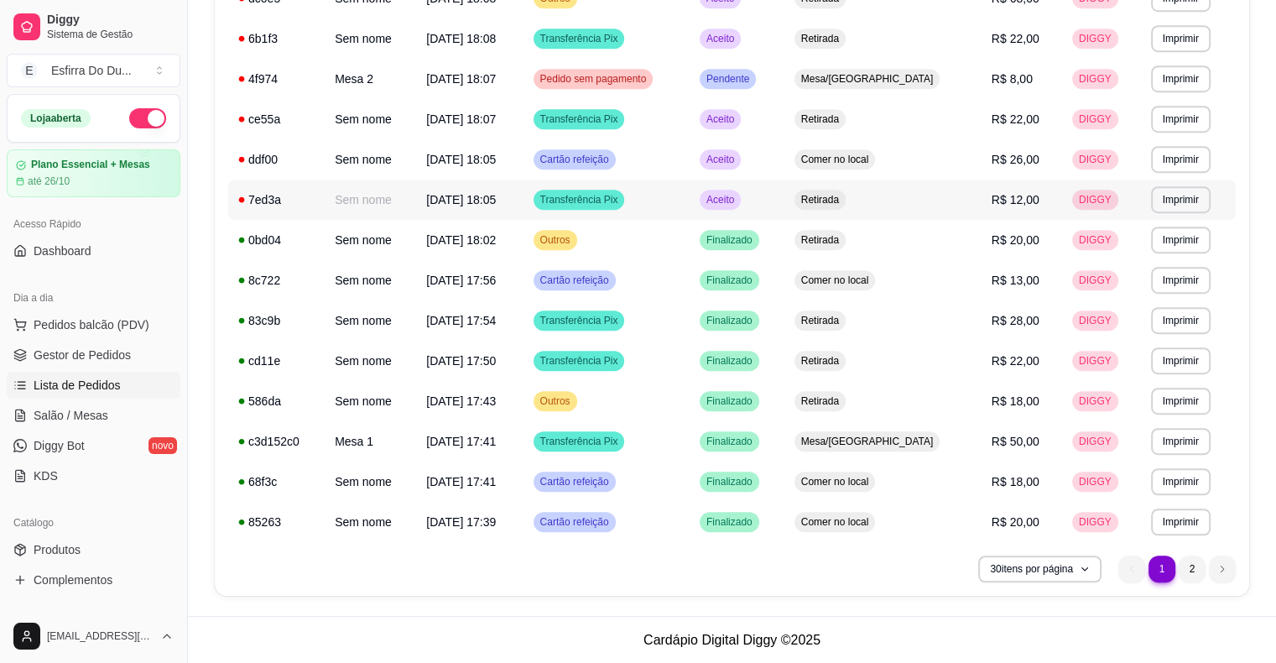
click at [738, 202] on span "Aceito" at bounding box center [720, 199] width 34 height 13
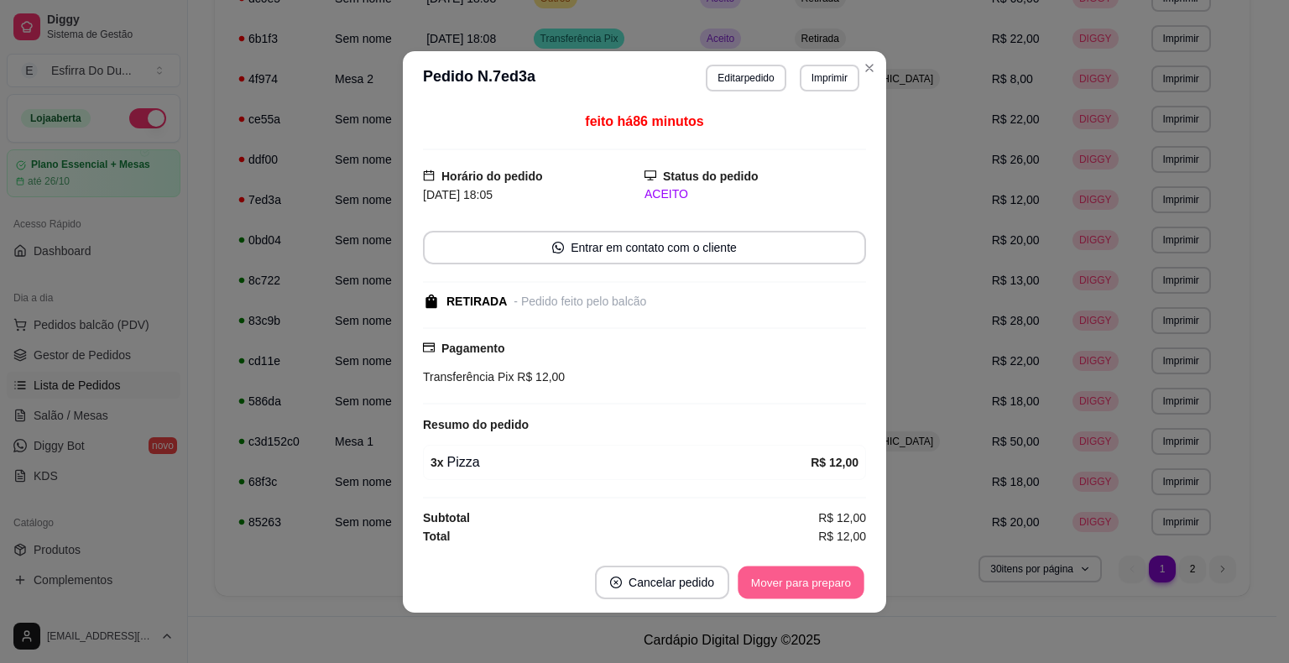
click at [836, 577] on button "Mover para preparo" at bounding box center [801, 582] width 126 height 33
click at [836, 577] on div "Mover para preparo" at bounding box center [789, 583] width 154 height 34
click at [836, 577] on button "Mover para retirada disponível" at bounding box center [773, 583] width 185 height 34
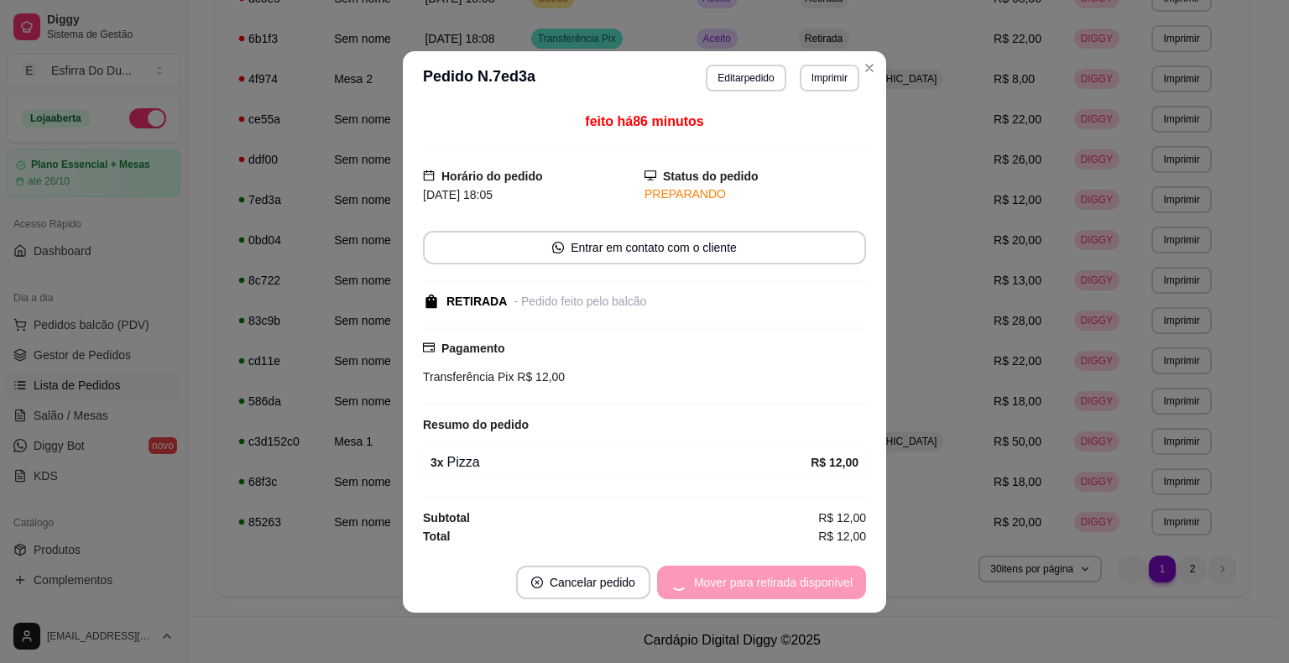
click at [836, 577] on div "Mover para retirada disponível" at bounding box center [761, 583] width 209 height 34
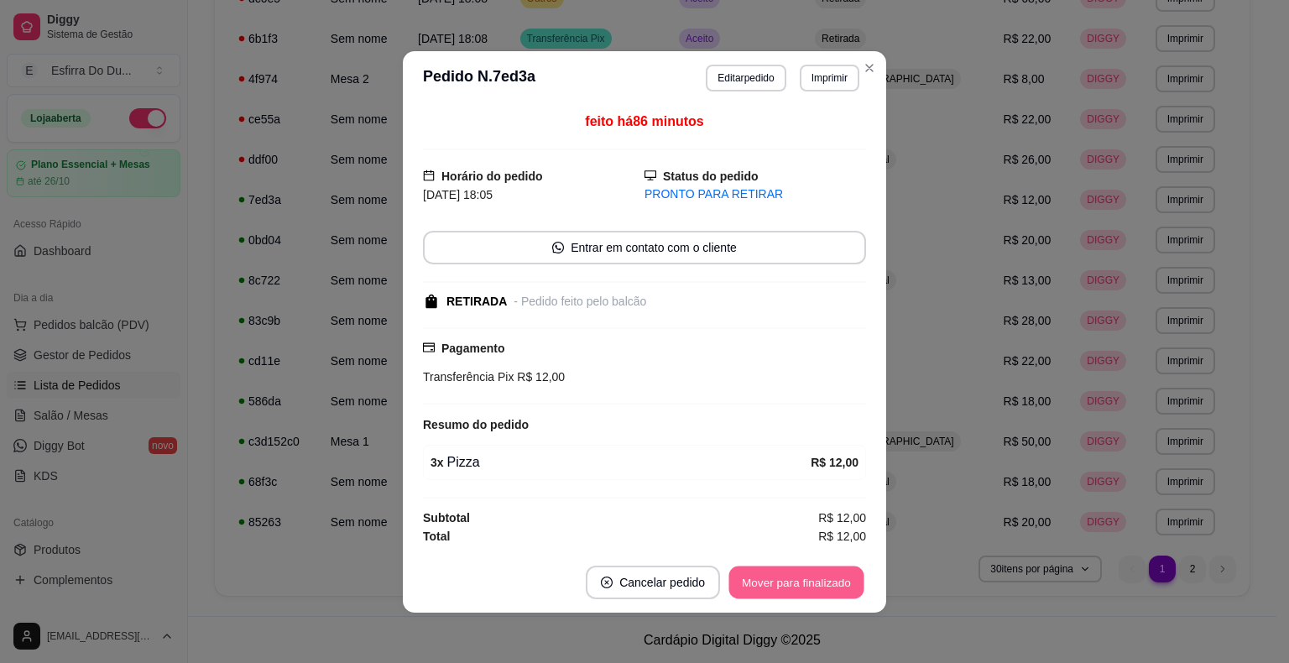
click at [826, 583] on button "Mover para finalizado" at bounding box center [796, 582] width 135 height 33
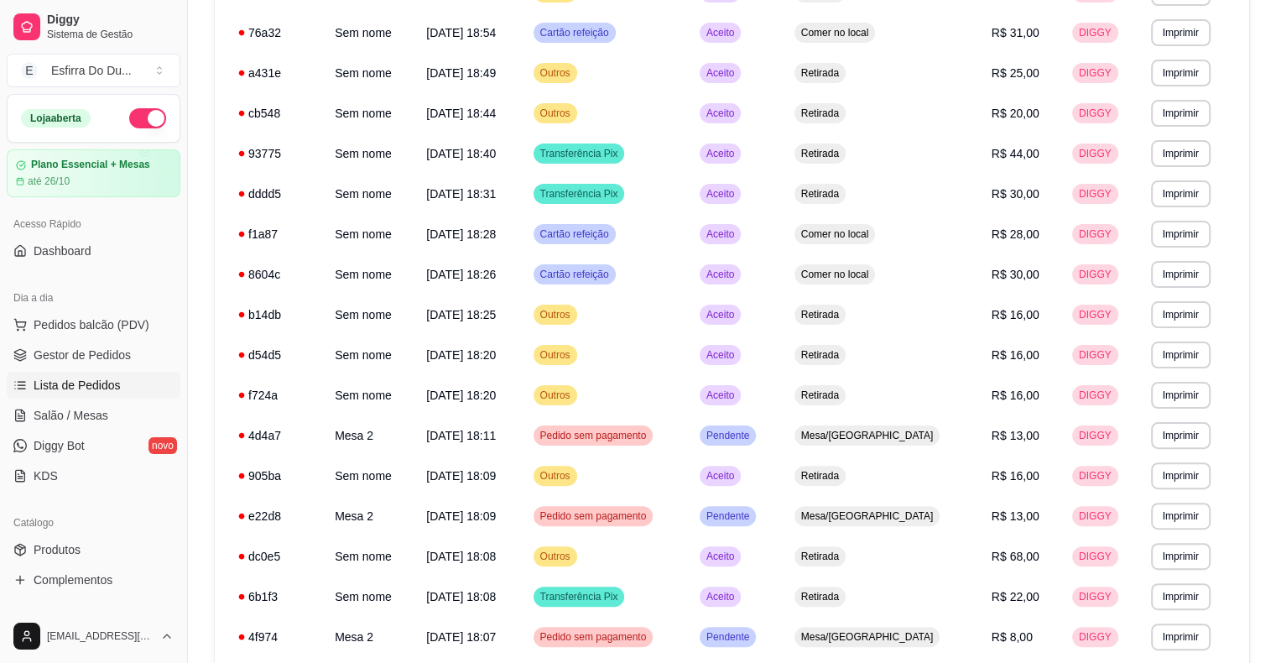
scroll to position [237, 0]
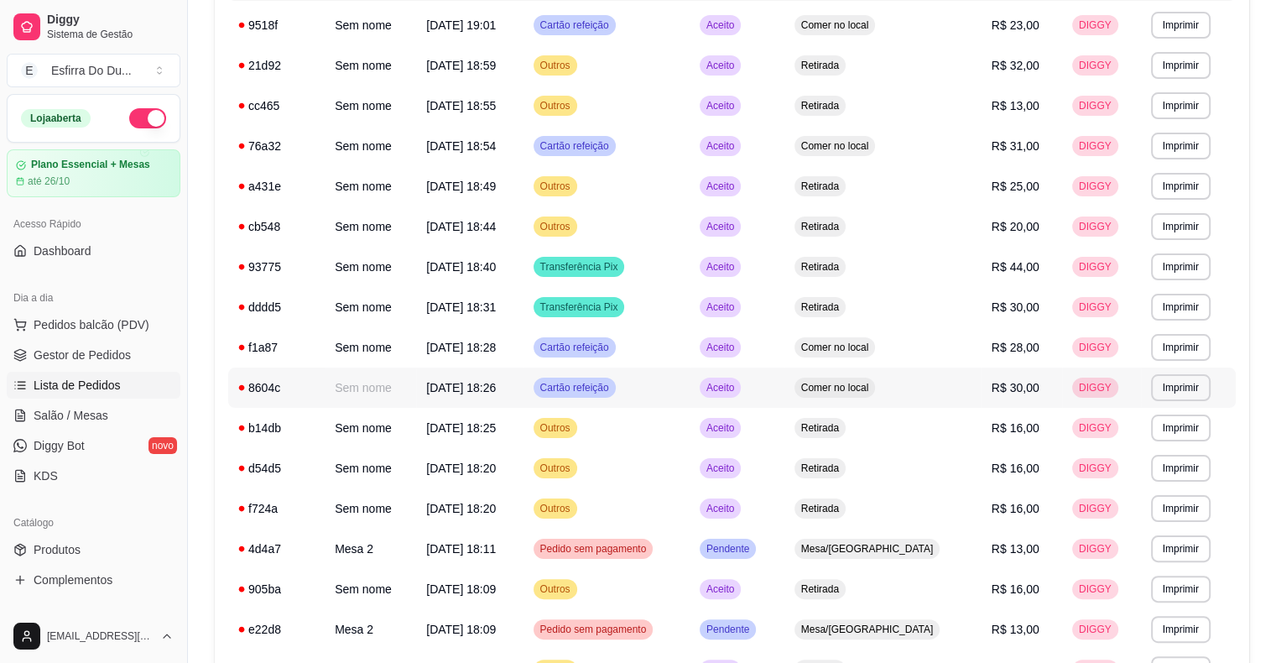
click at [738, 389] on span "Aceito" at bounding box center [720, 387] width 34 height 13
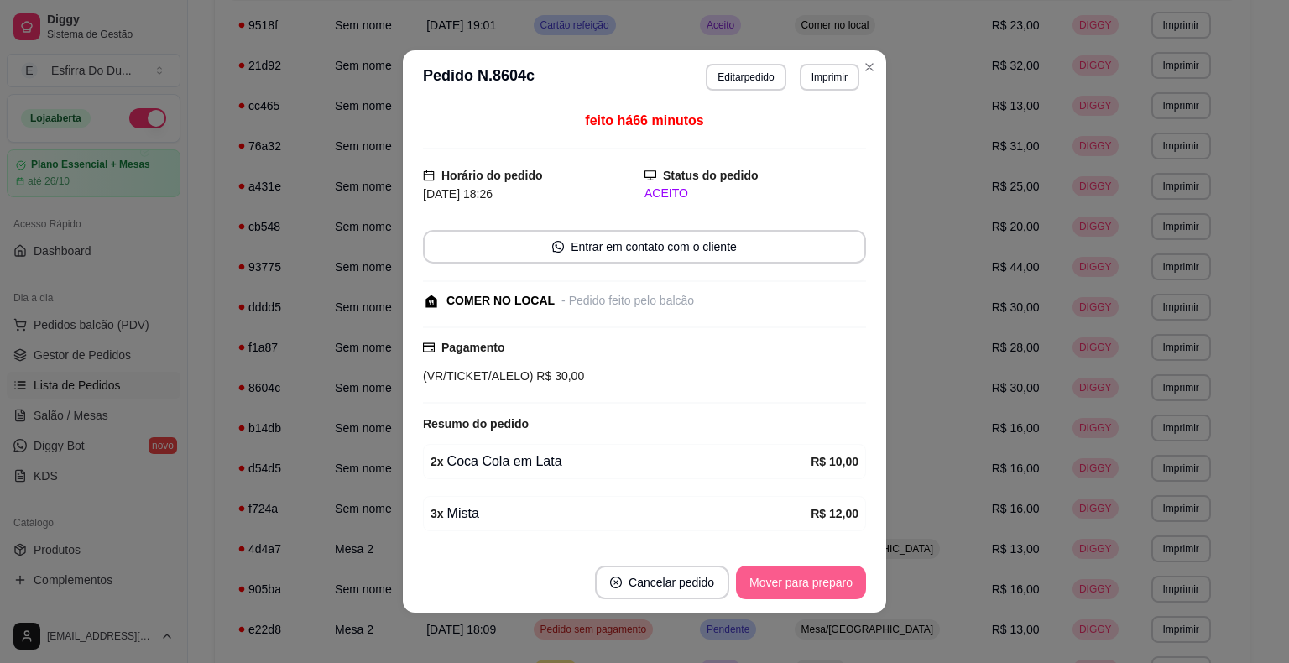
click at [794, 582] on button "Mover para preparo" at bounding box center [801, 583] width 130 height 34
click at [794, 582] on div "Mover para preparo" at bounding box center [789, 583] width 154 height 34
click at [794, 582] on button "Mover para retirada disponível" at bounding box center [773, 582] width 180 height 33
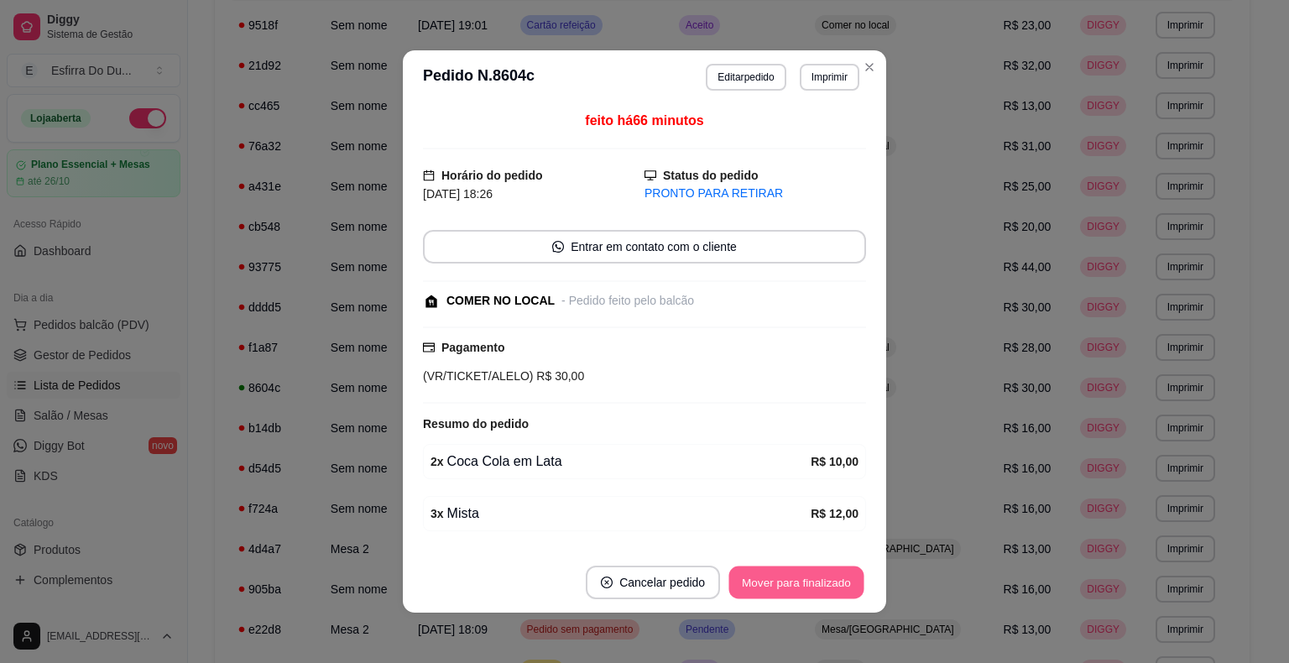
click at [794, 582] on button "Mover para finalizado" at bounding box center [796, 582] width 135 height 33
click at [794, 582] on div "Mover para finalizado" at bounding box center [796, 583] width 139 height 34
click at [794, 582] on div "Mover para finalizado" at bounding box center [784, 583] width 163 height 34
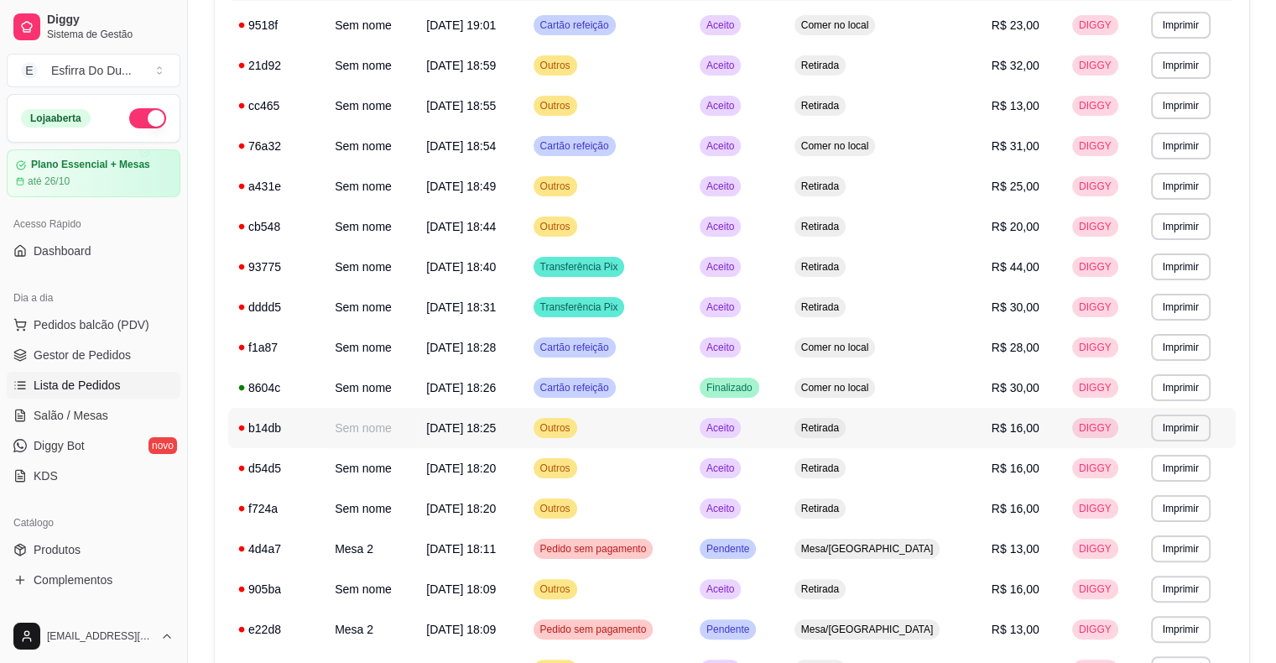
click at [741, 435] on div "Aceito" at bounding box center [720, 428] width 41 height 20
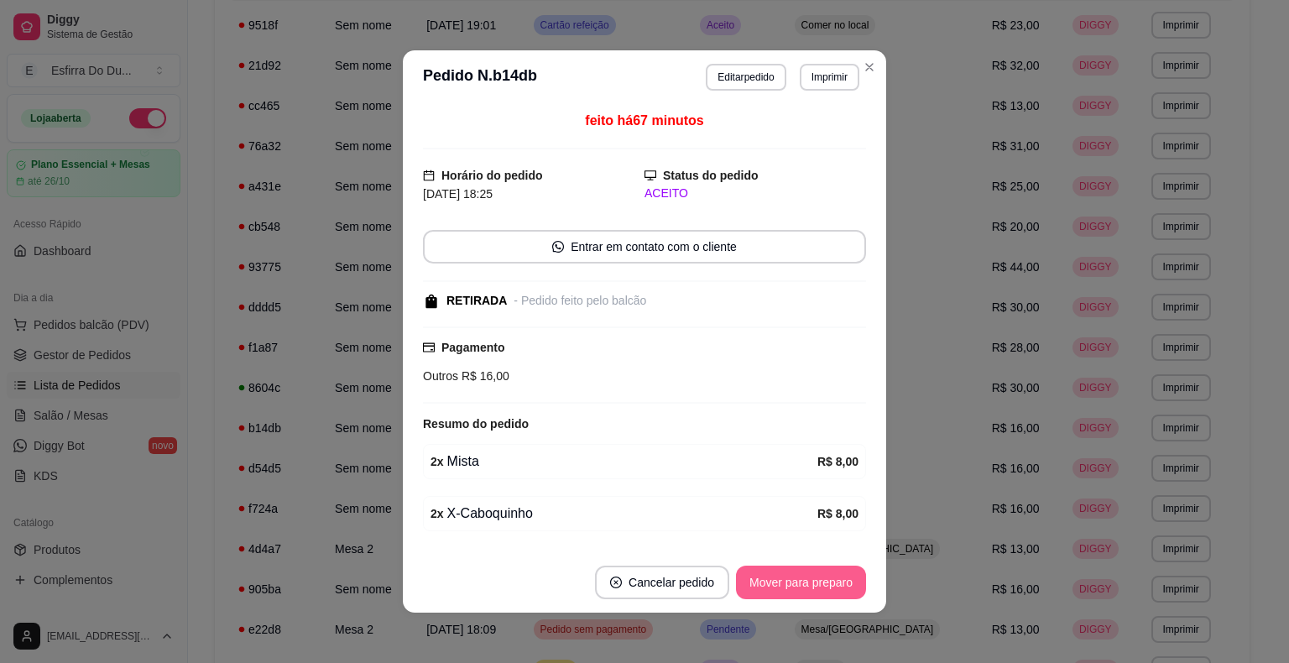
click at [822, 583] on button "Mover para preparo" at bounding box center [801, 583] width 130 height 34
click at [822, 583] on div "Mover para preparo" at bounding box center [789, 583] width 154 height 34
click at [822, 583] on button "Mover para retirada disponível" at bounding box center [773, 583] width 185 height 34
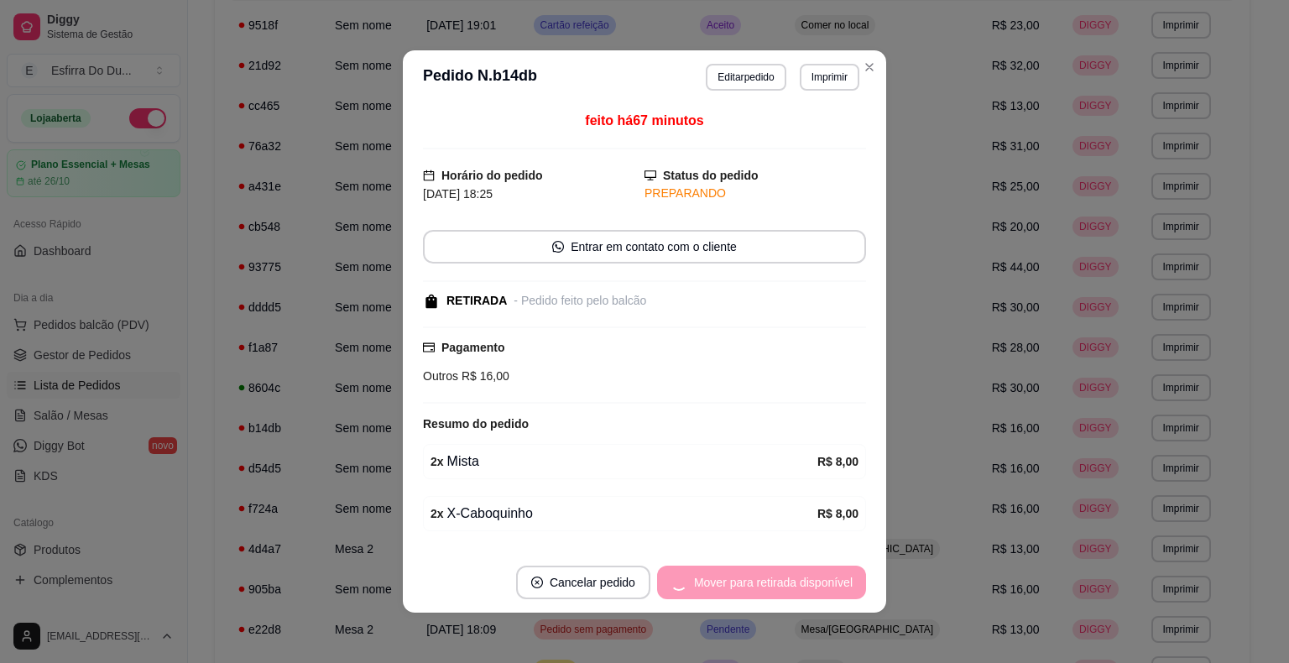
click at [822, 583] on div "Mover para retirada disponível" at bounding box center [761, 583] width 209 height 34
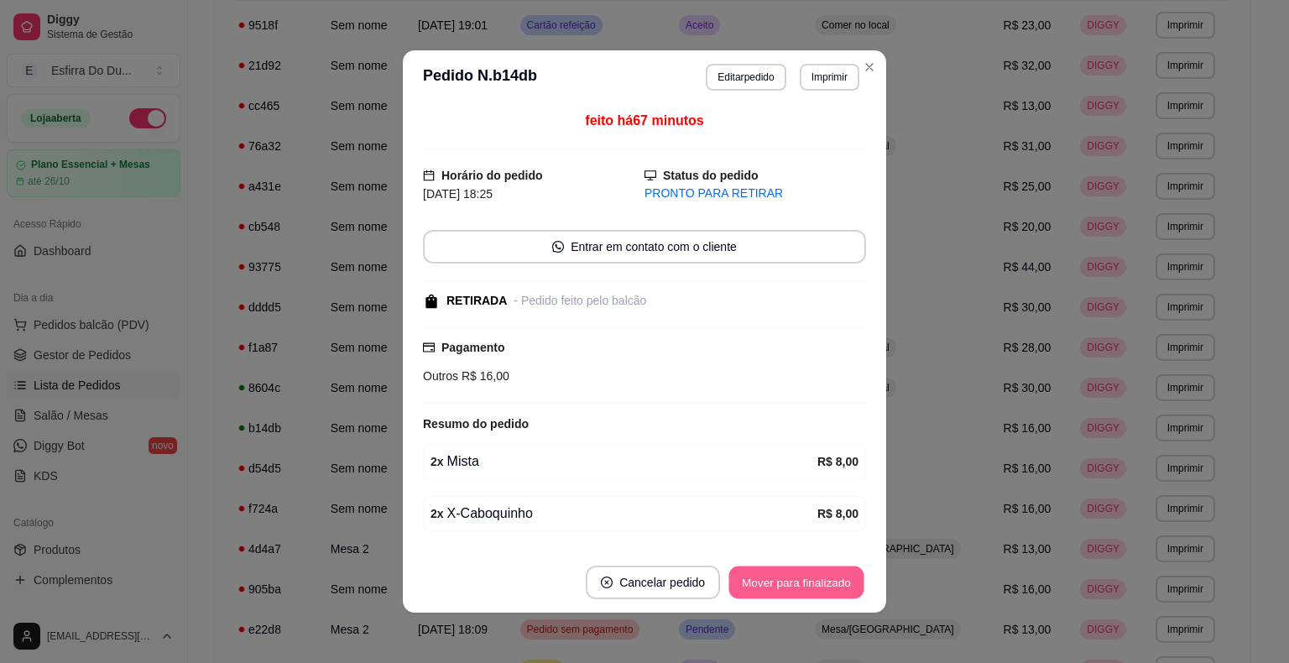
click at [822, 583] on button "Mover para finalizado" at bounding box center [796, 582] width 135 height 33
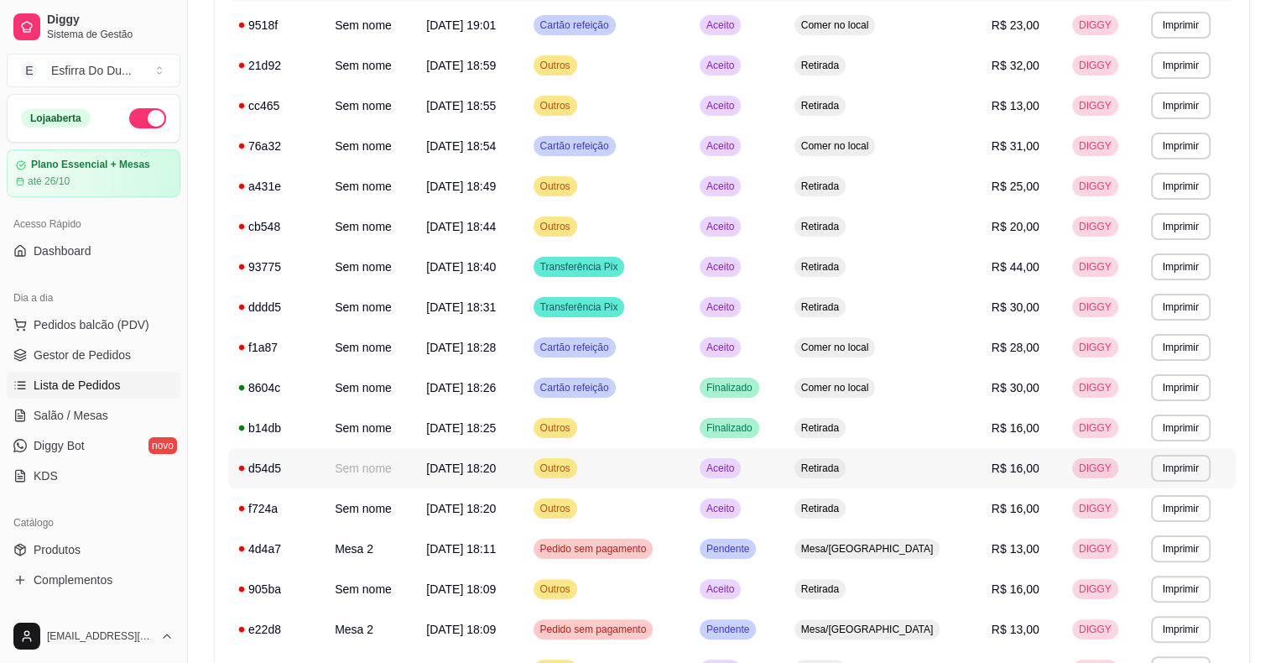
click at [738, 471] on span "Aceito" at bounding box center [720, 468] width 34 height 13
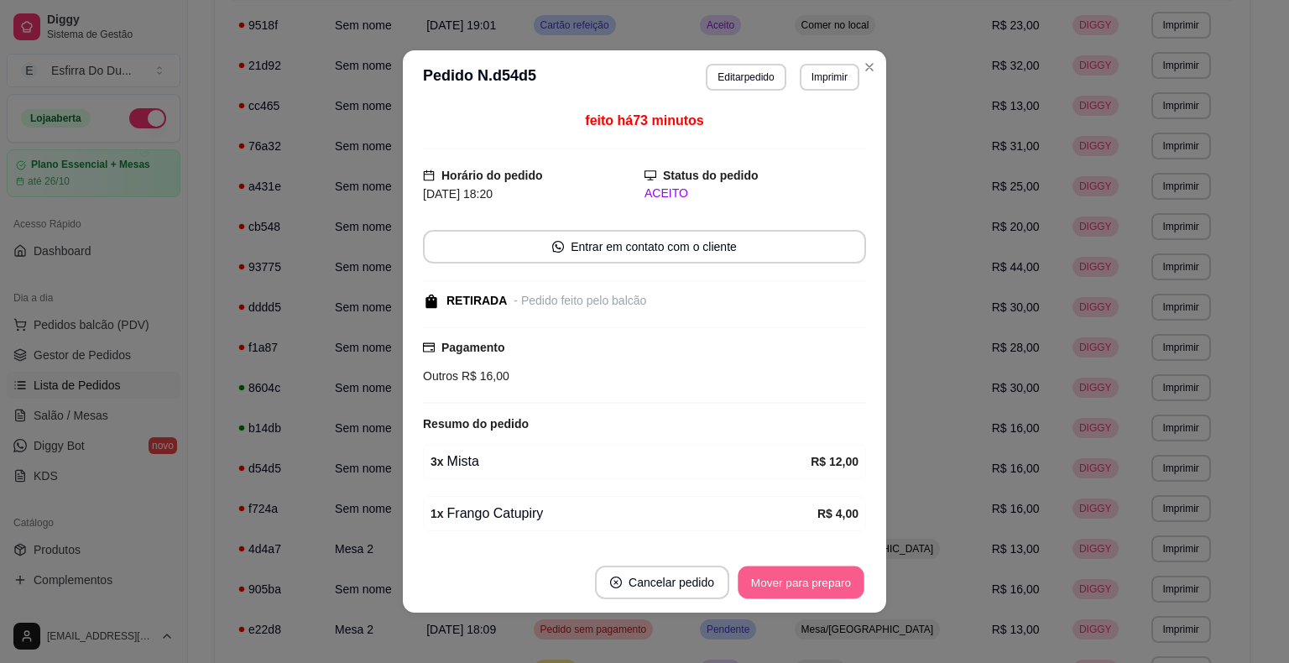
click at [779, 580] on button "Mover para preparo" at bounding box center [801, 582] width 126 height 33
click at [779, 580] on div "Mover para preparo" at bounding box center [789, 583] width 154 height 34
click at [779, 580] on button "Mover para retirada disponível" at bounding box center [773, 582] width 180 height 33
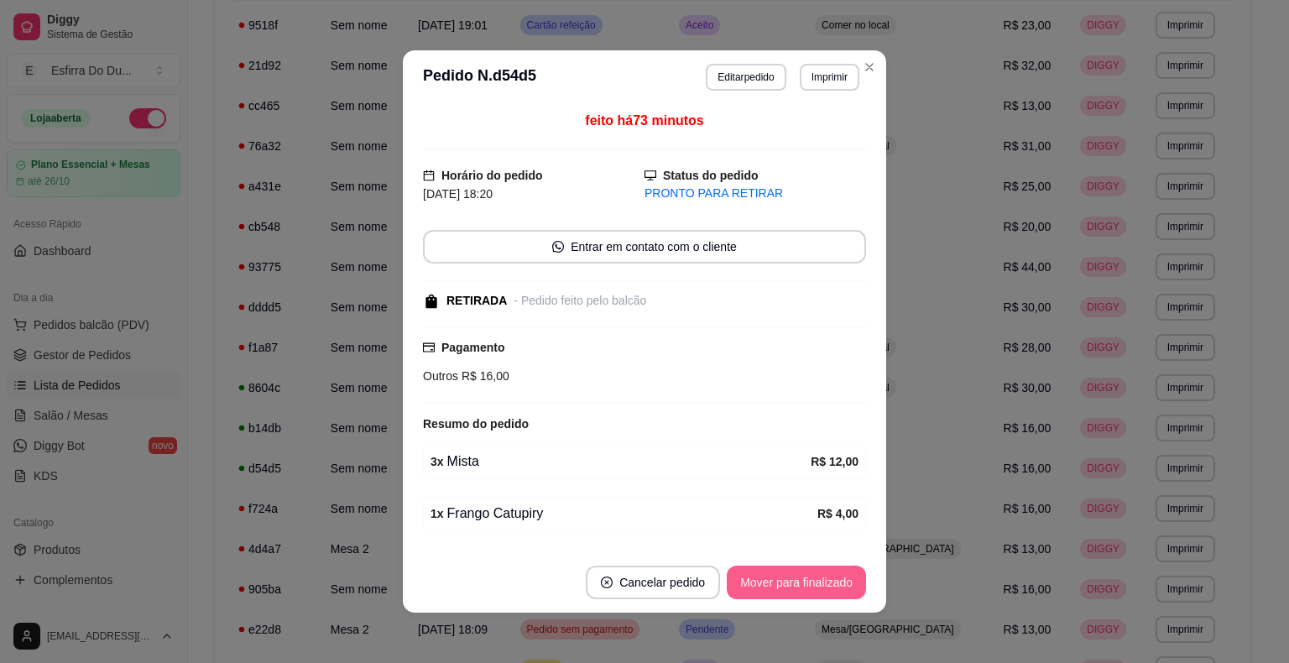
click at [779, 580] on button "Mover para finalizado" at bounding box center [796, 583] width 139 height 34
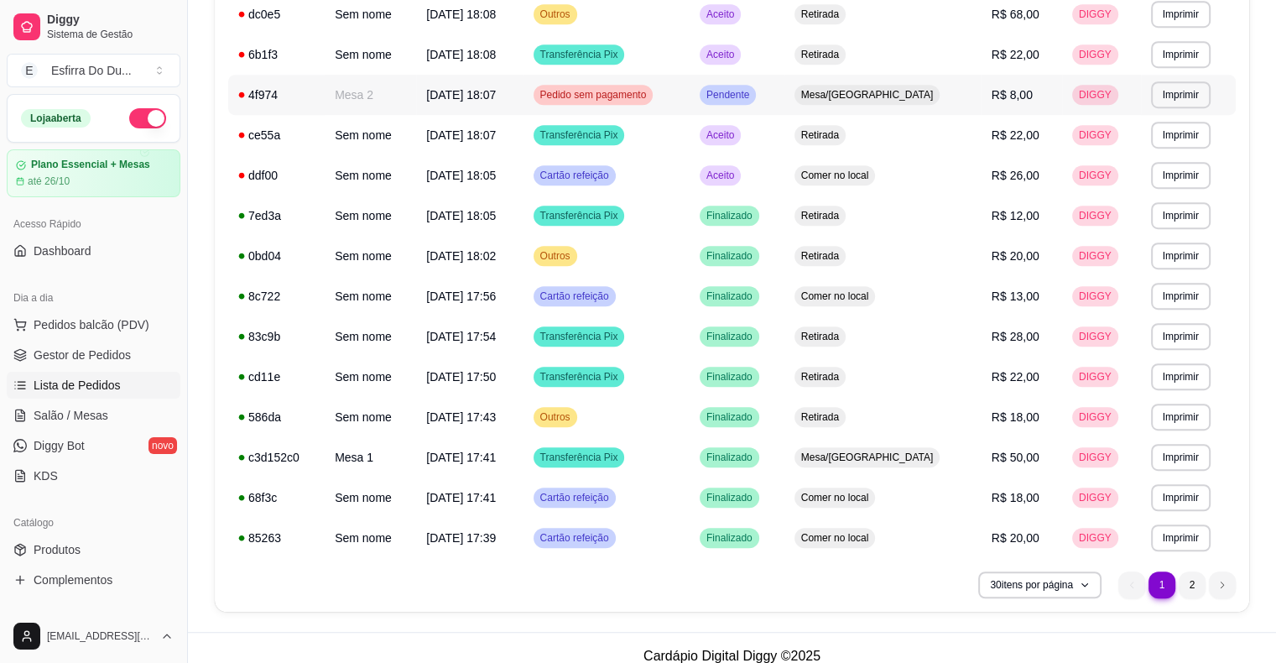
scroll to position [909, 0]
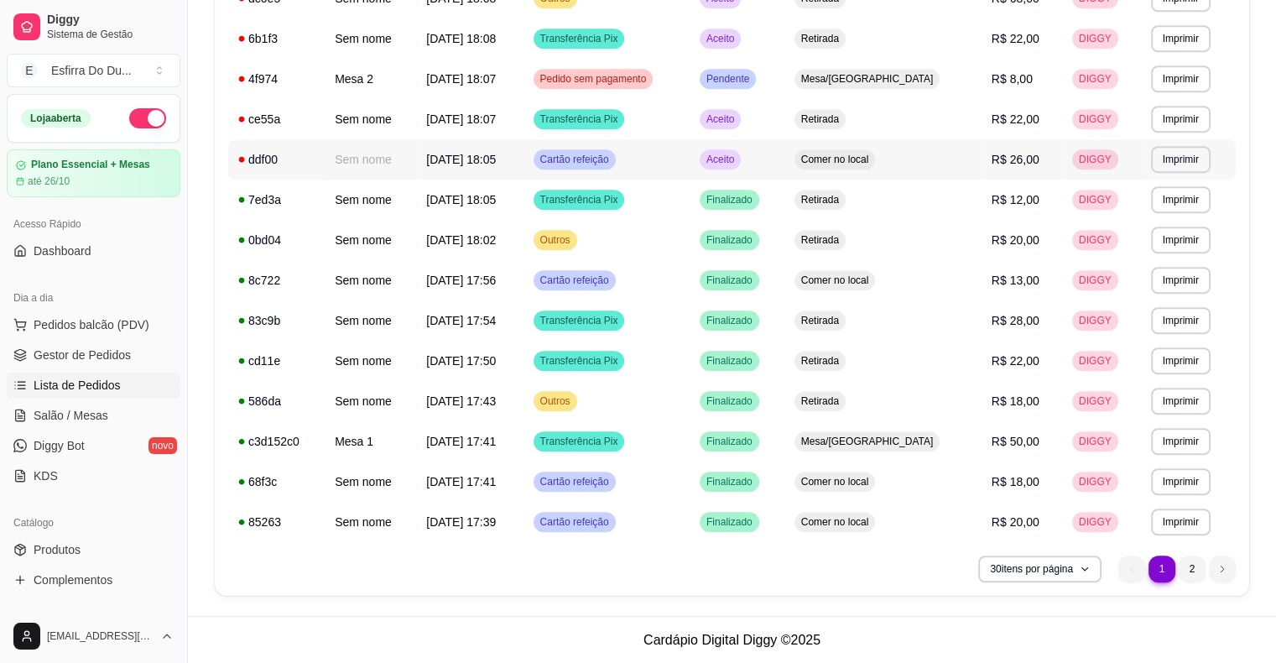
click at [738, 161] on span "Aceito" at bounding box center [720, 159] width 34 height 13
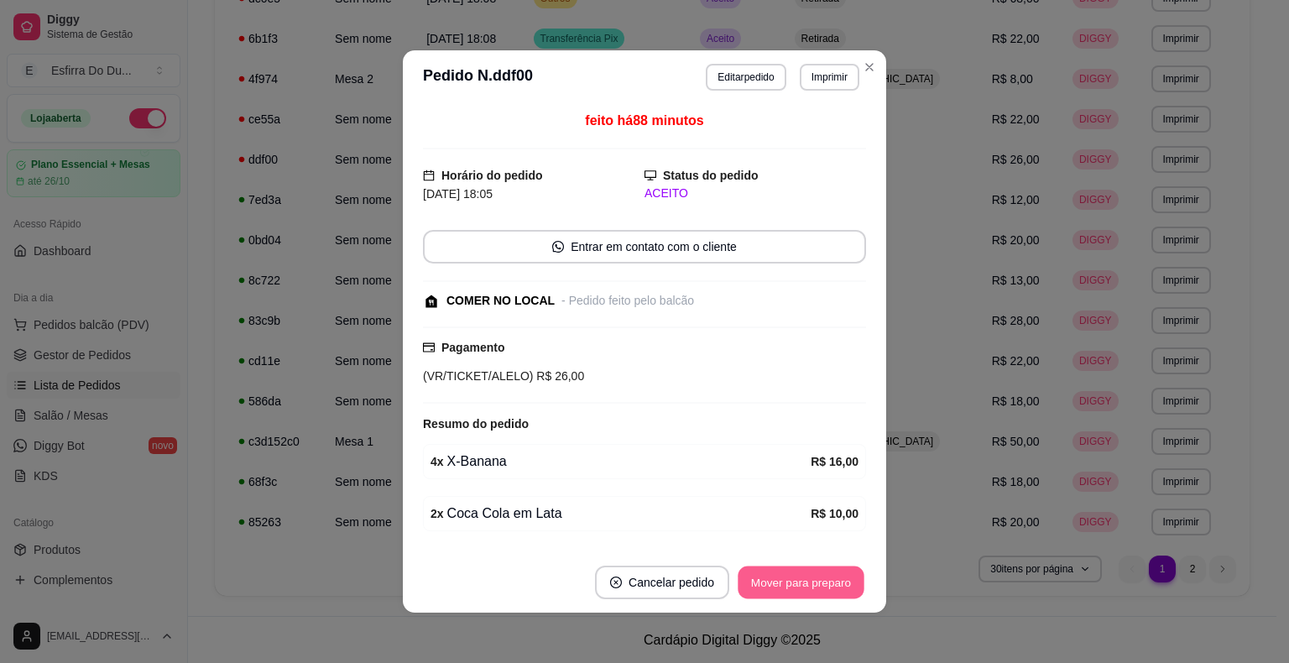
click at [775, 577] on button "Mover para preparo" at bounding box center [801, 582] width 126 height 33
click at [775, 577] on div "Mover para preparo" at bounding box center [789, 583] width 154 height 34
click at [775, 577] on button "Mover para retirada disponível" at bounding box center [773, 583] width 185 height 34
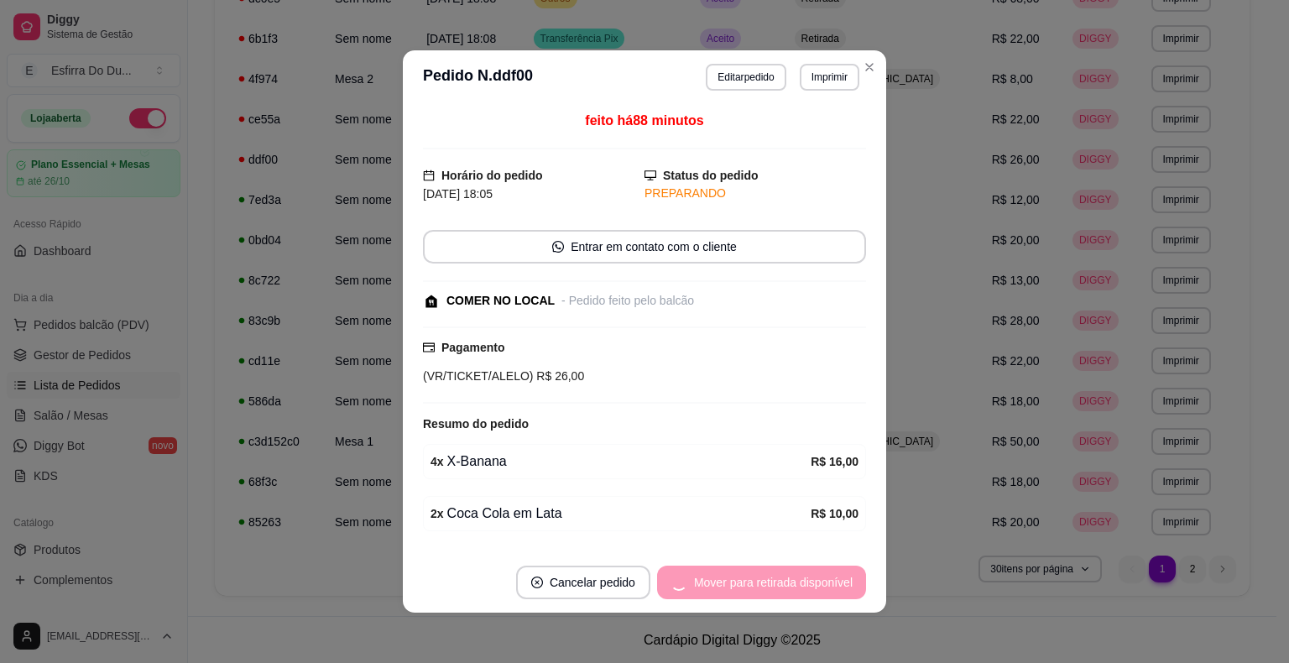
click at [775, 577] on div "Mover para retirada disponível" at bounding box center [761, 583] width 209 height 34
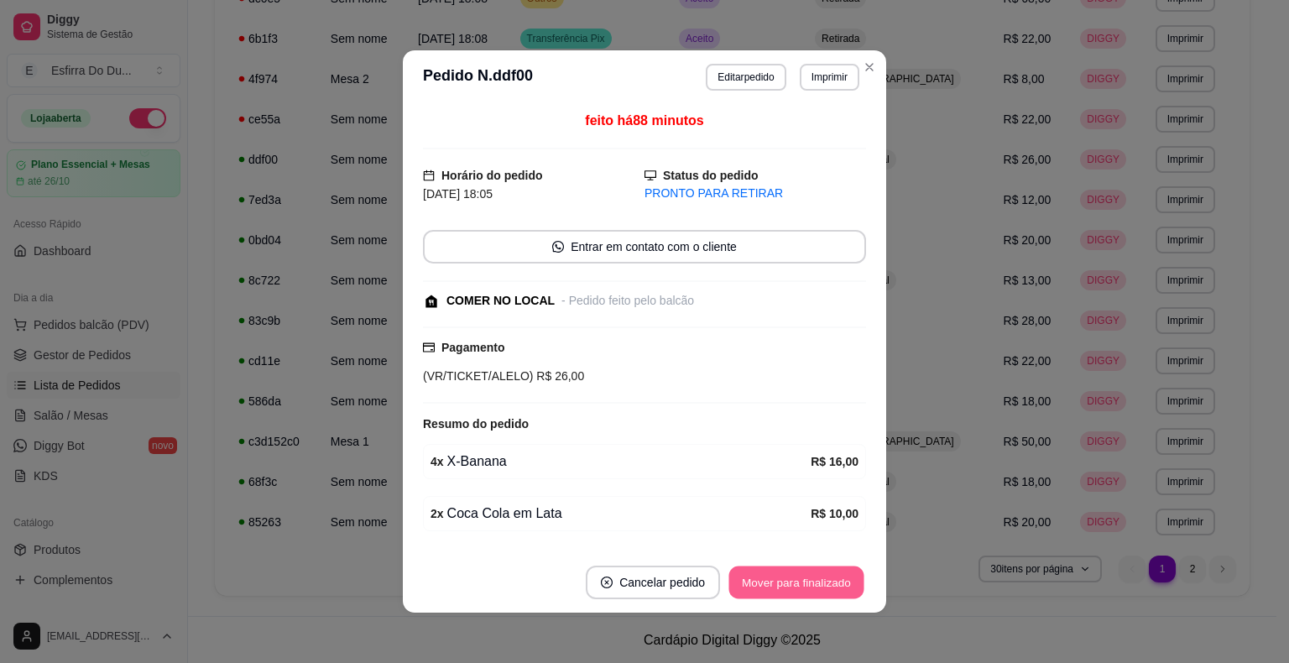
click at [775, 577] on button "Mover para finalizado" at bounding box center [796, 582] width 135 height 33
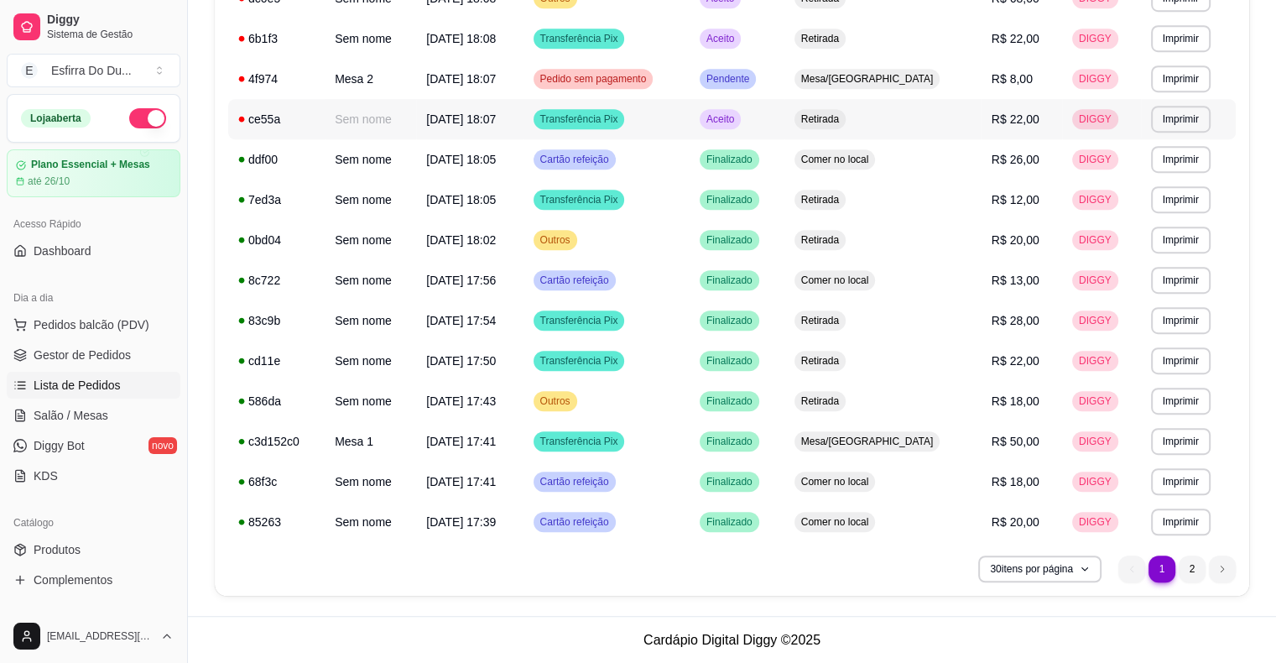
click at [741, 127] on div "Aceito" at bounding box center [720, 119] width 41 height 20
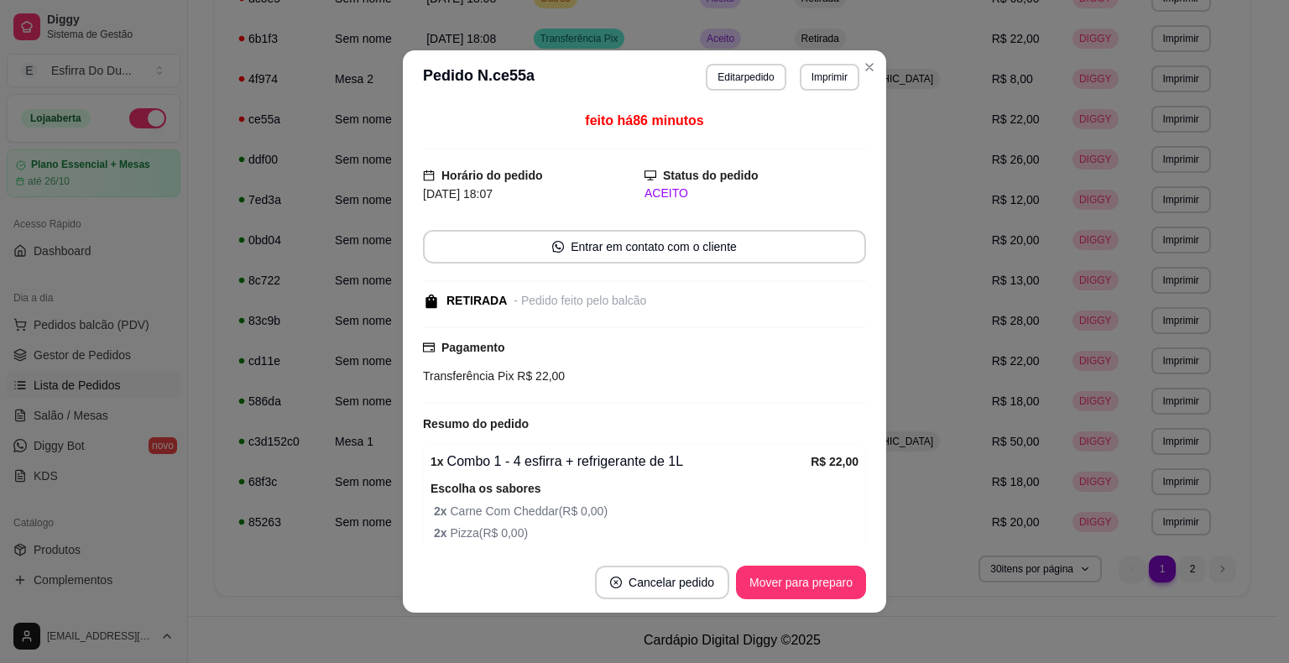
click at [785, 600] on footer "Cancelar pedido Mover para preparo" at bounding box center [644, 582] width 483 height 60
click at [785, 573] on button "Mover para preparo" at bounding box center [801, 582] width 126 height 33
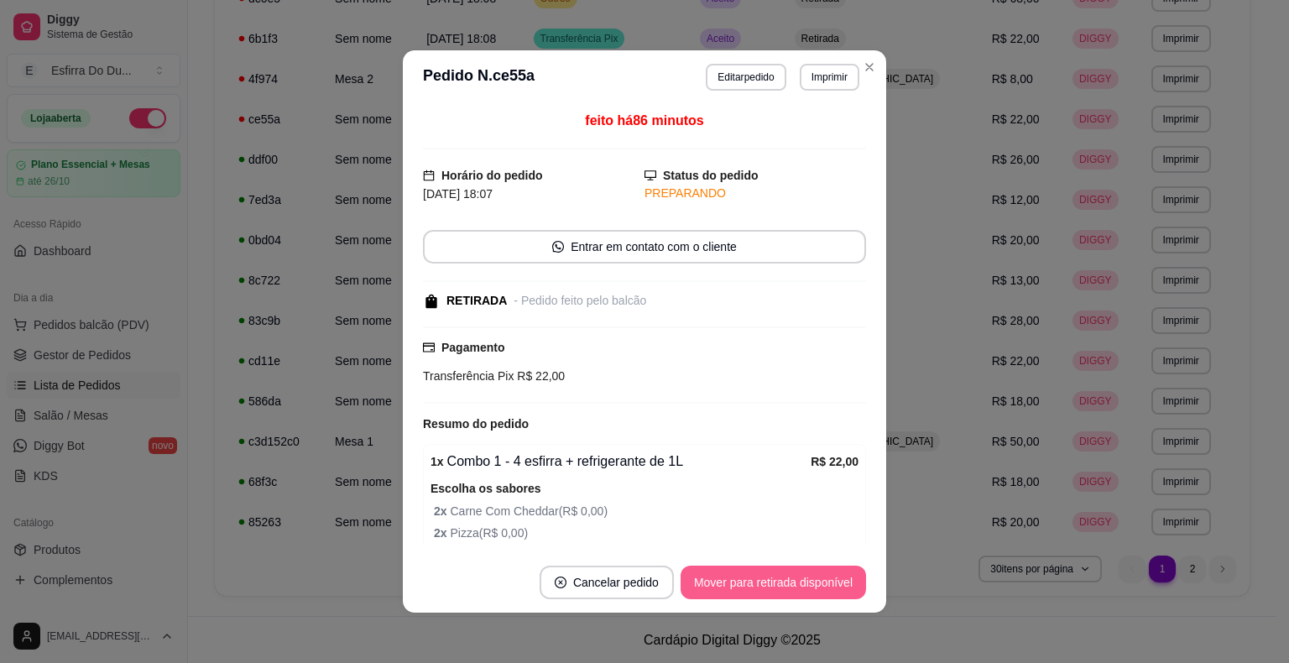
click at [785, 573] on button "Mover para retirada disponível" at bounding box center [773, 583] width 185 height 34
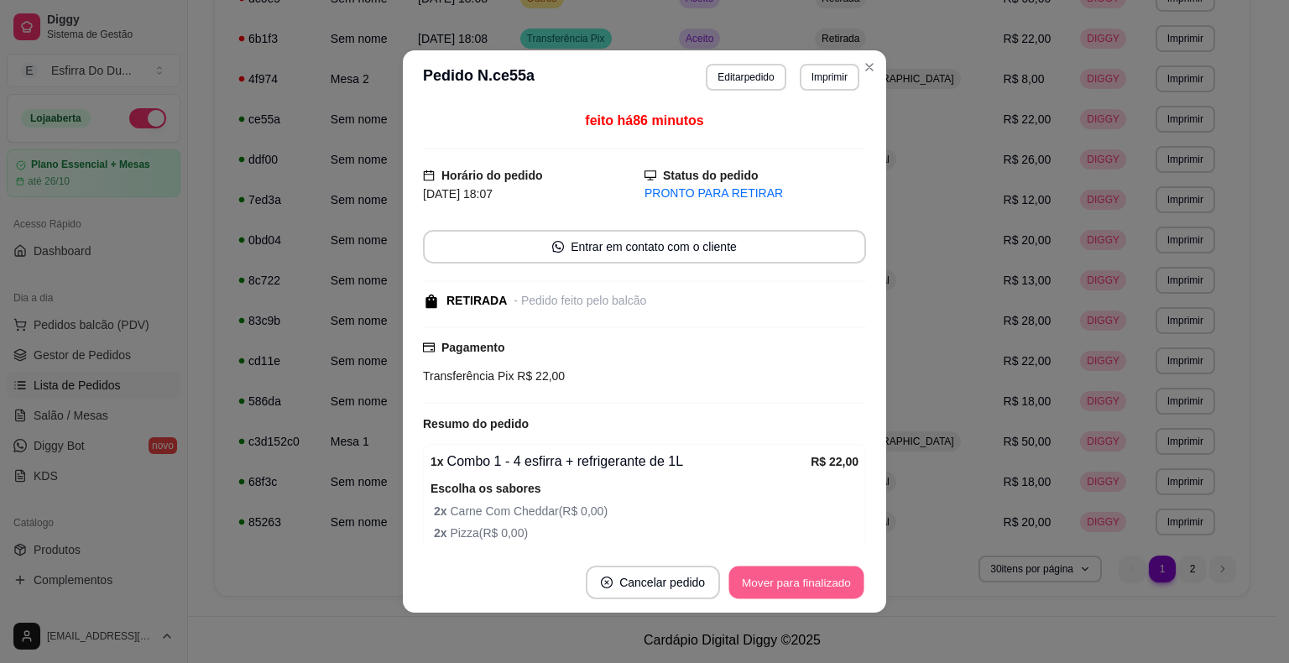
click at [787, 576] on button "Mover para finalizado" at bounding box center [796, 582] width 135 height 33
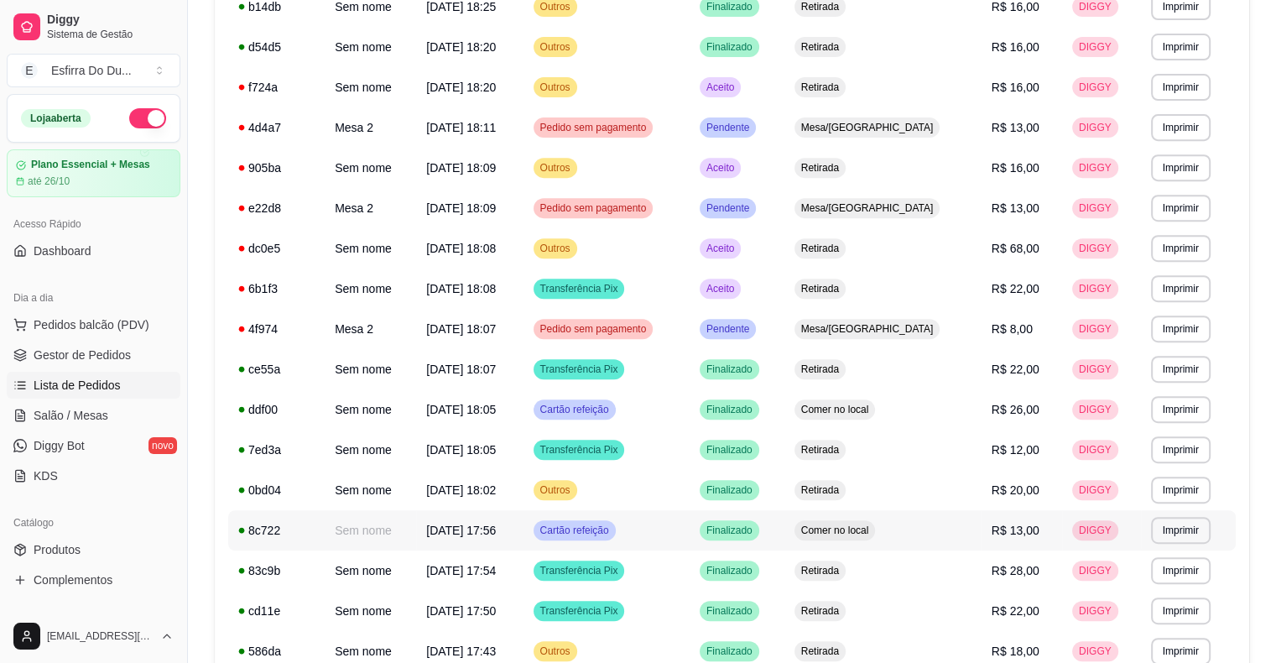
scroll to position [657, 0]
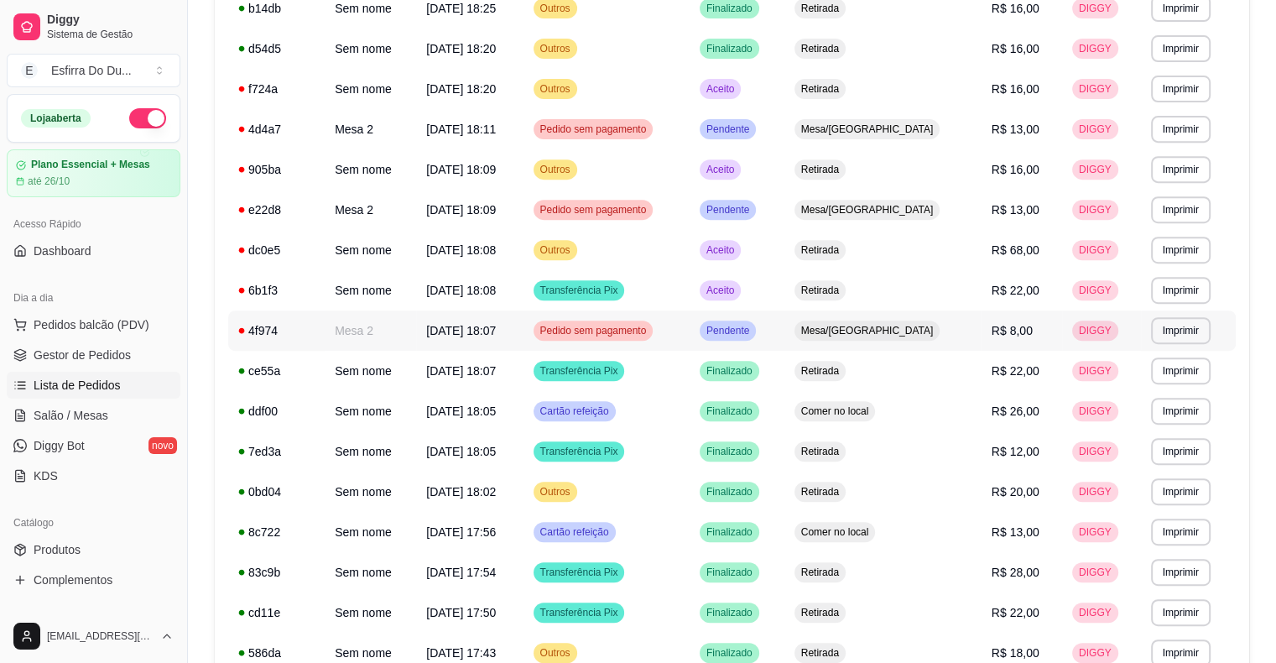
click at [753, 331] on span "Pendente" at bounding box center [728, 330] width 50 height 13
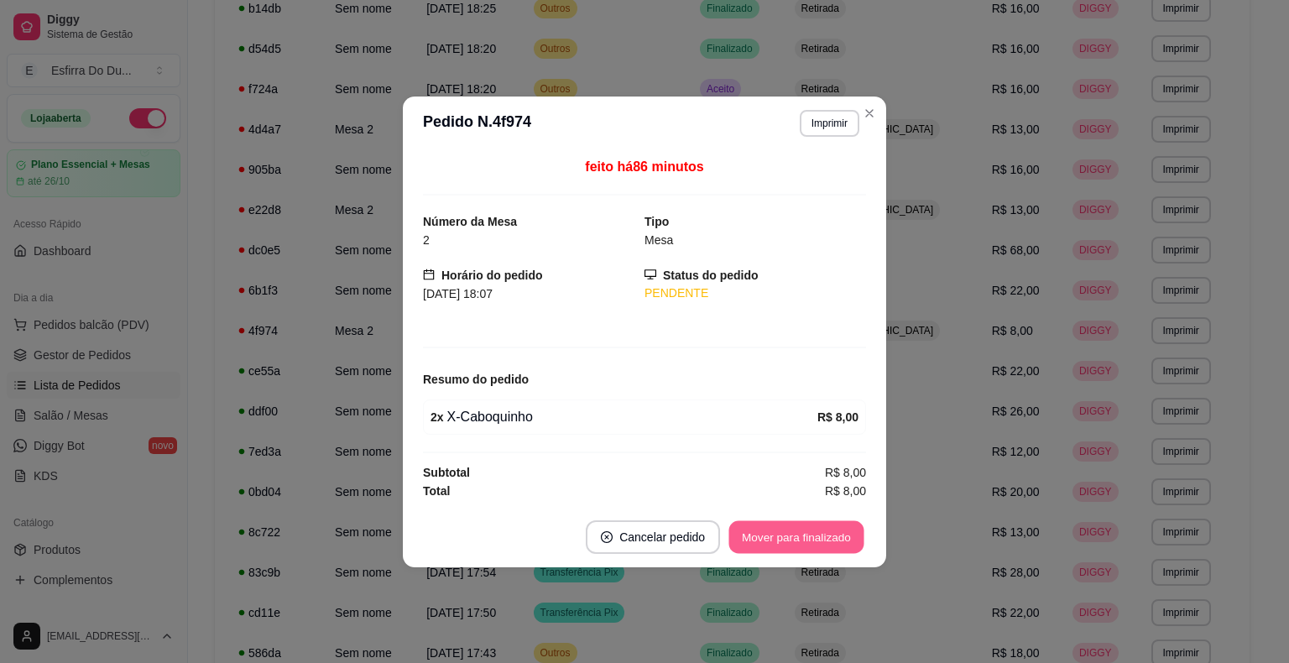
click at [801, 539] on button "Mover para finalizado" at bounding box center [796, 536] width 135 height 33
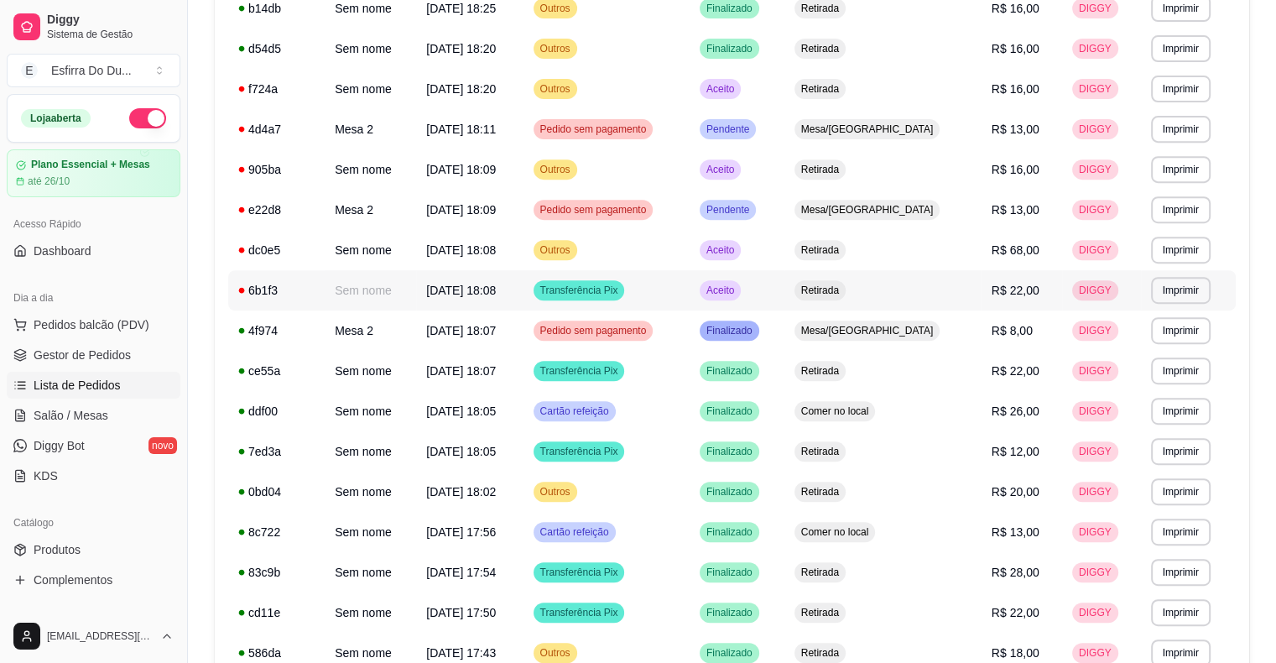
click at [738, 294] on span "Aceito" at bounding box center [720, 290] width 34 height 13
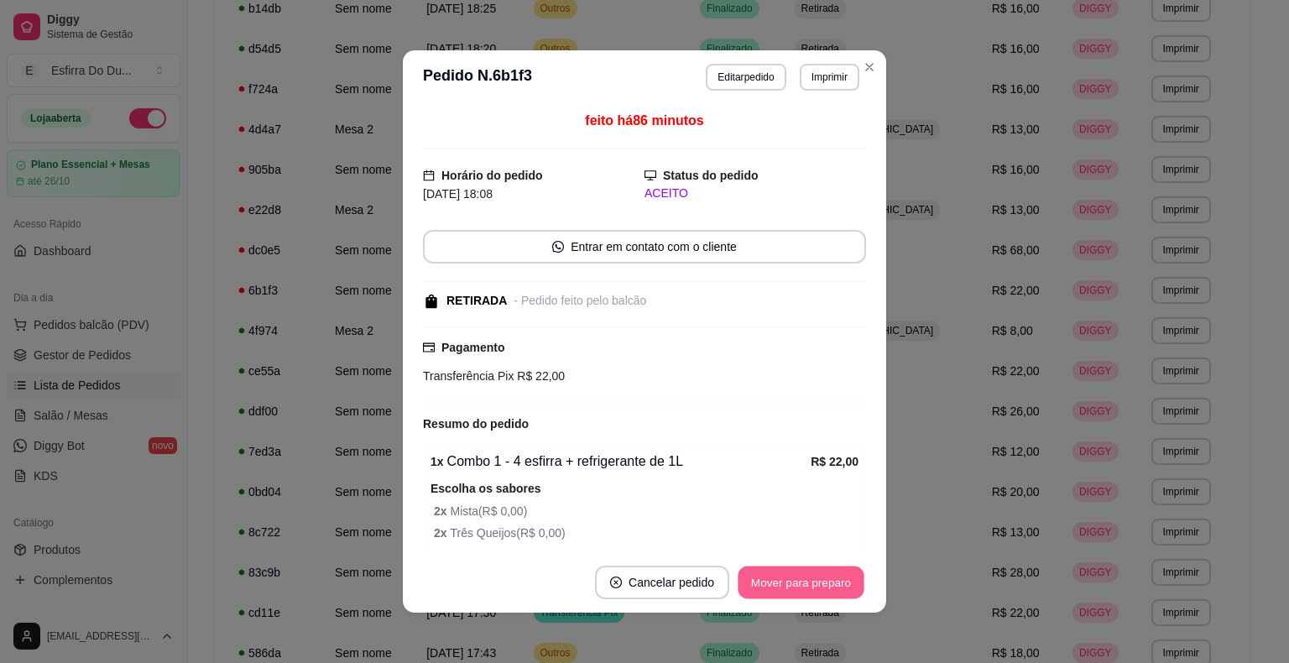
click at [801, 583] on button "Mover para preparo" at bounding box center [801, 582] width 126 height 33
click at [801, 583] on div "Mover para preparo" at bounding box center [789, 583] width 154 height 34
click at [801, 583] on button "Mover para retirada disponível" at bounding box center [773, 583] width 185 height 34
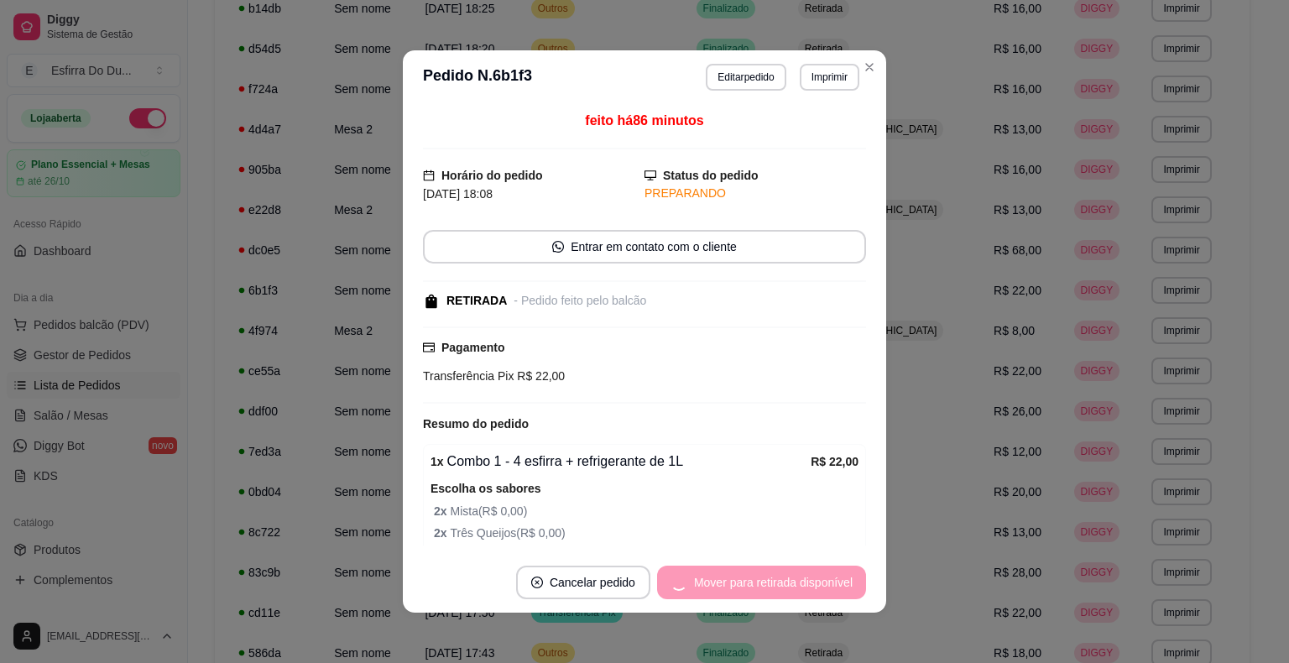
click at [801, 583] on div "Mover para retirada disponível" at bounding box center [761, 583] width 209 height 34
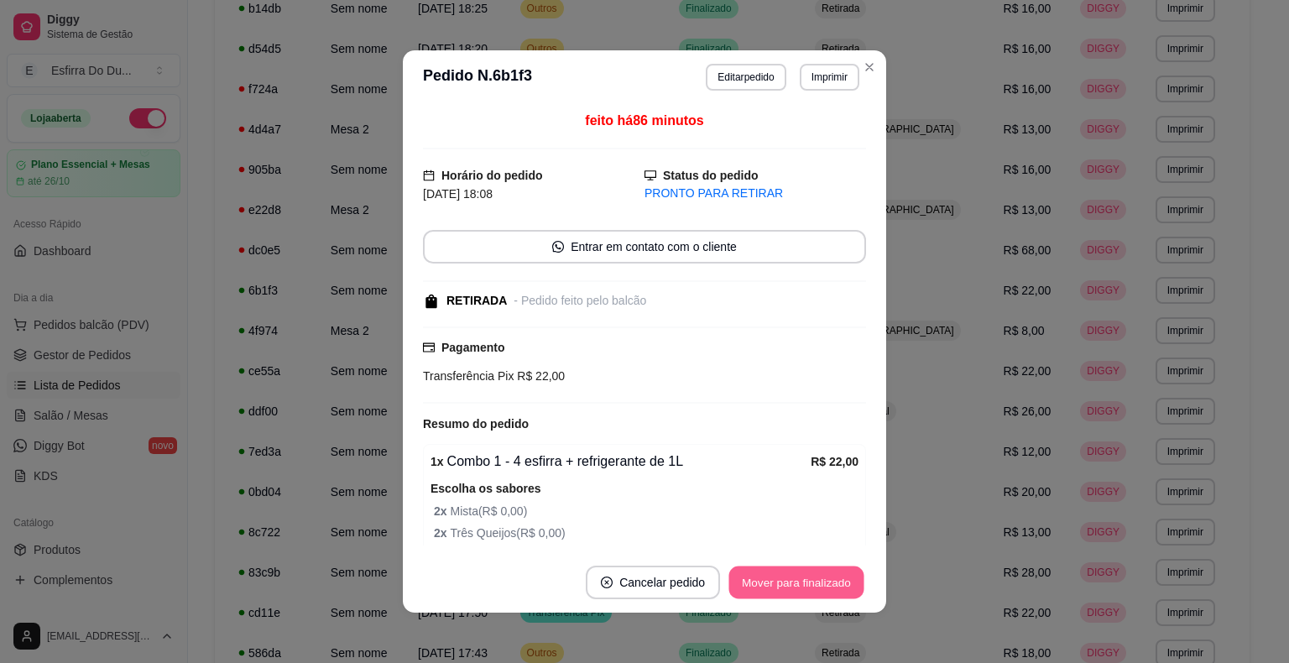
click at [801, 583] on button "Mover para finalizado" at bounding box center [796, 582] width 135 height 33
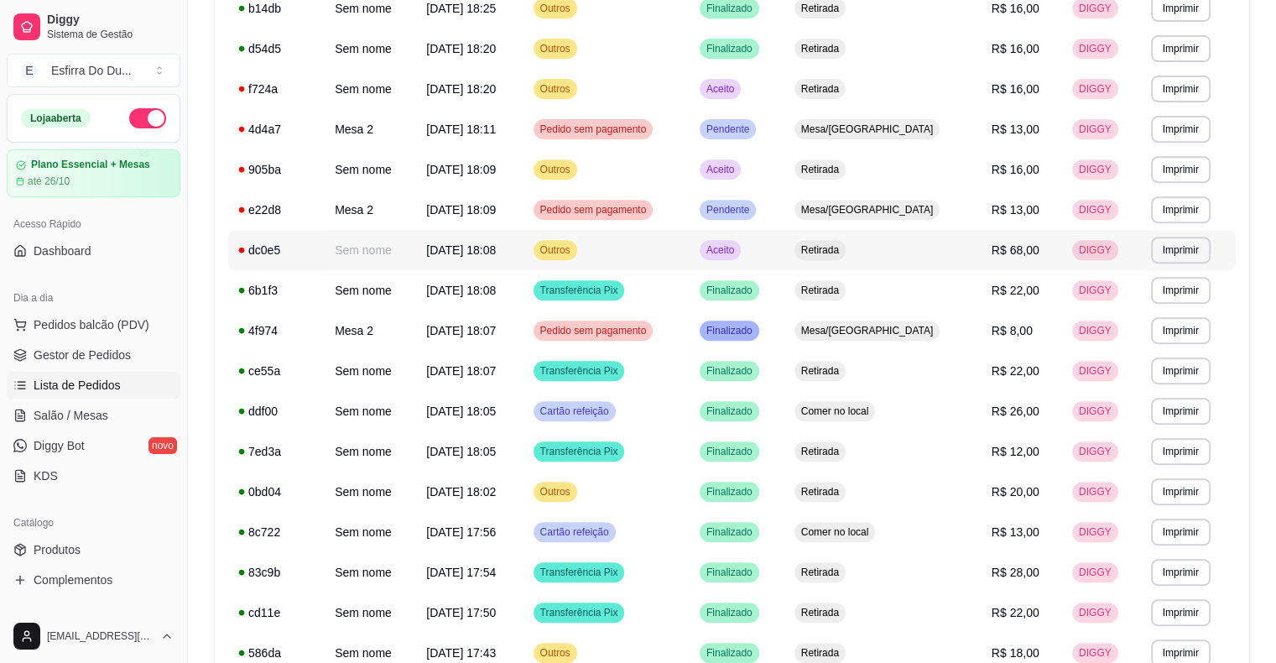
click at [738, 256] on span "Aceito" at bounding box center [720, 249] width 34 height 13
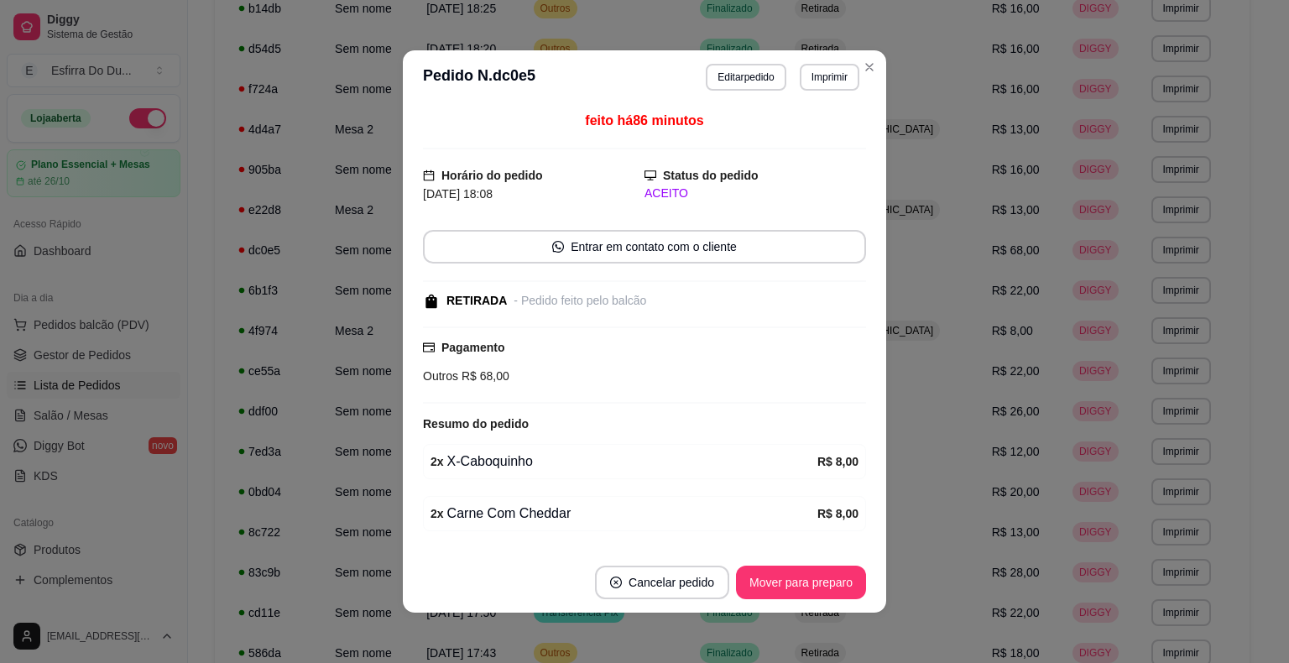
click at [791, 600] on footer "Cancelar pedido Mover para preparo" at bounding box center [644, 582] width 483 height 60
click at [791, 584] on button "Mover para preparo" at bounding box center [801, 582] width 126 height 33
click at [791, 584] on div "Mover para preparo" at bounding box center [789, 583] width 154 height 34
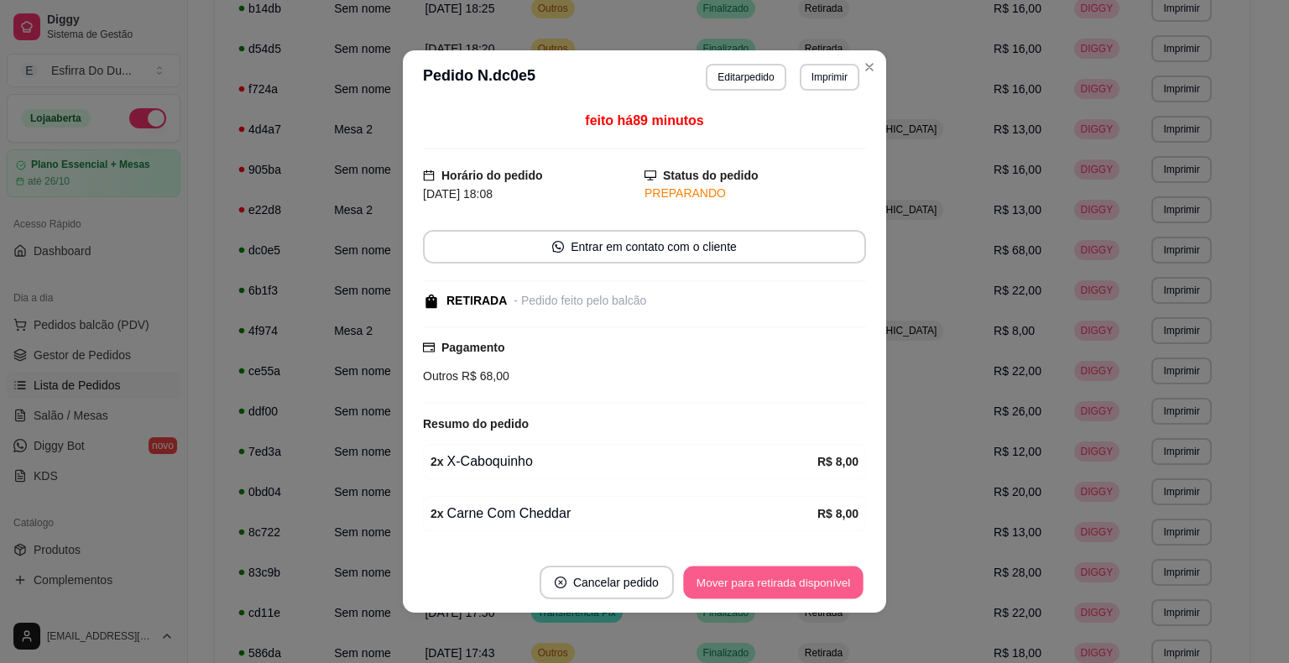
click at [791, 584] on button "Mover para retirada disponível" at bounding box center [773, 582] width 180 height 33
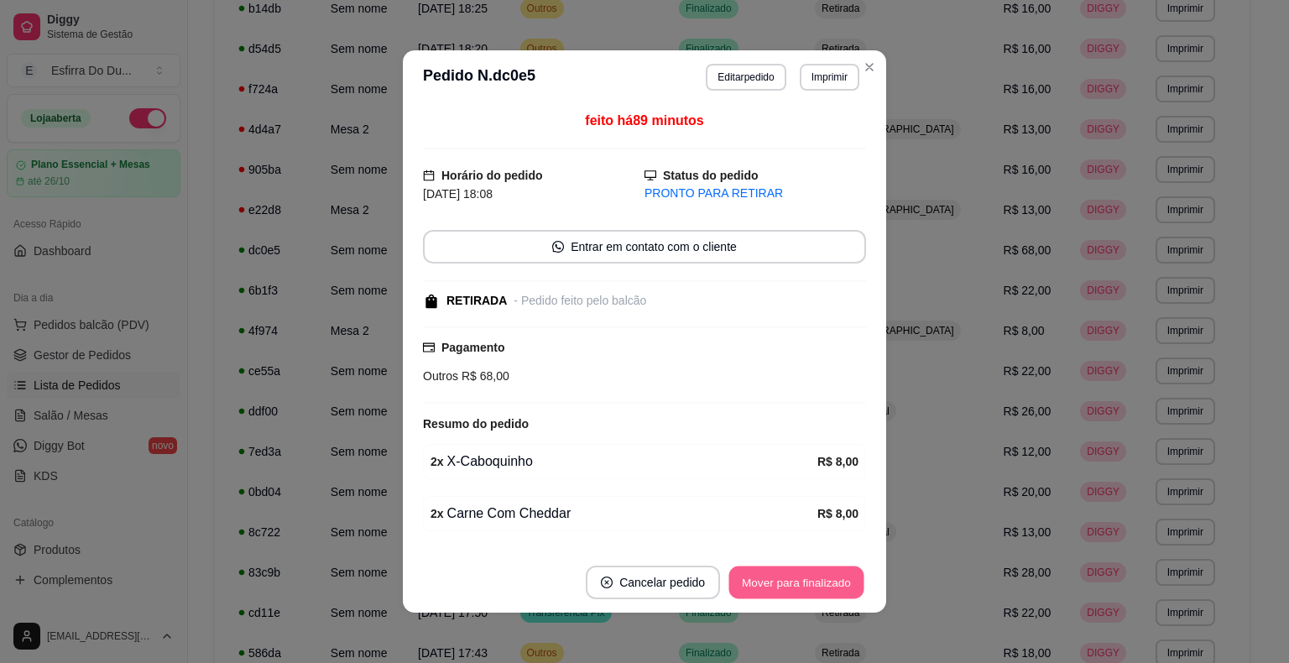
click at [791, 584] on button "Mover para finalizado" at bounding box center [796, 582] width 135 height 33
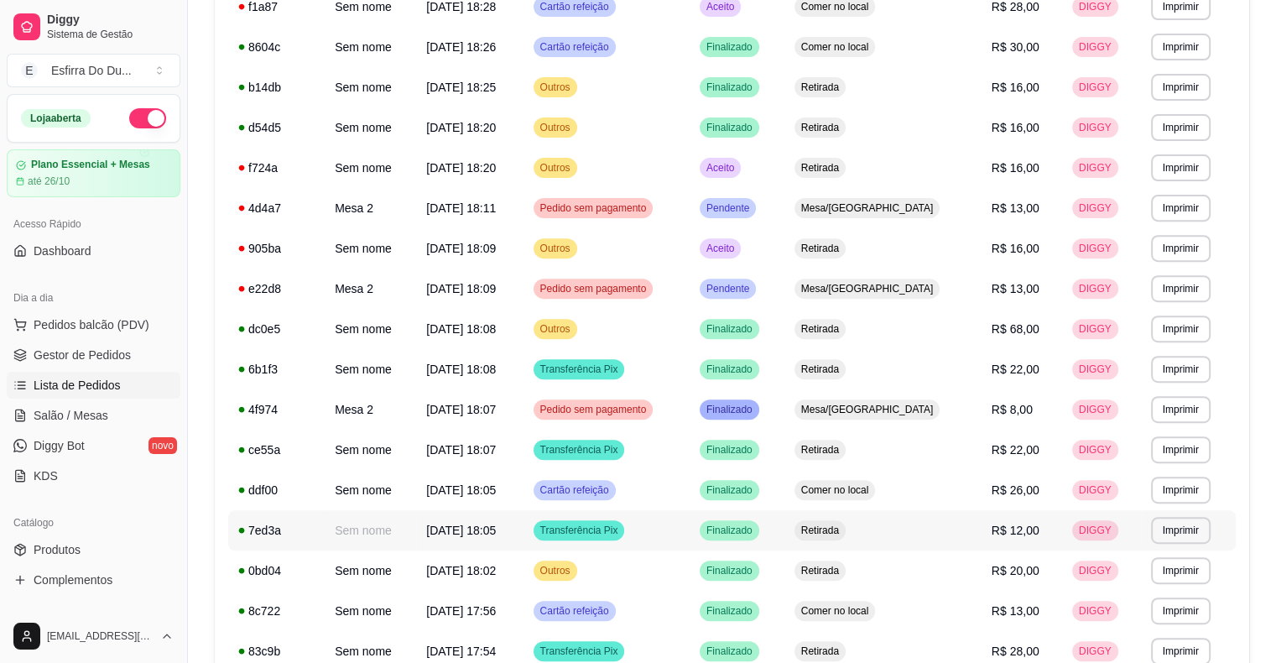
scroll to position [489, 0]
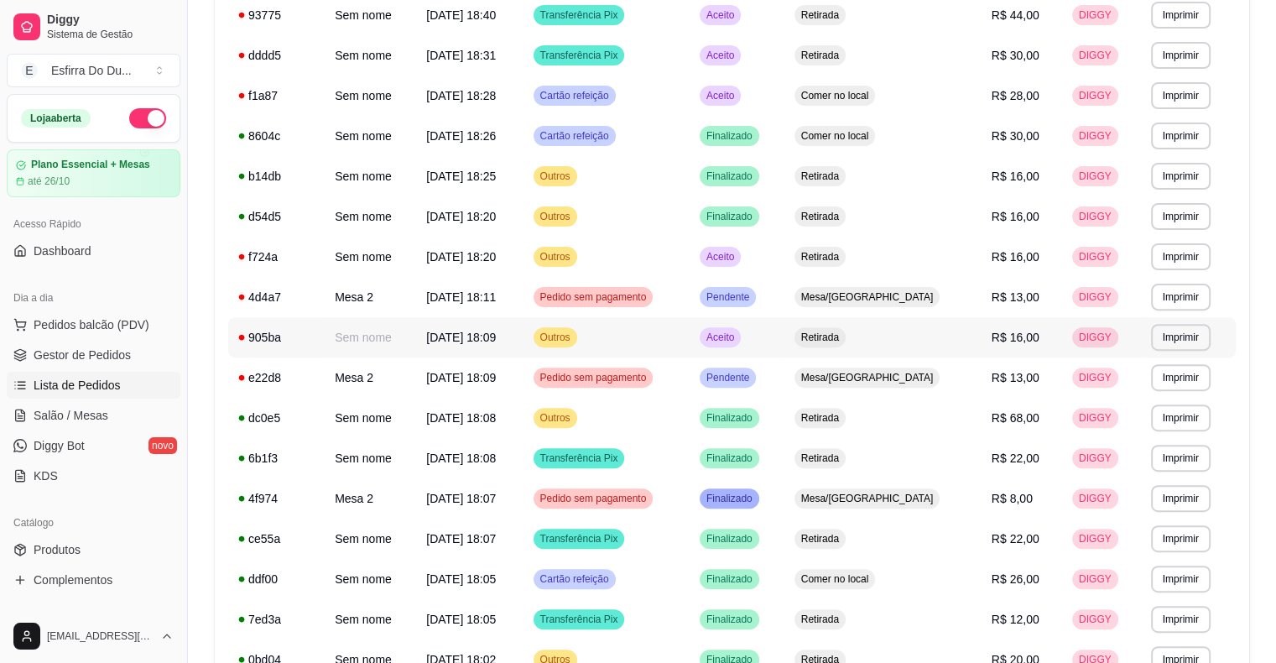
click at [738, 339] on span "Aceito" at bounding box center [720, 337] width 34 height 13
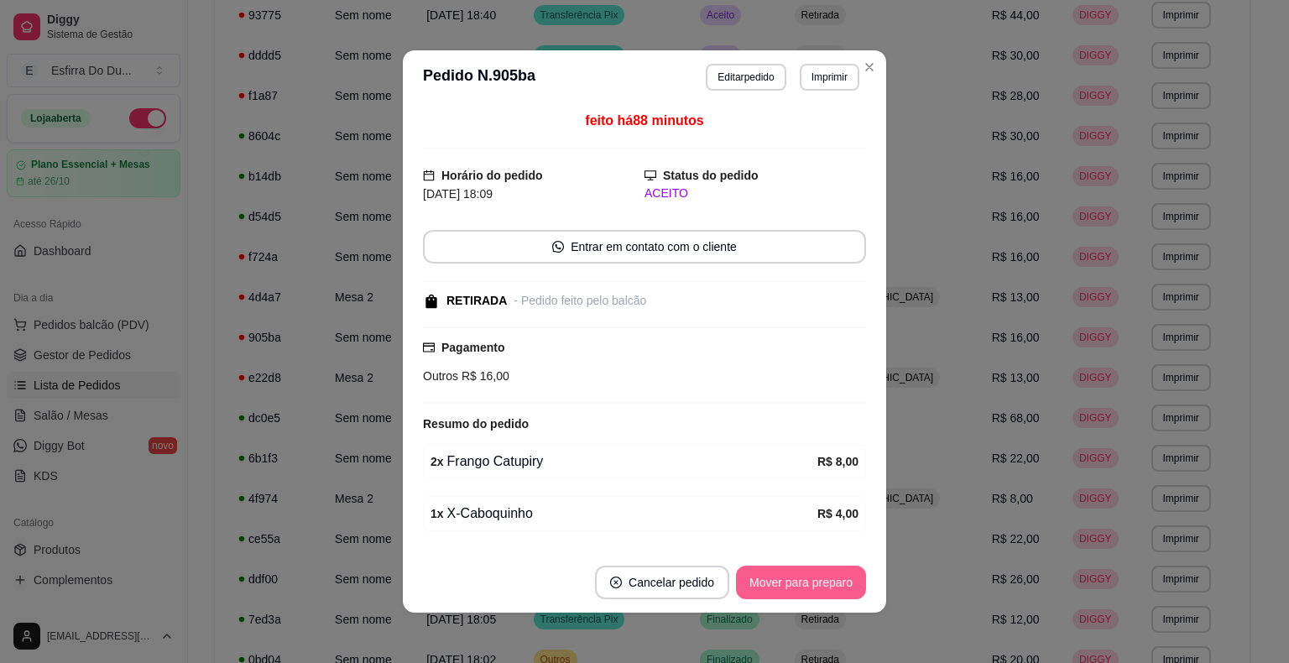
click at [779, 582] on button "Mover para preparo" at bounding box center [801, 583] width 130 height 34
click at [779, 582] on div "Mover para preparo" at bounding box center [789, 583] width 154 height 34
click at [779, 582] on button "Mover para retirada disponível" at bounding box center [773, 582] width 180 height 33
click at [779, 582] on div "Mover para retirada disponível" at bounding box center [773, 583] width 185 height 34
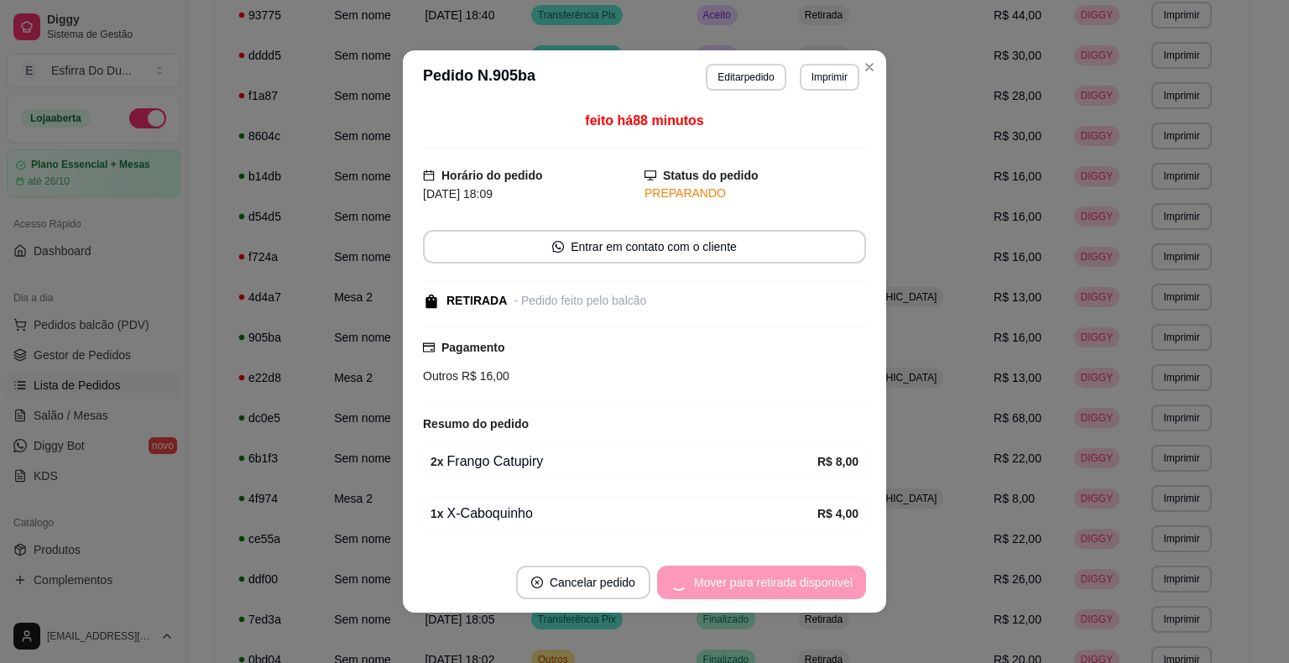
click at [779, 582] on div "Mover para retirada disponível" at bounding box center [761, 583] width 209 height 34
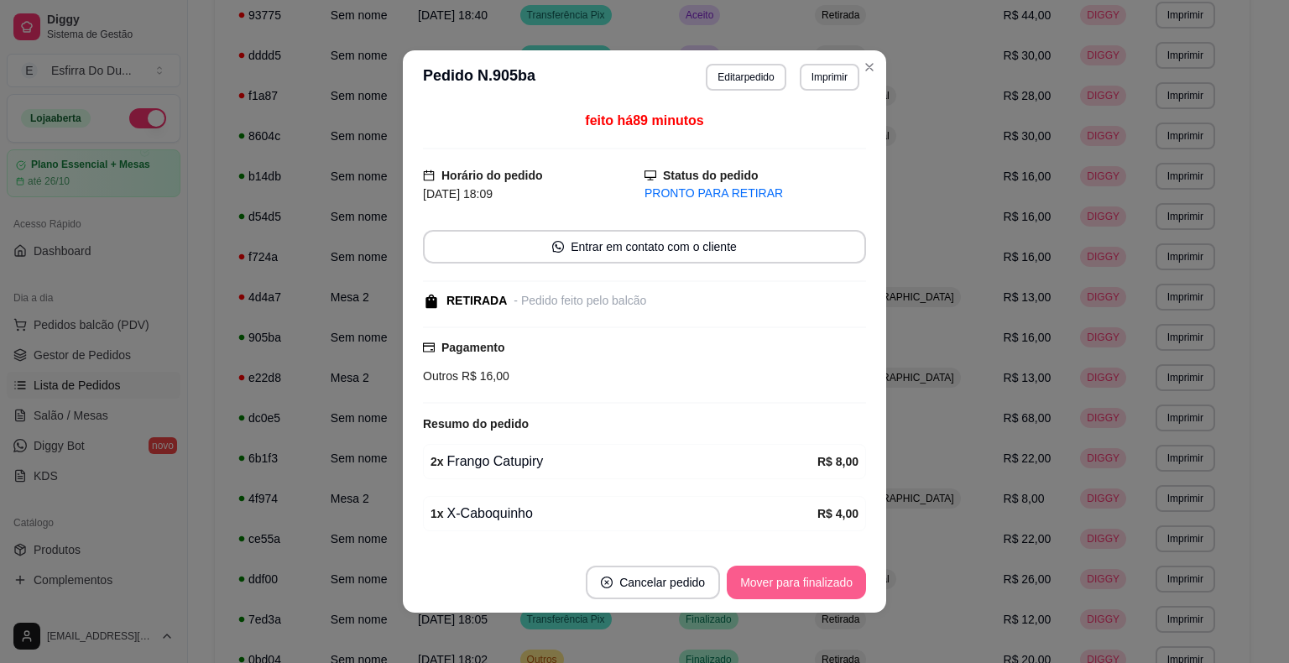
click at [809, 588] on button "Mover para finalizado" at bounding box center [796, 583] width 139 height 34
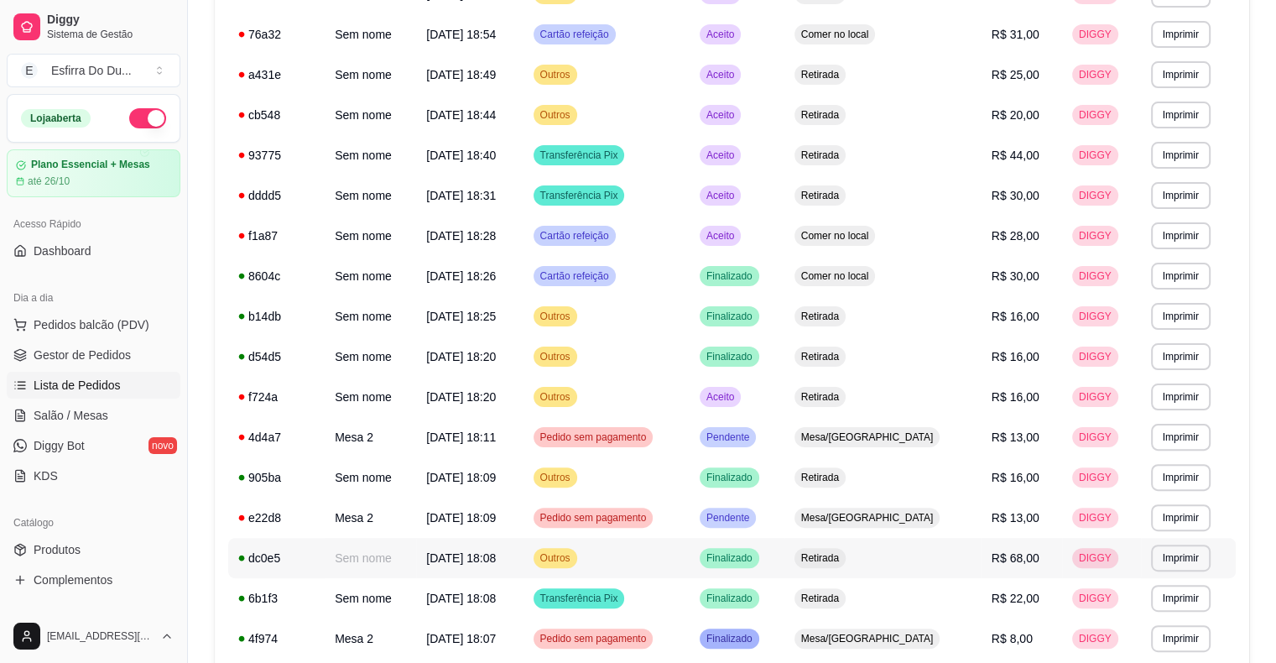
scroll to position [321, 0]
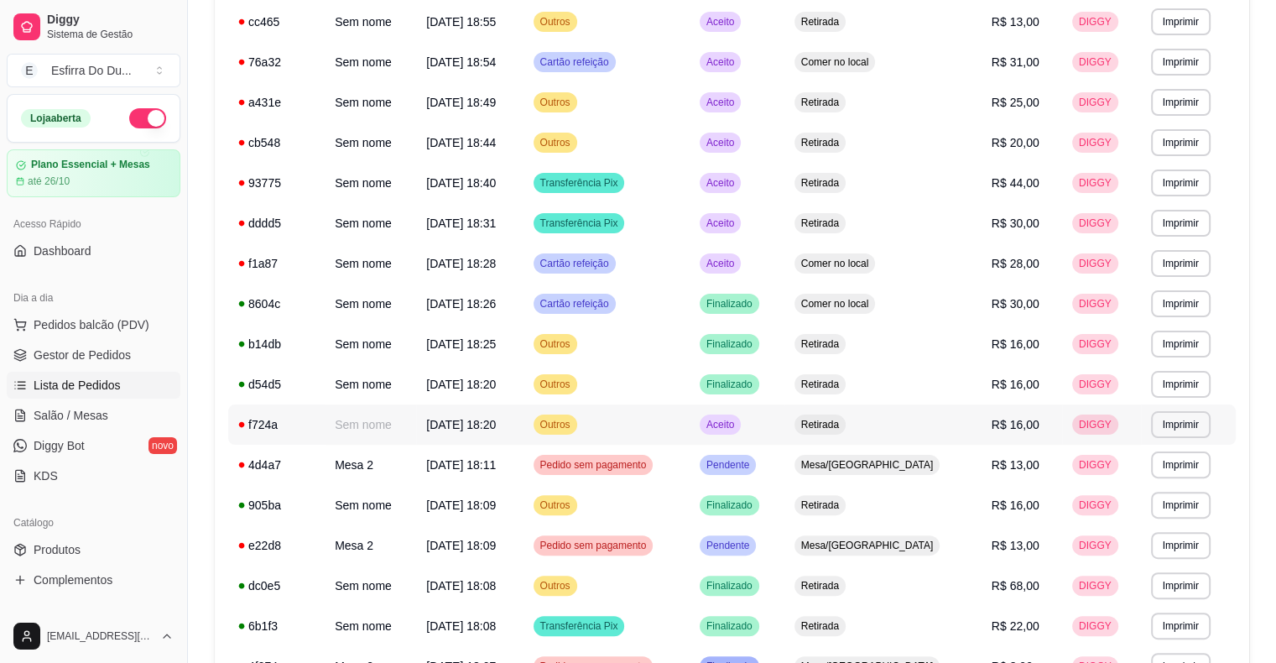
click at [738, 426] on span "Aceito" at bounding box center [720, 424] width 34 height 13
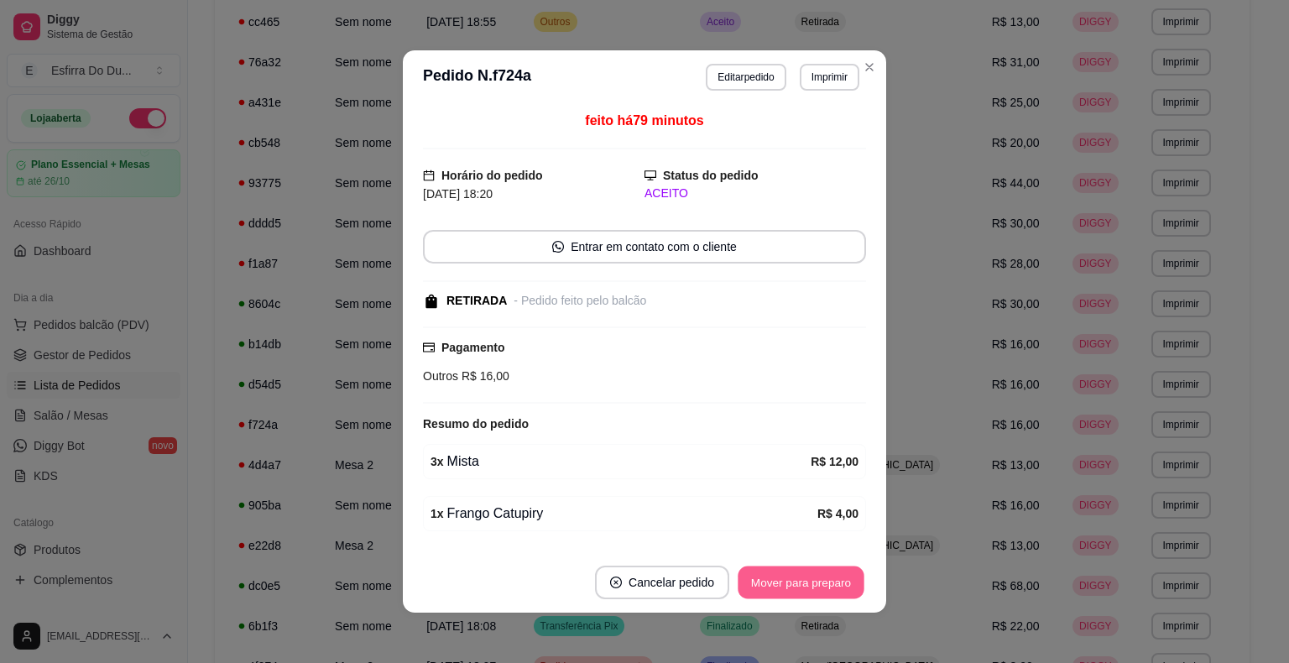
click at [782, 578] on button "Mover para preparo" at bounding box center [801, 582] width 126 height 33
click at [782, 578] on div "Mover para preparo" at bounding box center [789, 583] width 154 height 34
click at [782, 578] on button "Mover para retirada disponível" at bounding box center [773, 582] width 180 height 33
click at [782, 578] on div "Mover para retirada disponível" at bounding box center [773, 583] width 185 height 34
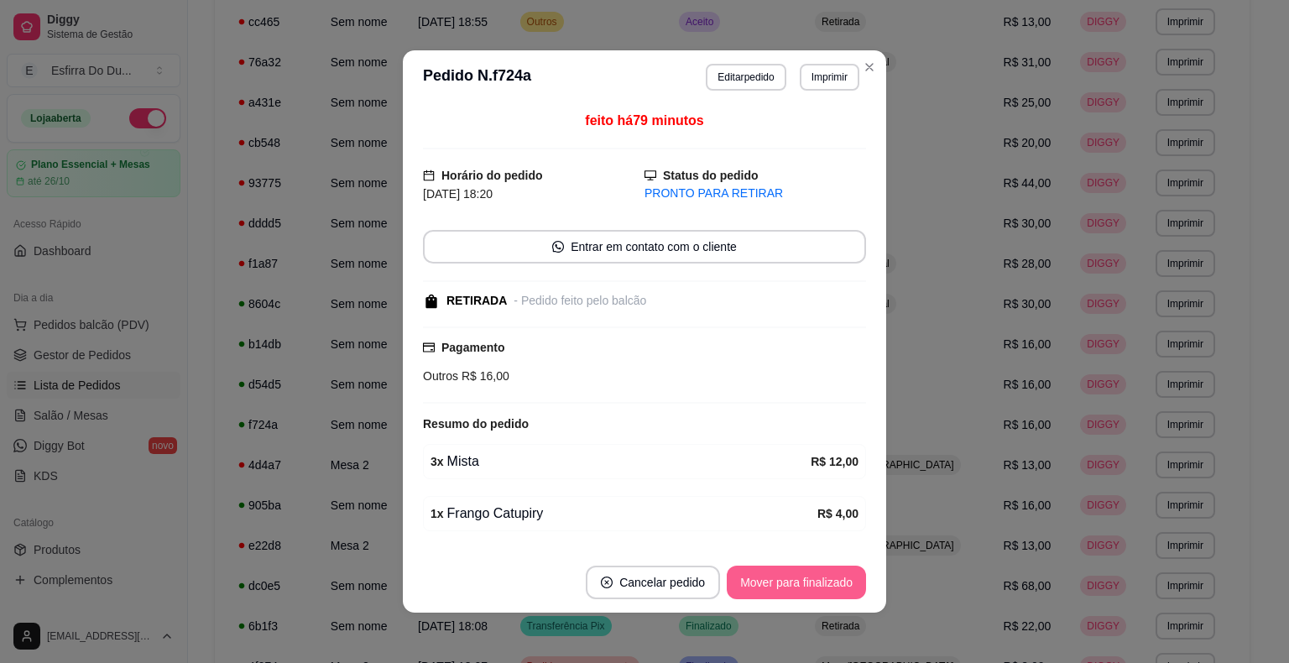
click at [784, 577] on button "Mover para finalizado" at bounding box center [796, 583] width 139 height 34
click at [784, 577] on div "Mover para finalizado" at bounding box center [784, 583] width 163 height 34
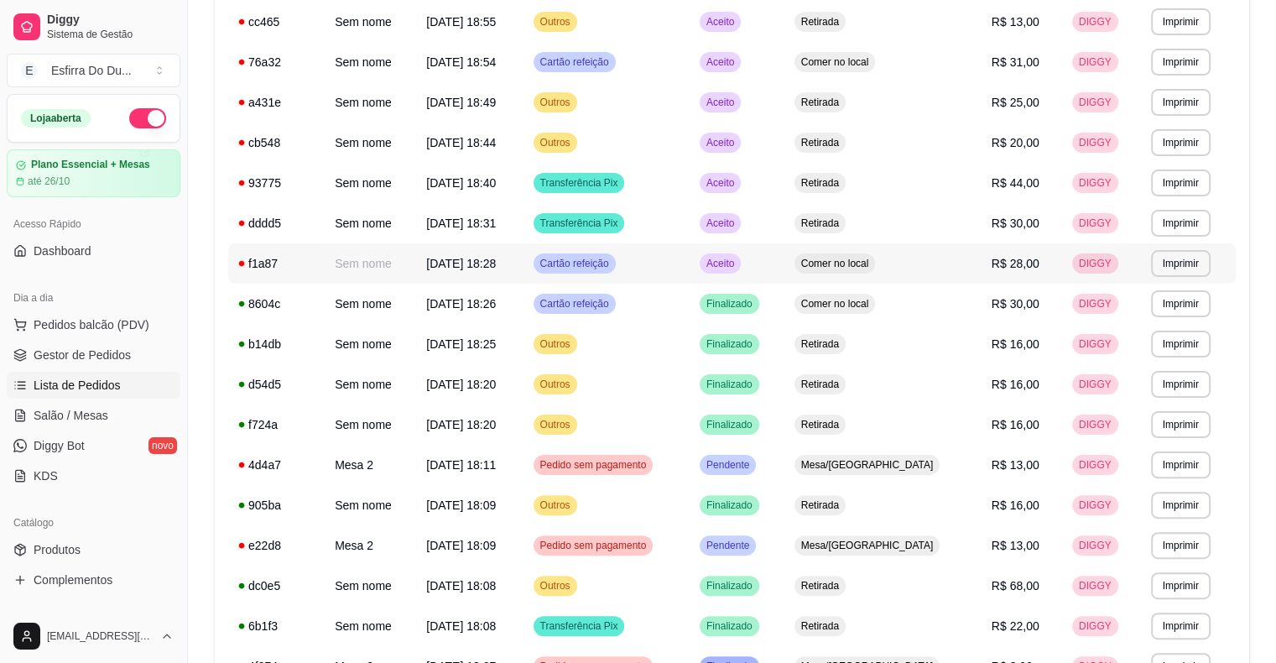
click at [741, 270] on div "Aceito" at bounding box center [720, 263] width 41 height 20
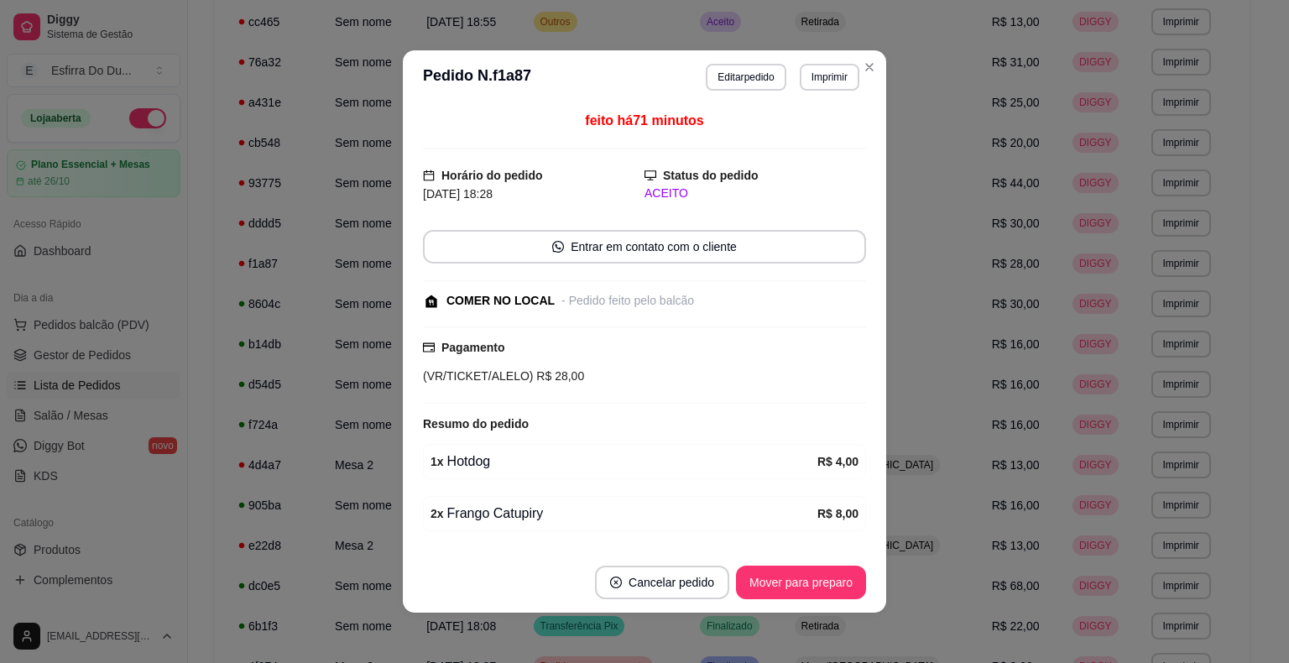
click at [773, 606] on footer "Cancelar pedido Mover para preparo" at bounding box center [644, 582] width 483 height 60
click at [765, 587] on button "Mover para preparo" at bounding box center [801, 583] width 130 height 34
click at [765, 587] on div "Mover para preparo" at bounding box center [789, 583] width 154 height 34
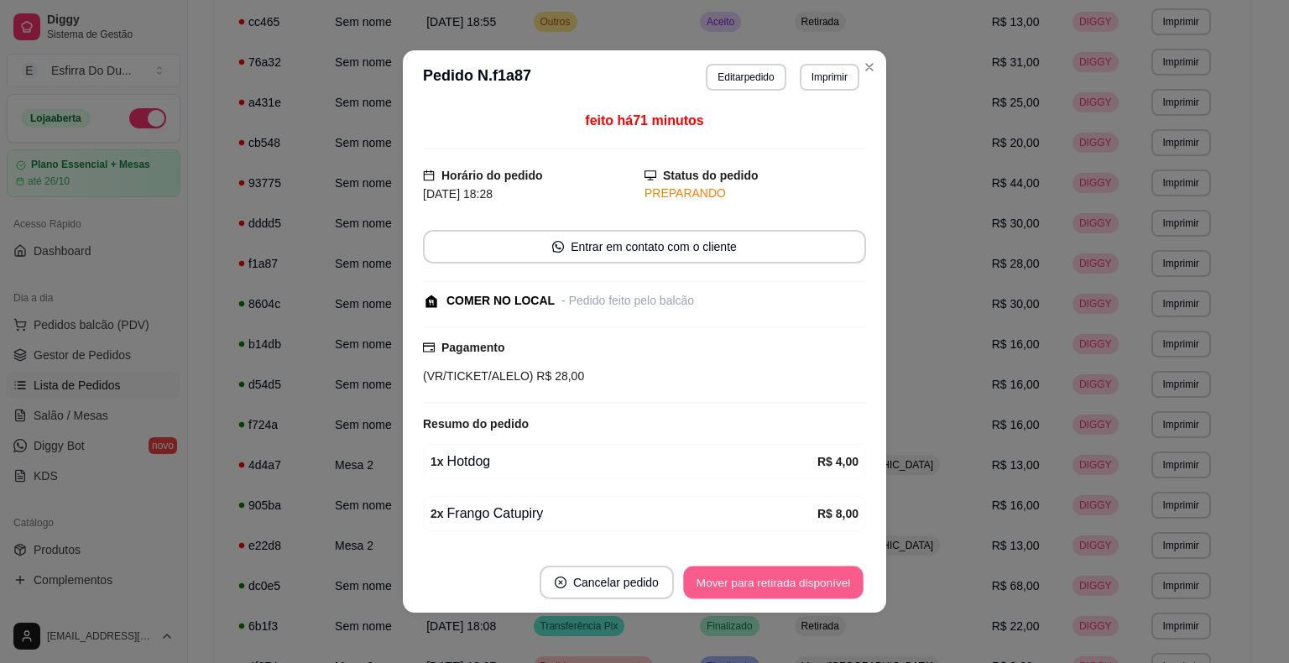
click at [765, 587] on button "Mover para retirada disponível" at bounding box center [773, 582] width 180 height 33
click at [765, 587] on div "Mover para retirada disponível" at bounding box center [773, 583] width 185 height 34
click at [765, 587] on button "Mover para finalizado" at bounding box center [796, 583] width 139 height 34
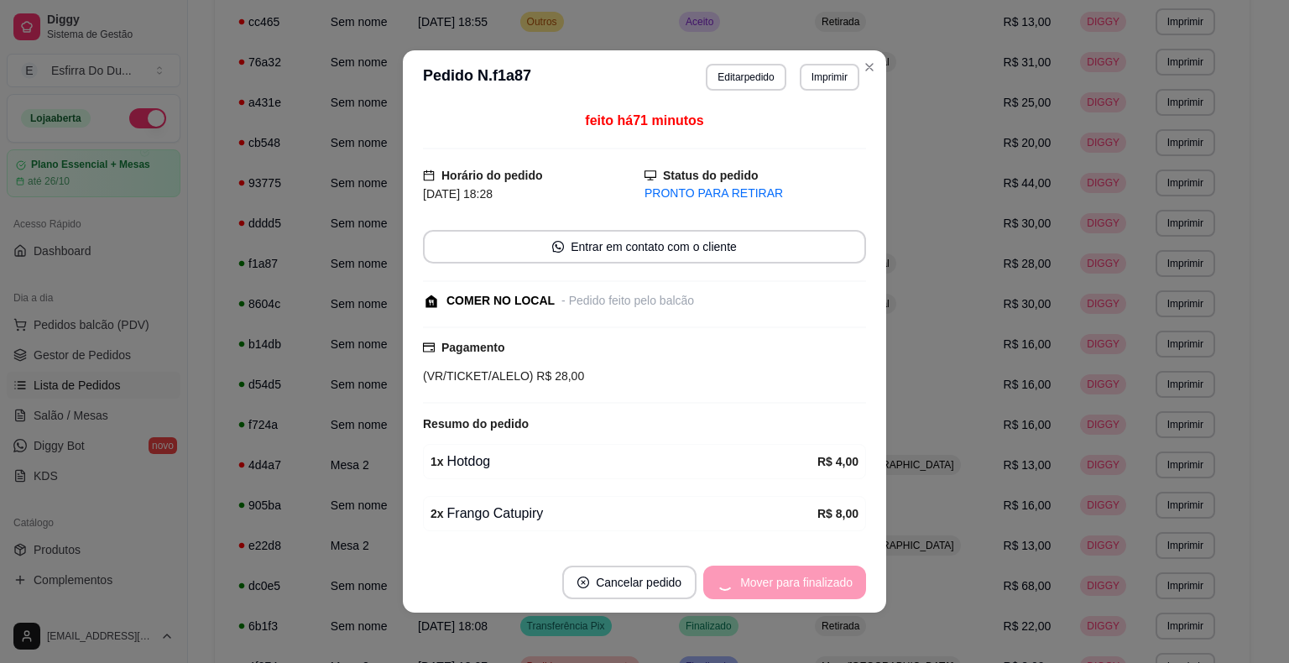
click at [765, 587] on div "Mover para finalizado" at bounding box center [784, 583] width 163 height 34
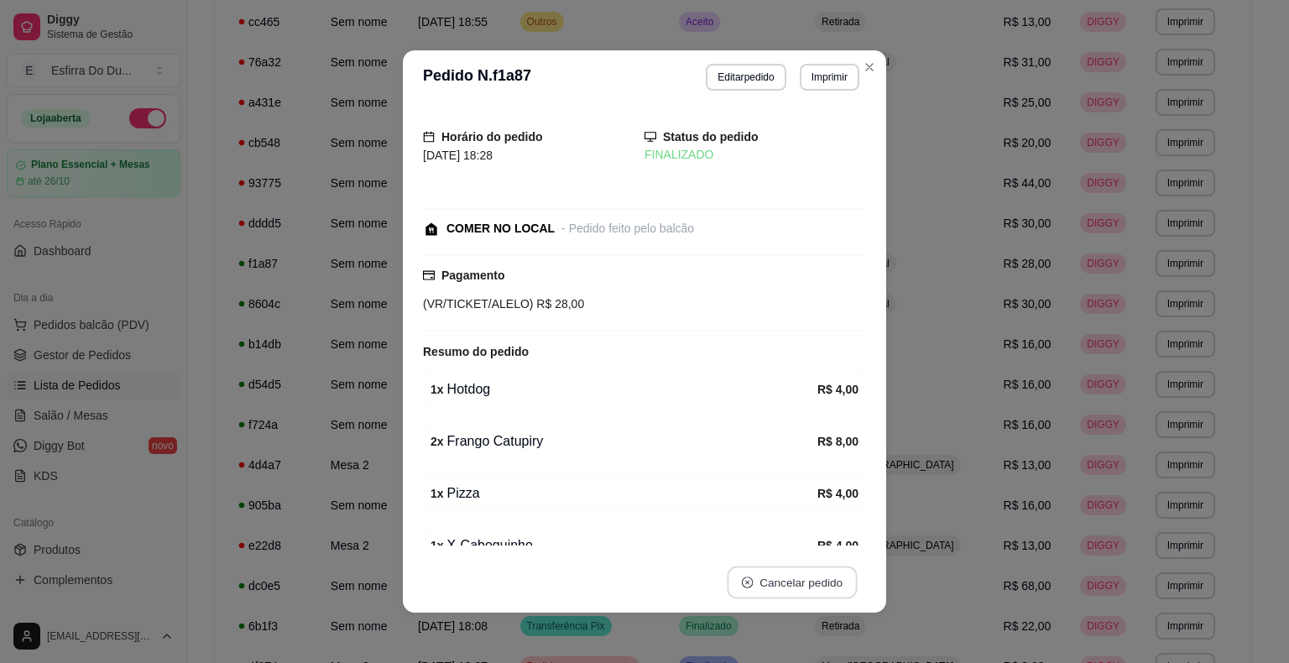
click at [765, 587] on button "Cancelar pedido" at bounding box center [792, 582] width 130 height 33
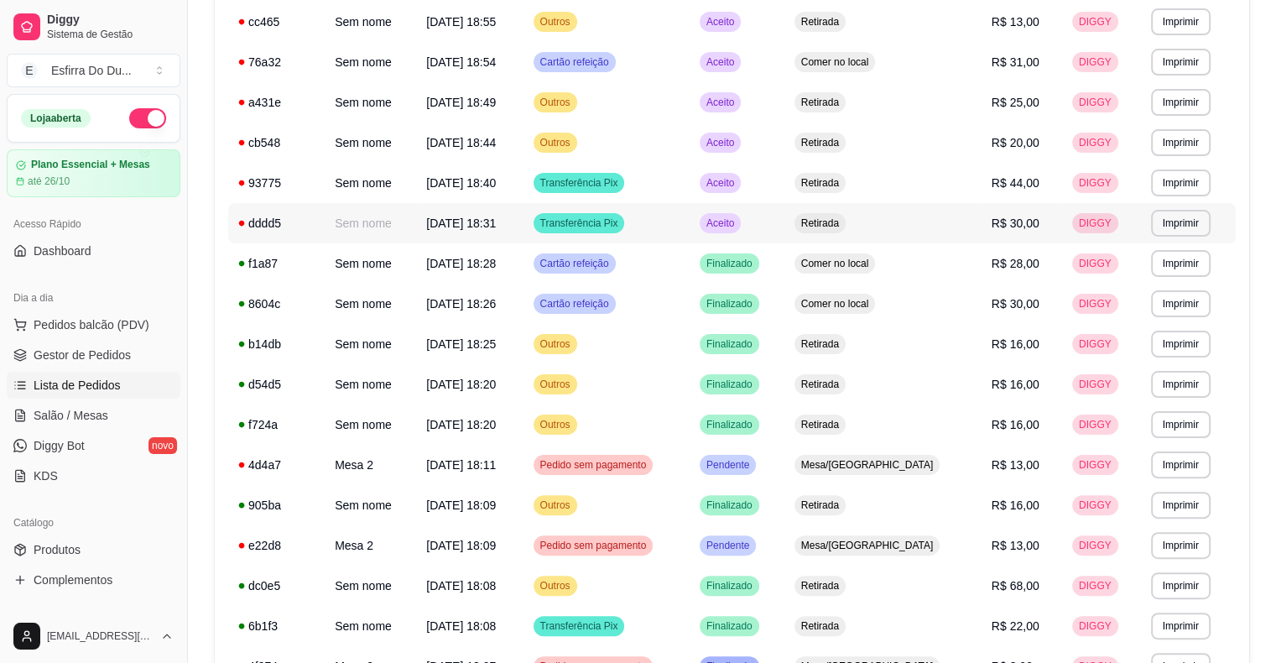
click at [738, 224] on span "Aceito" at bounding box center [720, 223] width 34 height 13
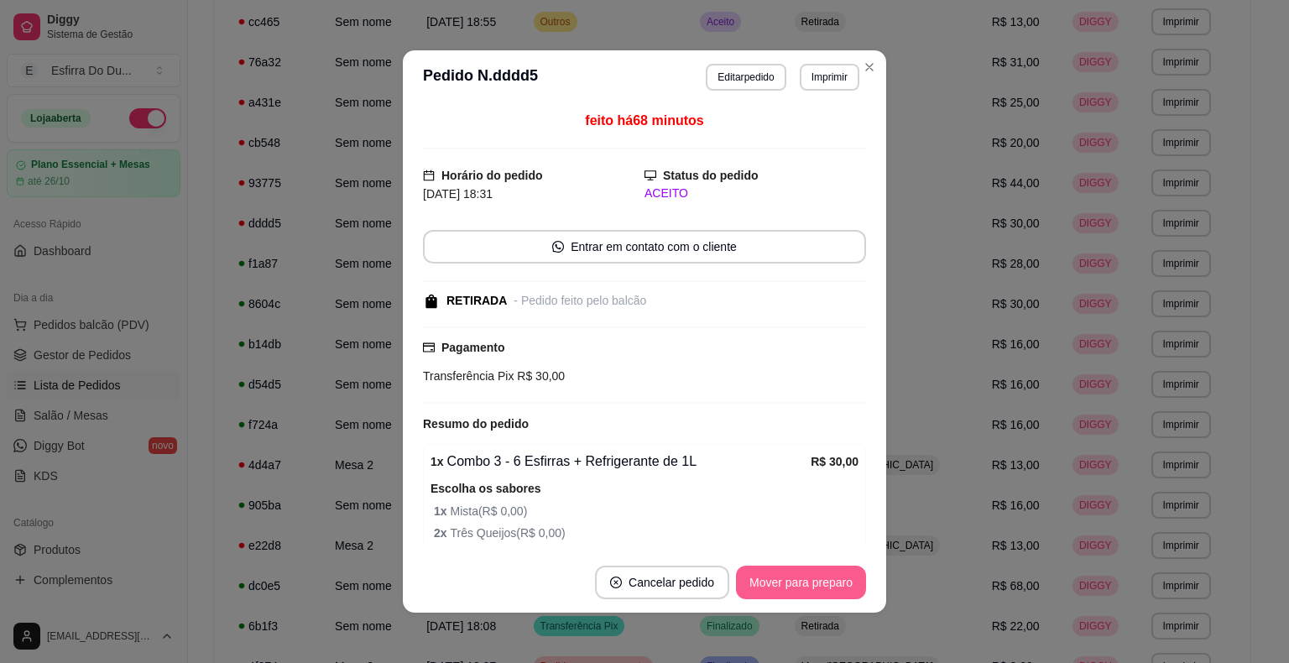
click at [785, 583] on button "Mover para preparo" at bounding box center [801, 583] width 130 height 34
click at [785, 583] on div "Mover para preparo" at bounding box center [789, 583] width 154 height 34
click at [785, 583] on button "Mover para retirada disponível" at bounding box center [773, 583] width 185 height 34
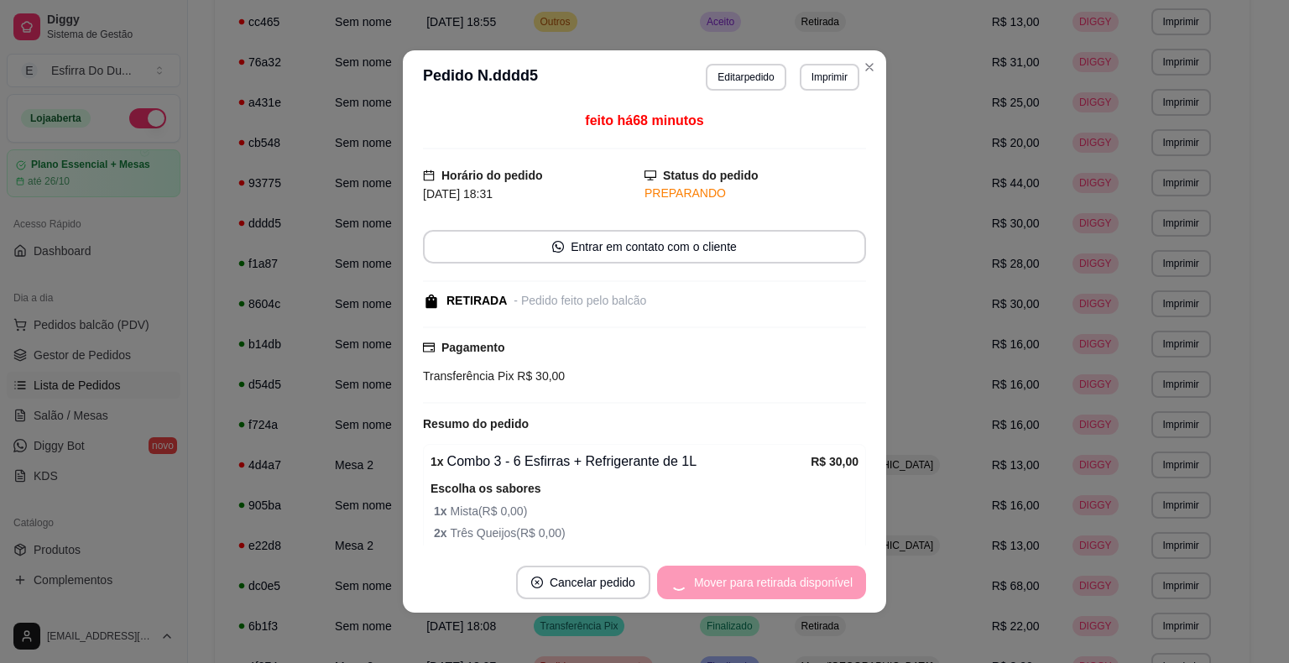
click at [785, 583] on div "Mover para retirada disponível" at bounding box center [761, 583] width 209 height 34
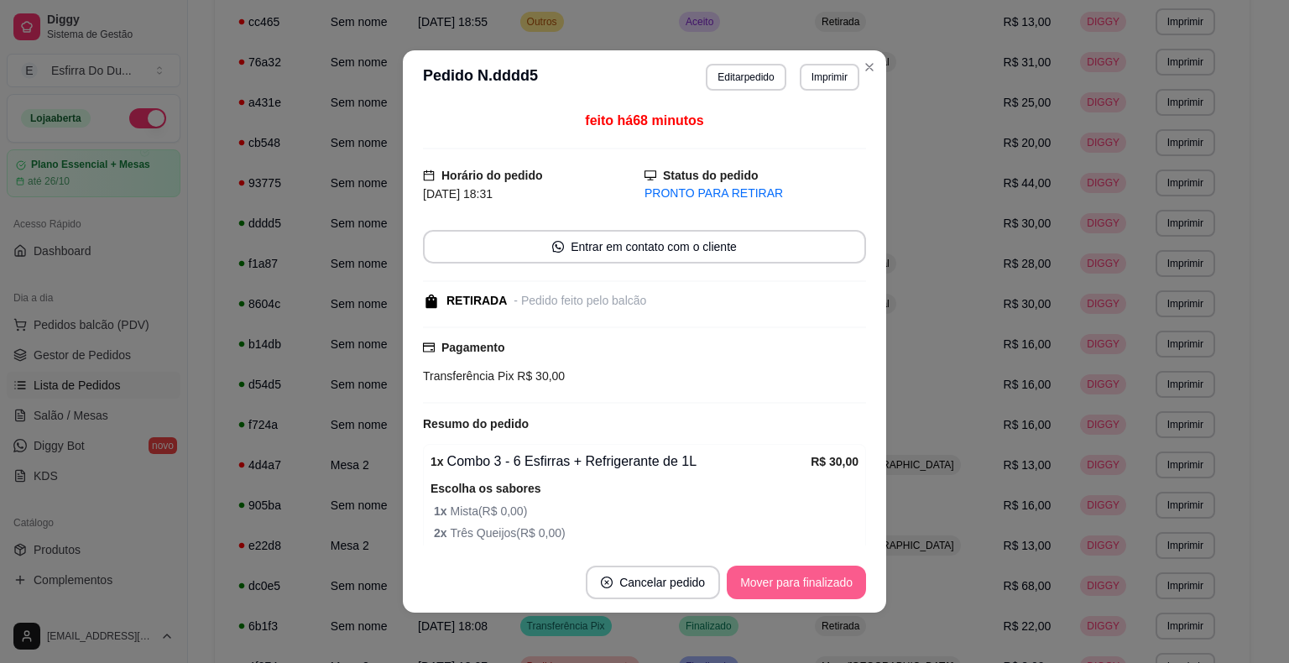
click at [785, 583] on div "Mover para finalizado" at bounding box center [796, 583] width 139 height 34
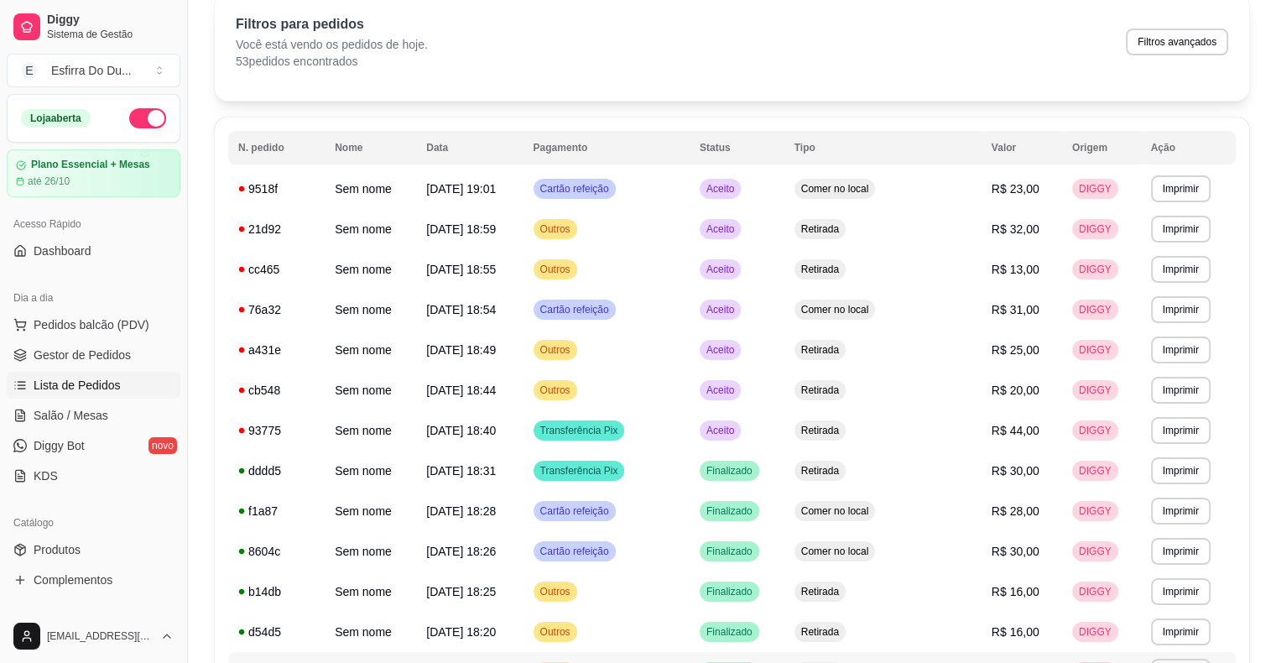
scroll to position [70, 0]
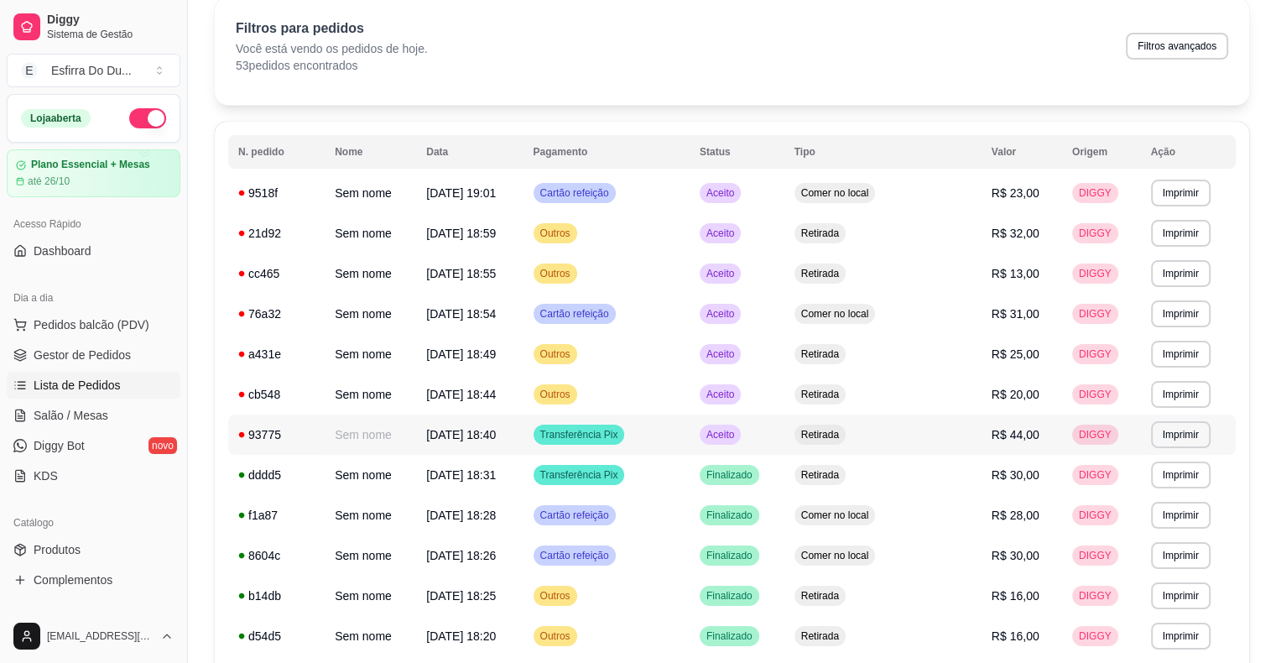
click at [741, 444] on div "Aceito" at bounding box center [720, 435] width 41 height 20
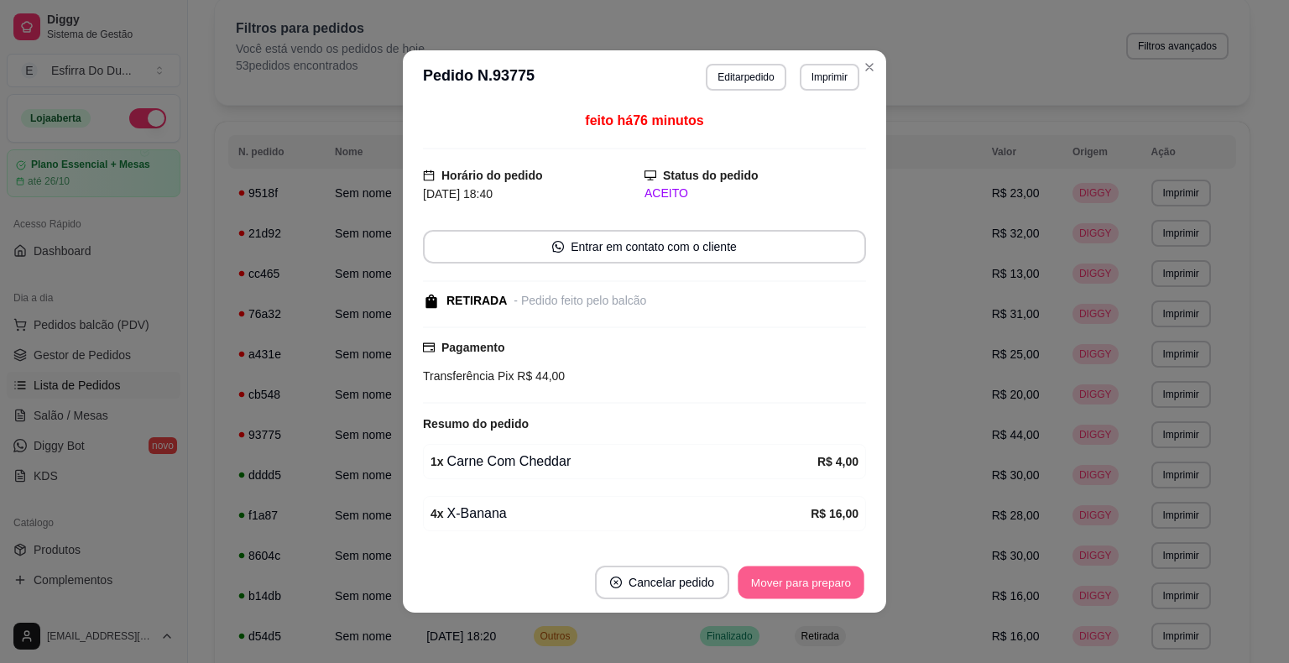
click at [817, 595] on button "Mover para preparo" at bounding box center [801, 582] width 126 height 33
click at [817, 595] on div "Mover para preparo" at bounding box center [801, 583] width 130 height 34
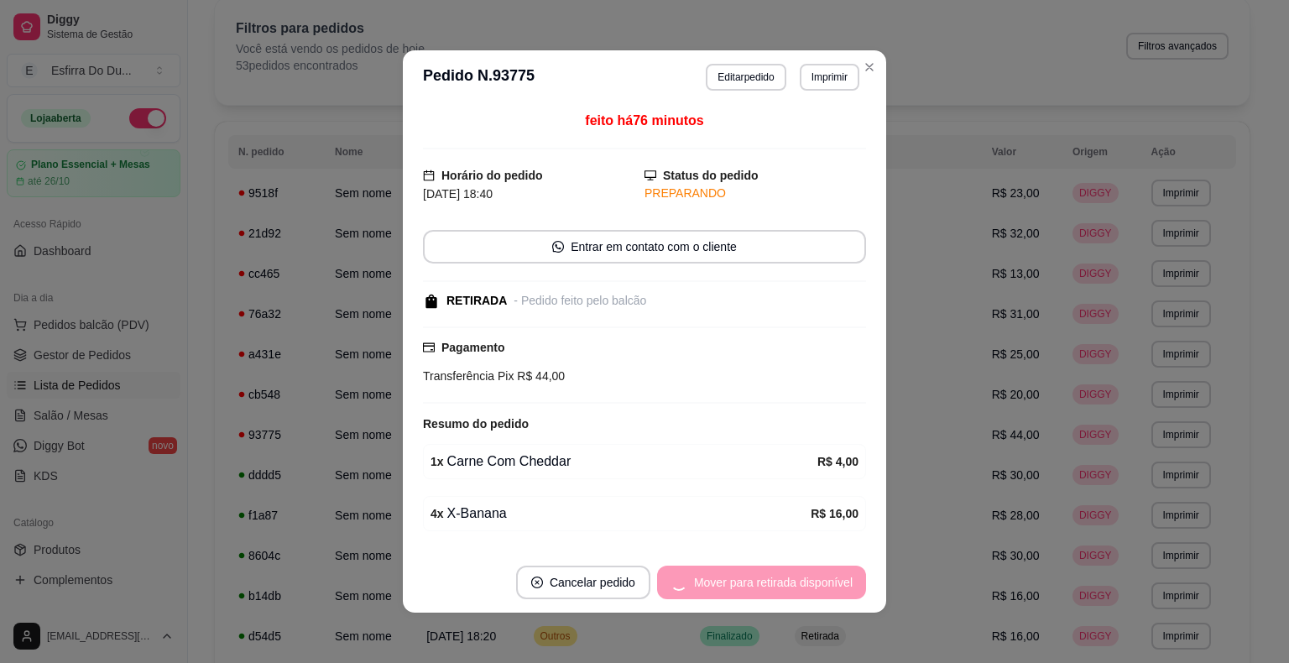
click at [817, 595] on div "Mover para retirada disponível" at bounding box center [761, 583] width 209 height 34
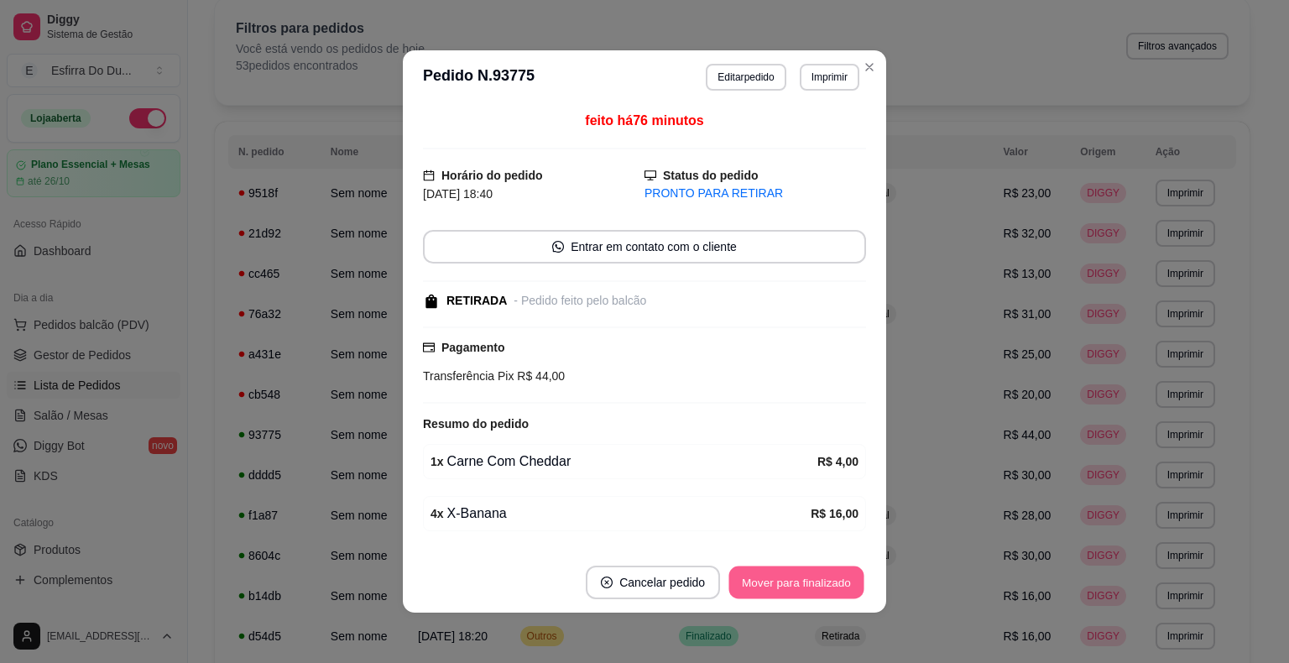
click at [817, 594] on button "Mover para finalizado" at bounding box center [796, 582] width 135 height 33
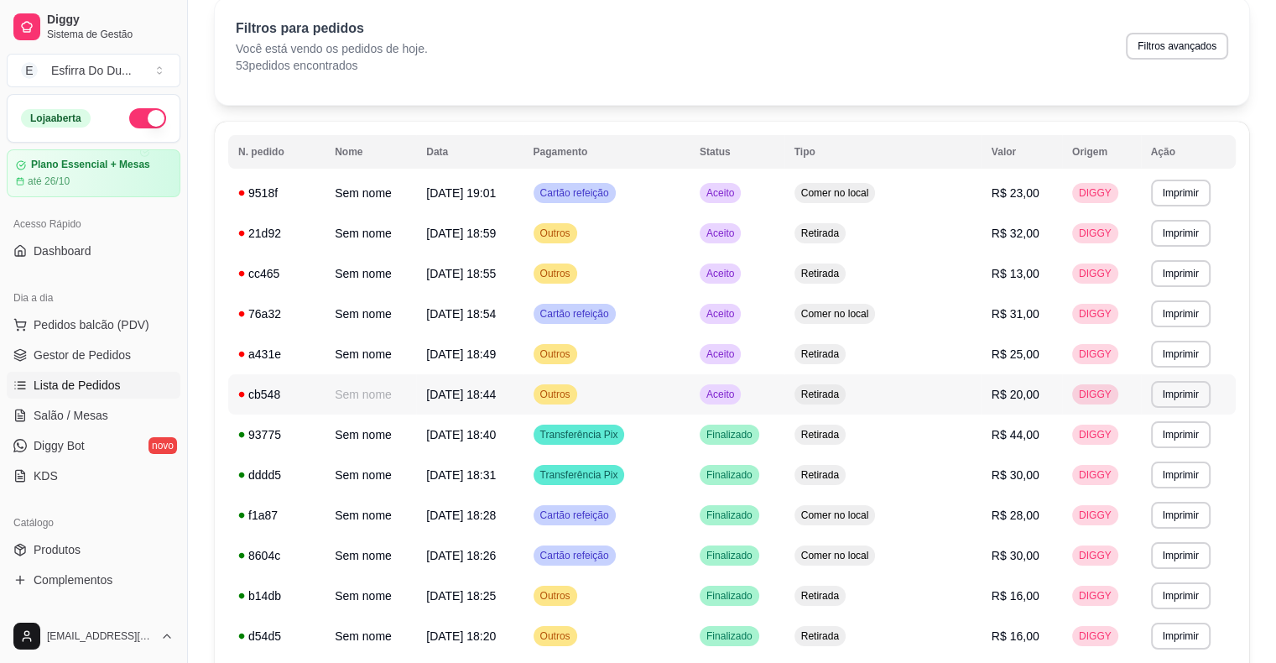
click at [738, 394] on span "Aceito" at bounding box center [720, 394] width 34 height 13
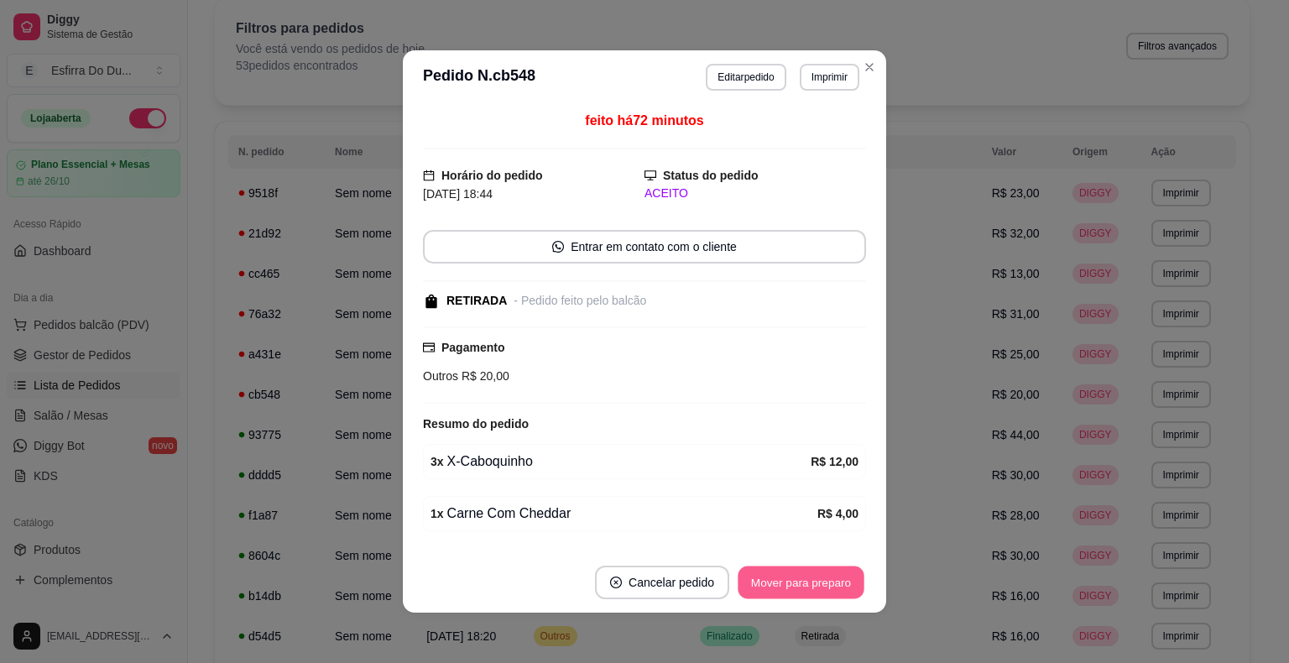
click at [773, 589] on button "Mover para preparo" at bounding box center [801, 582] width 126 height 33
click at [773, 589] on div "Mover para preparo" at bounding box center [801, 583] width 130 height 34
click at [773, 589] on div "Mover para preparo" at bounding box center [789, 583] width 154 height 34
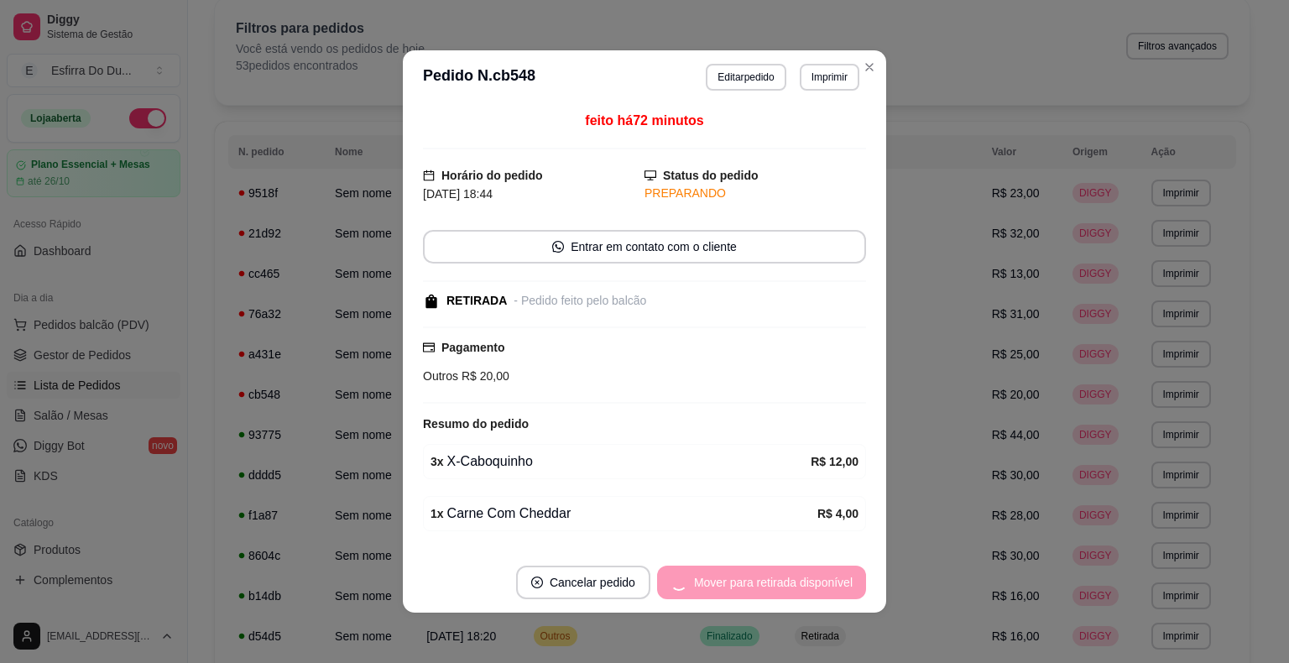
click at [773, 589] on div "Mover para retirada disponível" at bounding box center [761, 583] width 209 height 34
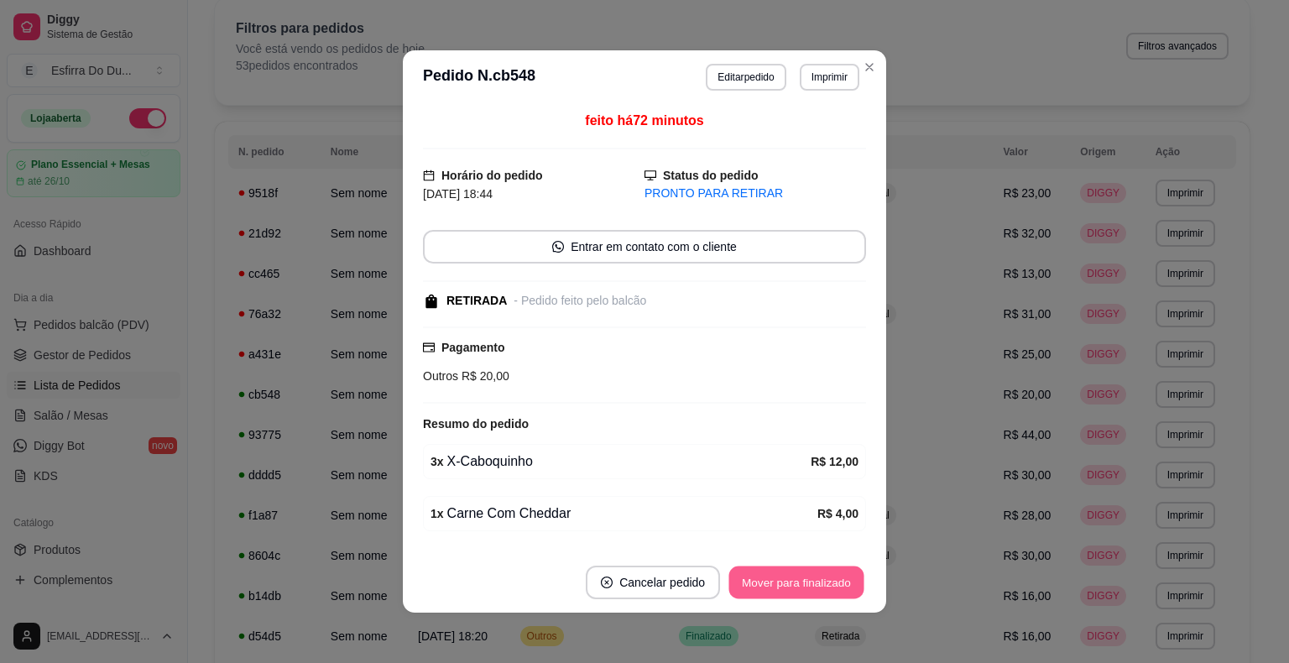
click at [796, 587] on button "Mover para finalizado" at bounding box center [796, 582] width 135 height 33
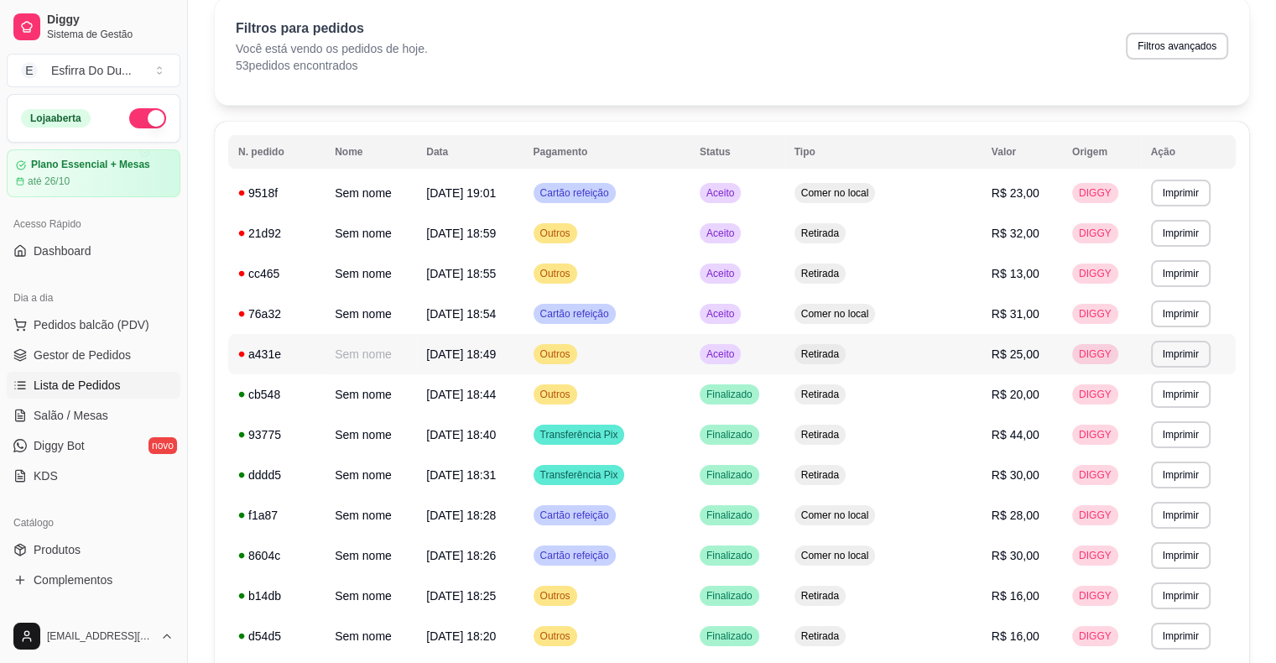
click at [741, 361] on div "Aceito" at bounding box center [720, 354] width 41 height 20
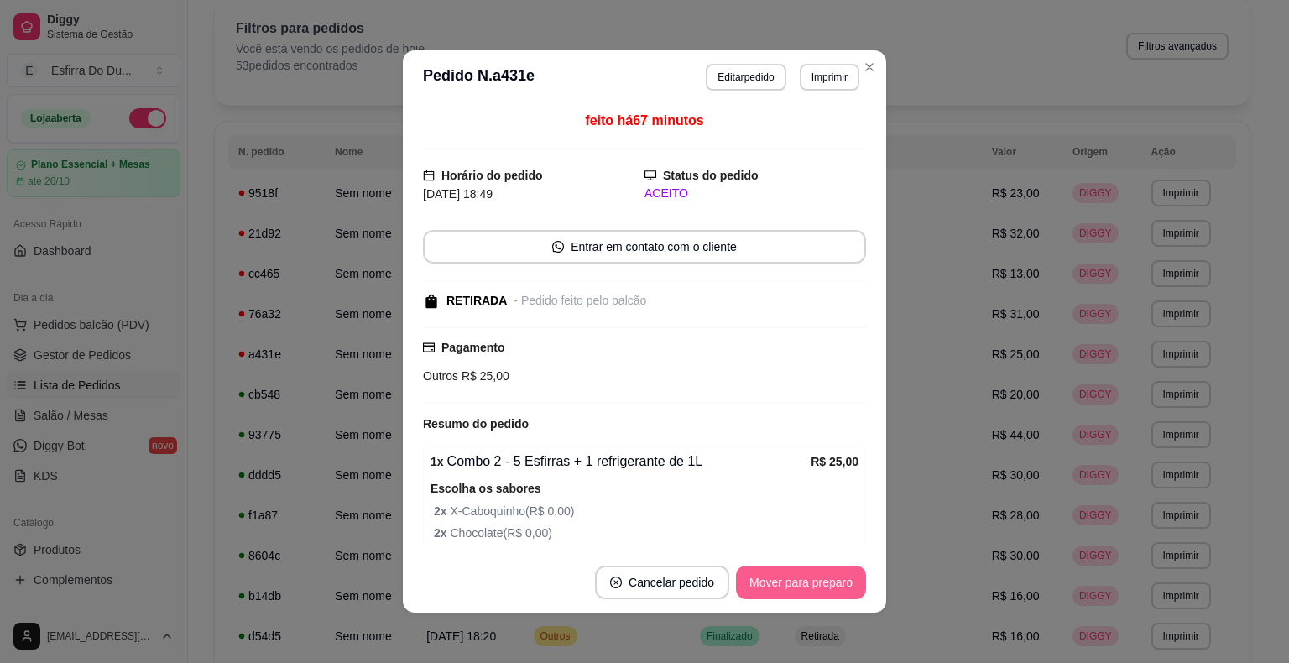
click at [811, 592] on button "Mover para preparo" at bounding box center [801, 583] width 130 height 34
click at [811, 592] on div "Mover para preparo" at bounding box center [789, 583] width 154 height 34
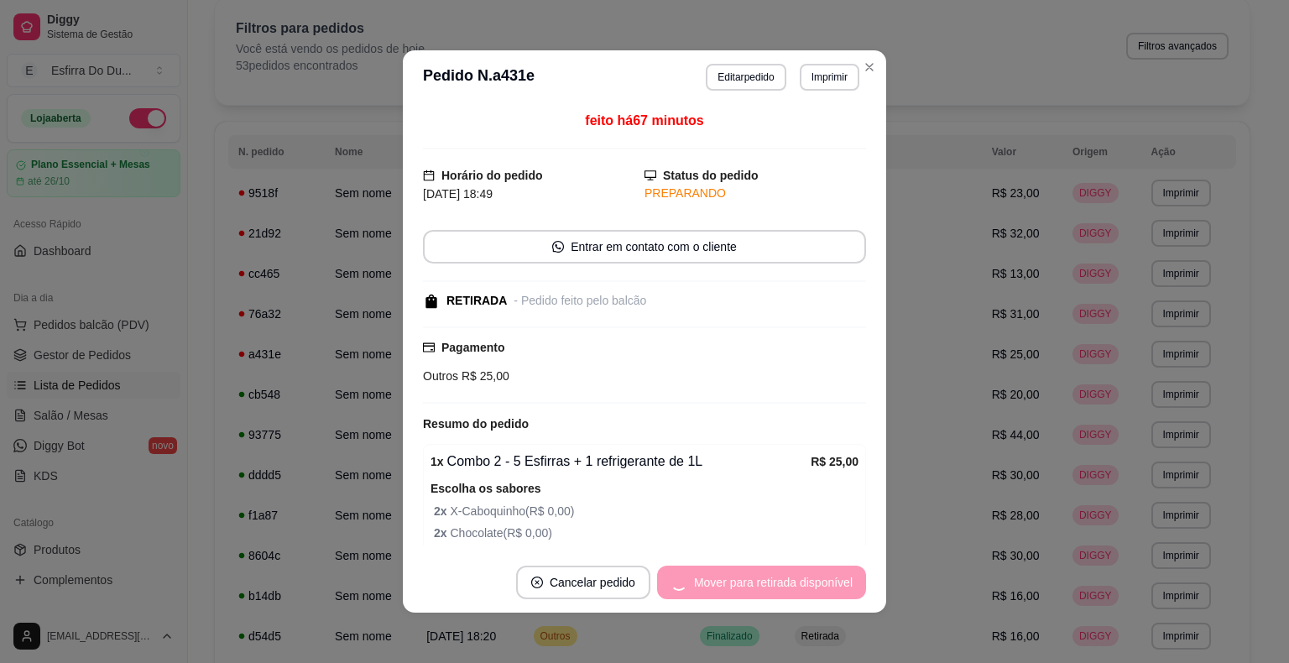
click at [811, 592] on div "Mover para retirada disponível" at bounding box center [761, 583] width 209 height 34
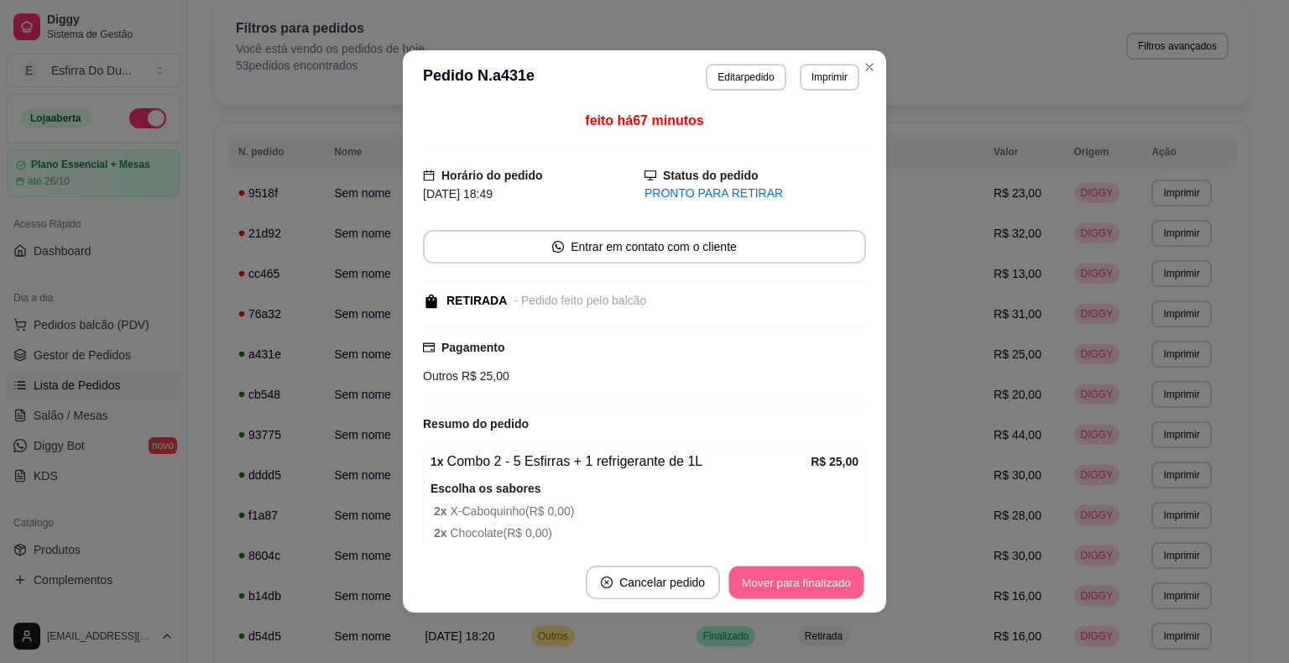
click at [811, 592] on button "Mover para finalizado" at bounding box center [796, 582] width 135 height 33
click at [811, 592] on div "Mover para finalizado" at bounding box center [796, 583] width 139 height 34
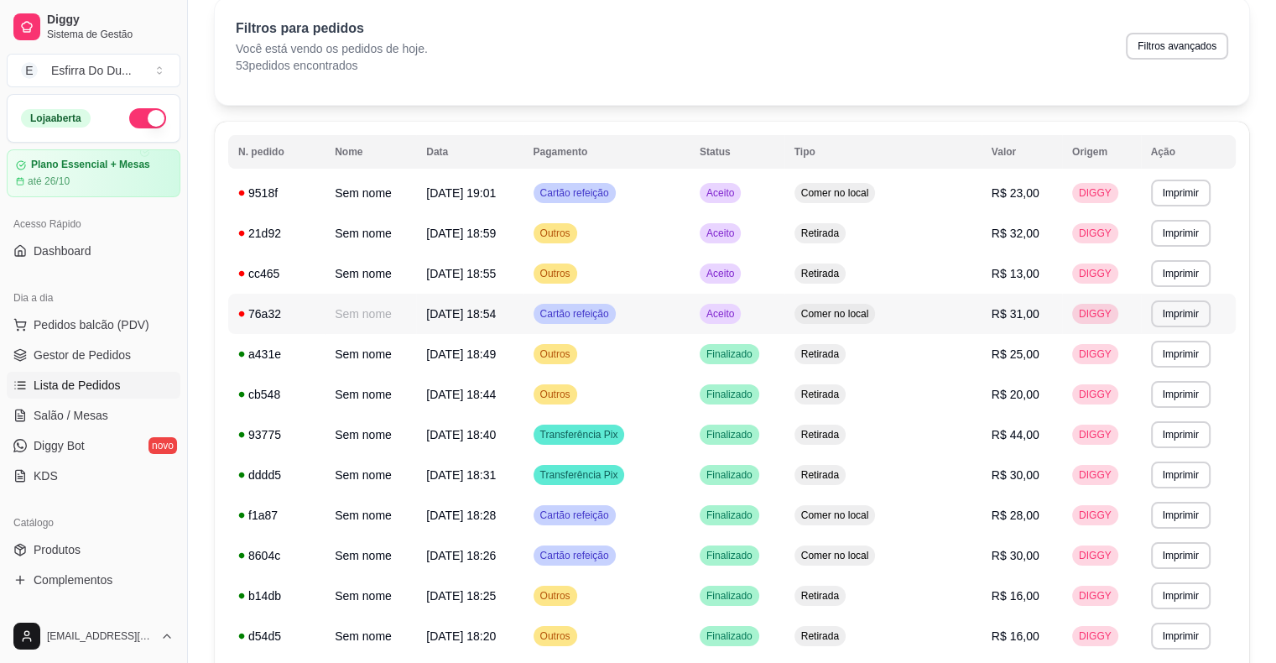
click at [738, 315] on span "Aceito" at bounding box center [720, 313] width 34 height 13
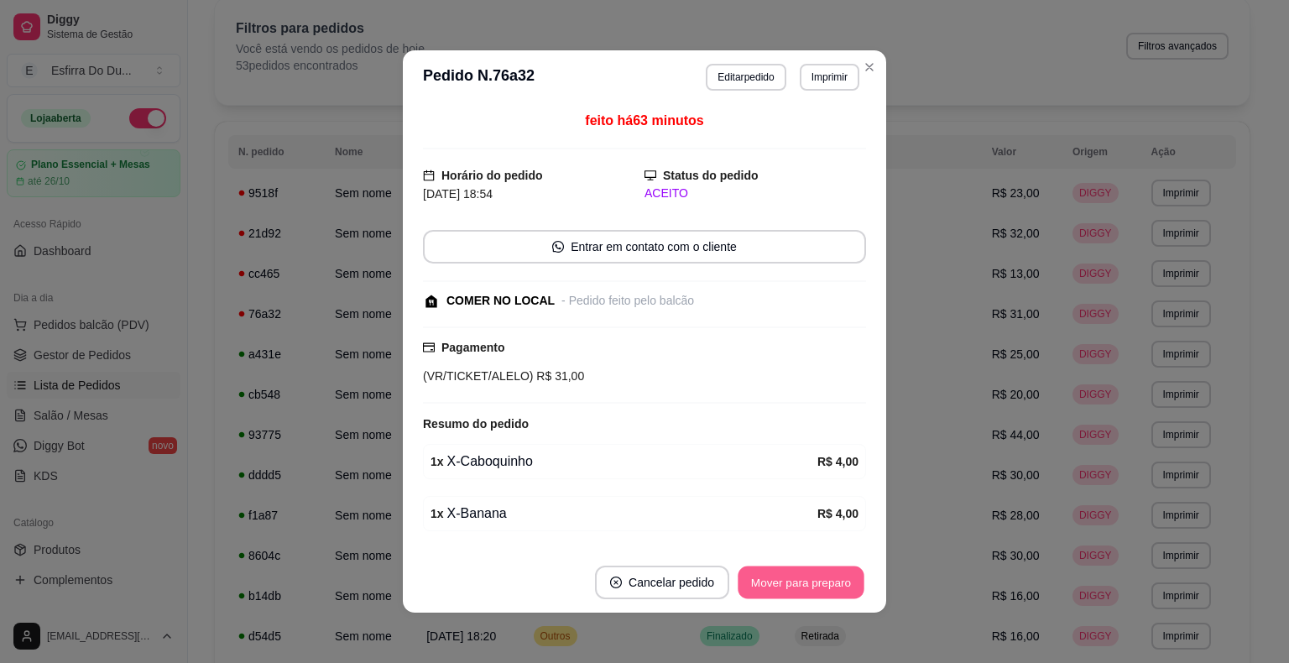
click at [813, 587] on button "Mover para preparo" at bounding box center [801, 582] width 126 height 33
click at [813, 587] on div "Mover para preparo" at bounding box center [801, 583] width 130 height 34
click at [813, 587] on button "Mover para retirada disponível" at bounding box center [773, 582] width 180 height 33
click at [813, 587] on div "Mover para retirada disponível" at bounding box center [773, 583] width 185 height 34
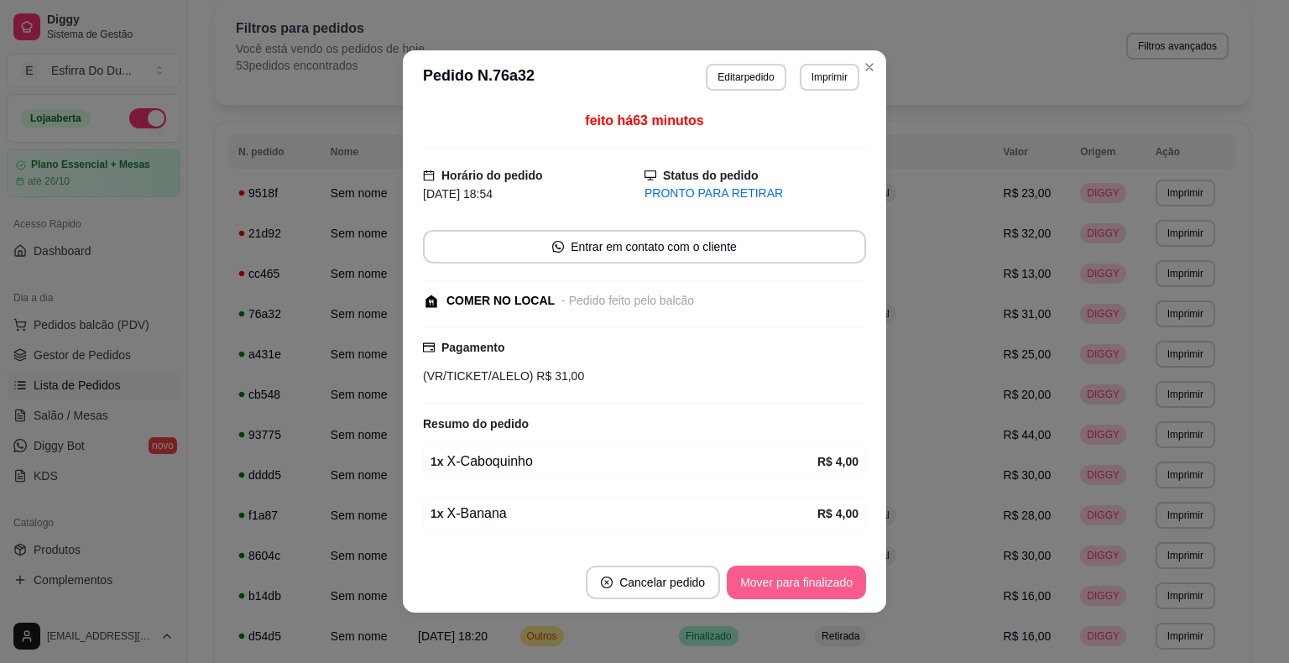
click at [813, 587] on button "Mover para finalizado" at bounding box center [796, 583] width 139 height 34
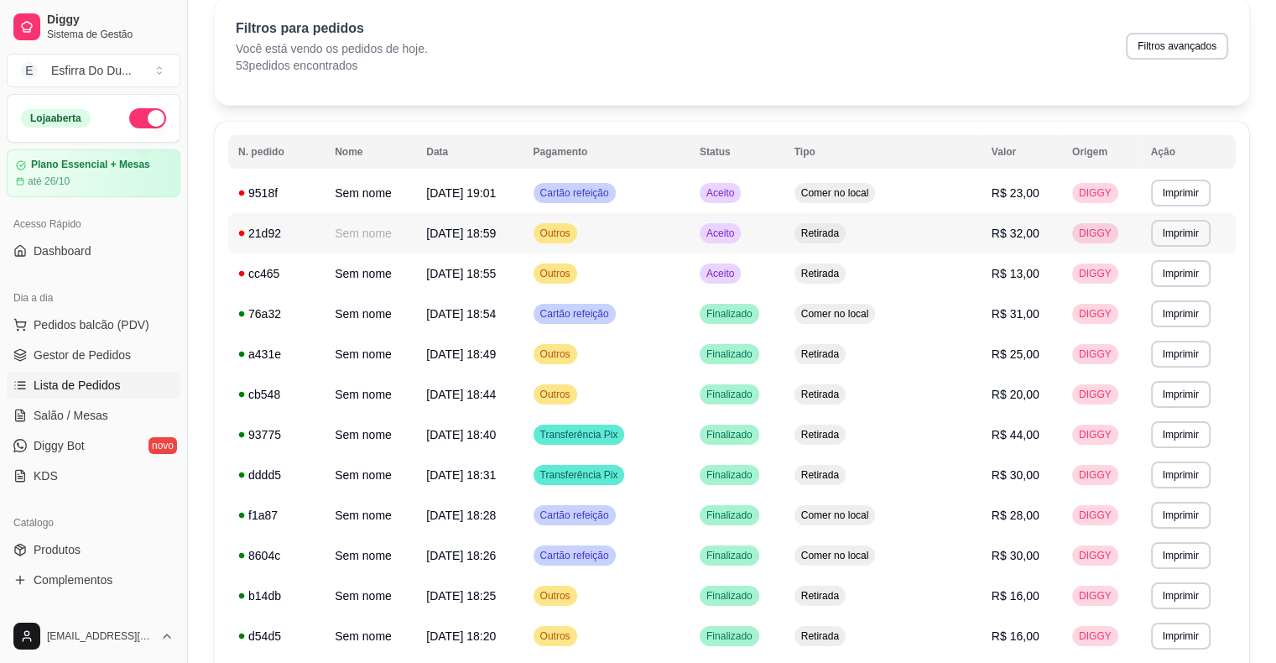
click at [738, 237] on span "Aceito" at bounding box center [720, 233] width 34 height 13
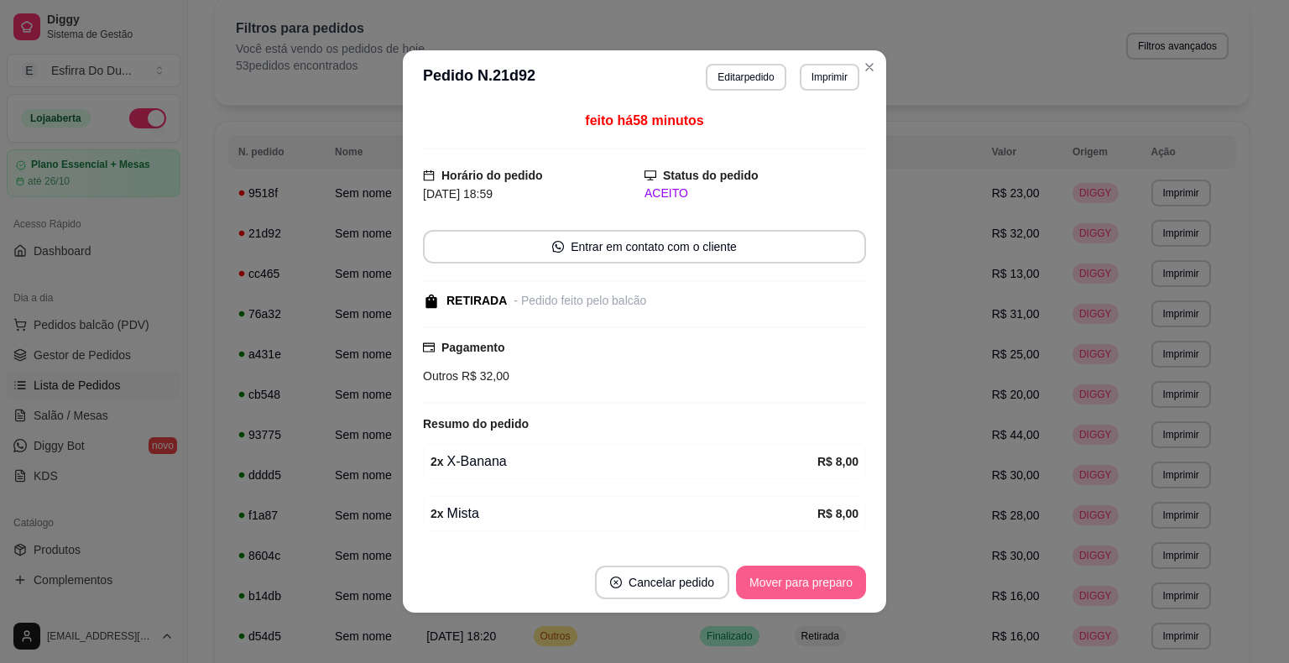
click at [779, 589] on button "Mover para preparo" at bounding box center [801, 583] width 130 height 34
click at [779, 589] on div "Mover para preparo" at bounding box center [789, 583] width 154 height 34
click at [779, 589] on button "Mover para retirada disponível" at bounding box center [773, 583] width 185 height 34
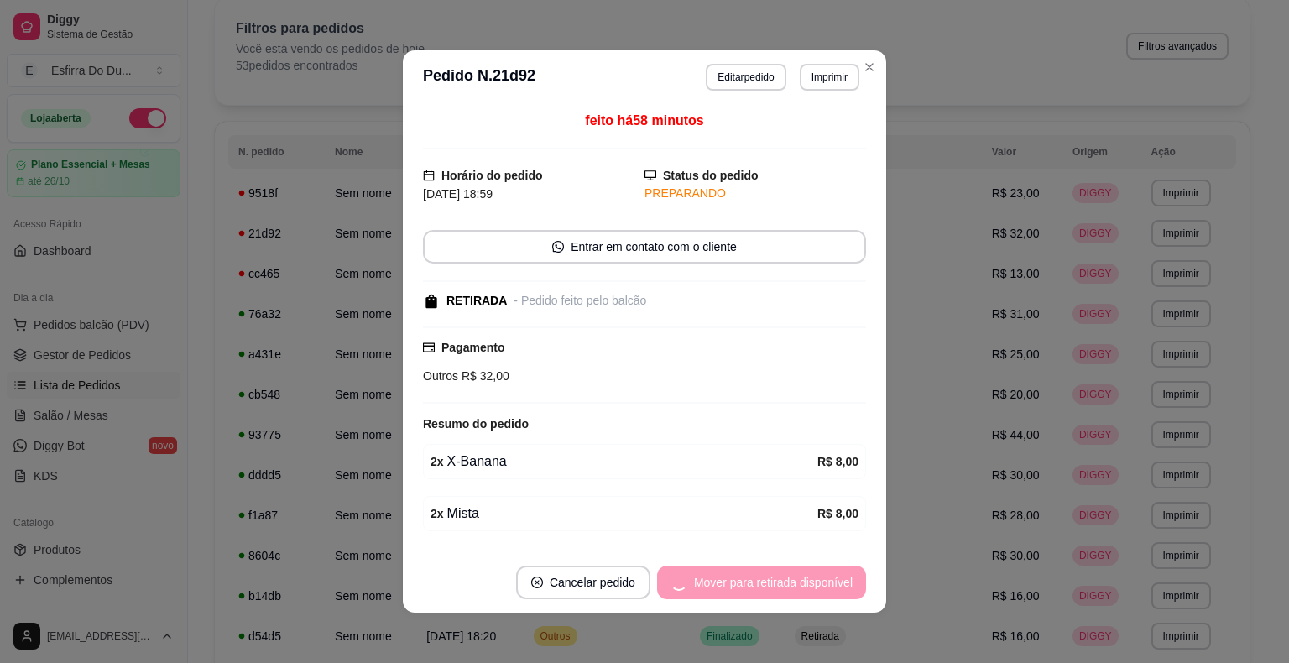
click at [779, 589] on div "Mover para retirada disponível" at bounding box center [761, 583] width 209 height 34
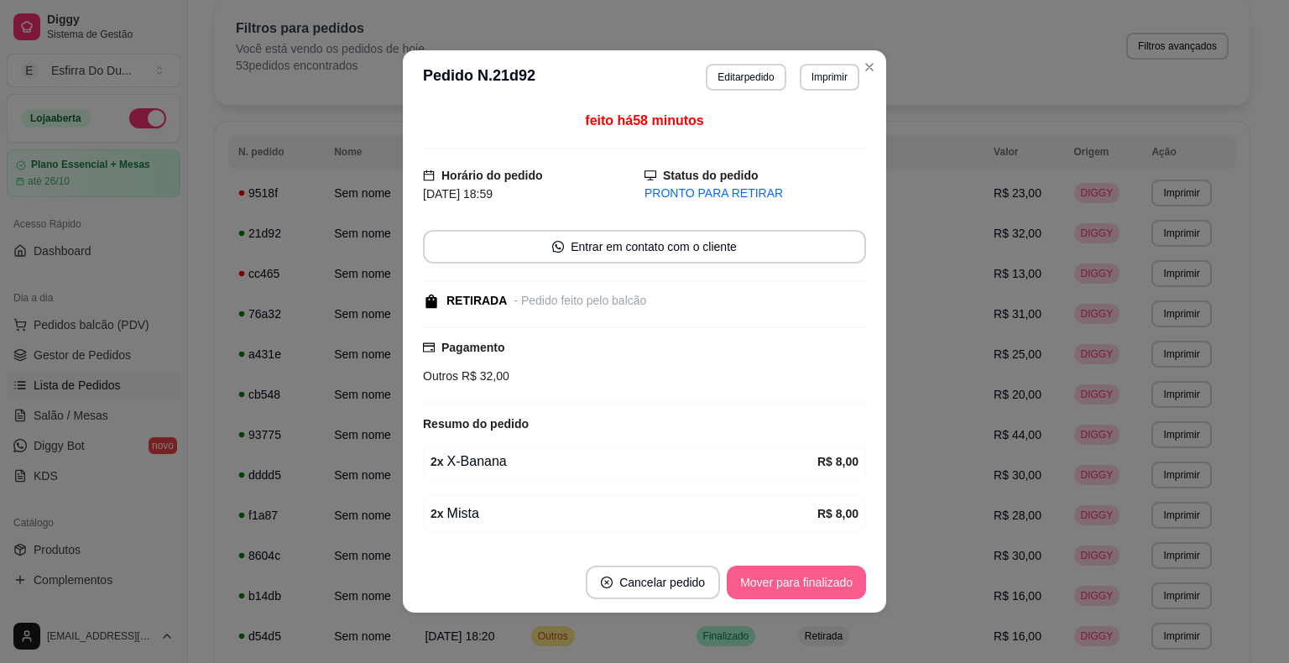
click at [779, 589] on button "Mover para finalizado" at bounding box center [796, 583] width 139 height 34
click at [779, 589] on div "Mover para finalizado" at bounding box center [784, 583] width 163 height 34
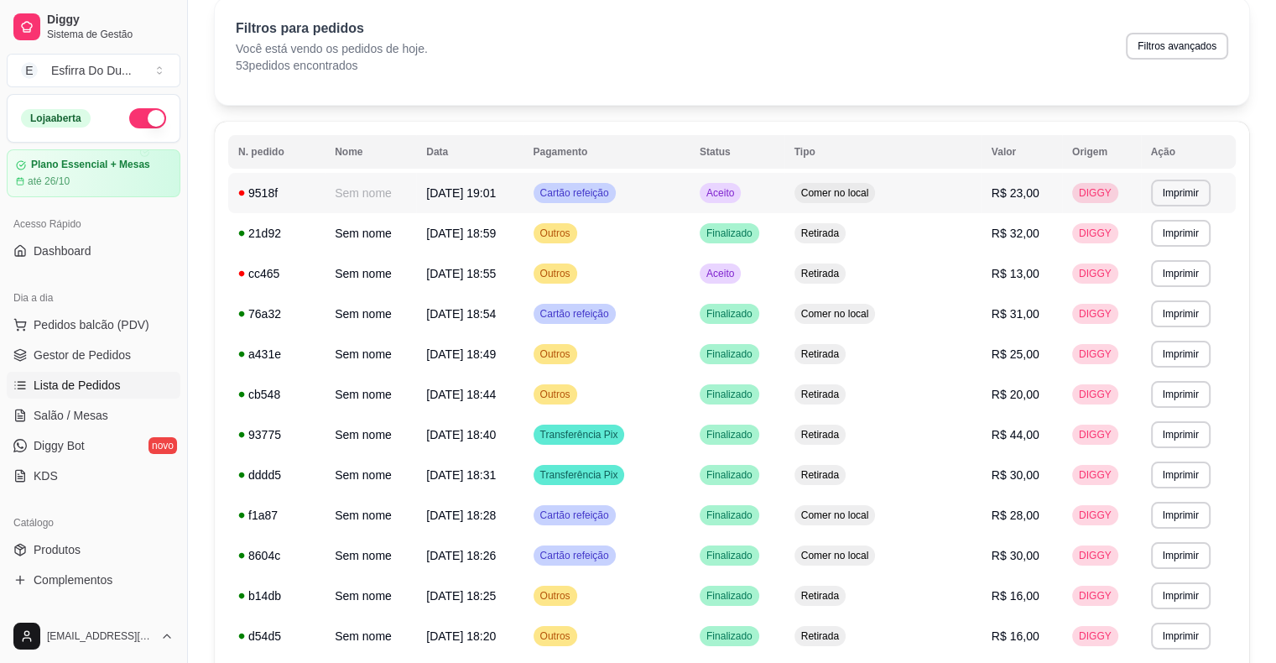
click at [738, 196] on span "Aceito" at bounding box center [720, 192] width 34 height 13
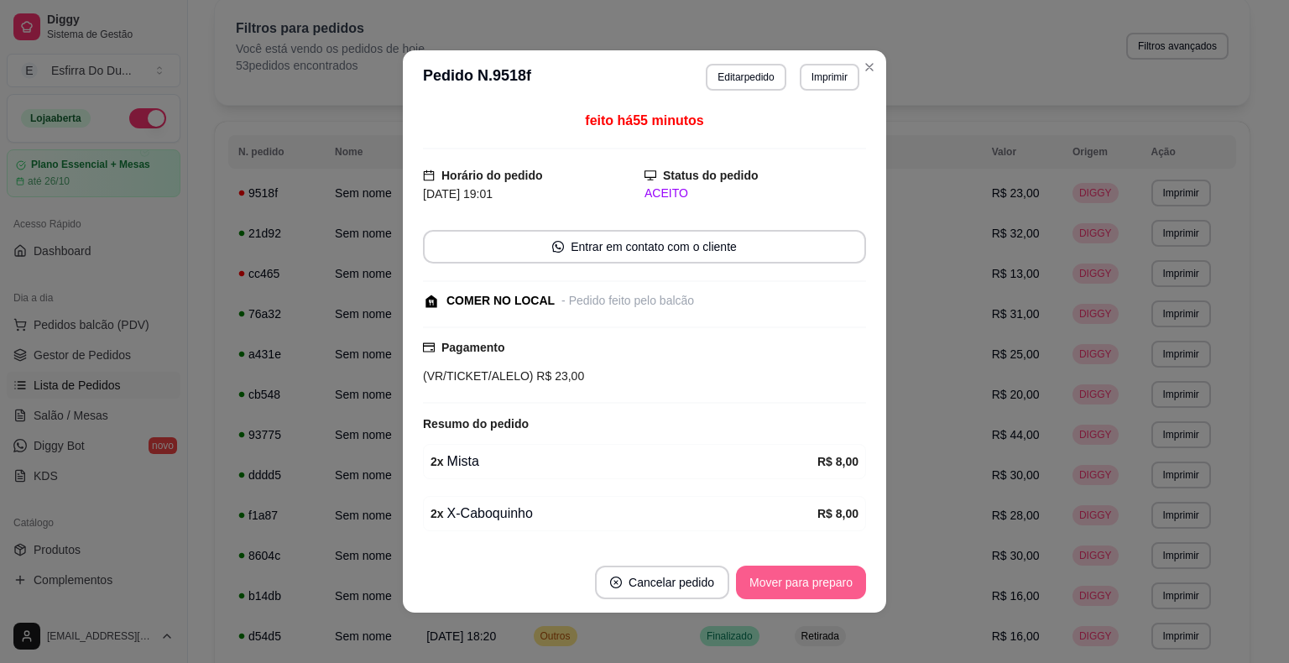
click at [827, 581] on button "Mover para preparo" at bounding box center [801, 583] width 130 height 34
click at [827, 581] on div "Mover para preparo" at bounding box center [789, 583] width 154 height 34
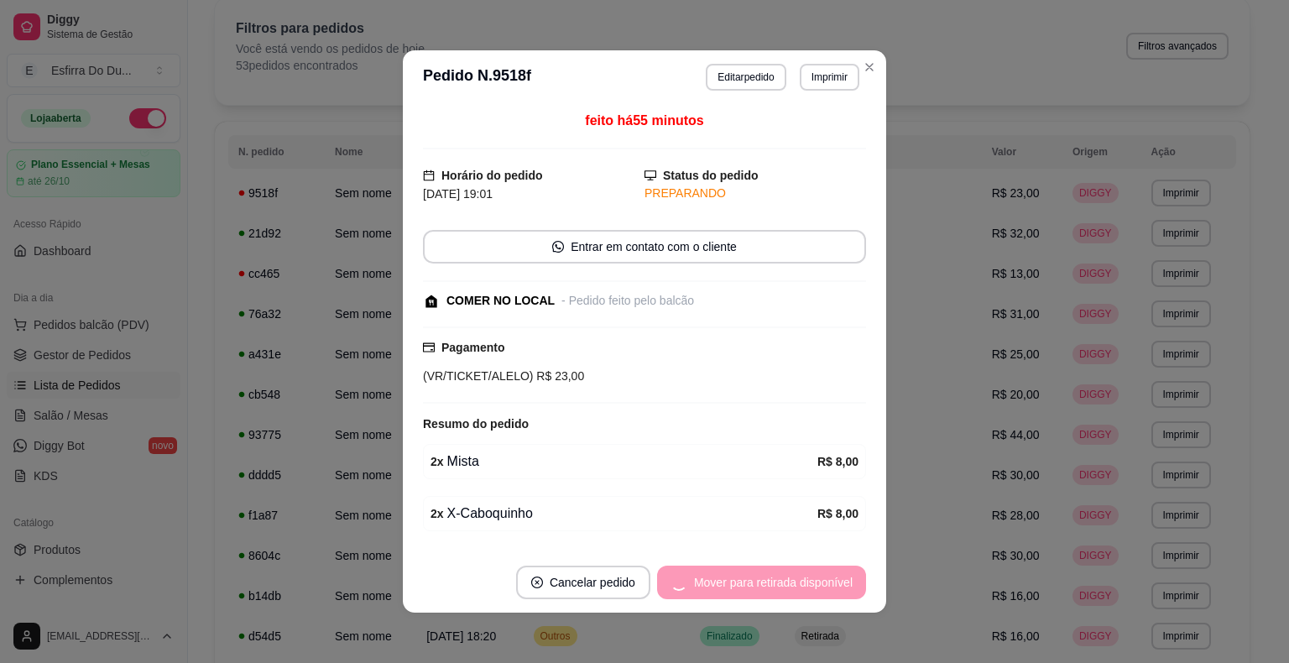
click at [827, 581] on div "Mover para retirada disponível" at bounding box center [761, 583] width 209 height 34
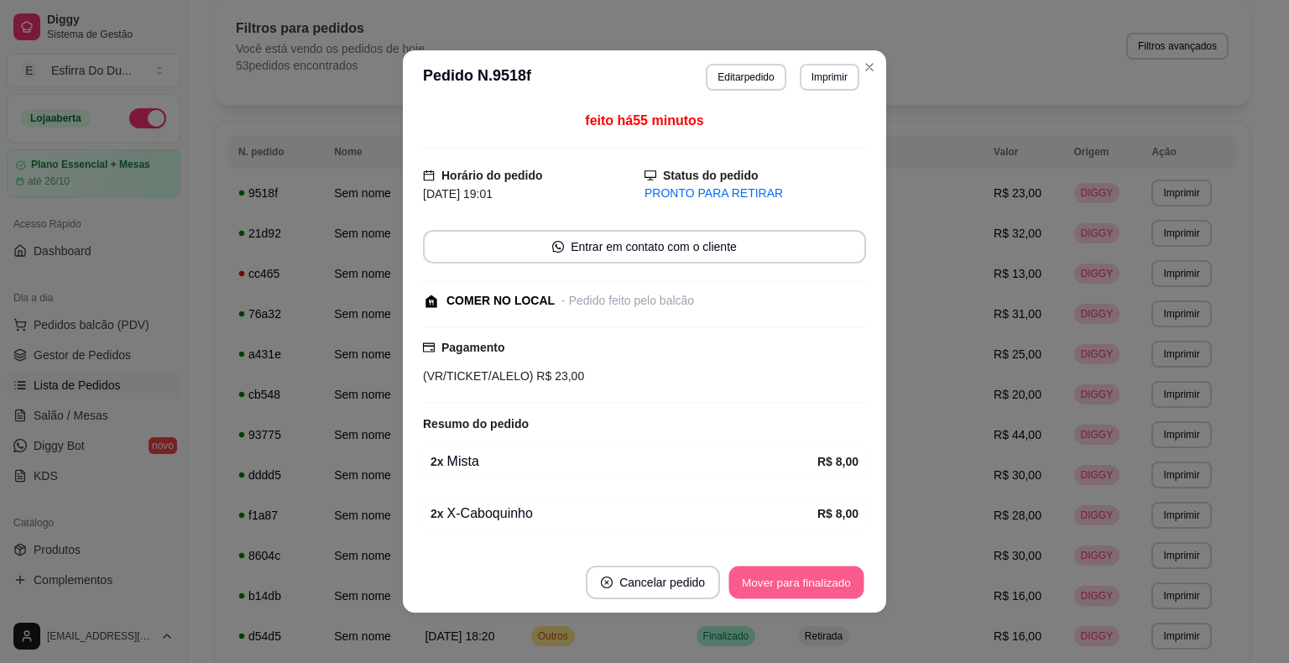
click at [827, 581] on button "Mover para finalizado" at bounding box center [796, 582] width 135 height 33
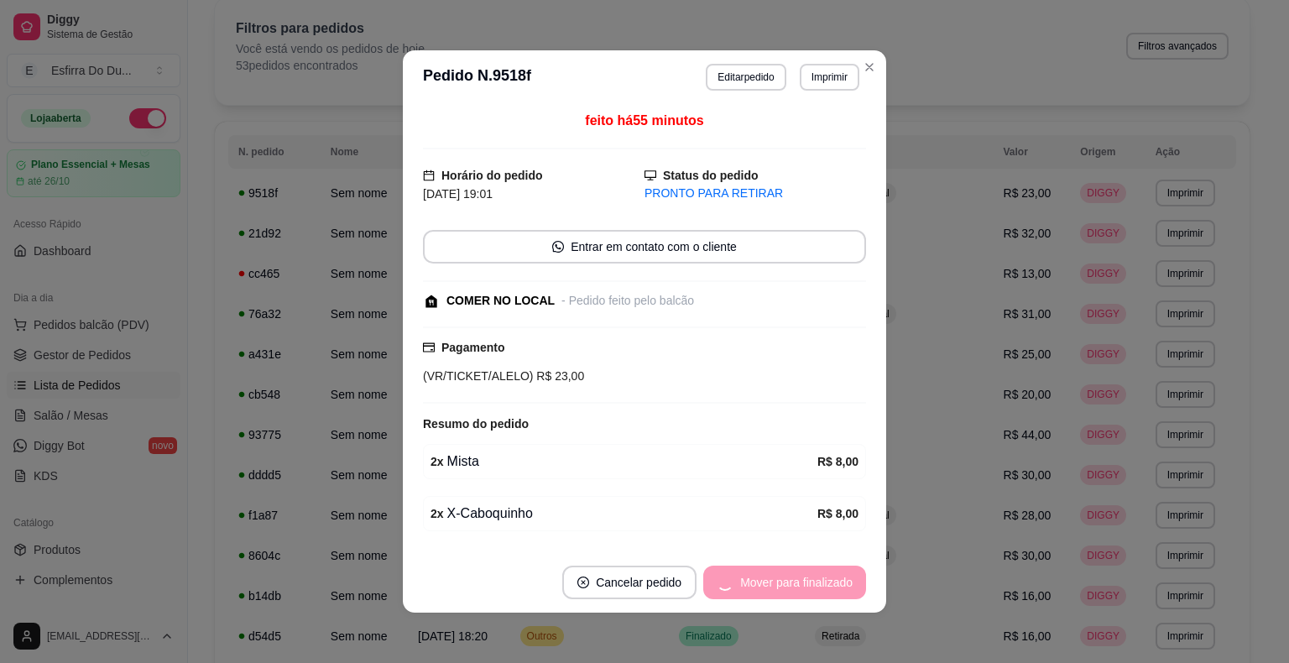
click at [827, 581] on div "Mover para finalizado" at bounding box center [784, 583] width 163 height 34
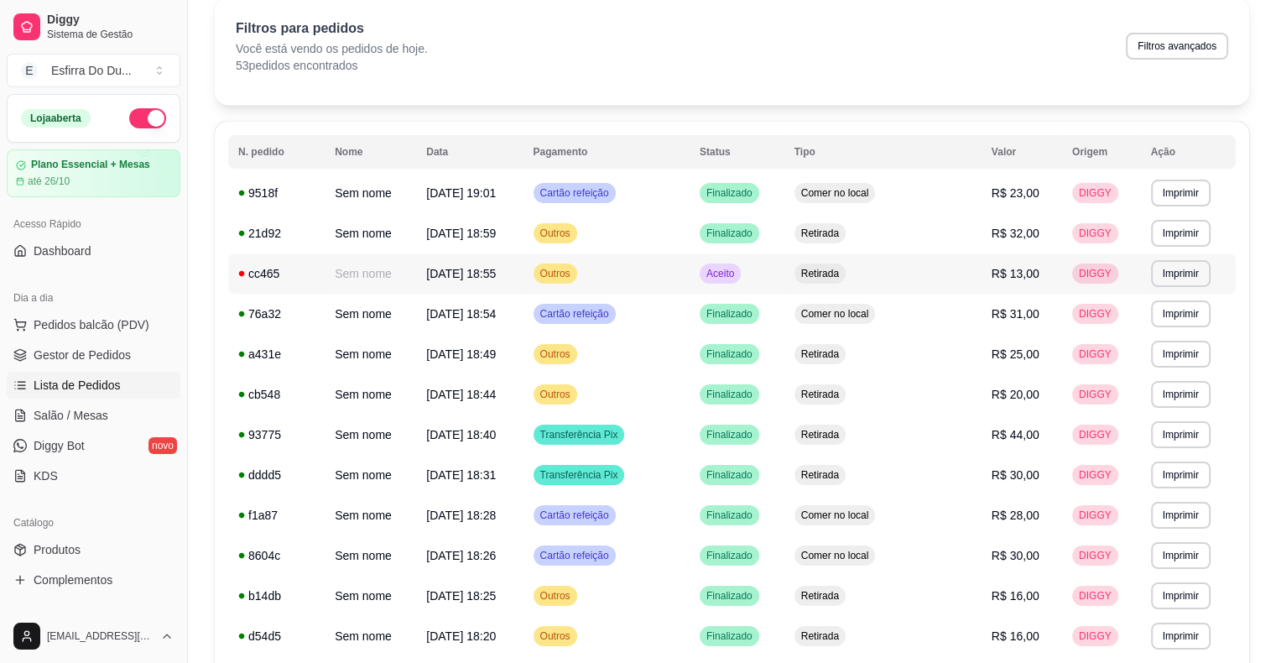
click at [753, 278] on td "Aceito" at bounding box center [737, 273] width 95 height 40
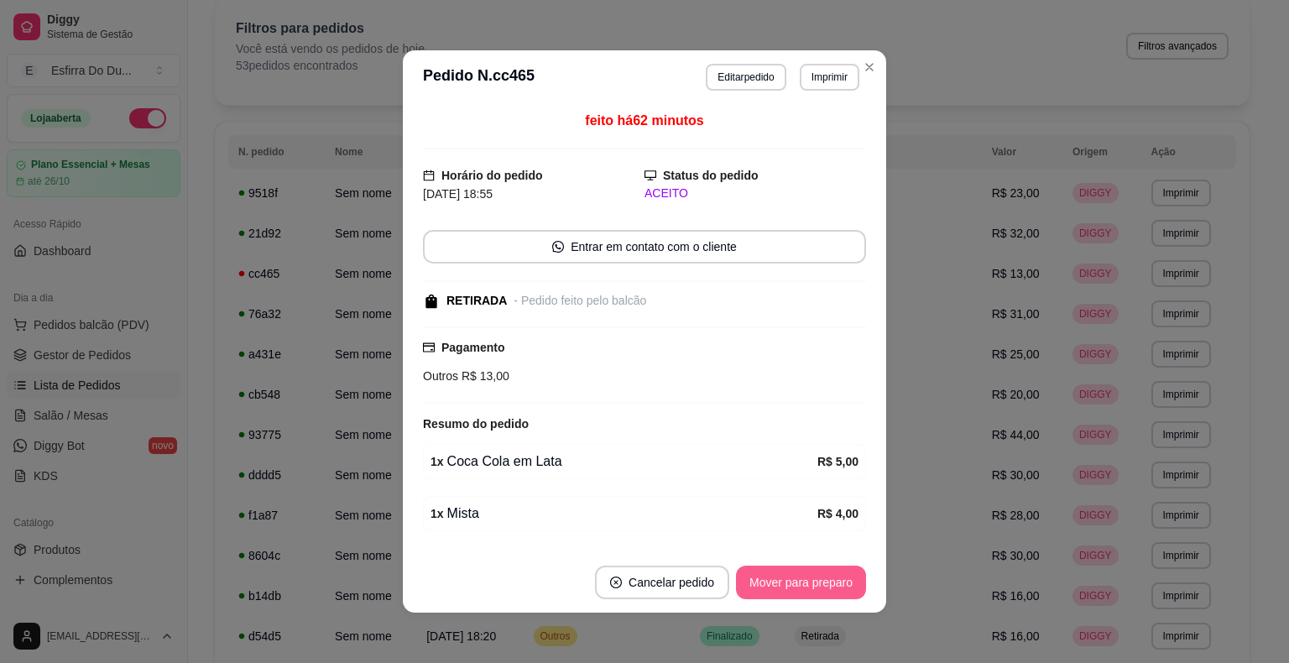
click at [777, 589] on button "Mover para preparo" at bounding box center [801, 583] width 130 height 34
click at [777, 589] on div "Mover para preparo" at bounding box center [789, 583] width 154 height 34
click at [777, 589] on button "Mover para retirada disponível" at bounding box center [773, 583] width 185 height 34
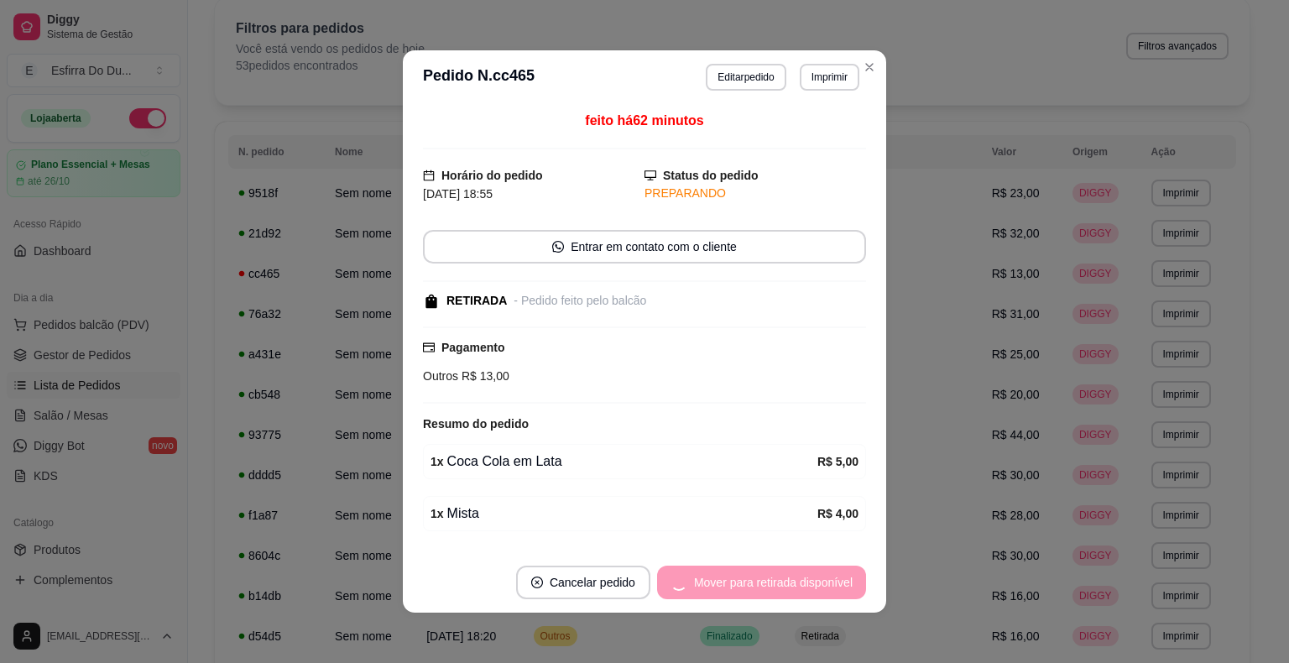
click at [777, 589] on div "Mover para retirada disponível" at bounding box center [761, 583] width 209 height 34
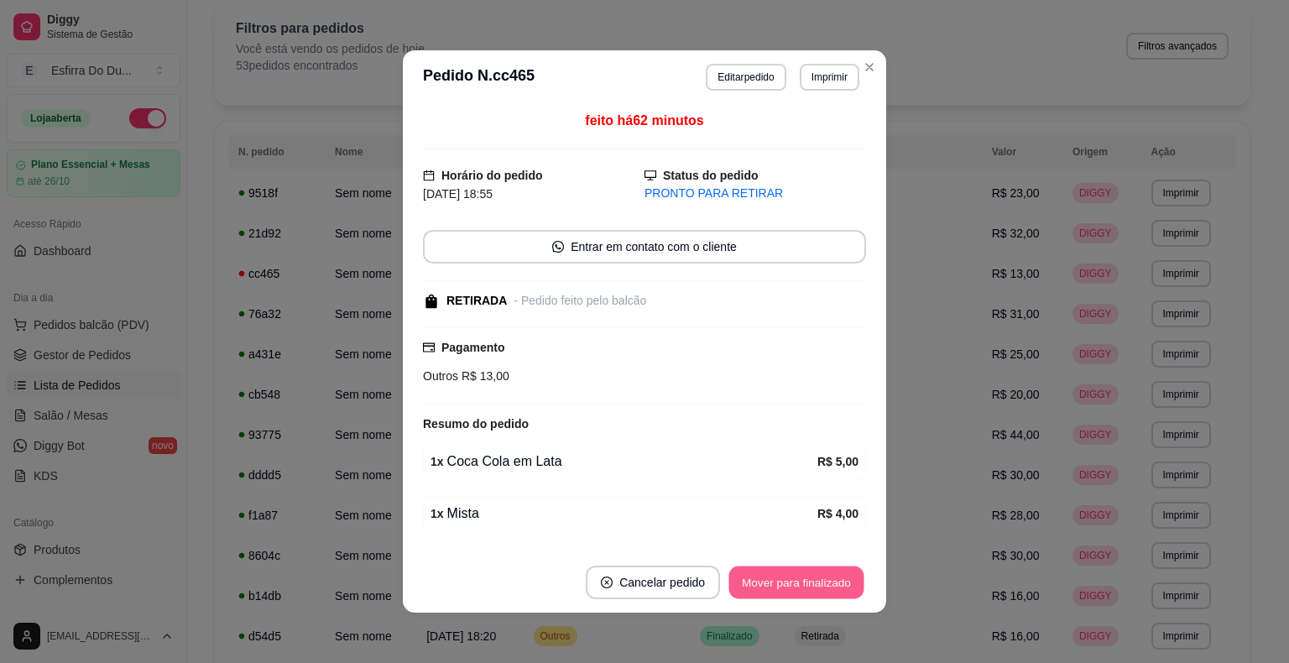
click at [777, 589] on button "Mover para finalizado" at bounding box center [796, 582] width 135 height 33
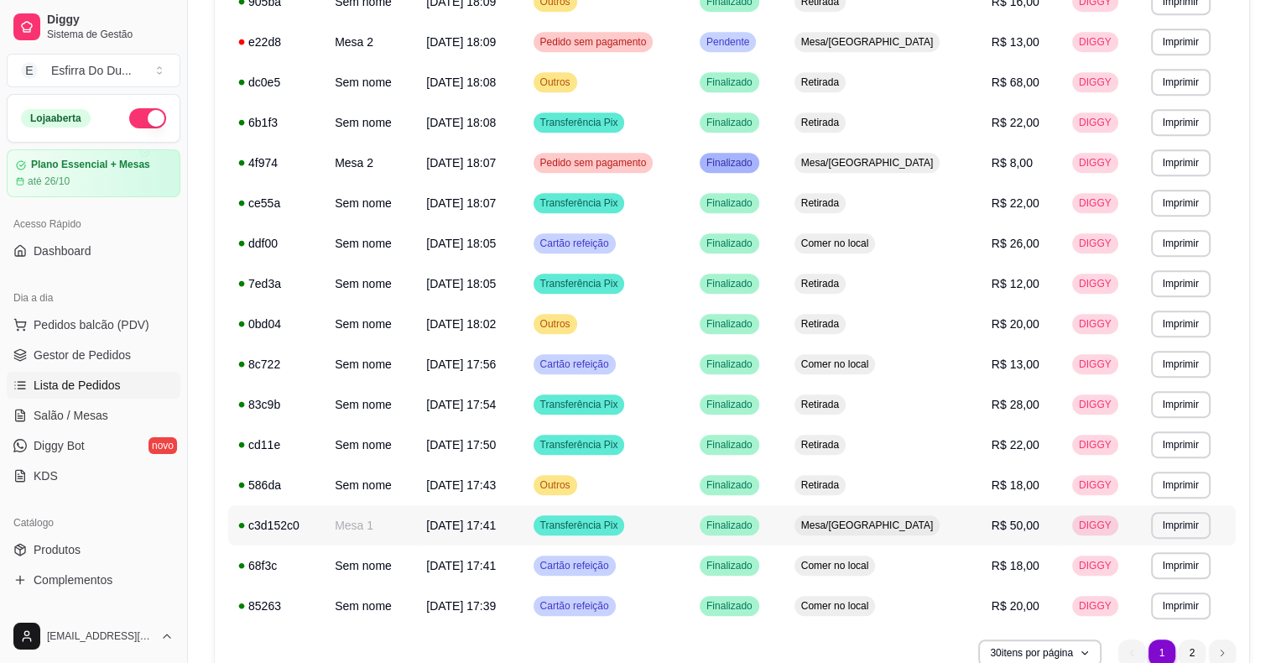
scroll to position [909, 0]
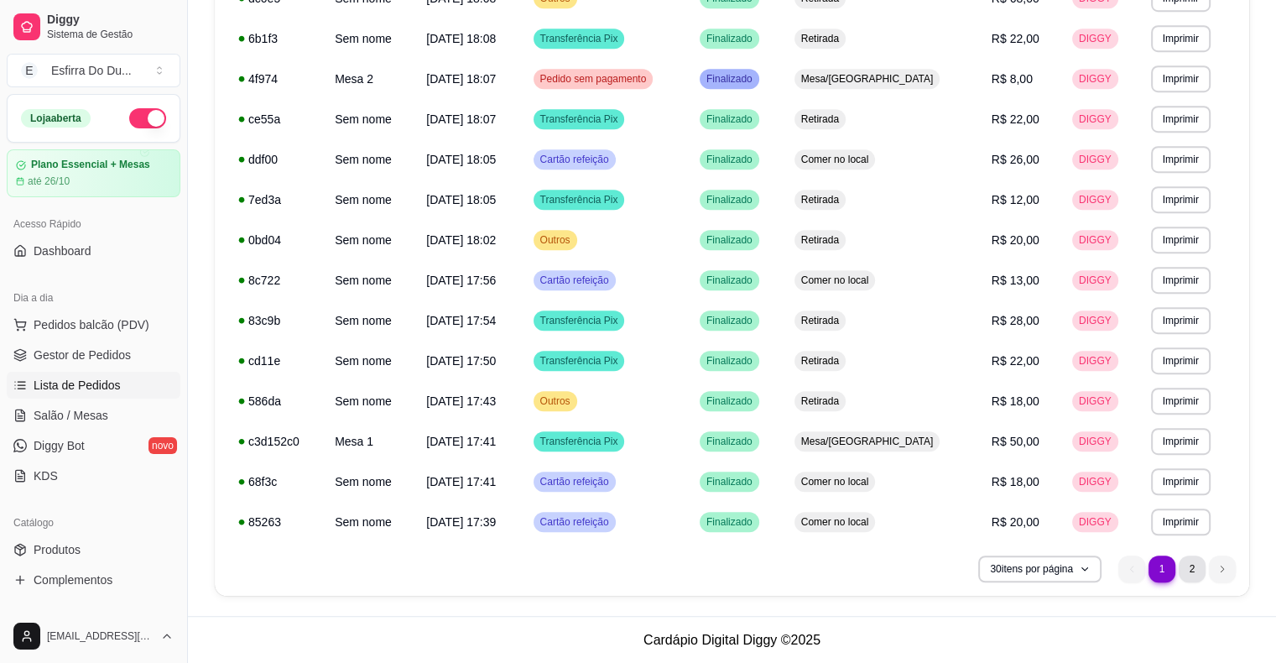
click at [1201, 565] on li "2" at bounding box center [1192, 569] width 27 height 27
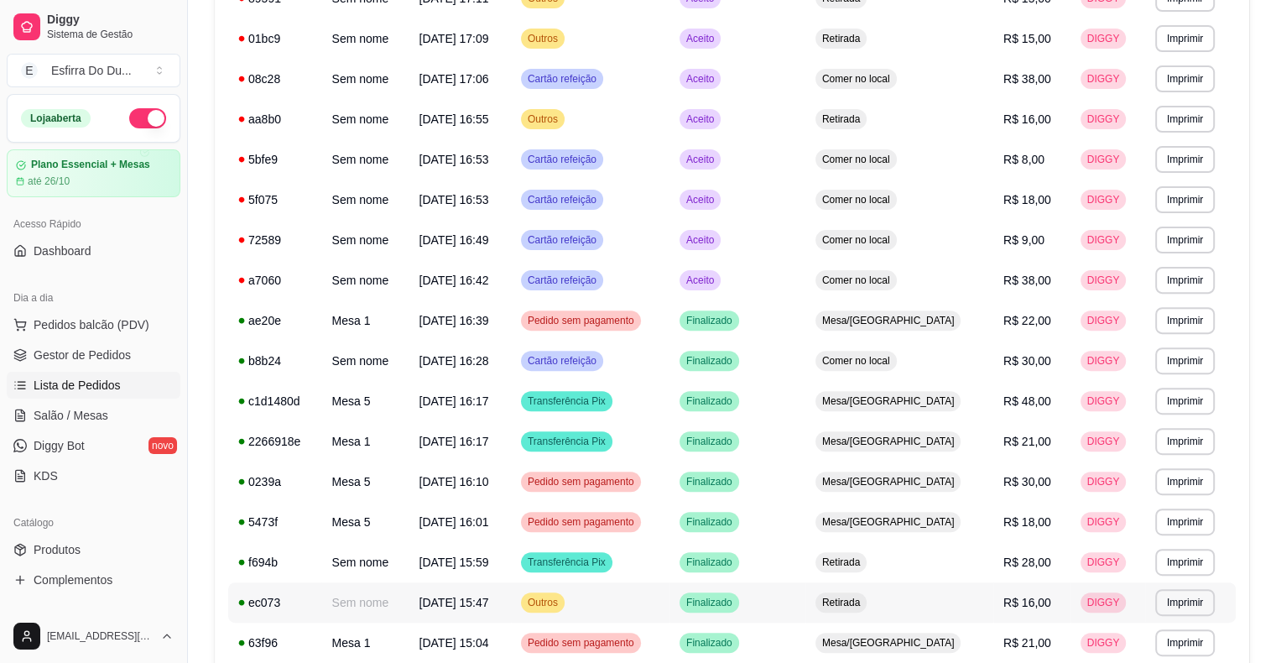
scroll to position [291, 0]
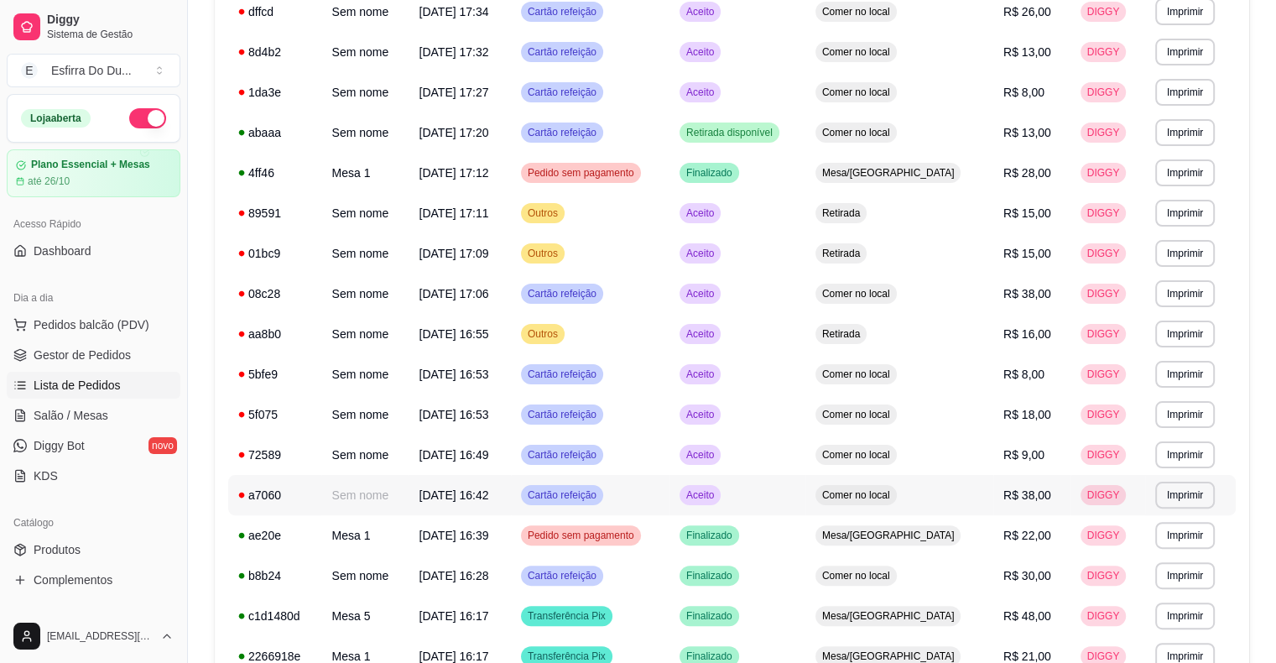
click at [718, 491] on span "Aceito" at bounding box center [700, 494] width 34 height 13
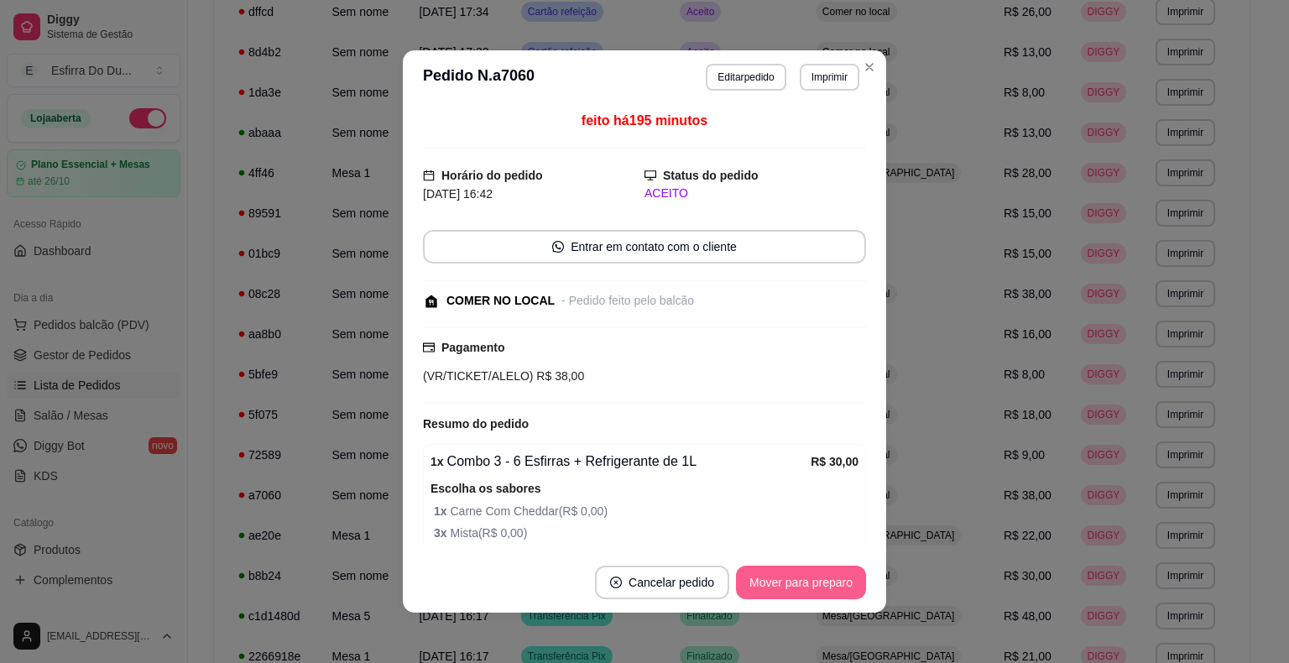
click at [833, 580] on button "Mover para preparo" at bounding box center [801, 583] width 130 height 34
click at [833, 580] on div "Mover para preparo" at bounding box center [789, 583] width 154 height 34
click at [833, 580] on button "Mover para retirada disponível" at bounding box center [773, 582] width 180 height 33
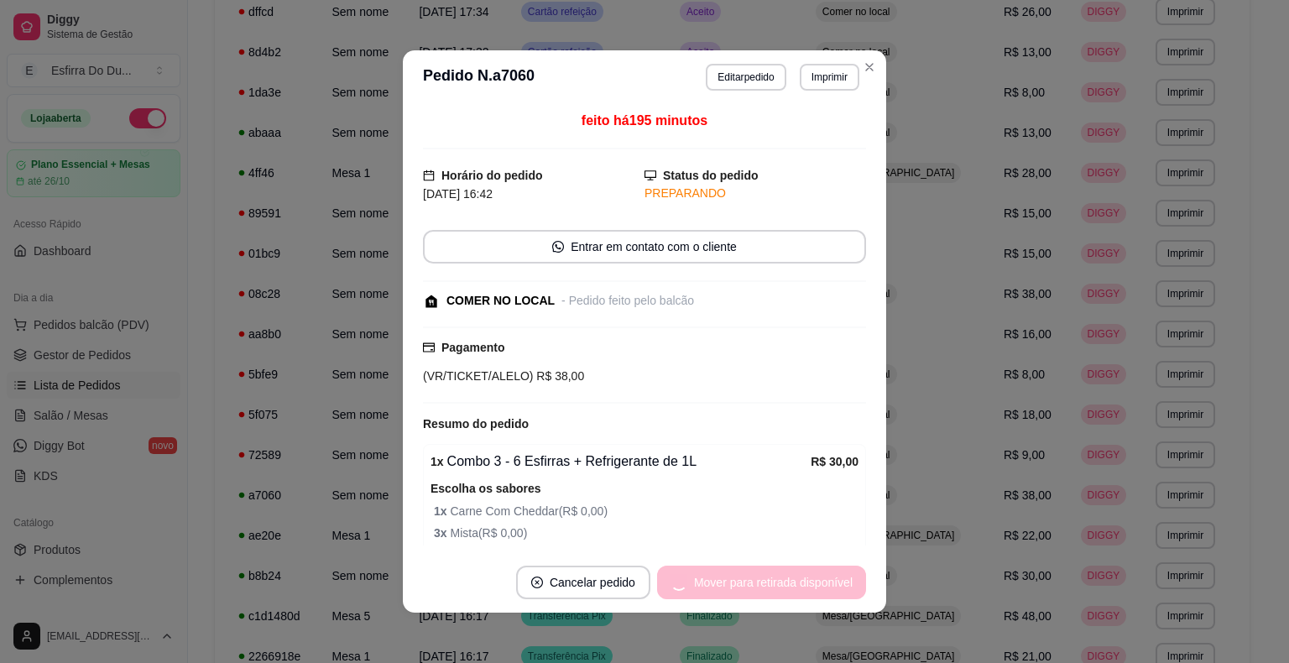
click at [833, 580] on div "Mover para retirada disponível" at bounding box center [761, 583] width 209 height 34
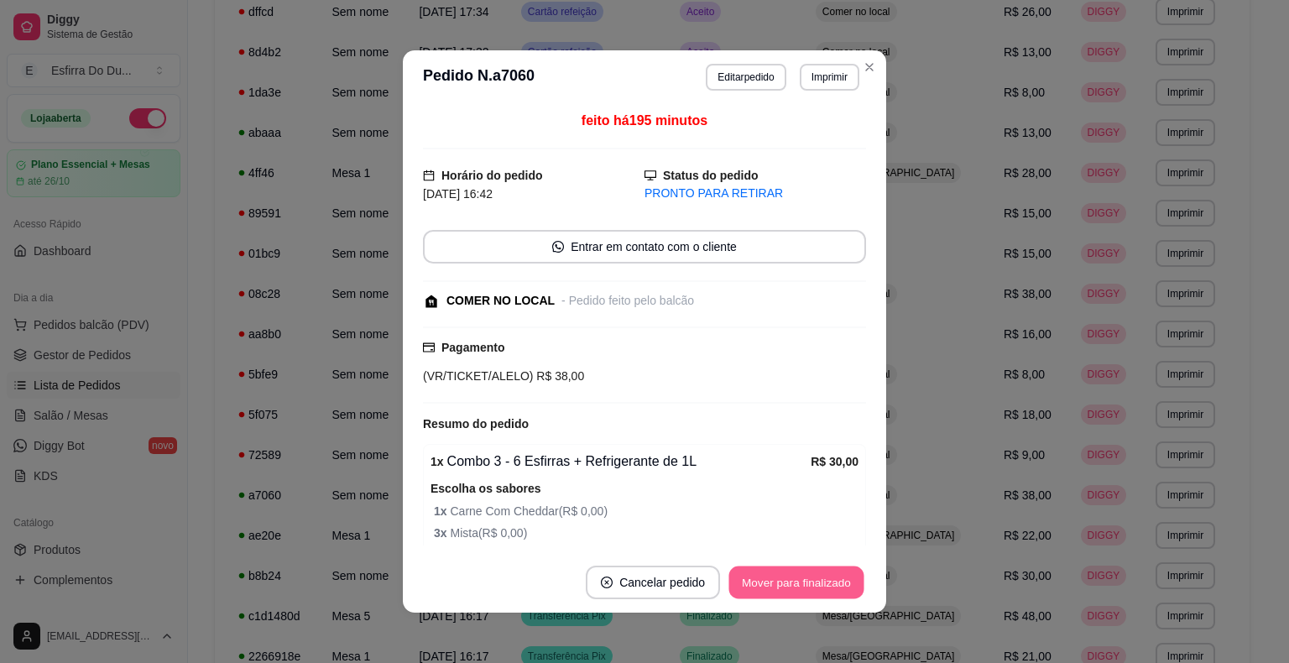
click at [833, 580] on button "Mover para finalizado" at bounding box center [796, 582] width 135 height 33
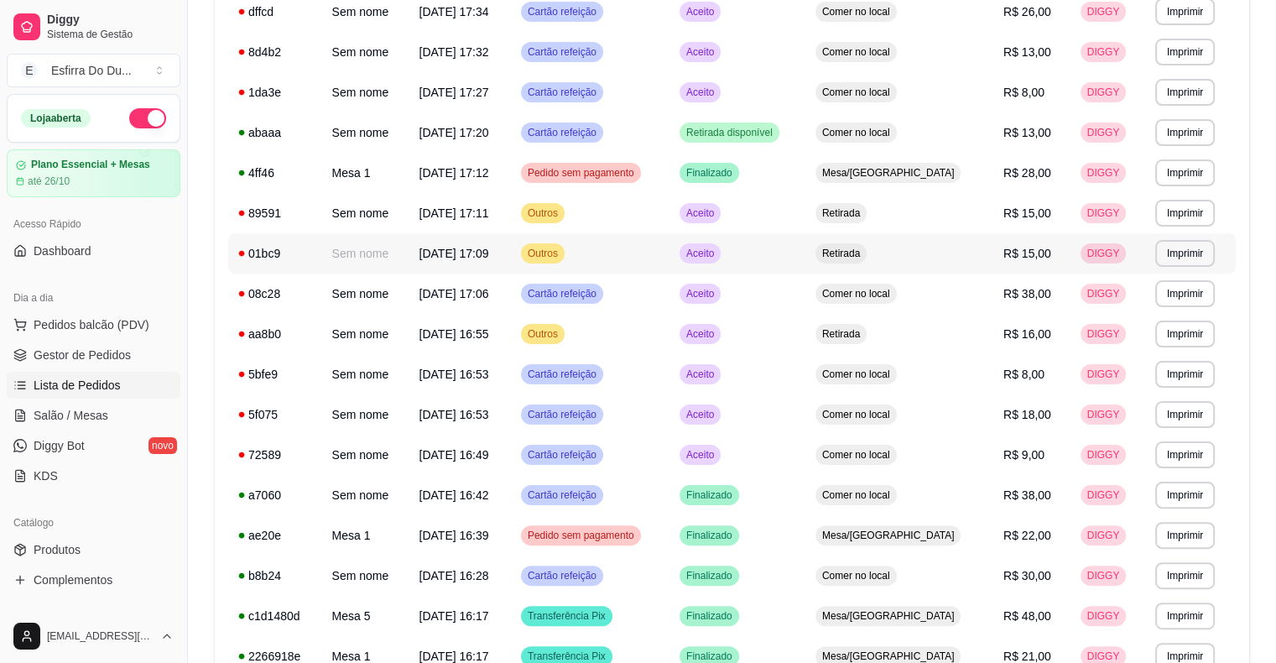
click at [718, 257] on span "Aceito" at bounding box center [700, 253] width 34 height 13
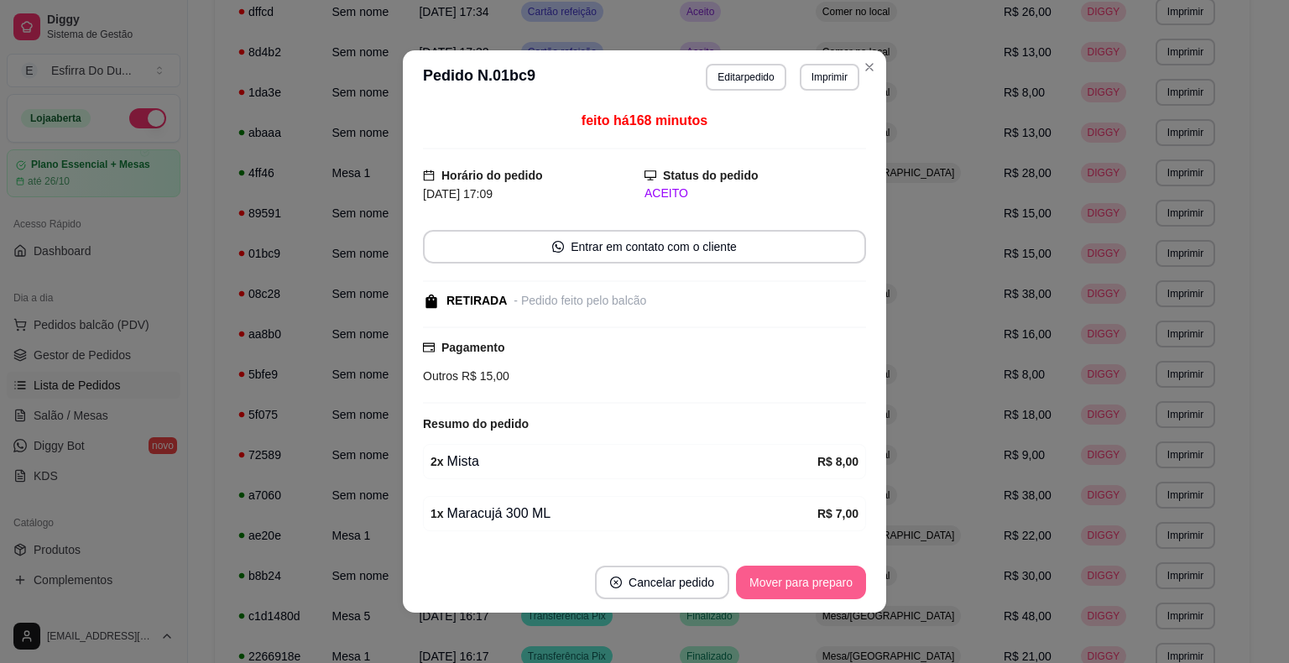
click at [779, 586] on button "Mover para preparo" at bounding box center [801, 583] width 130 height 34
click at [779, 586] on div "Mover para preparo" at bounding box center [789, 583] width 154 height 34
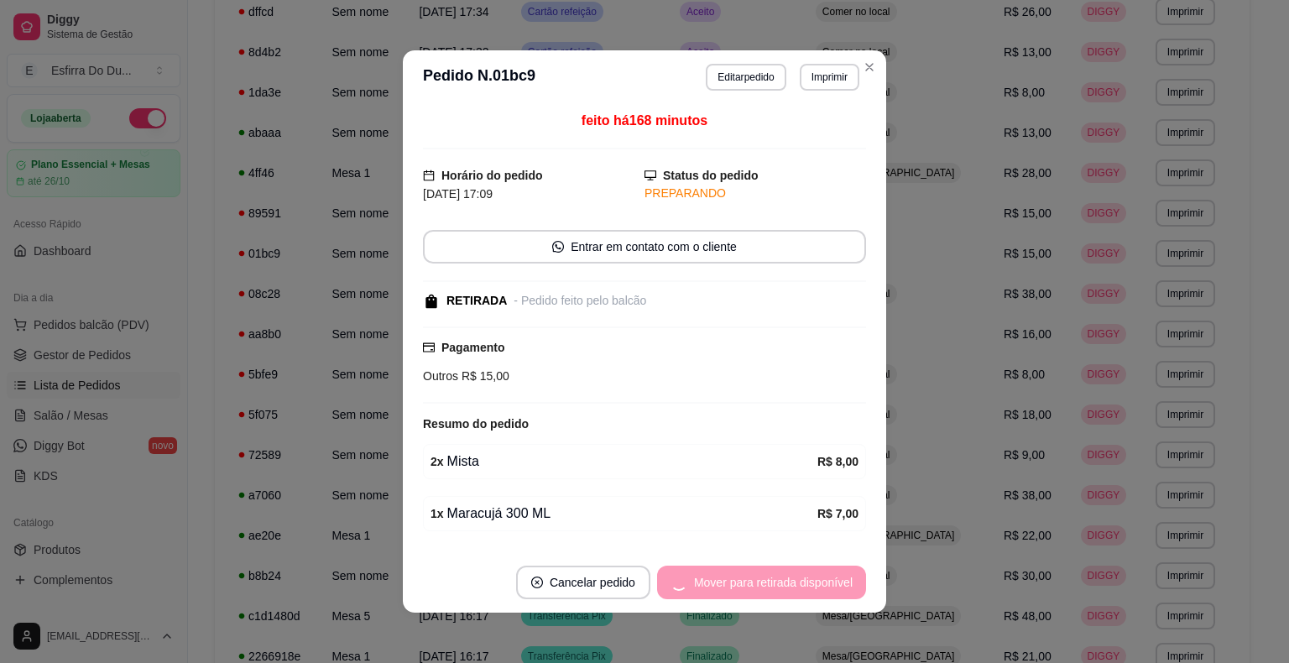
click at [779, 586] on div "Mover para retirada disponível" at bounding box center [761, 583] width 209 height 34
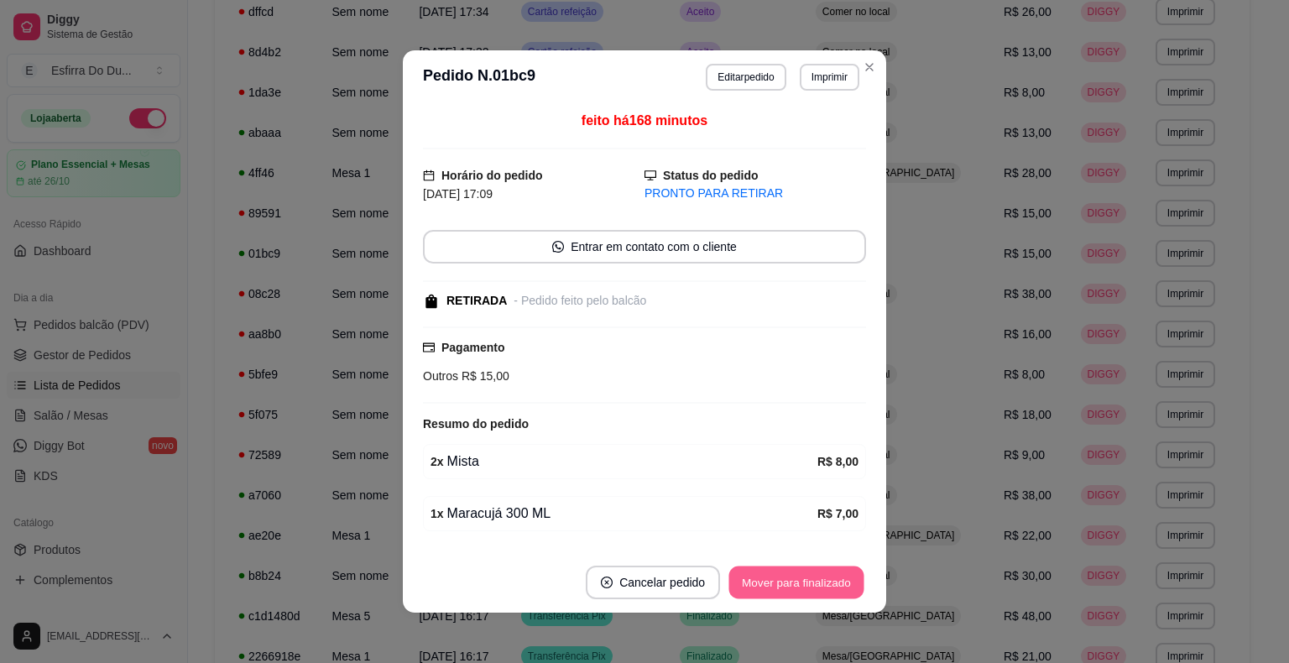
click at [800, 588] on button "Mover para finalizado" at bounding box center [796, 582] width 135 height 33
click at [800, 588] on div "Mover para finalizado" at bounding box center [796, 583] width 139 height 34
click at [800, 588] on div "Mover para finalizado" at bounding box center [784, 583] width 163 height 34
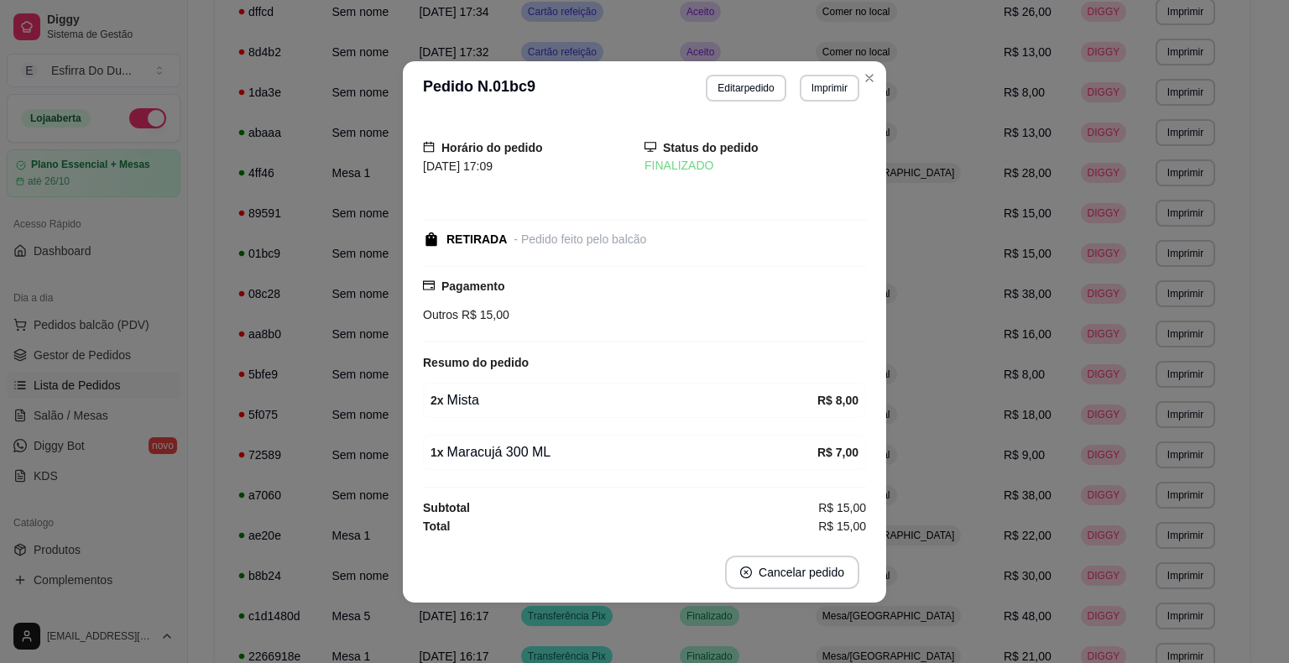
click at [800, 588] on footer "Cancelar pedido" at bounding box center [644, 572] width 483 height 60
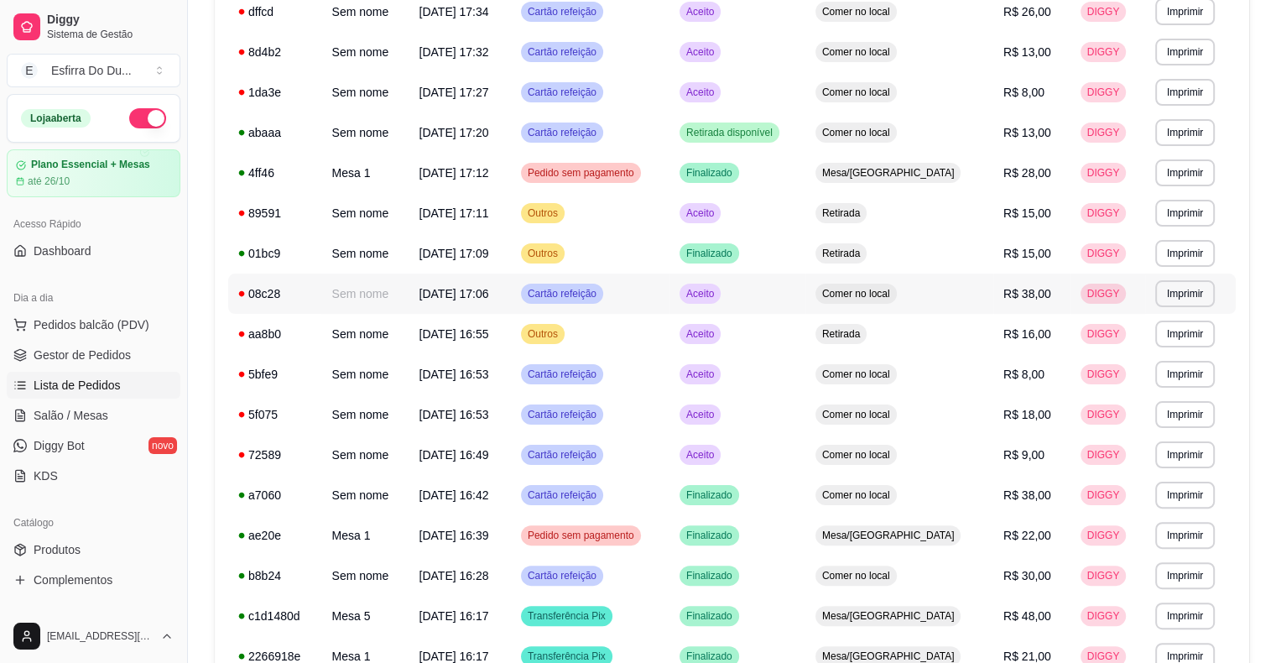
click at [718, 294] on span "Aceito" at bounding box center [700, 293] width 34 height 13
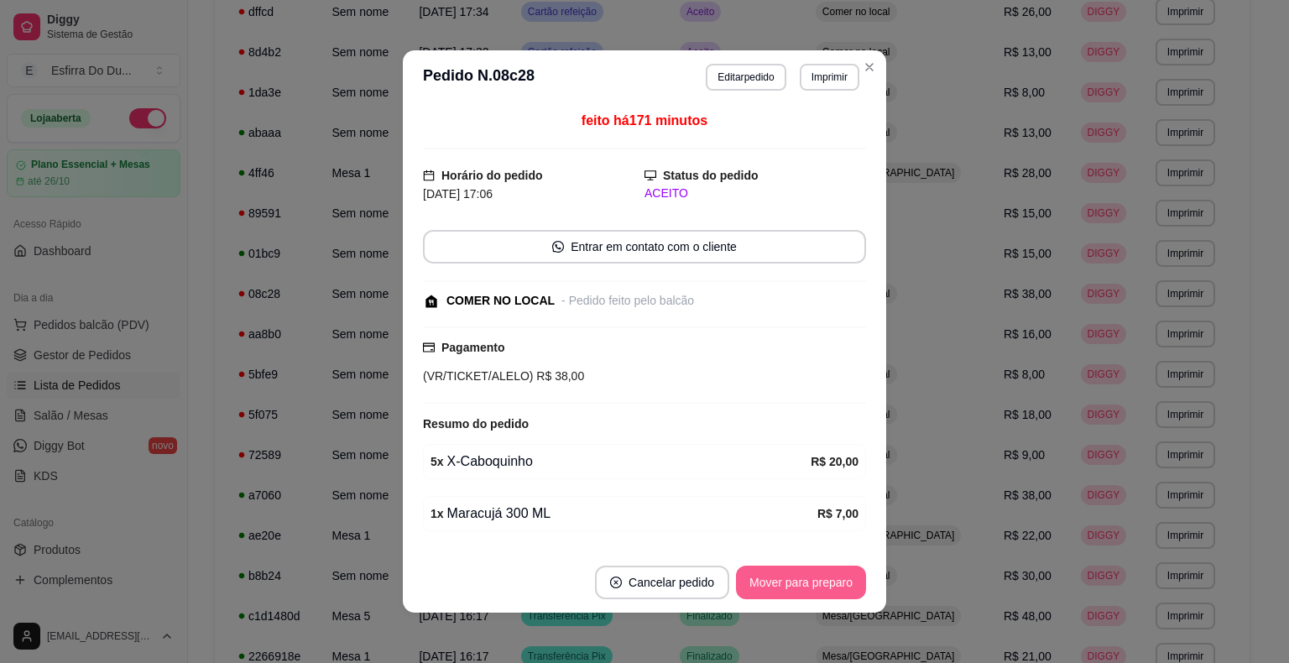
click at [807, 580] on button "Mover para preparo" at bounding box center [801, 583] width 130 height 34
click at [807, 580] on div "Mover para preparo" at bounding box center [789, 583] width 154 height 34
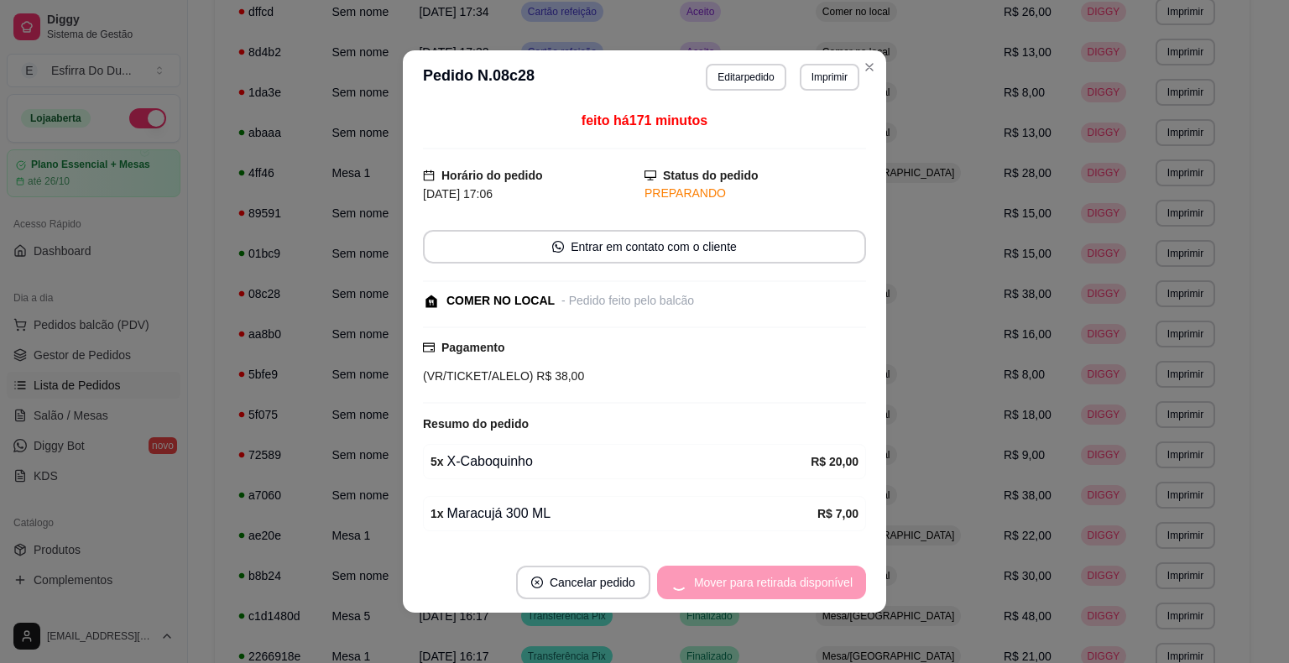
click at [807, 580] on div "Mover para retirada disponível" at bounding box center [761, 583] width 209 height 34
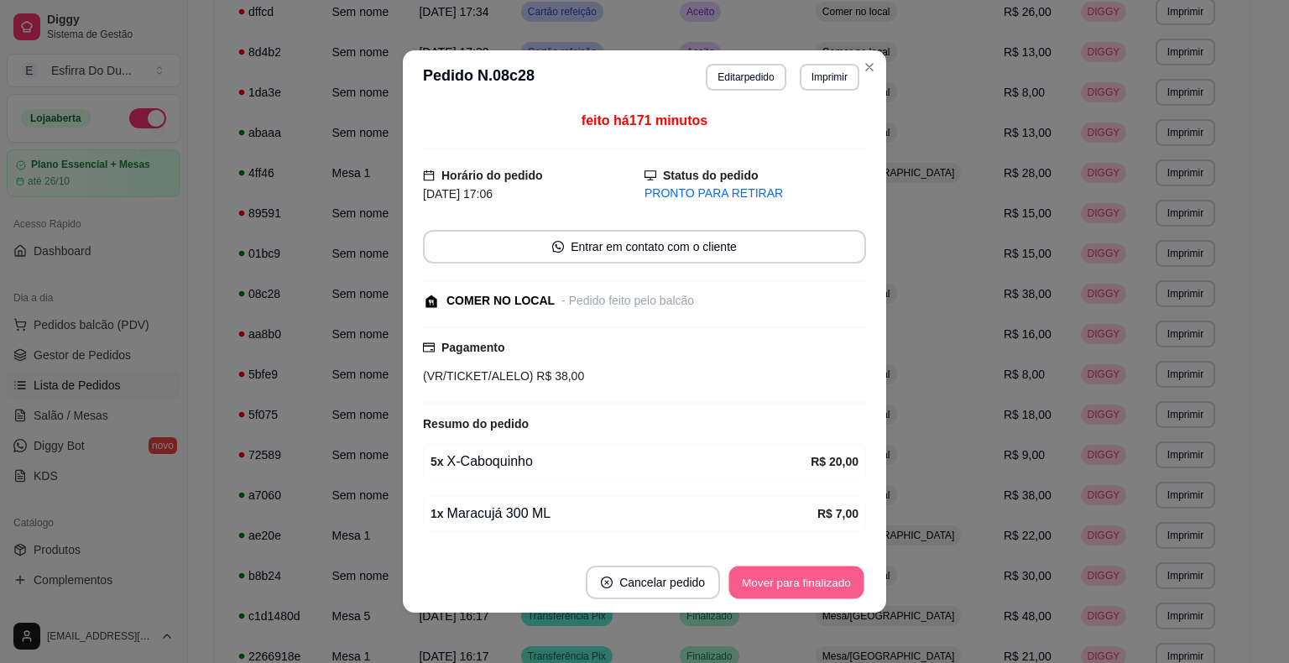
click at [807, 580] on button "Mover para finalizado" at bounding box center [796, 582] width 135 height 33
click at [807, 580] on div "Mover para finalizado" at bounding box center [796, 583] width 139 height 34
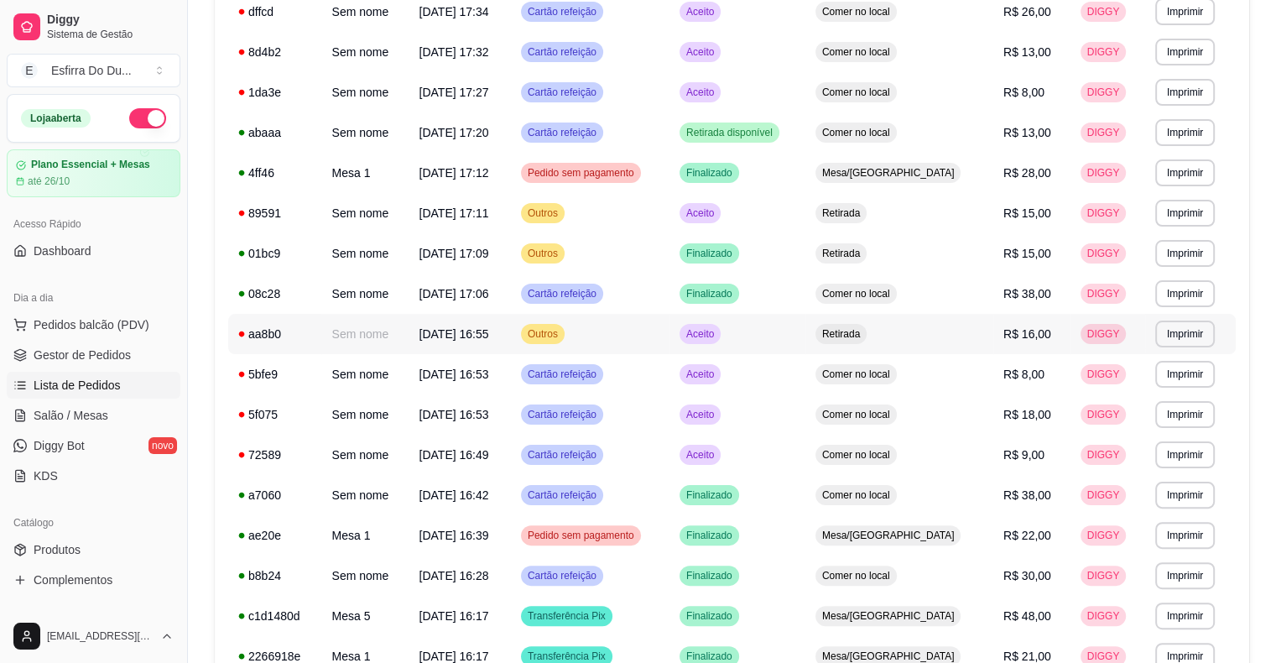
click at [718, 339] on span "Aceito" at bounding box center [700, 333] width 34 height 13
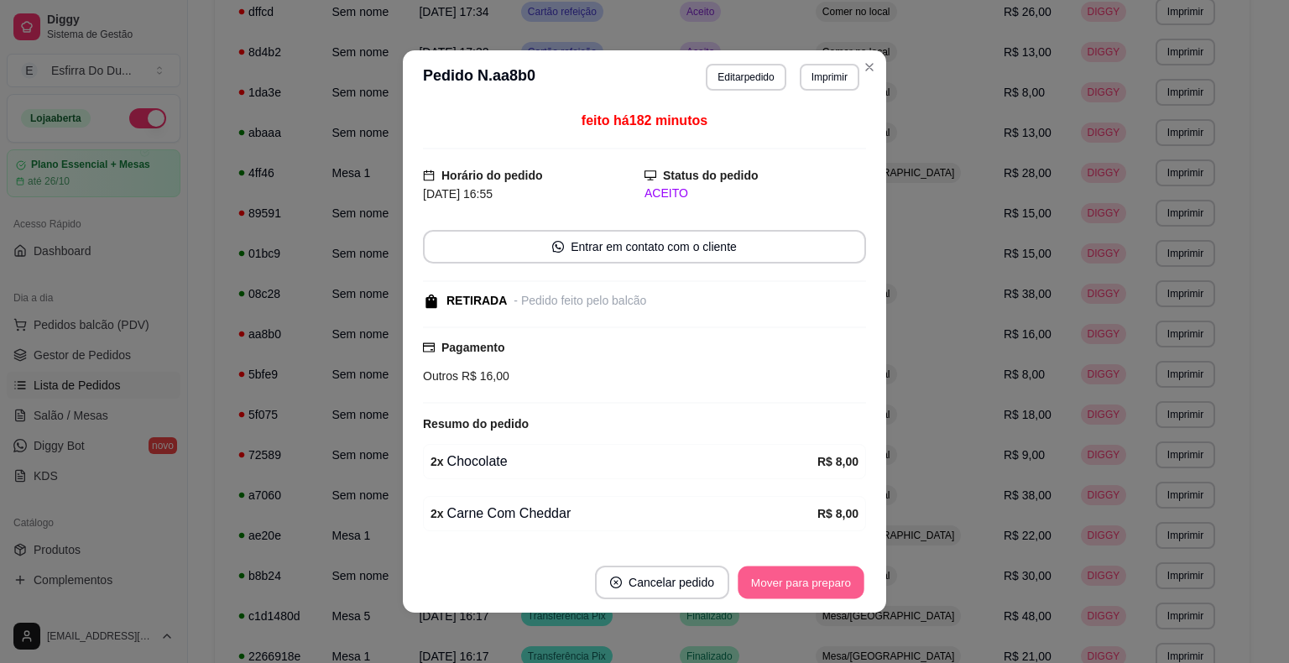
click at [769, 584] on button "Mover para preparo" at bounding box center [801, 582] width 126 height 33
click at [769, 584] on div "Mover para preparo" at bounding box center [789, 583] width 154 height 34
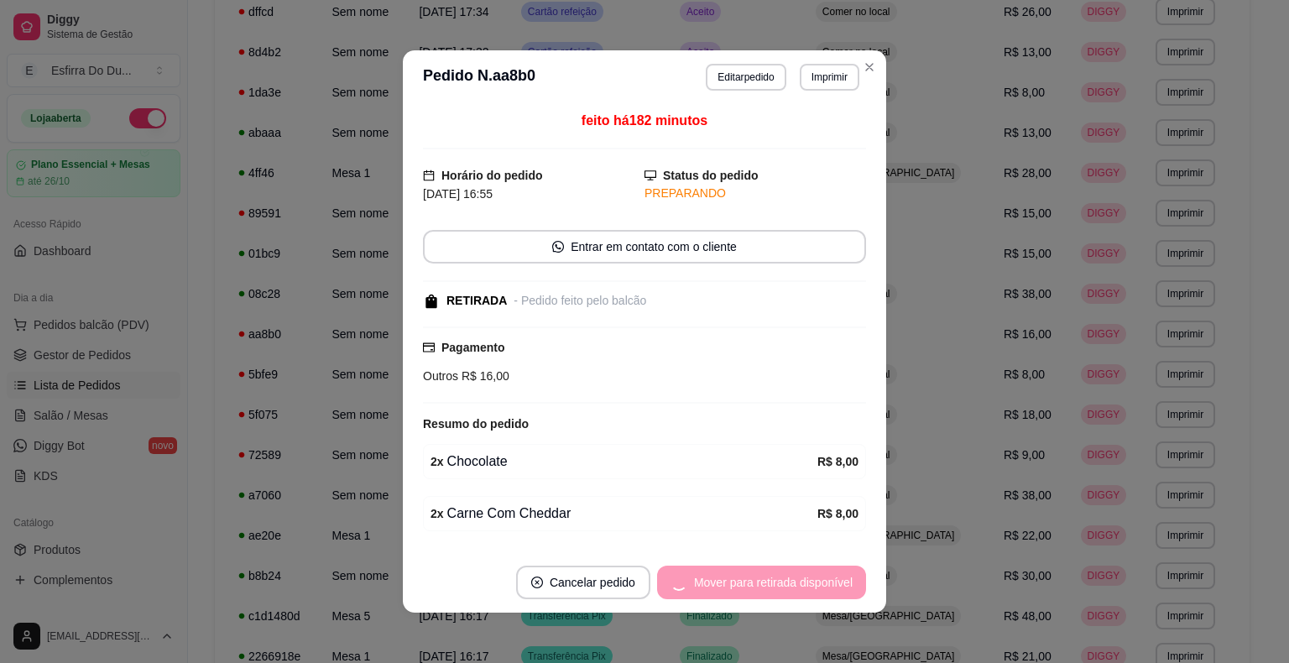
click at [769, 584] on div "Mover para retirada disponível" at bounding box center [761, 583] width 209 height 34
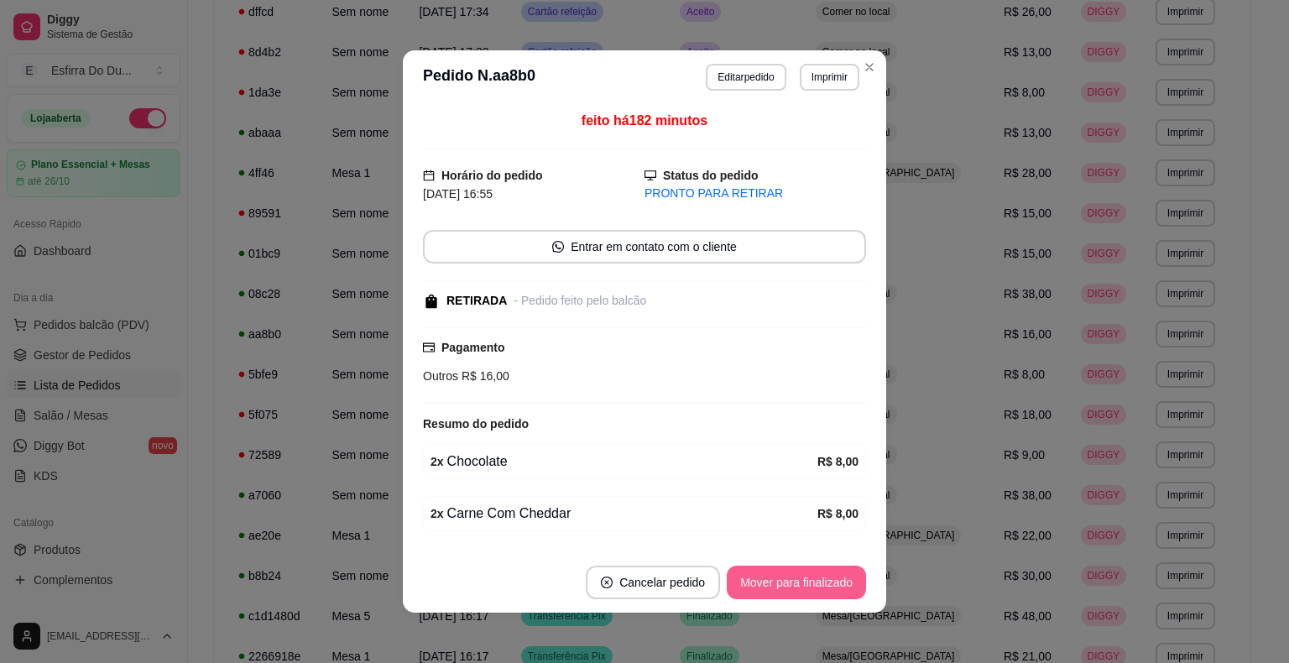
click at [769, 584] on button "Mover para finalizado" at bounding box center [796, 583] width 139 height 34
click at [769, 584] on div "Mover para finalizado" at bounding box center [784, 583] width 163 height 34
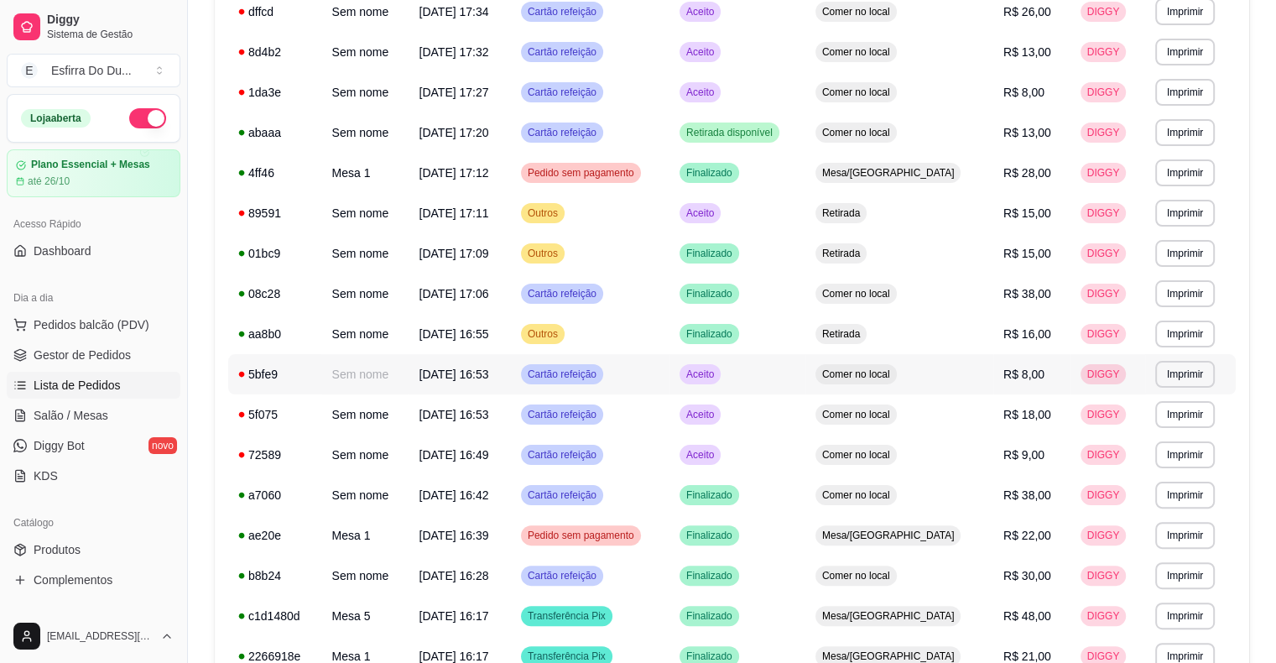
click at [718, 379] on span "Aceito" at bounding box center [700, 374] width 34 height 13
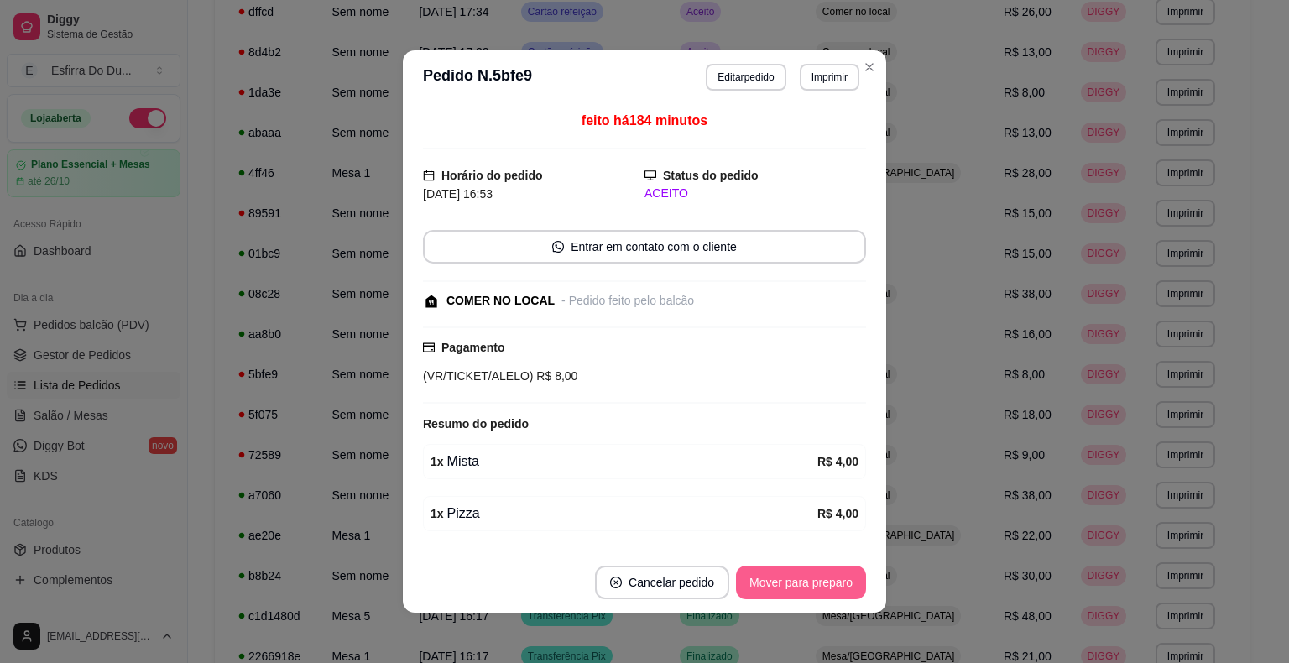
click at [776, 586] on button "Mover para preparo" at bounding box center [801, 583] width 130 height 34
click at [776, 586] on div "Mover para preparo" at bounding box center [789, 583] width 154 height 34
click at [776, 586] on button "Mover para retirada disponível" at bounding box center [773, 583] width 185 height 34
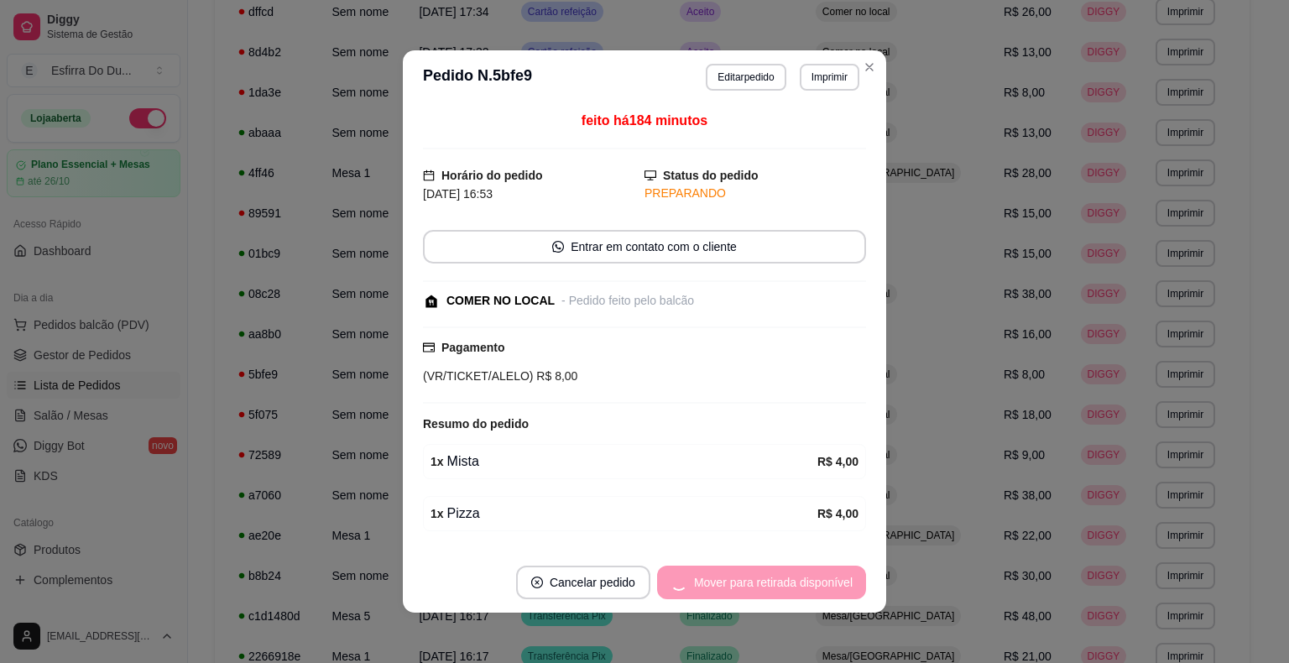
click at [776, 586] on div "Mover para retirada disponível" at bounding box center [761, 583] width 209 height 34
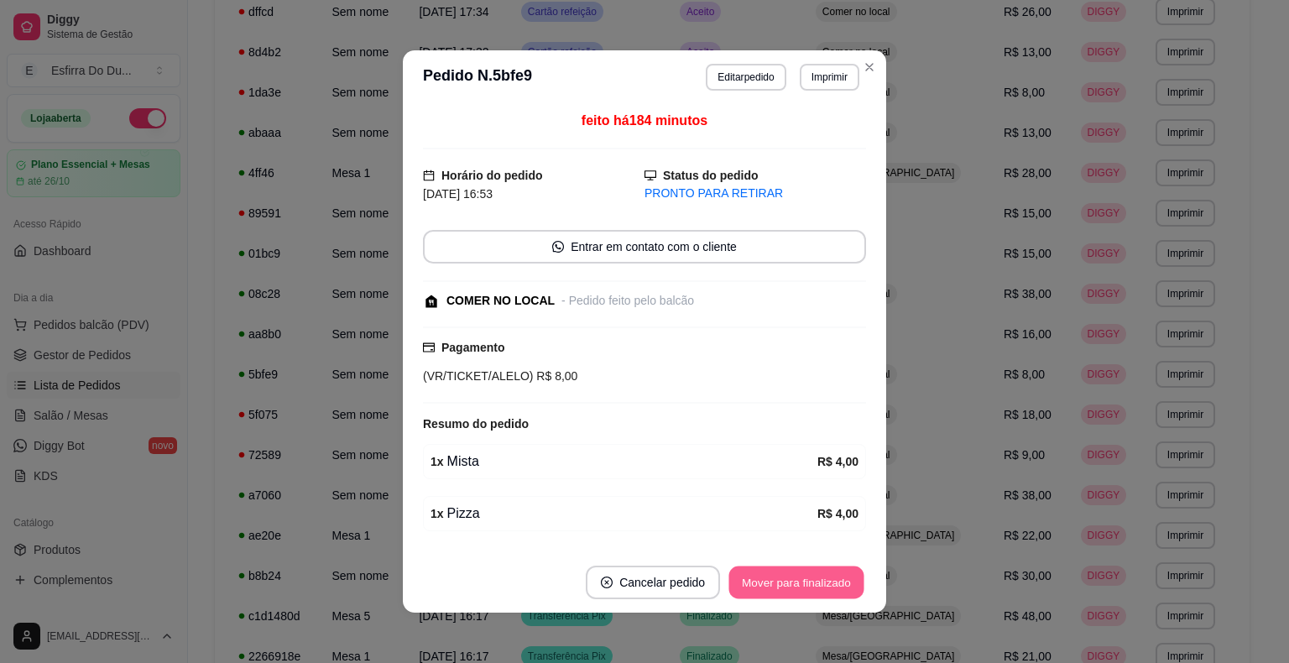
click at [776, 586] on button "Mover para finalizado" at bounding box center [796, 582] width 135 height 33
click at [776, 586] on div "Mover para finalizado" at bounding box center [796, 583] width 139 height 34
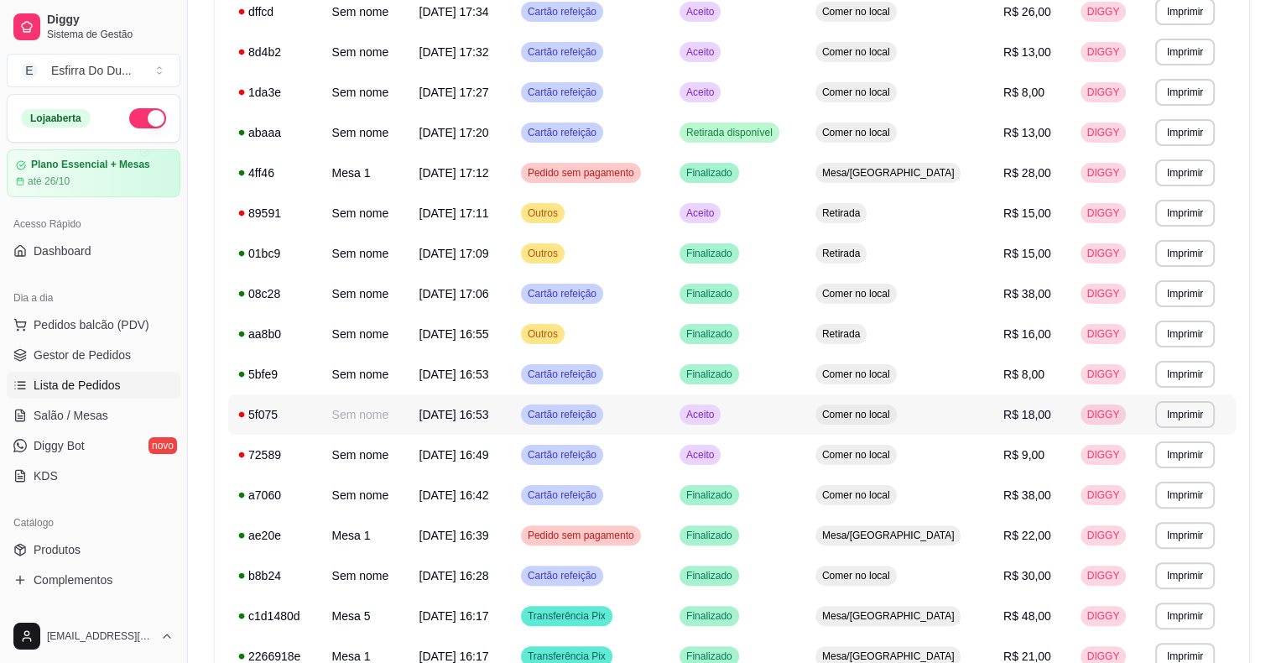
click at [718, 408] on span "Aceito" at bounding box center [700, 414] width 34 height 13
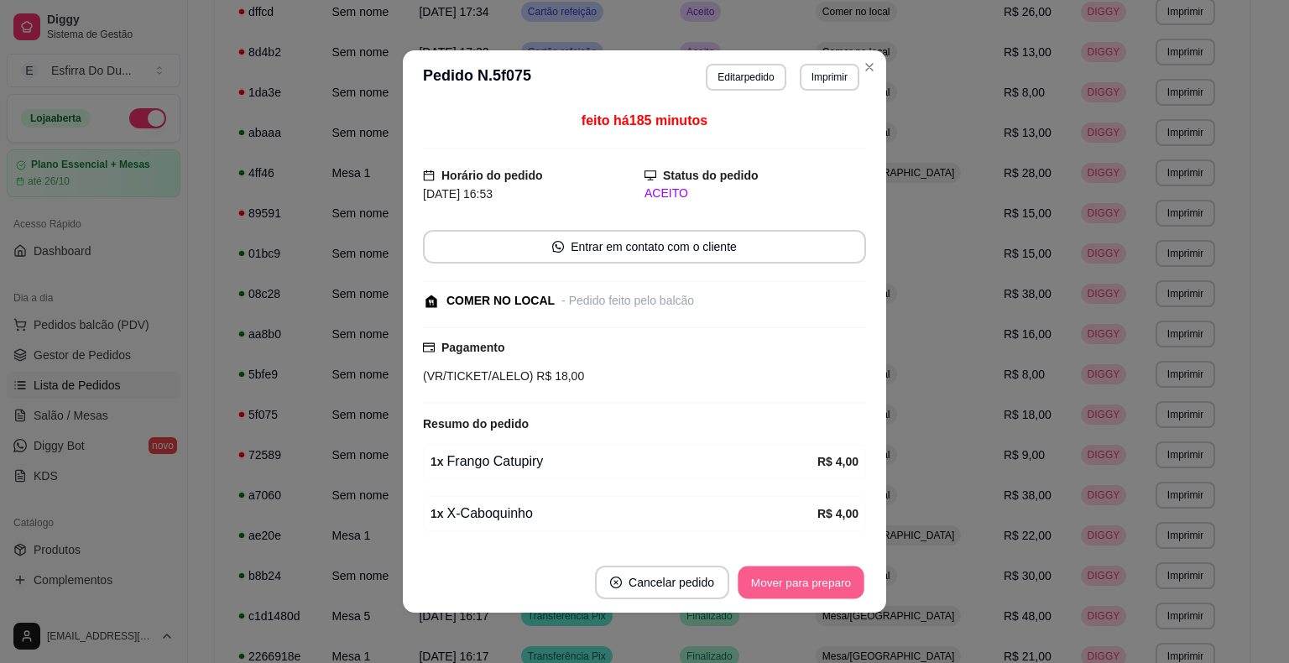
click at [780, 576] on button "Mover para preparo" at bounding box center [801, 582] width 126 height 33
click at [780, 576] on div "Mover para preparo" at bounding box center [801, 583] width 130 height 34
click at [780, 576] on div "Mover para preparo" at bounding box center [789, 583] width 154 height 34
click at [780, 576] on button "Mover para retirada disponível" at bounding box center [773, 582] width 180 height 33
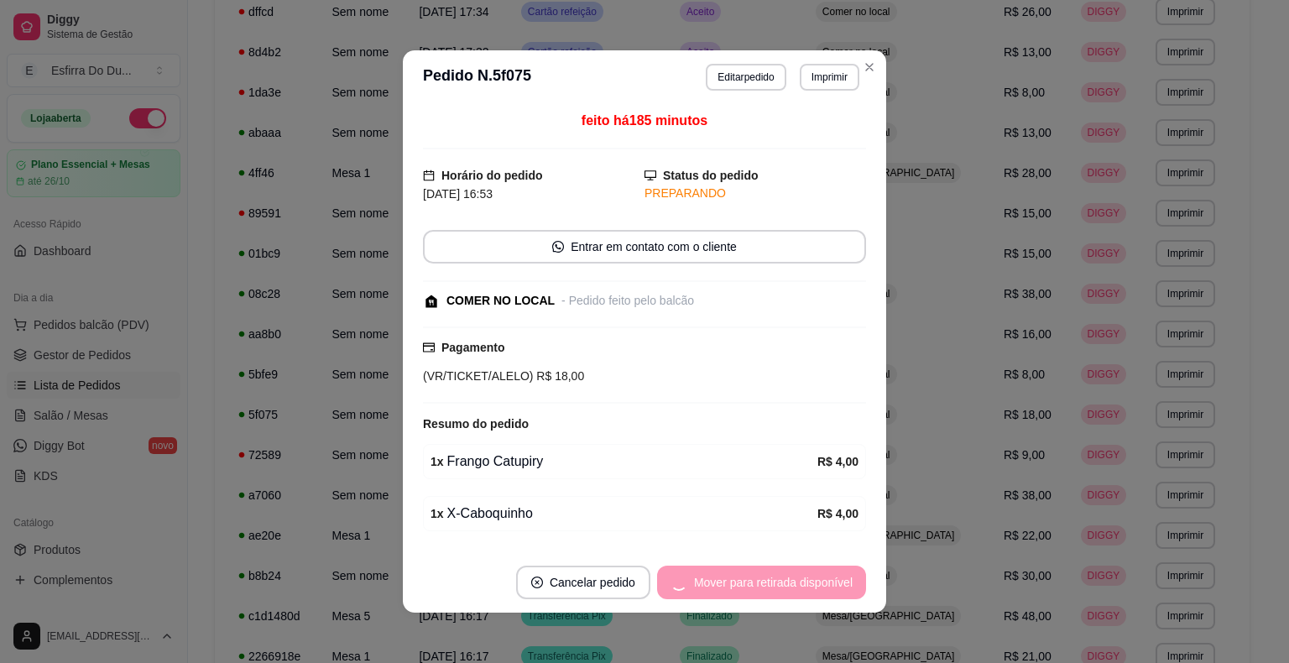
click at [780, 576] on div "Mover para retirada disponível" at bounding box center [761, 583] width 209 height 34
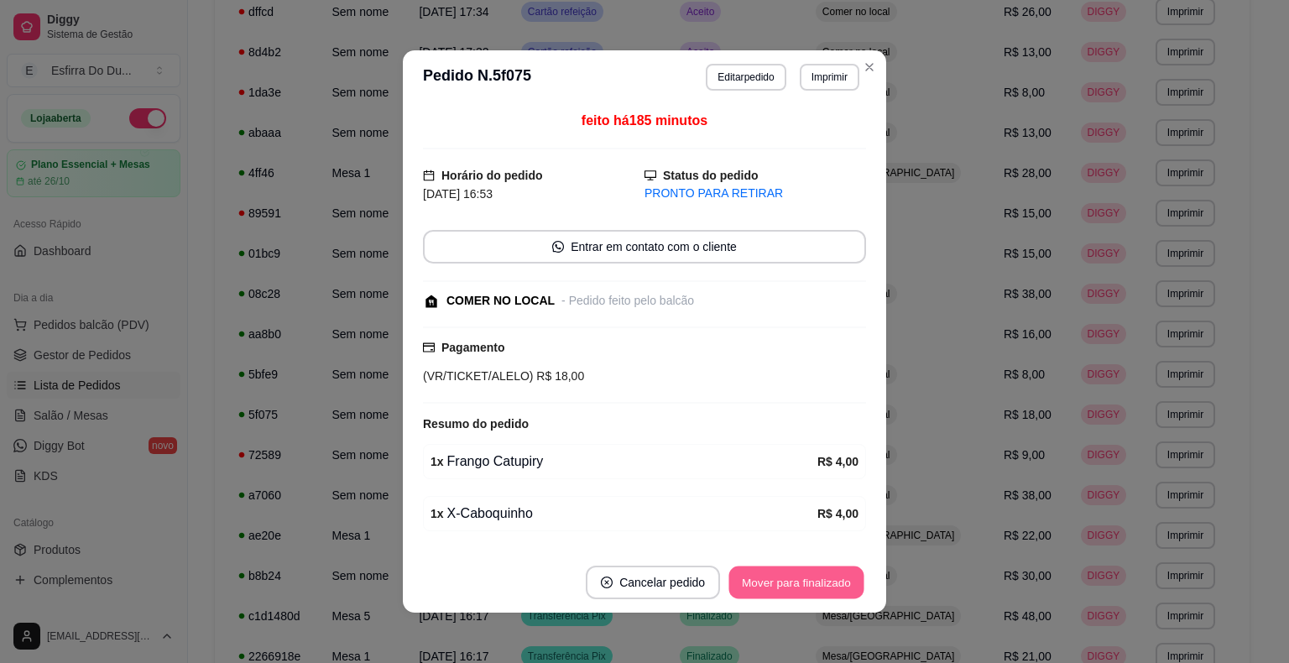
click at [780, 576] on button "Mover para finalizado" at bounding box center [796, 582] width 135 height 33
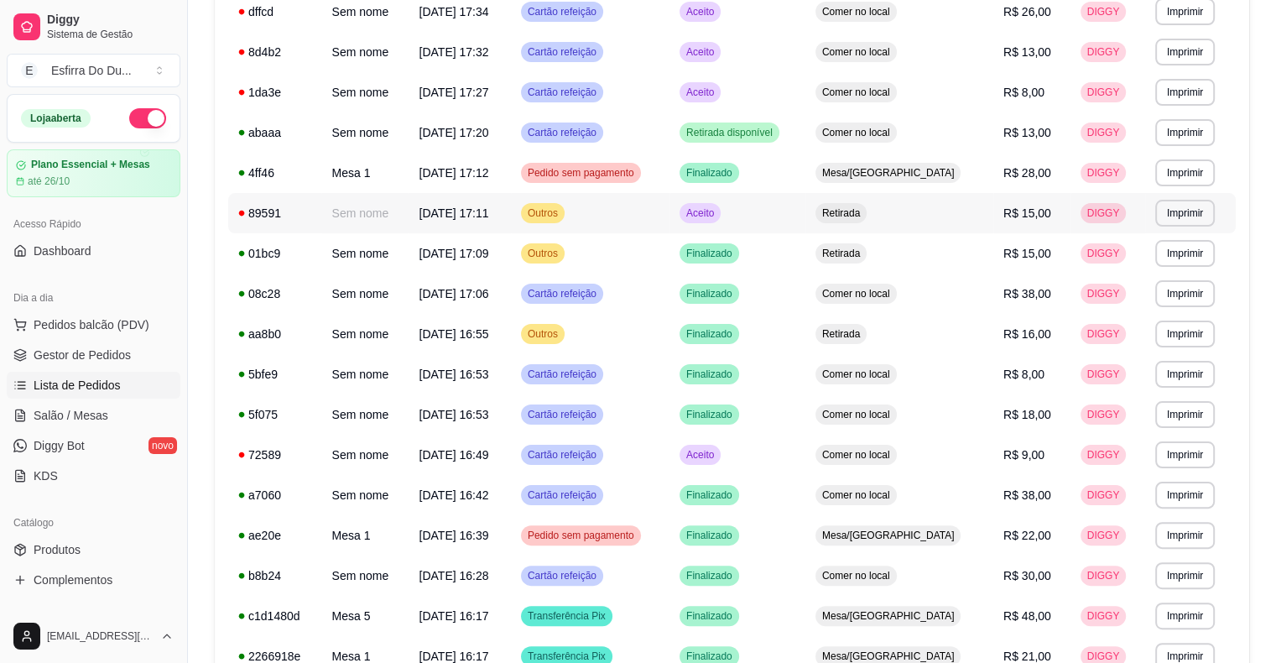
click at [718, 213] on span "Aceito" at bounding box center [700, 212] width 34 height 13
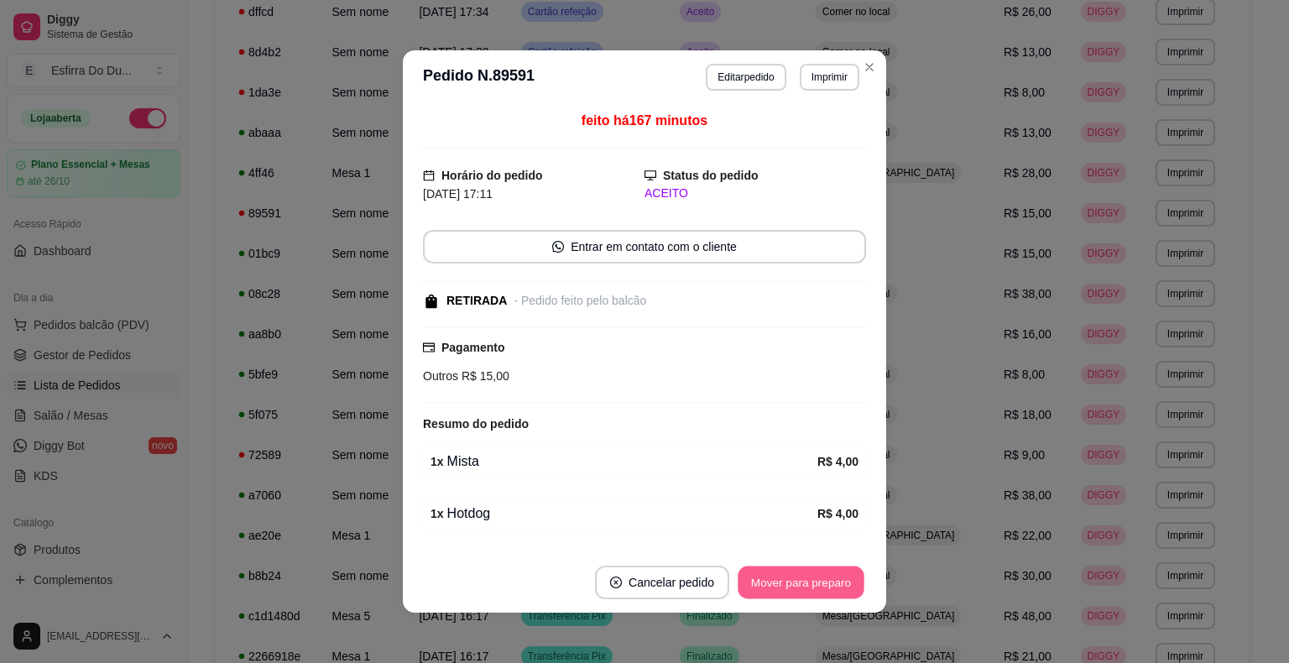
click at [829, 566] on div "Mover para preparo" at bounding box center [801, 583] width 130 height 34
click at [829, 566] on button "Mover para preparo" at bounding box center [801, 582] width 126 height 33
click at [829, 566] on div "Mover para preparo" at bounding box center [789, 583] width 154 height 34
click at [829, 566] on button "Mover para retirada disponível" at bounding box center [773, 582] width 180 height 33
click at [829, 566] on div "Mover para retirada disponível" at bounding box center [773, 583] width 185 height 34
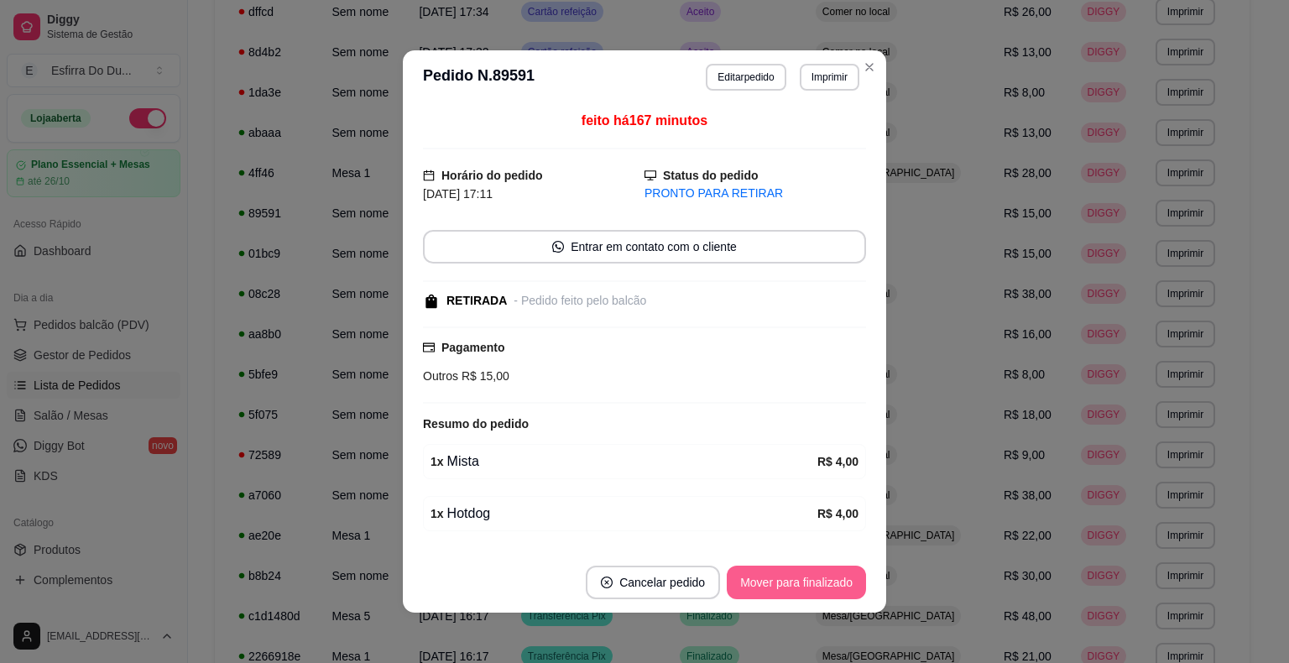
click at [829, 566] on button "Mover para finalizado" at bounding box center [796, 583] width 139 height 34
click at [829, 566] on div "Mover para finalizado" at bounding box center [784, 583] width 163 height 34
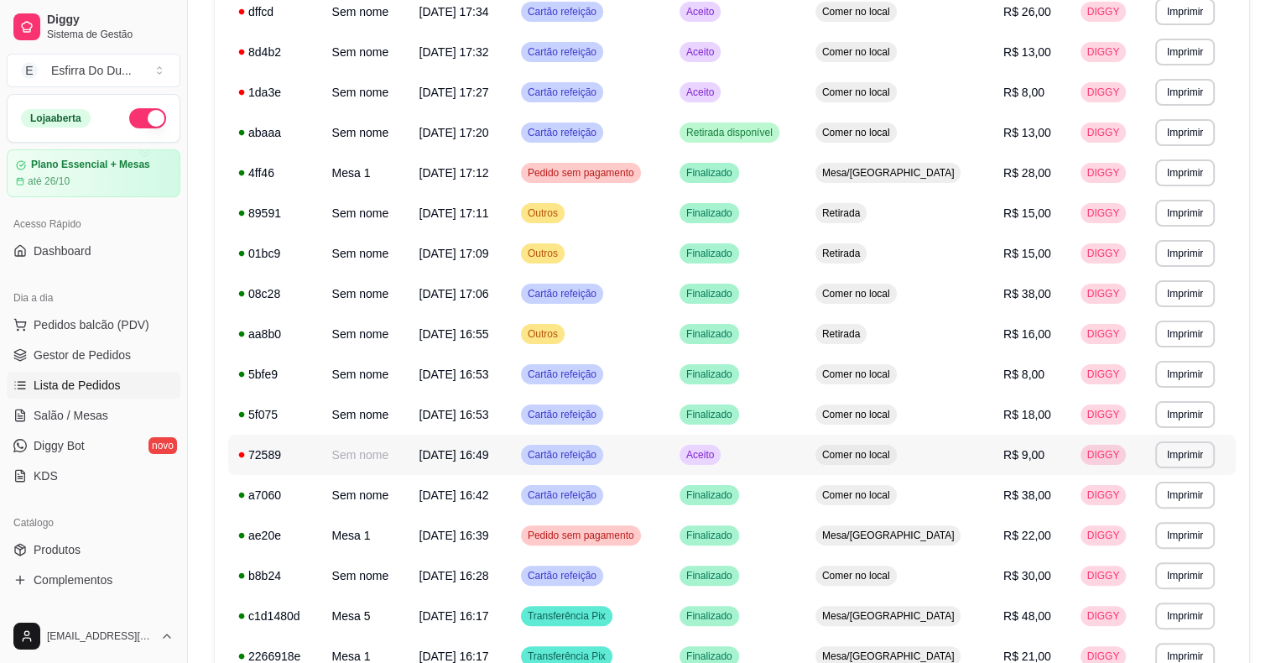
click at [718, 454] on span "Aceito" at bounding box center [700, 454] width 34 height 13
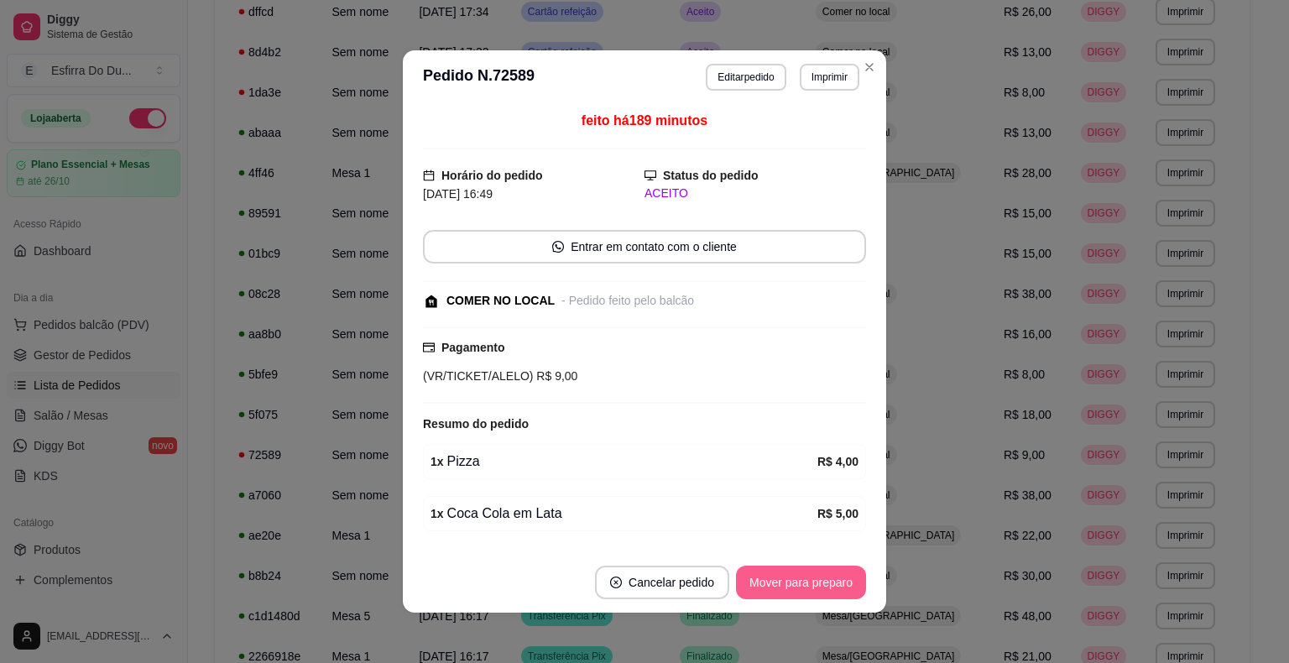
click at [809, 579] on button "Mover para preparo" at bounding box center [801, 583] width 130 height 34
click at [809, 579] on div "Mover para preparo" at bounding box center [789, 583] width 154 height 34
click at [809, 579] on button "Mover para finalizado" at bounding box center [796, 583] width 139 height 34
click at [809, 579] on div "Mover para finalizado" at bounding box center [796, 583] width 139 height 34
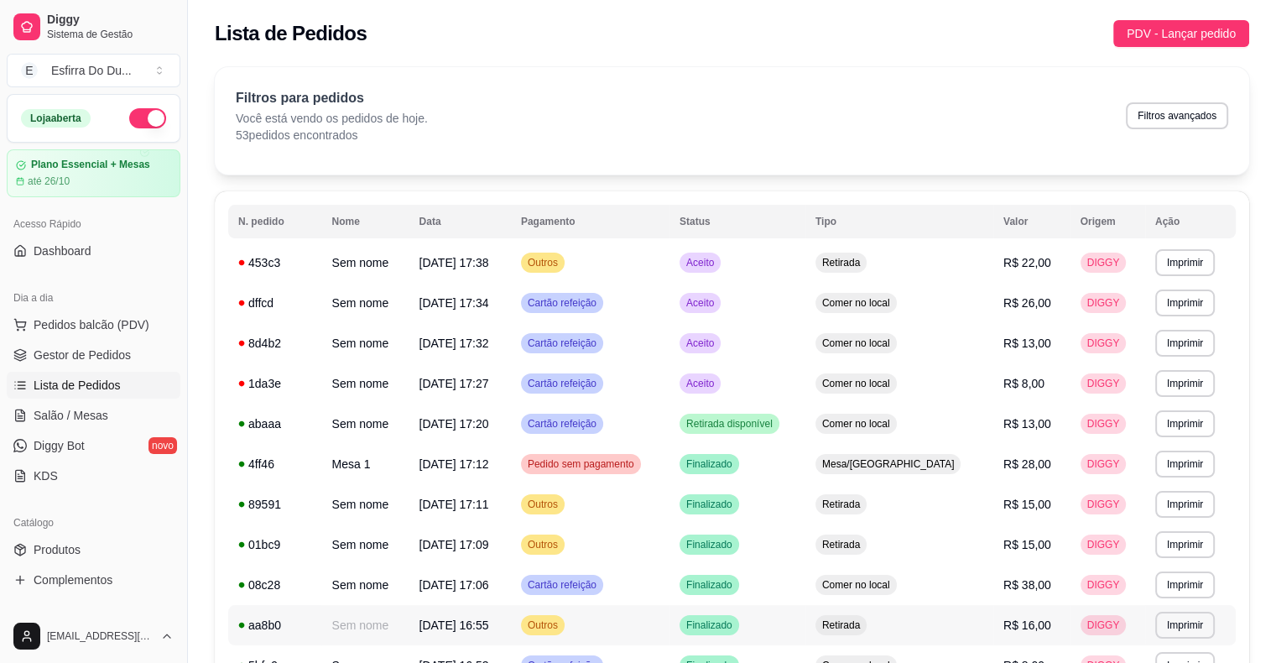
scroll to position [0, 0]
click at [718, 264] on span "Aceito" at bounding box center [700, 262] width 34 height 13
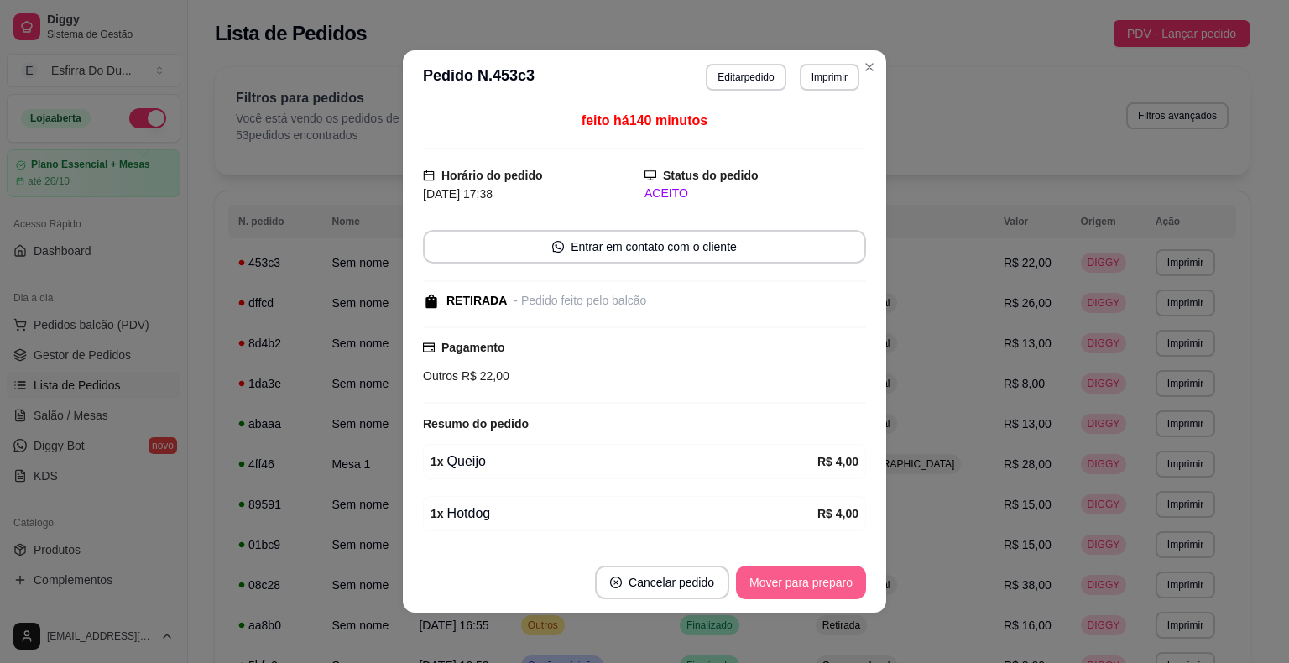
click at [758, 582] on button "Mover para preparo" at bounding box center [801, 583] width 130 height 34
click at [758, 582] on div "Mover para preparo" at bounding box center [789, 583] width 154 height 34
click at [758, 582] on button "Mover para retirada disponível" at bounding box center [773, 583] width 185 height 34
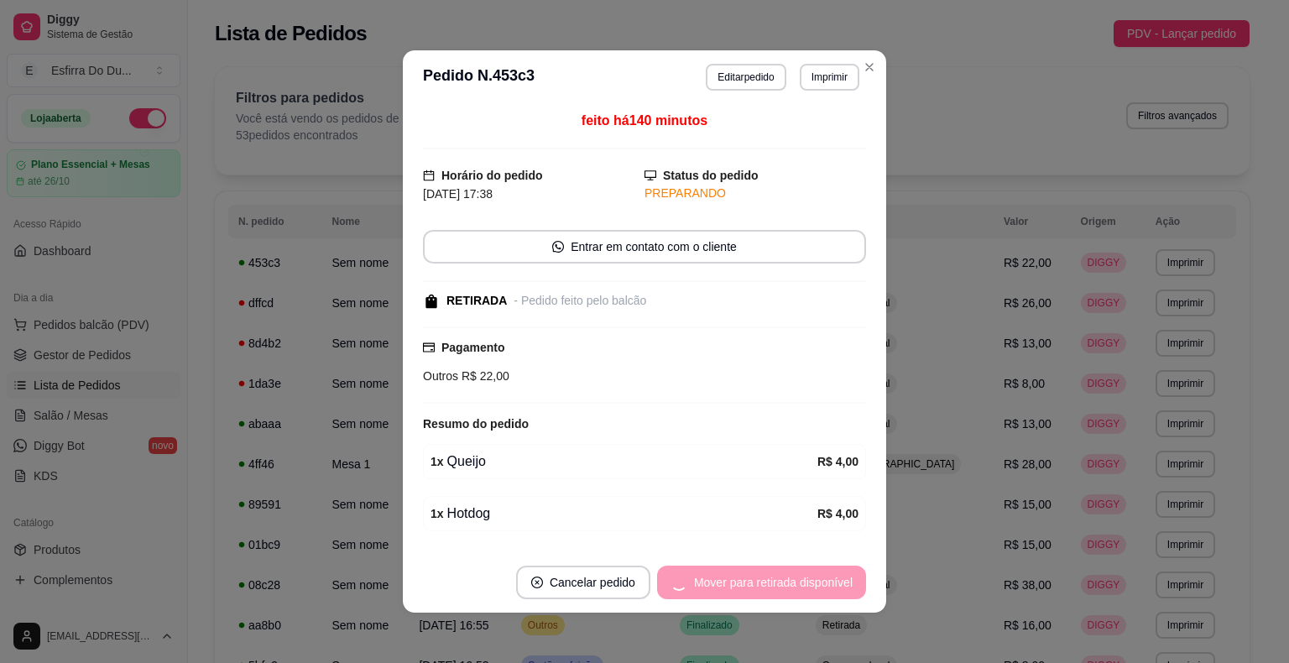
click at [758, 582] on div "Mover para retirada disponível" at bounding box center [761, 583] width 209 height 34
click at [697, 581] on button "Cancelar pedido" at bounding box center [629, 583] width 134 height 34
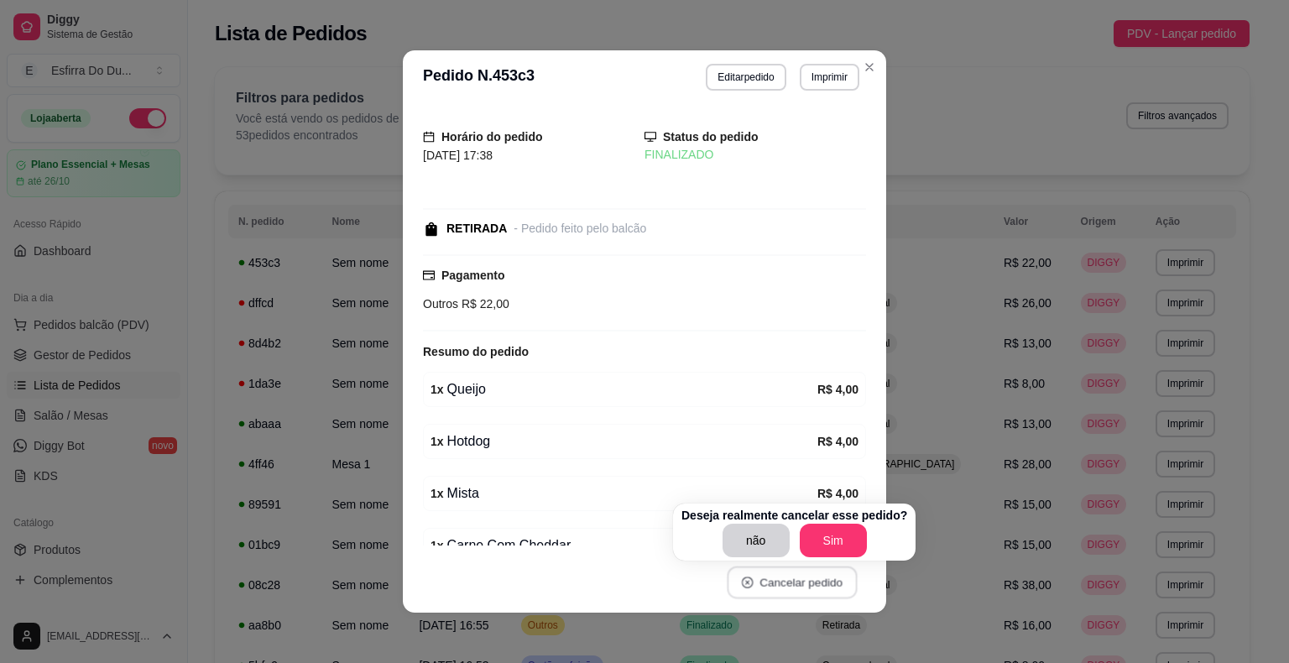
click at [757, 581] on button "Cancelar pedido" at bounding box center [792, 582] width 130 height 33
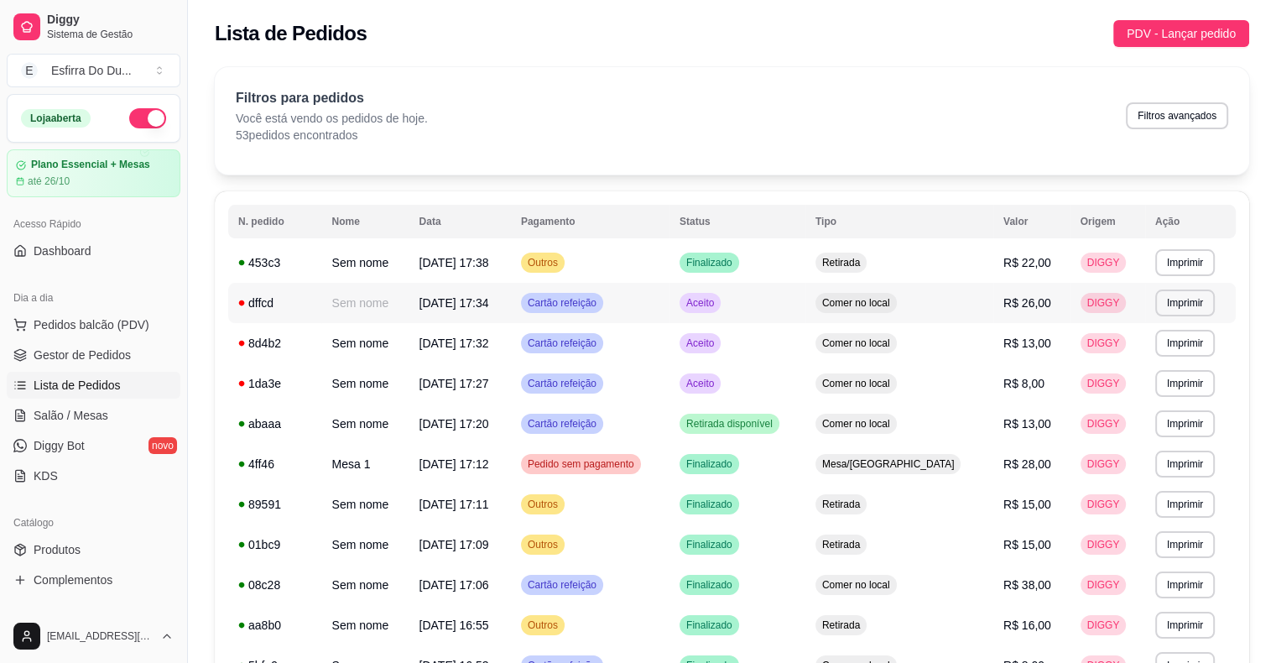
click at [746, 313] on td "Aceito" at bounding box center [738, 303] width 136 height 40
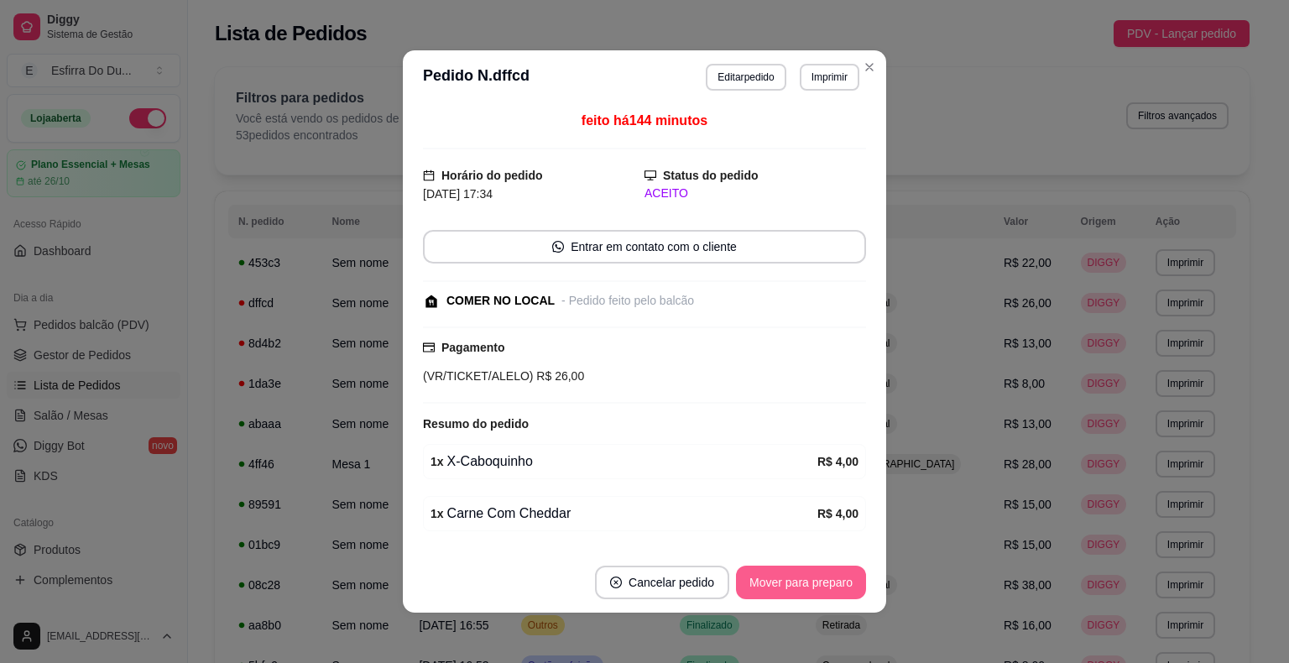
click at [752, 579] on button "Mover para preparo" at bounding box center [801, 583] width 130 height 34
click at [752, 579] on div "Mover para preparo" at bounding box center [789, 583] width 154 height 34
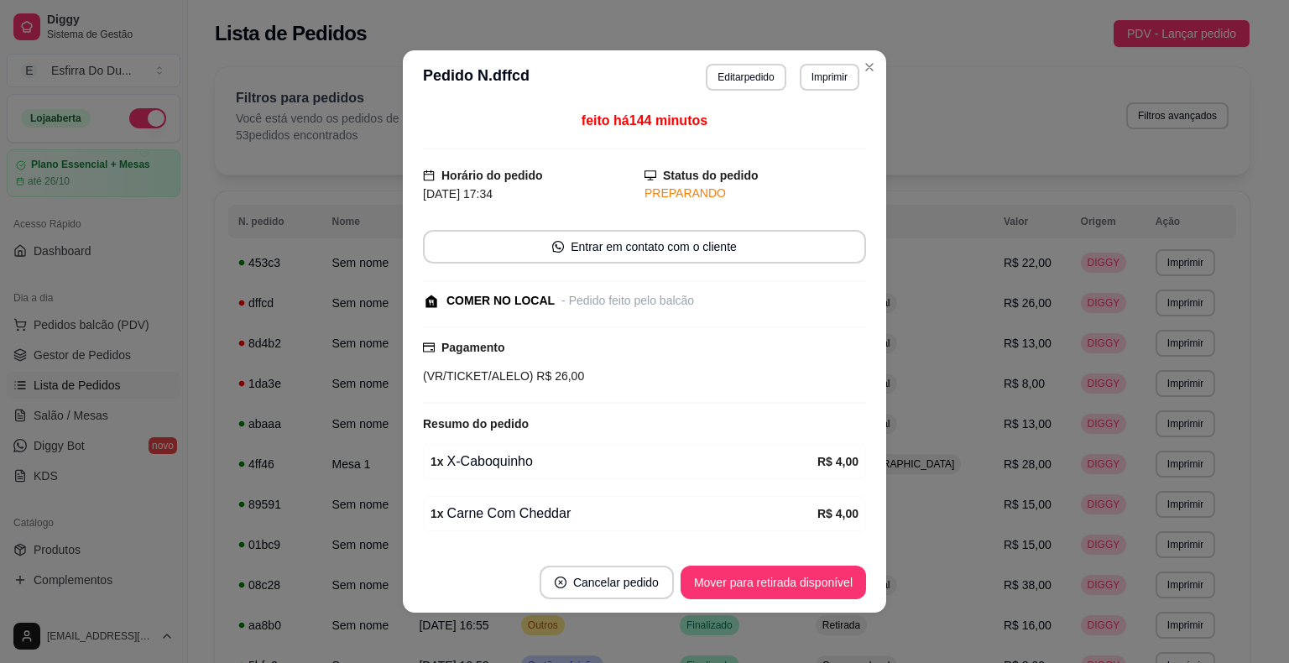
click at [752, 579] on button "Mover para retirada disponível" at bounding box center [773, 583] width 185 height 34
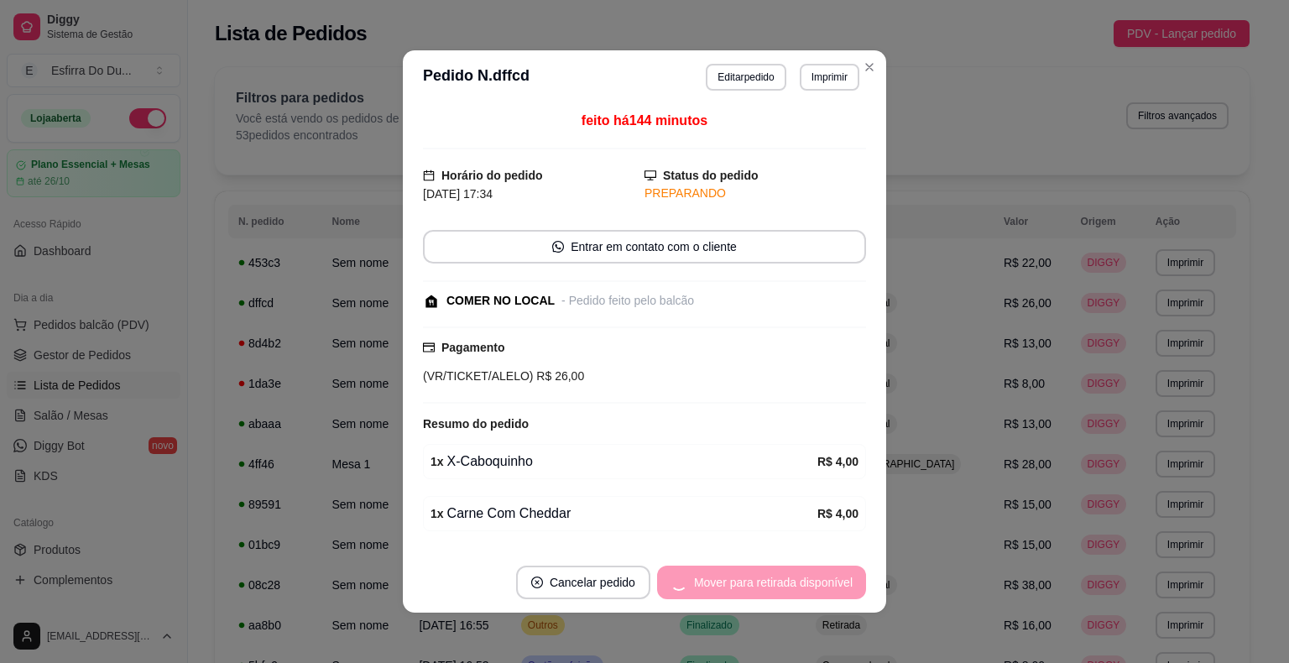
click at [752, 579] on div "Mover para retirada disponível" at bounding box center [761, 583] width 209 height 34
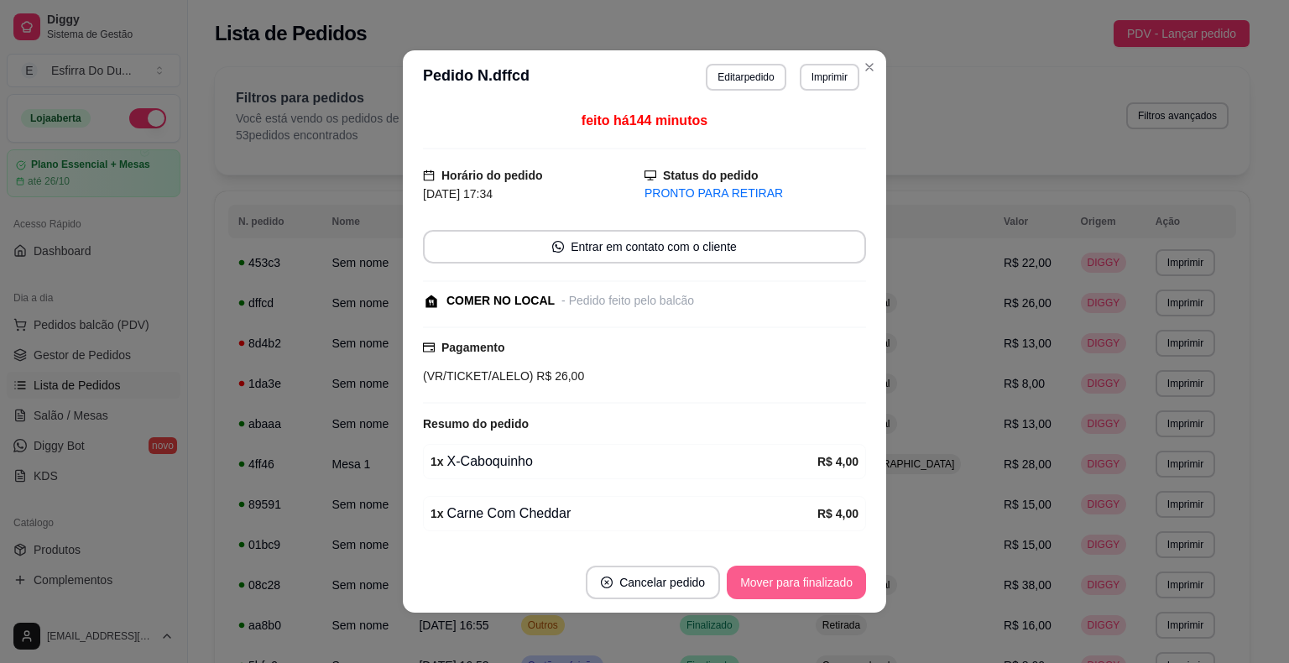
click at [752, 579] on button "Mover para finalizado" at bounding box center [796, 583] width 139 height 34
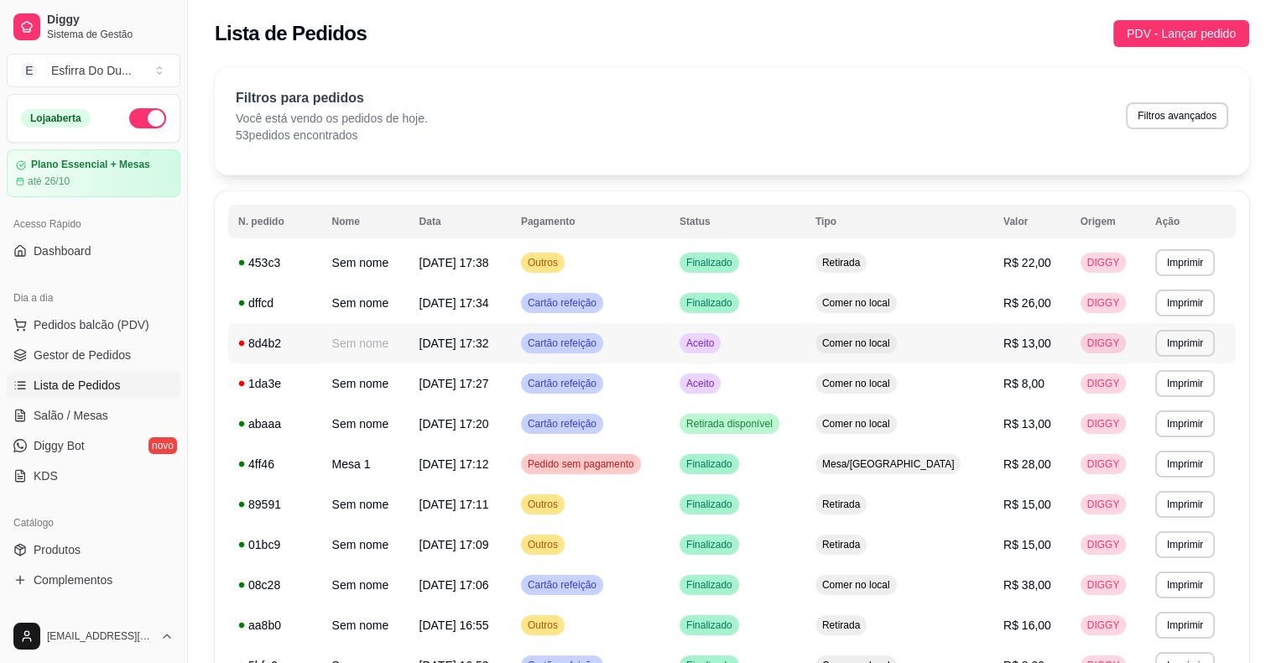
click at [718, 348] on span "Aceito" at bounding box center [700, 343] width 34 height 13
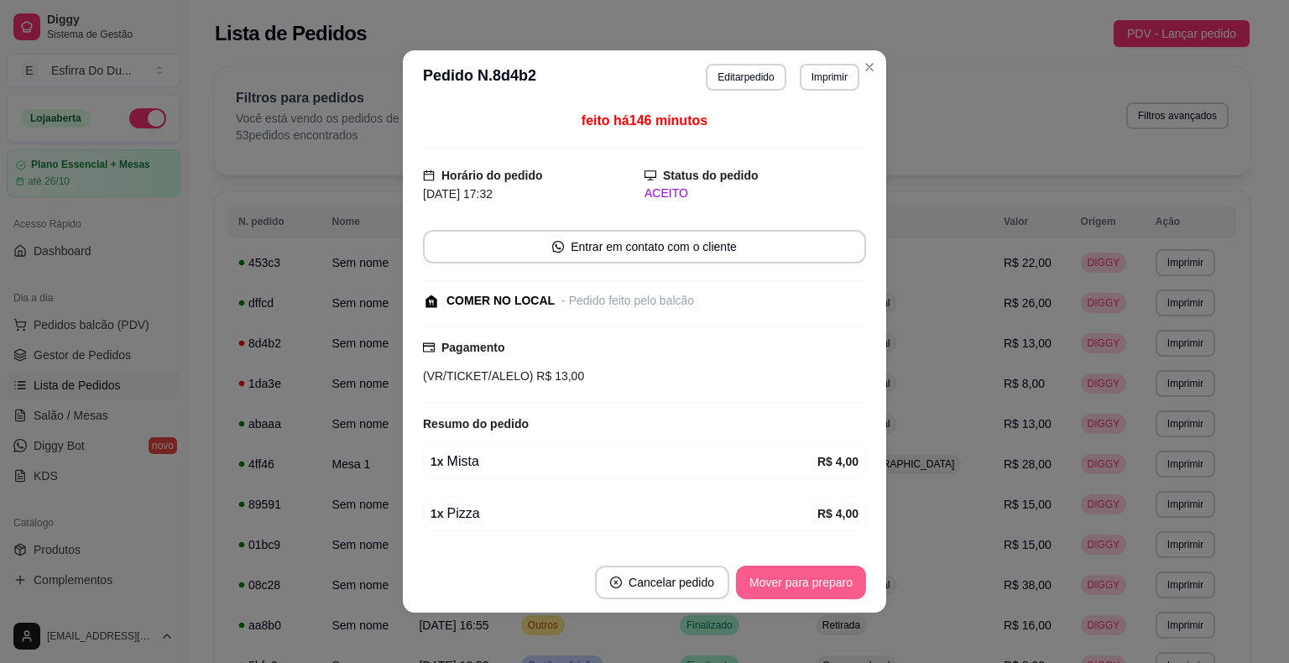
click at [785, 567] on button "Mover para preparo" at bounding box center [801, 583] width 130 height 34
click at [785, 567] on div "Mover para preparo" at bounding box center [789, 583] width 154 height 34
click at [785, 567] on button "Mover para retirada disponível" at bounding box center [773, 583] width 185 height 34
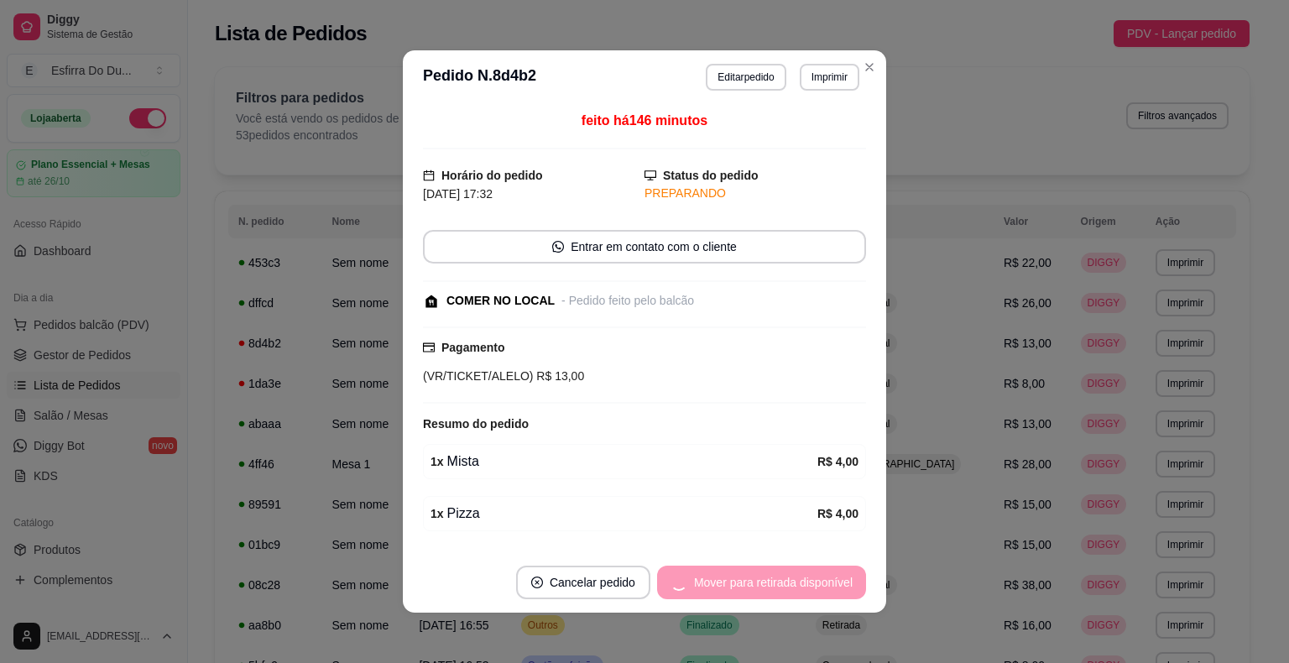
click at [785, 567] on div "Mover para retirada disponível" at bounding box center [761, 583] width 209 height 34
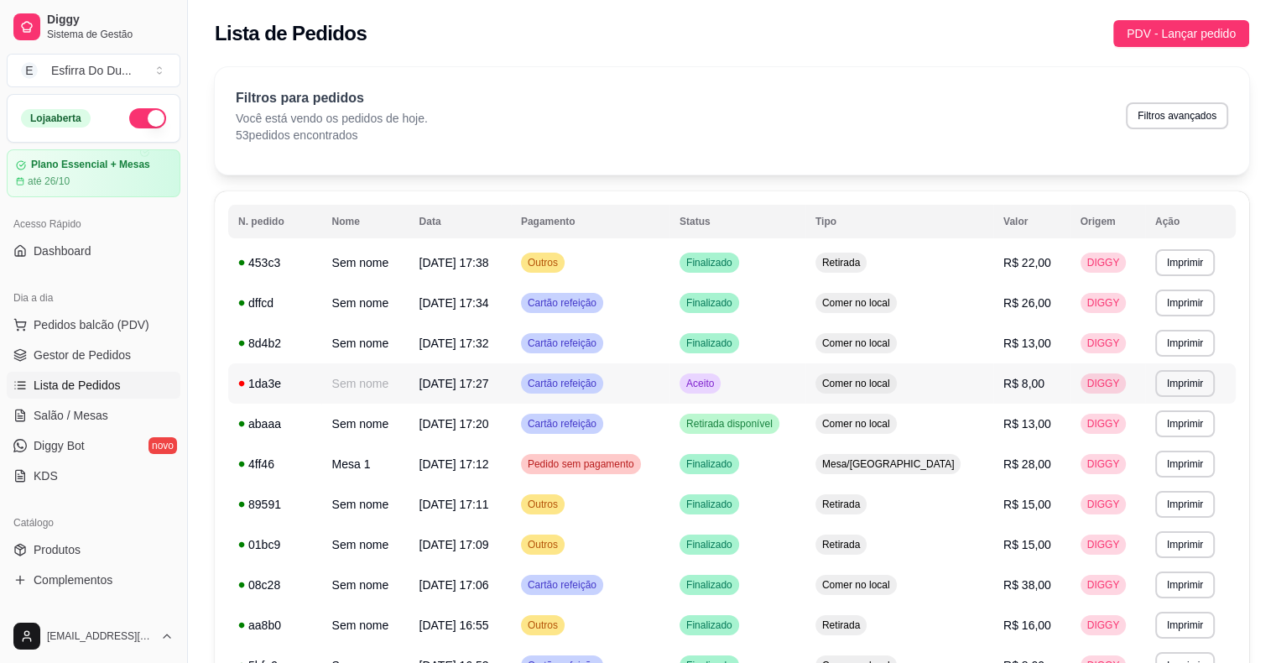
click at [721, 390] on div "Aceito" at bounding box center [700, 383] width 41 height 20
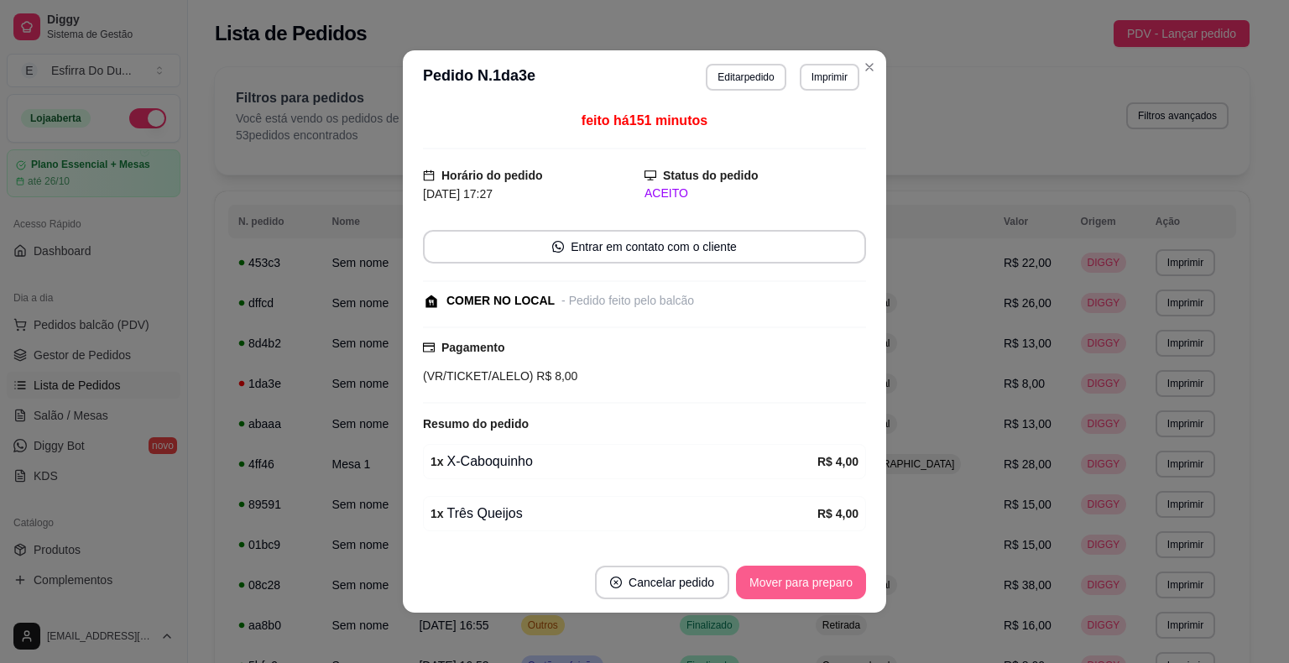
click at [780, 578] on button "Mover para preparo" at bounding box center [801, 583] width 130 height 34
click at [780, 578] on div "Mover para preparo" at bounding box center [789, 583] width 154 height 34
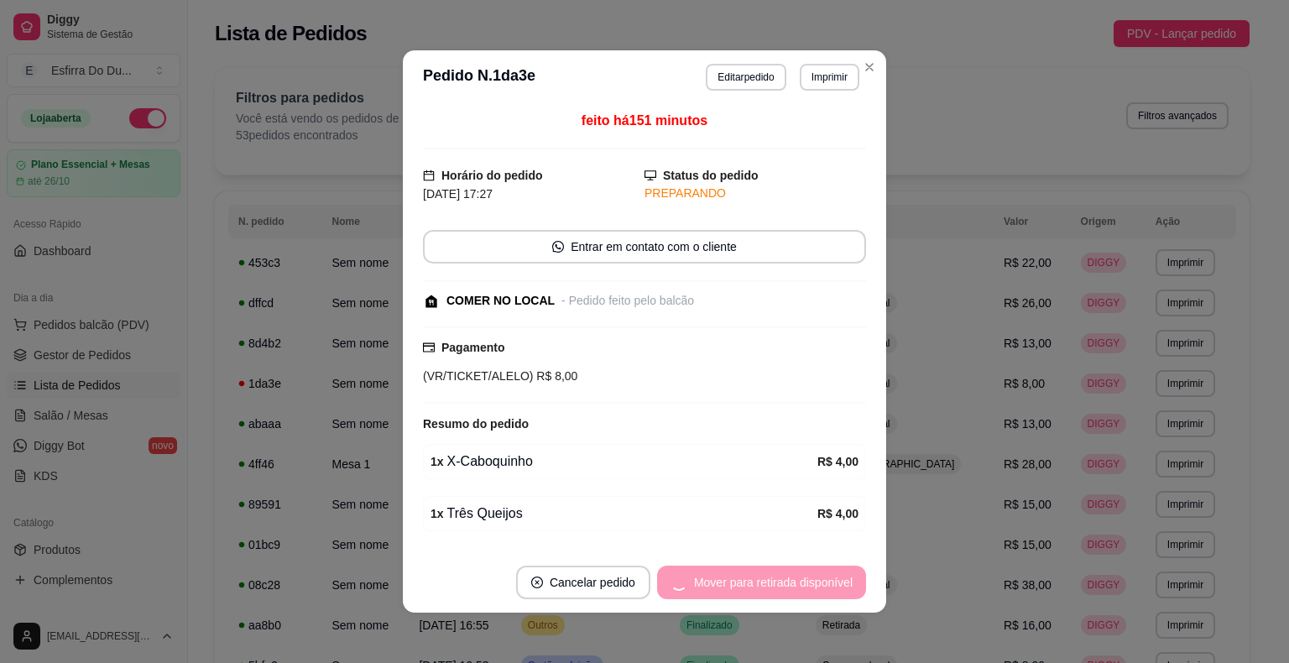
click at [780, 578] on div "Mover para retirada disponível" at bounding box center [761, 583] width 209 height 34
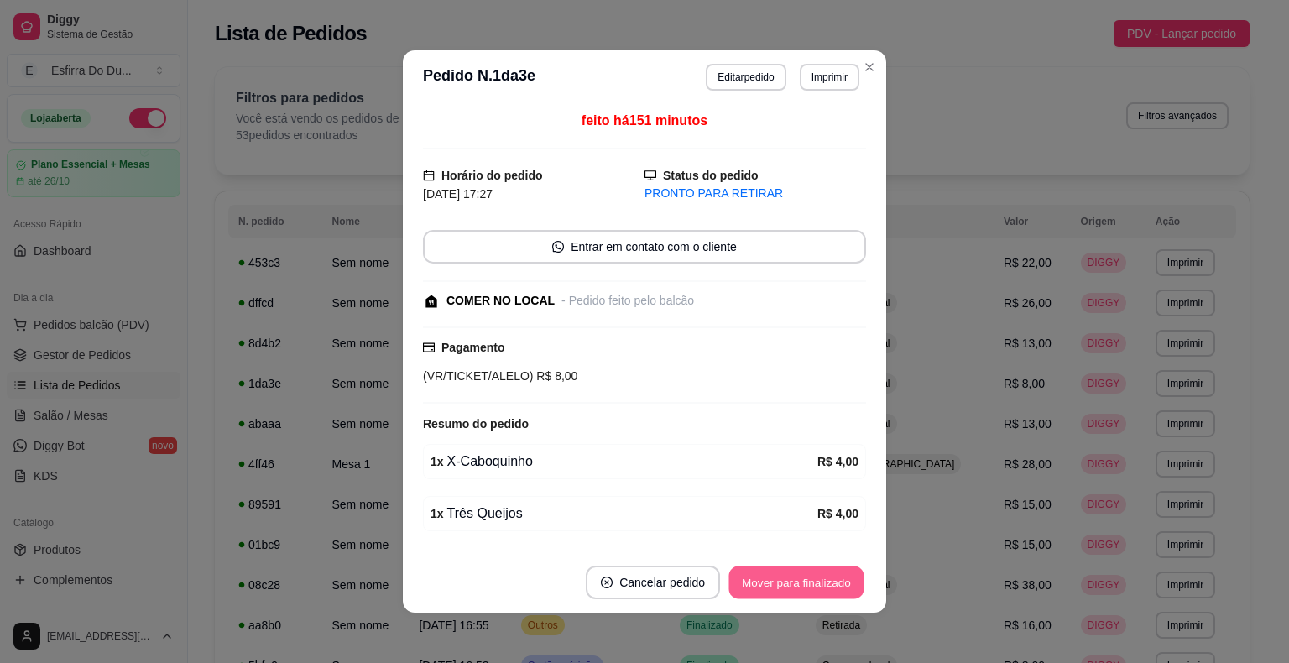
click at [780, 578] on button "Mover para finalizado" at bounding box center [796, 582] width 135 height 33
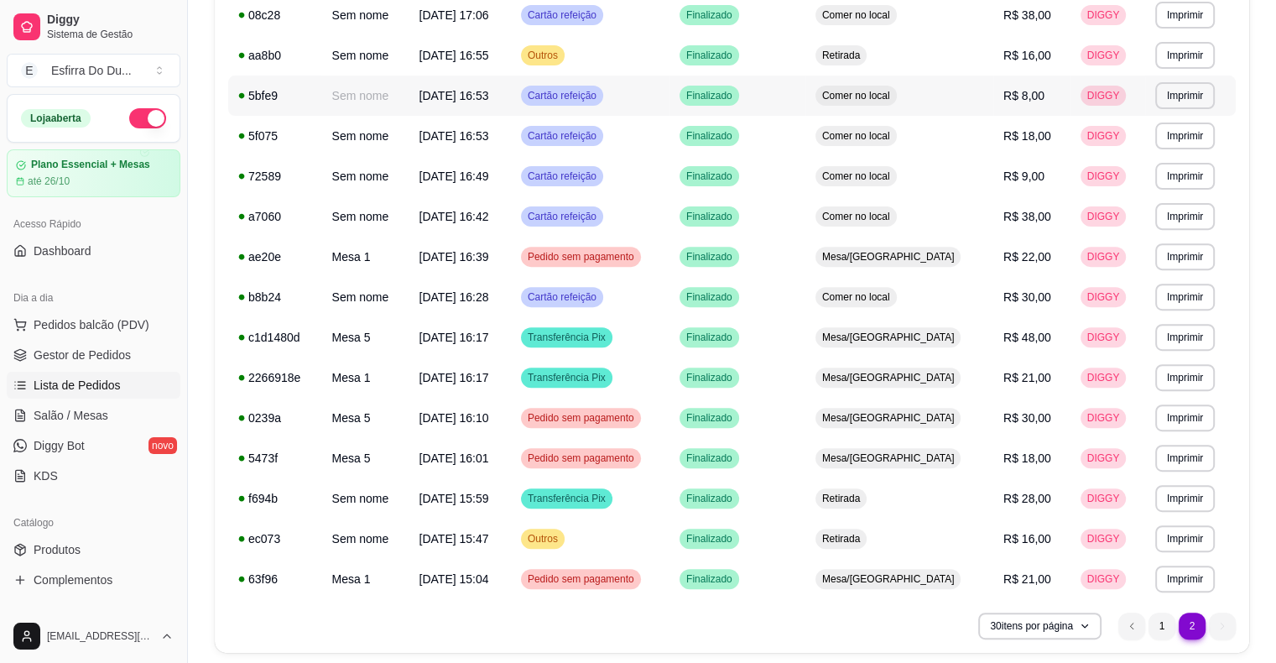
scroll to position [627, 0]
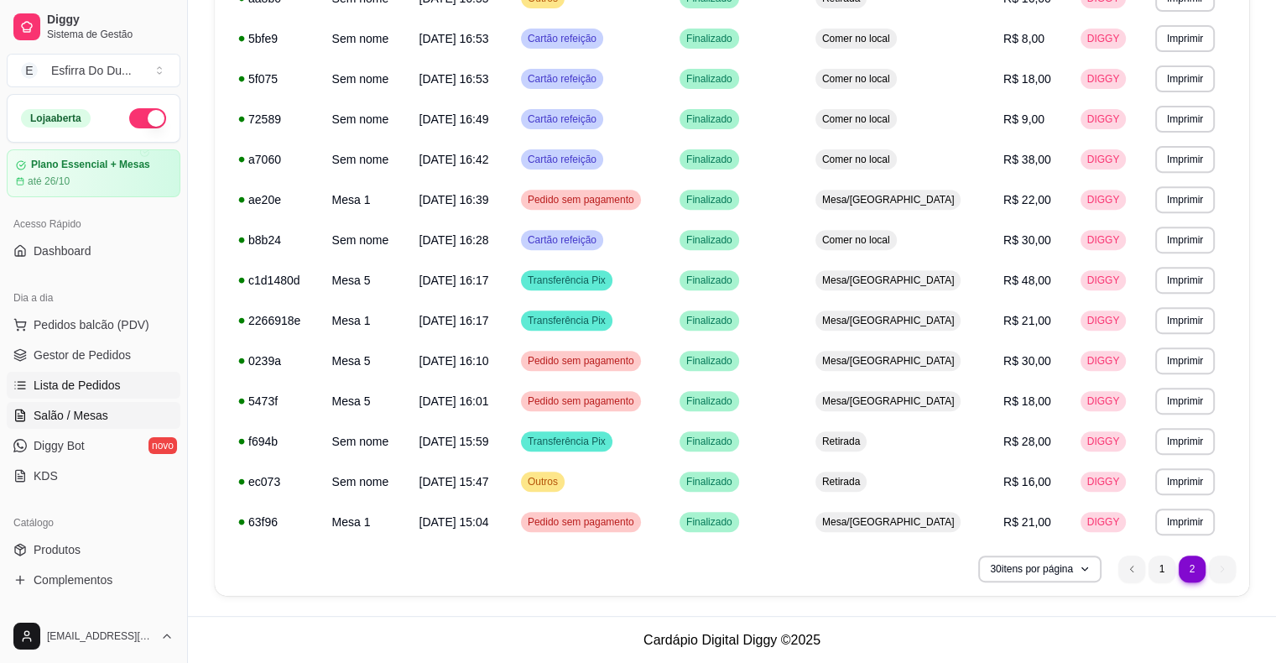
click at [91, 421] on span "Salão / Mesas" at bounding box center [71, 415] width 75 height 17
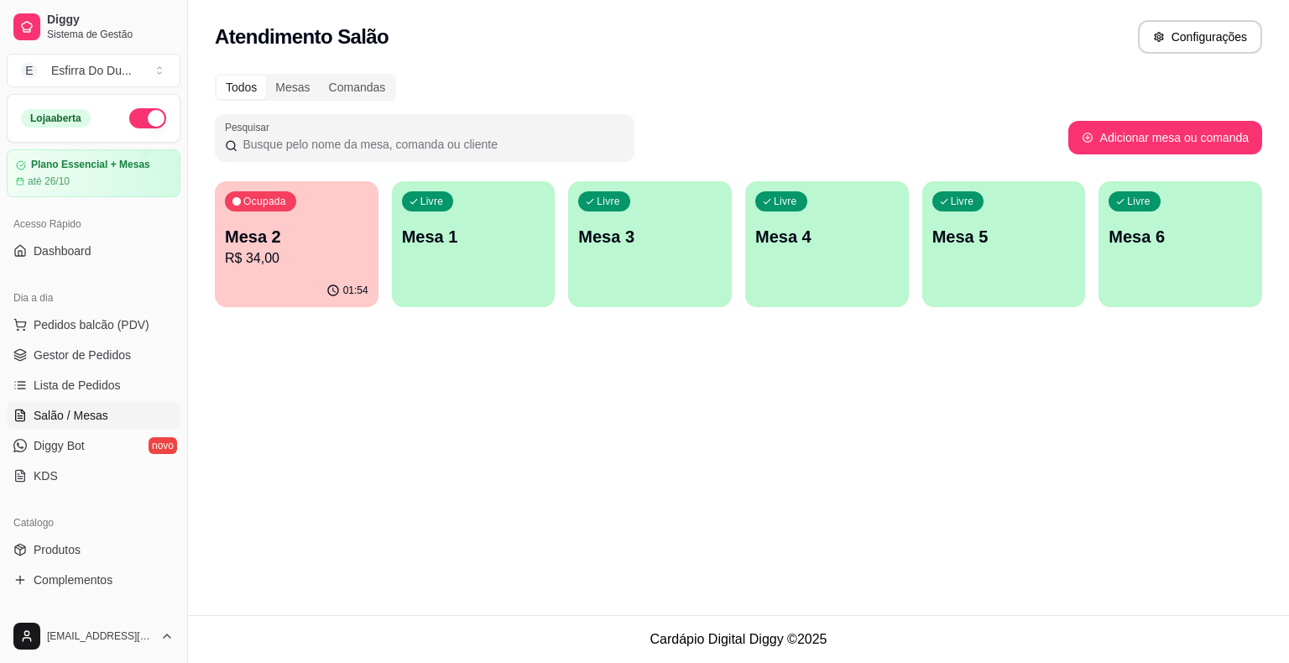
click at [320, 258] on p "R$ 34,00" at bounding box center [297, 258] width 144 height 20
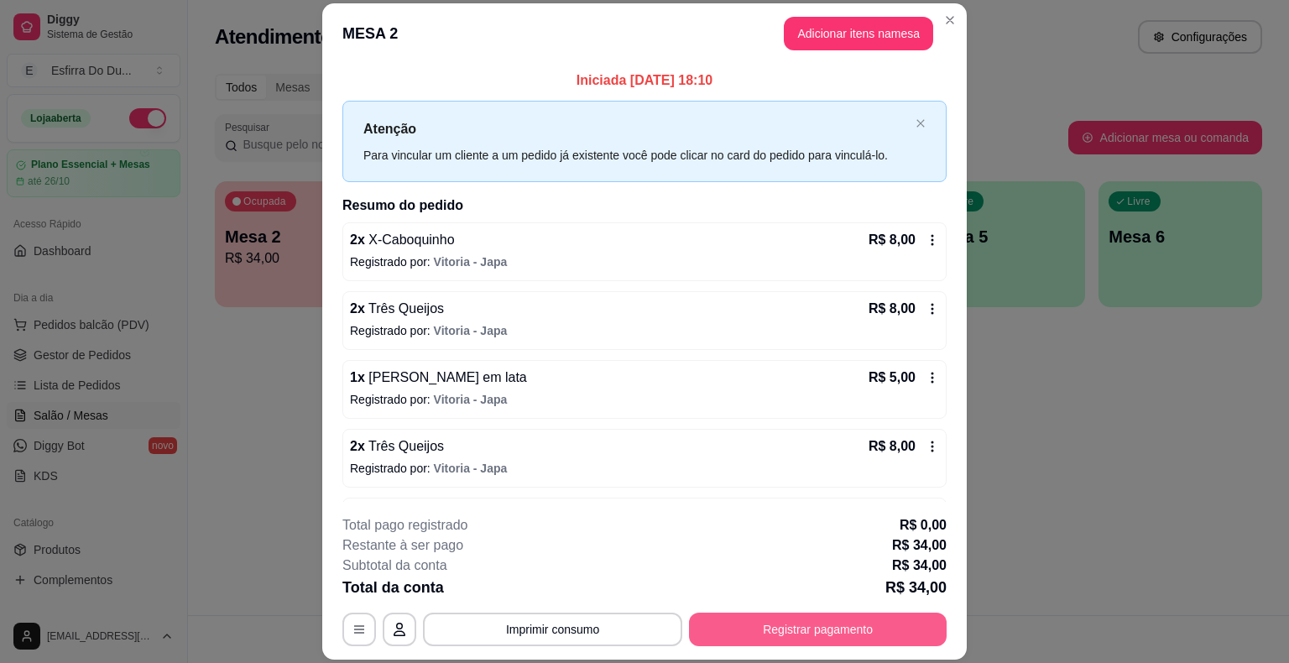
click at [861, 627] on button "Registrar pagamento" at bounding box center [818, 630] width 258 height 34
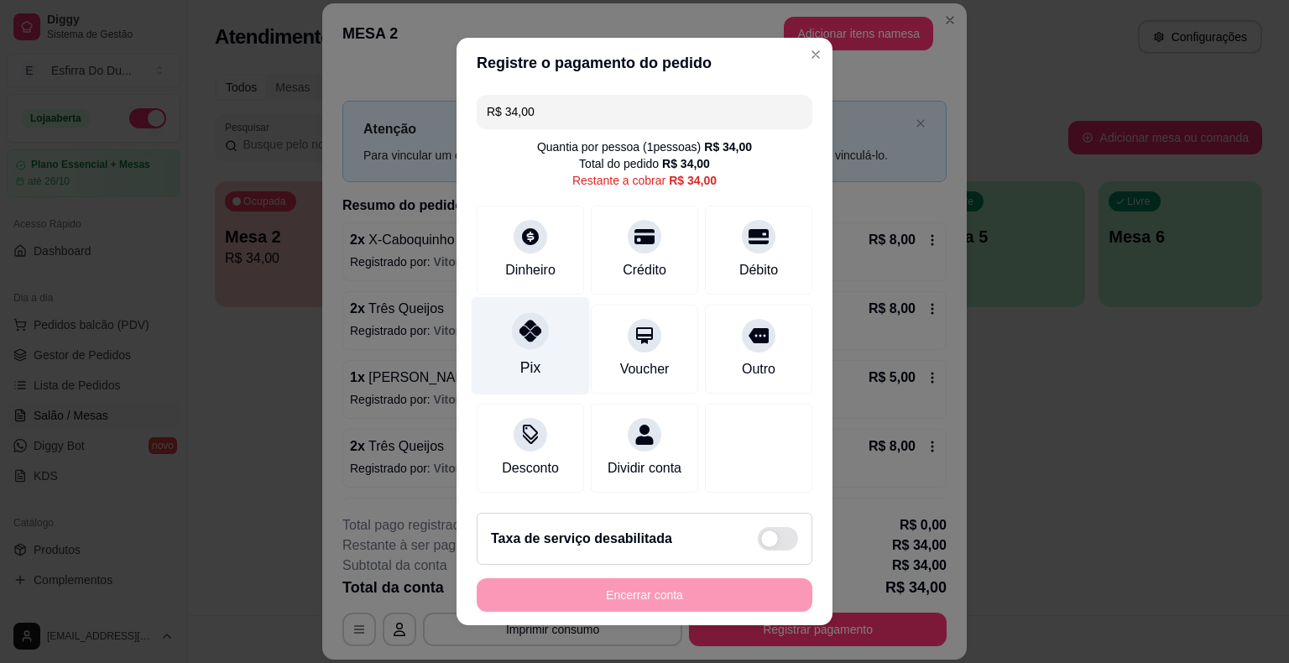
click at [483, 342] on div "Pix" at bounding box center [531, 346] width 118 height 98
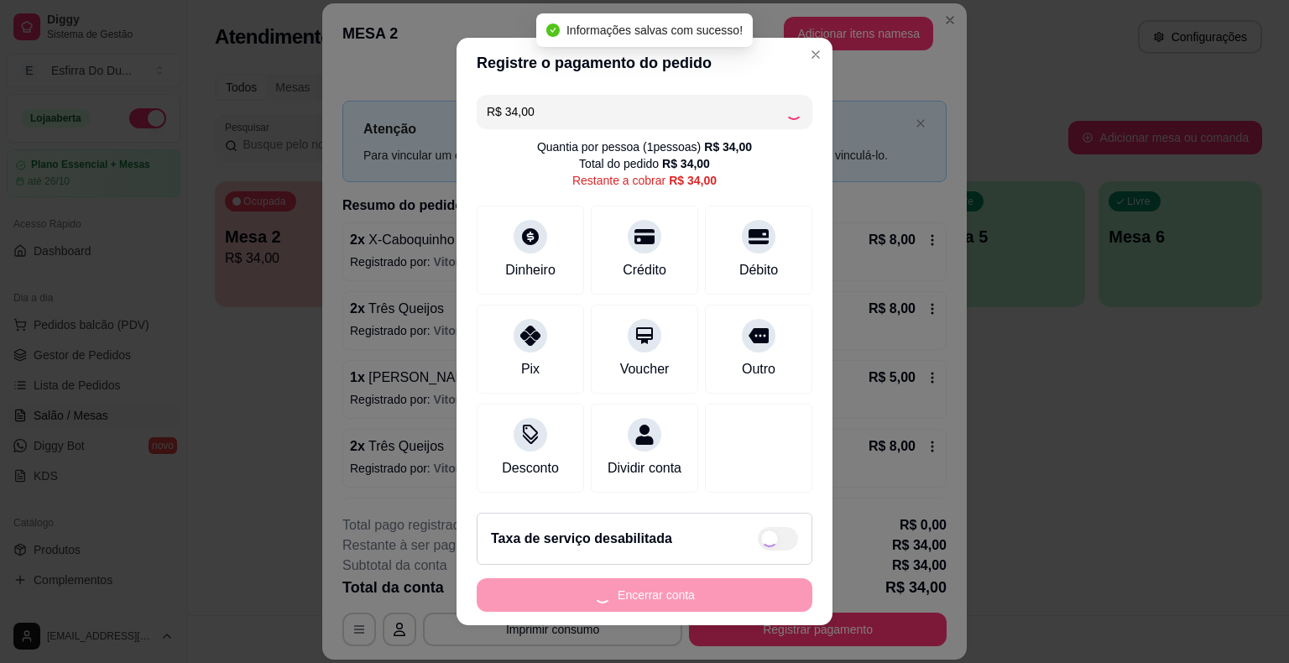
type input "R$ 0,00"
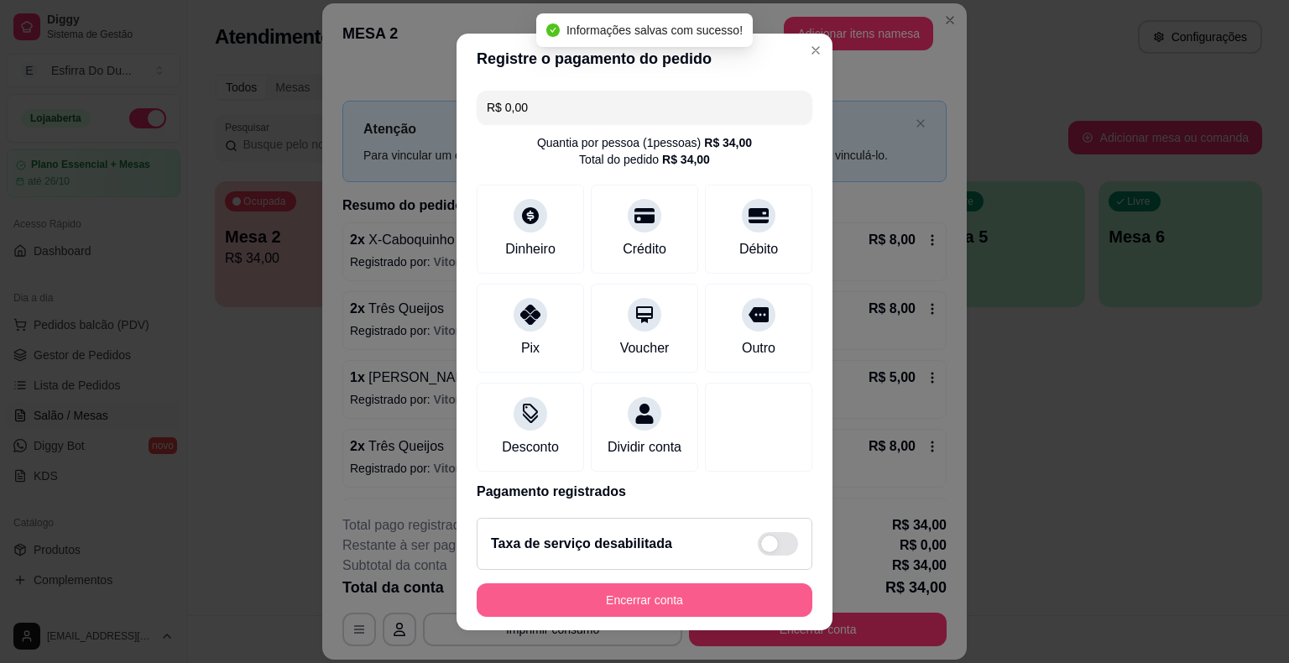
click at [591, 603] on button "Encerrar conta" at bounding box center [645, 600] width 336 height 34
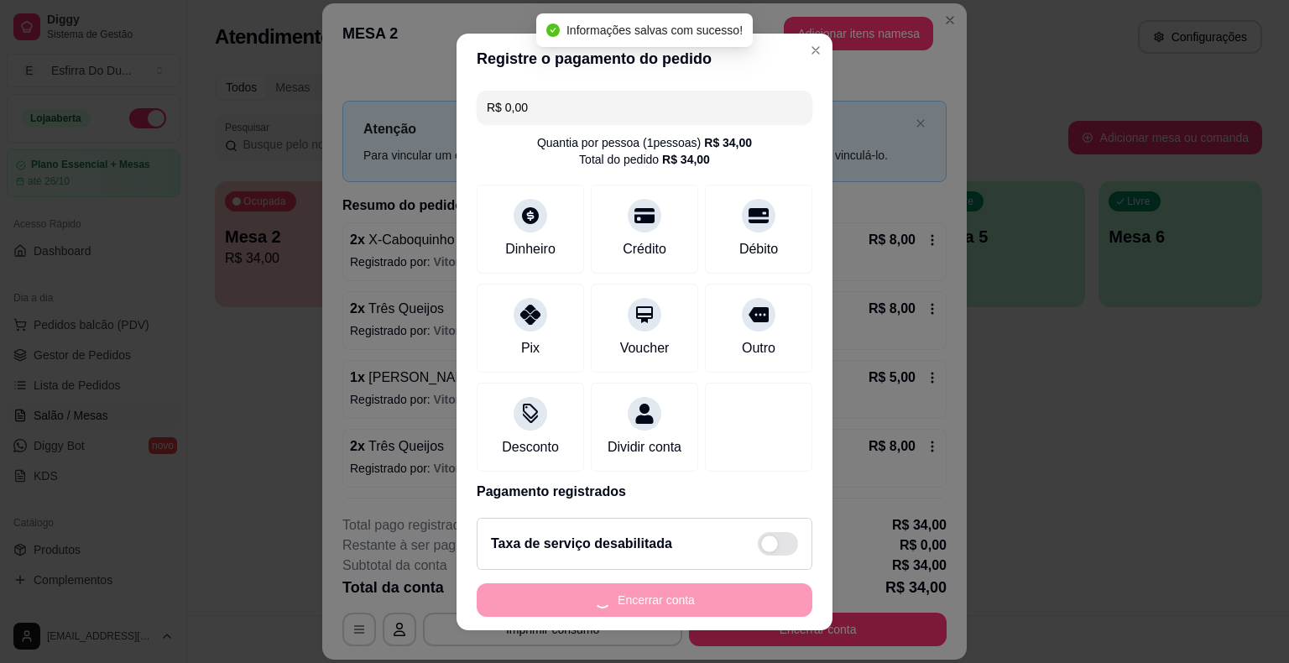
click at [591, 603] on div "Encerrar conta" at bounding box center [645, 600] width 336 height 34
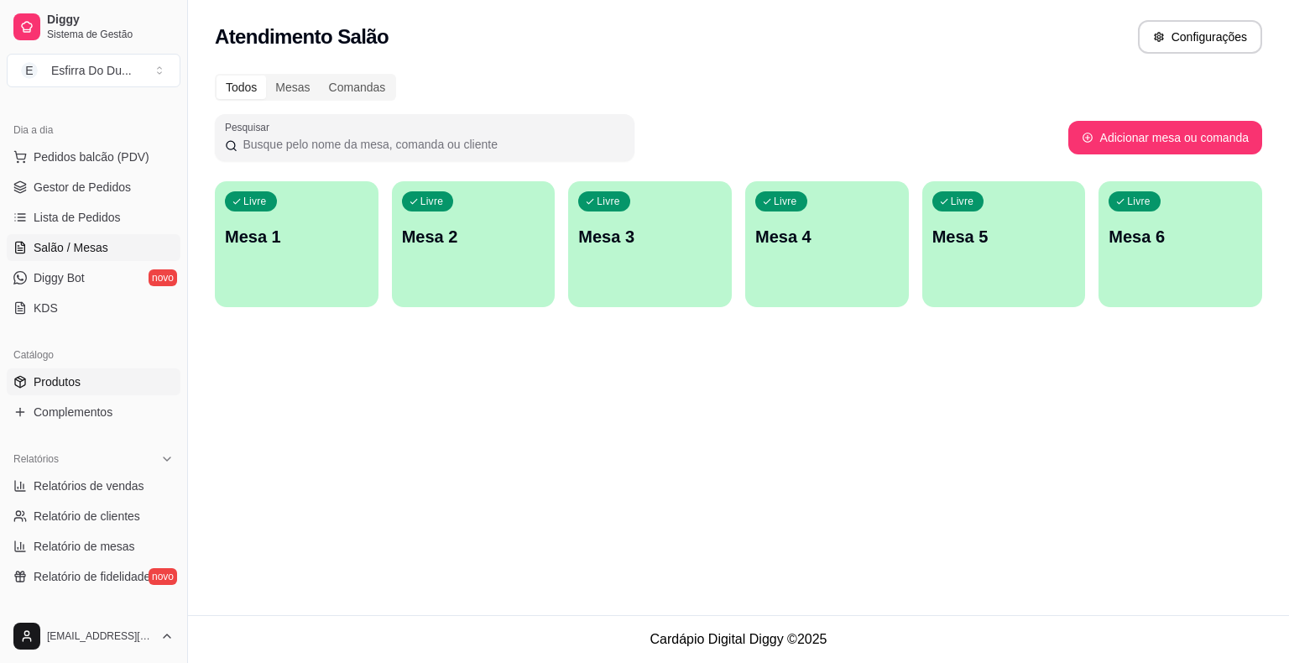
scroll to position [336, 0]
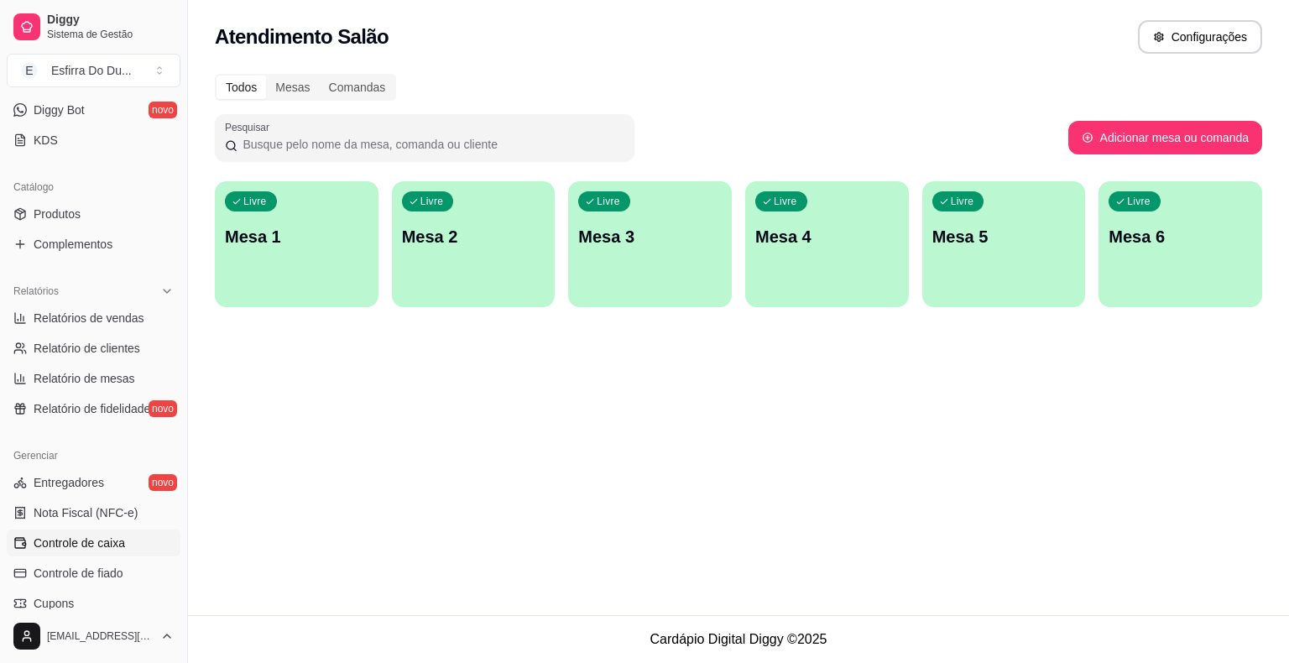
click at [87, 541] on span "Controle de caixa" at bounding box center [79, 543] width 91 height 17
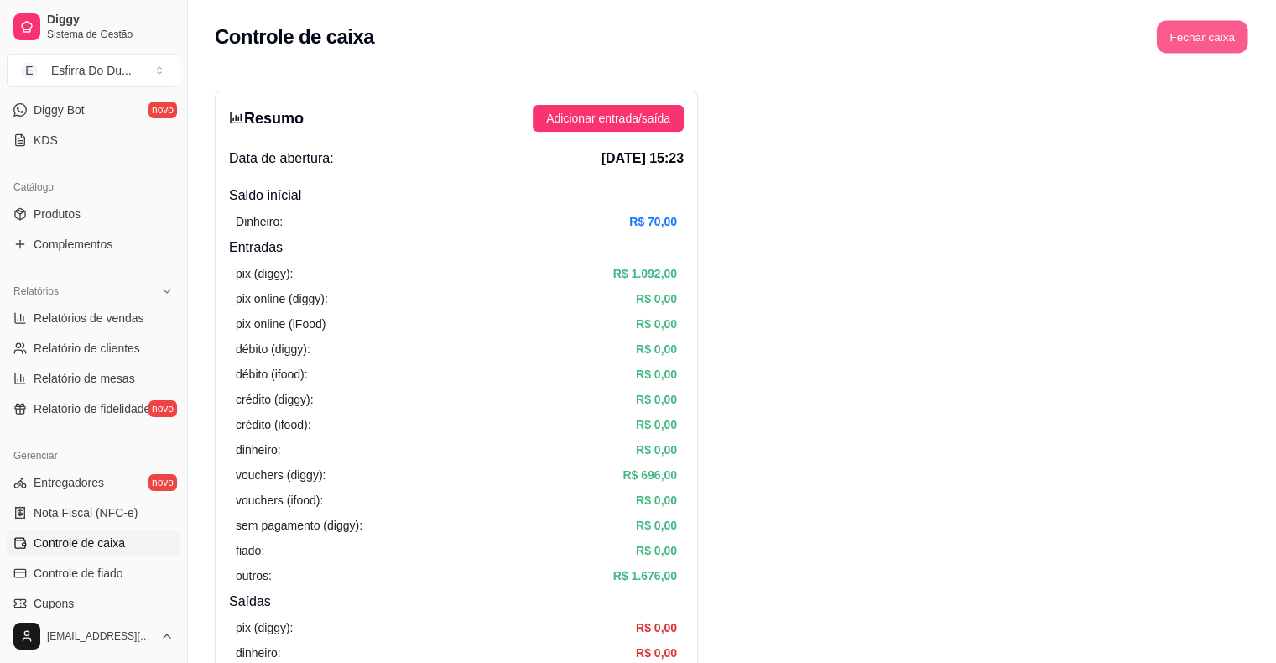
click at [1244, 26] on button "Fechar caixa" at bounding box center [1202, 37] width 91 height 33
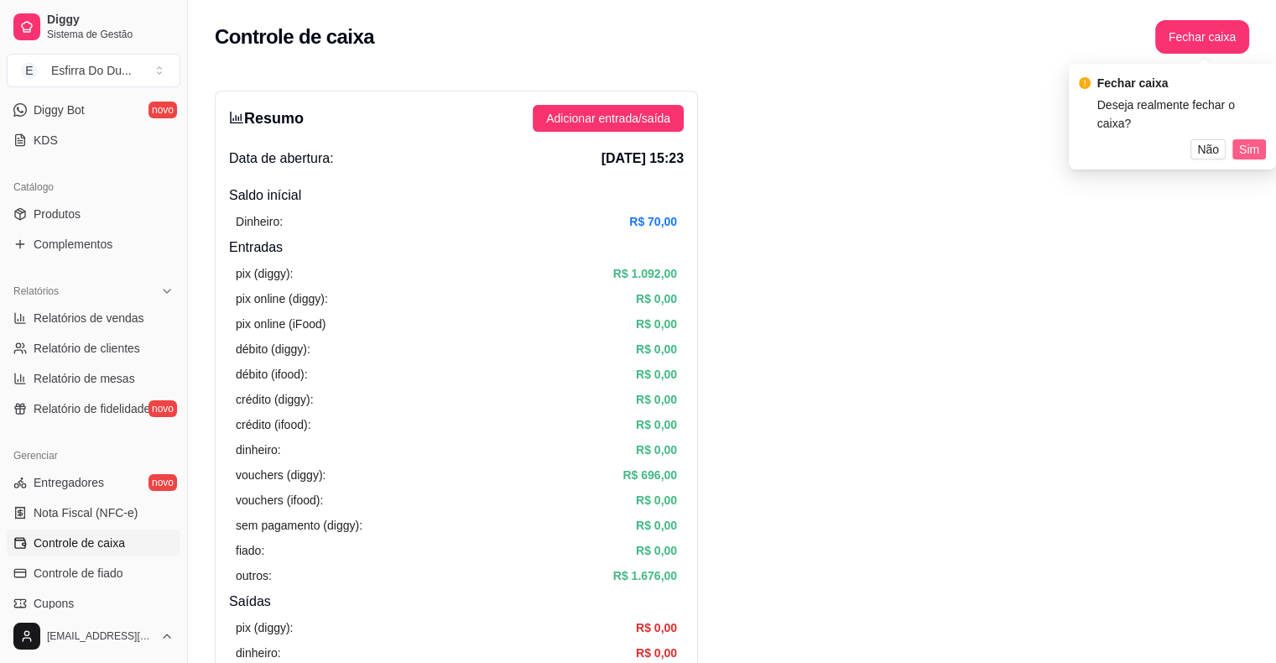
click at [1249, 152] on span "Sim" at bounding box center [1249, 149] width 20 height 18
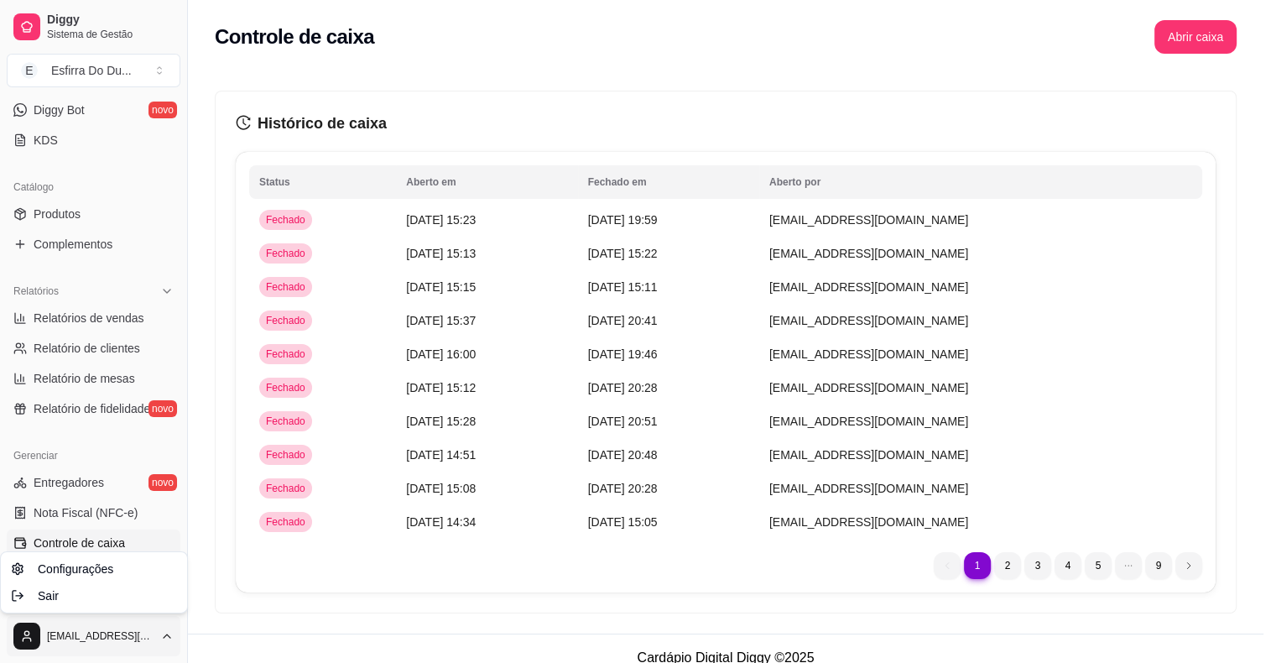
click at [38, 634] on html "Diggy Sistema de Gestão E Esfirra Do Du ... Loja aberta Plano Essencial + Mesas…" at bounding box center [638, 331] width 1276 height 663
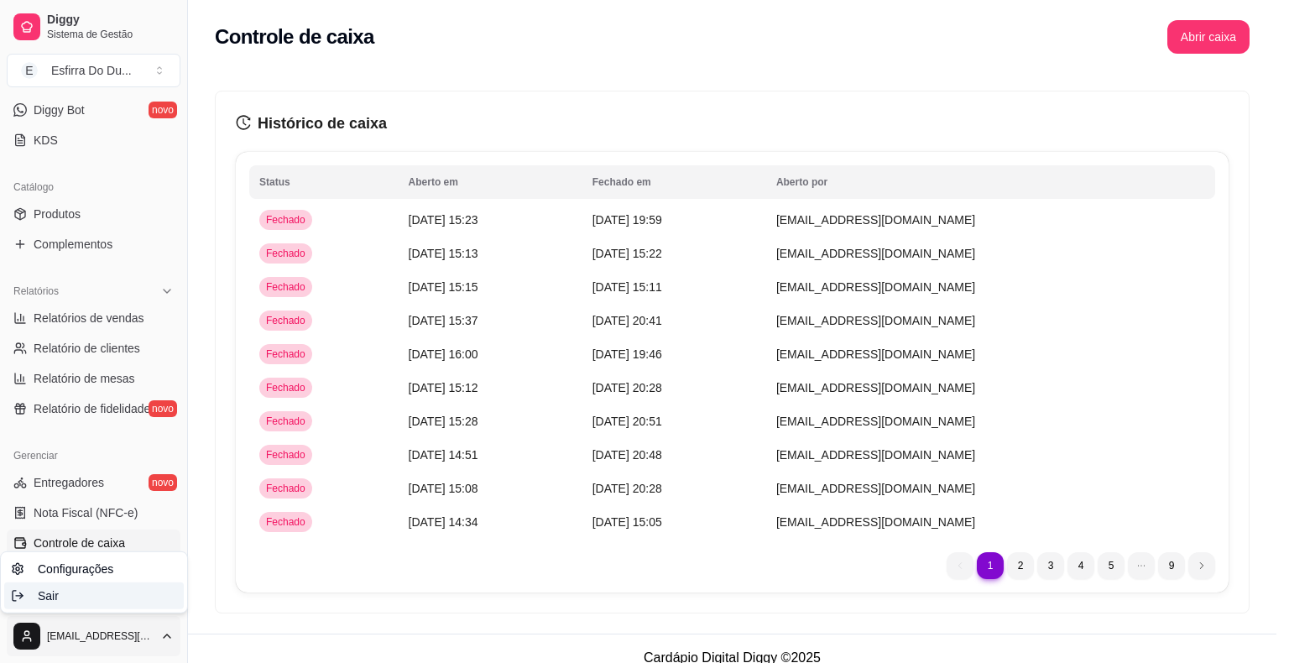
click at [91, 608] on div "Sair" at bounding box center [94, 595] width 180 height 27
